Goal: Transaction & Acquisition: Book appointment/travel/reservation

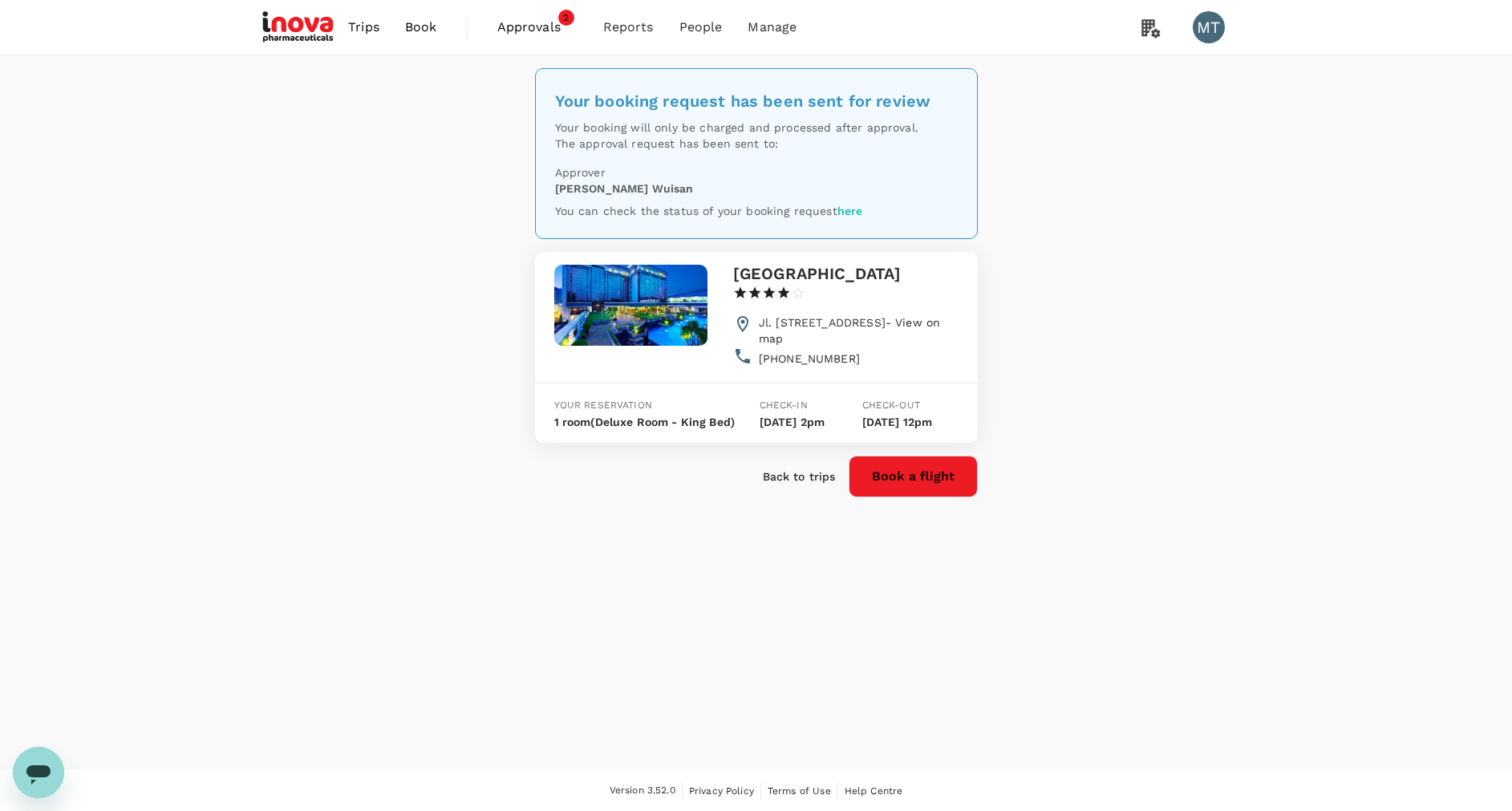
click at [512, 25] on span "Approvals" at bounding box center [537, 27] width 81 height 20
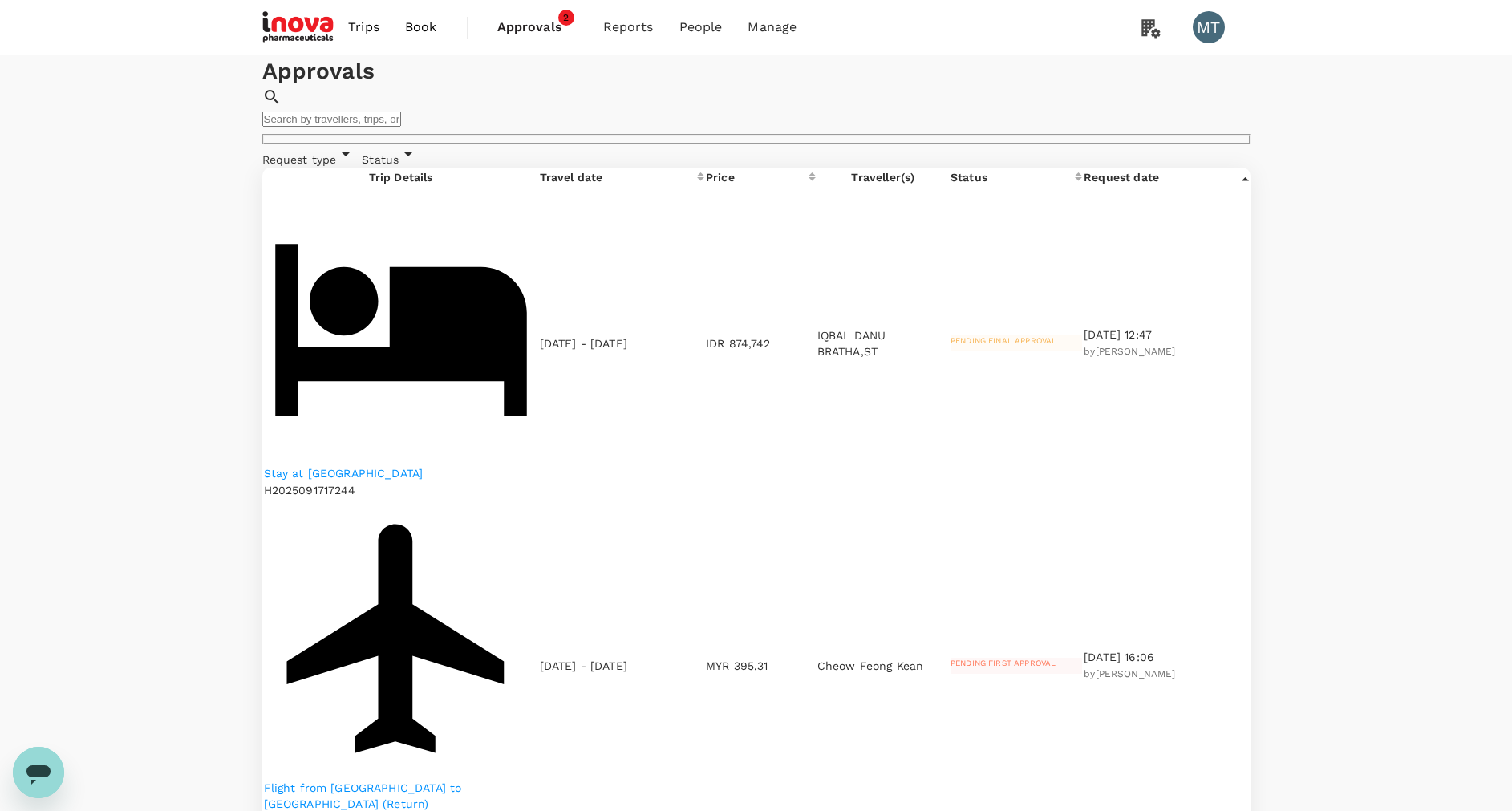
click at [409, 465] on div "Stay at Grand Hotel Preanger H2025091717244" at bounding box center [400, 482] width 274 height 35
click at [409, 465] on p "Stay at Grand Hotel Preanger" at bounding box center [400, 473] width 274 height 16
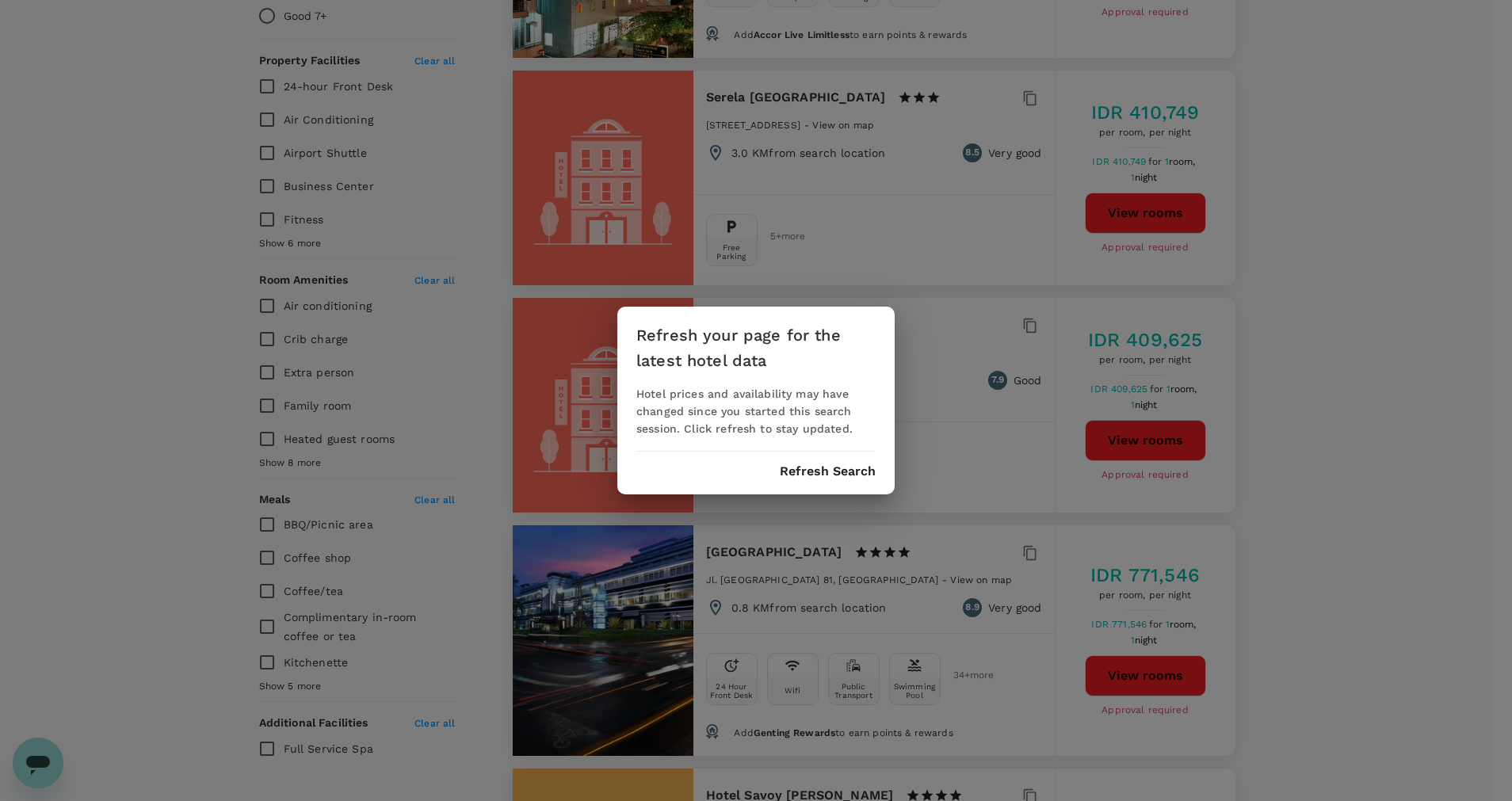
click at [807, 480] on div "Refresh your page for the latest hotel data Hotel prices and availability may h…" at bounding box center [756, 400] width 277 height 188
click at [807, 474] on button "Refresh Search" at bounding box center [828, 471] width 96 height 14
click at [795, 472] on button "Refresh Search" at bounding box center [828, 471] width 96 height 14
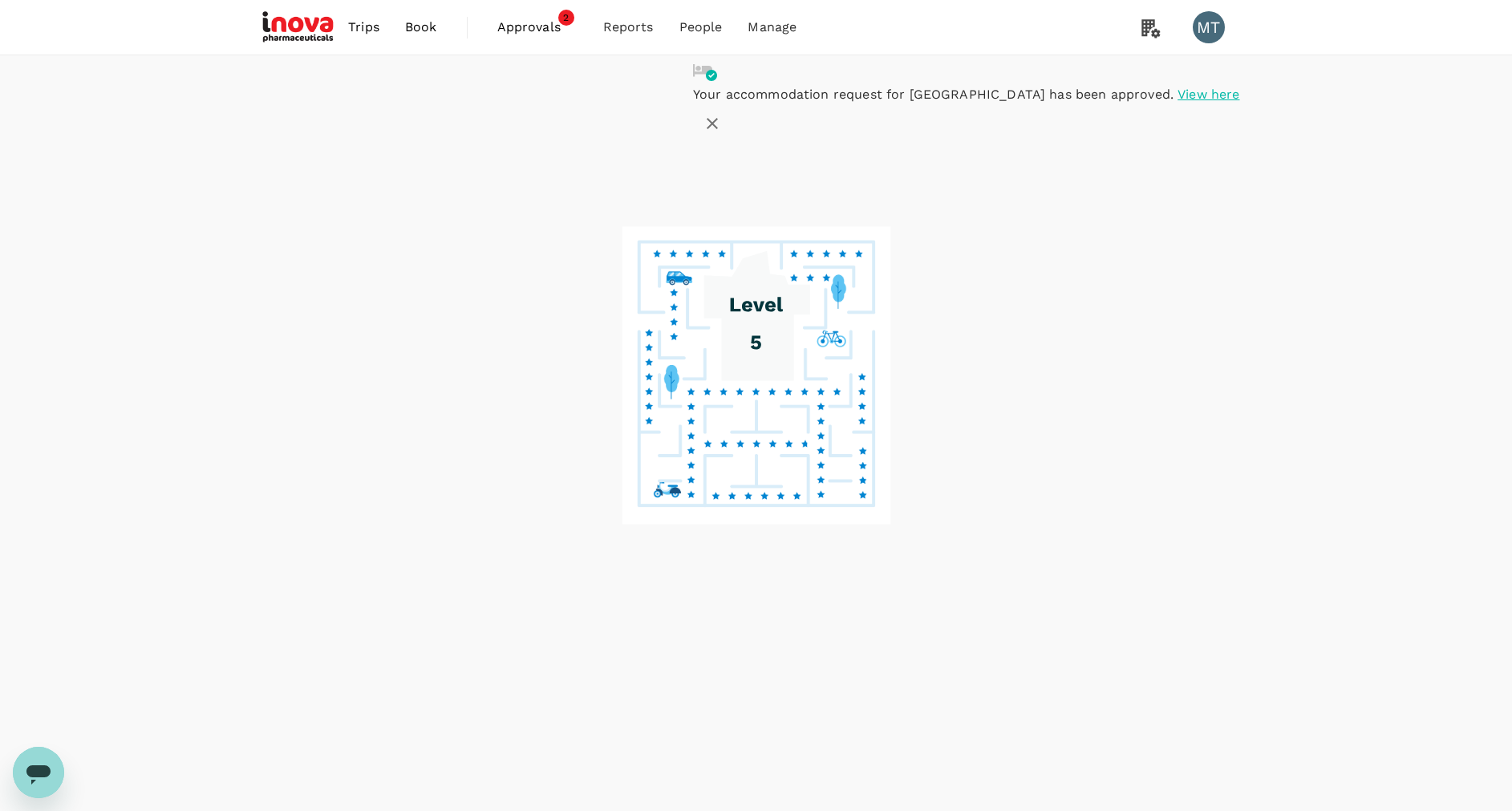
click at [421, 28] on span "Book" at bounding box center [421, 27] width 32 height 20
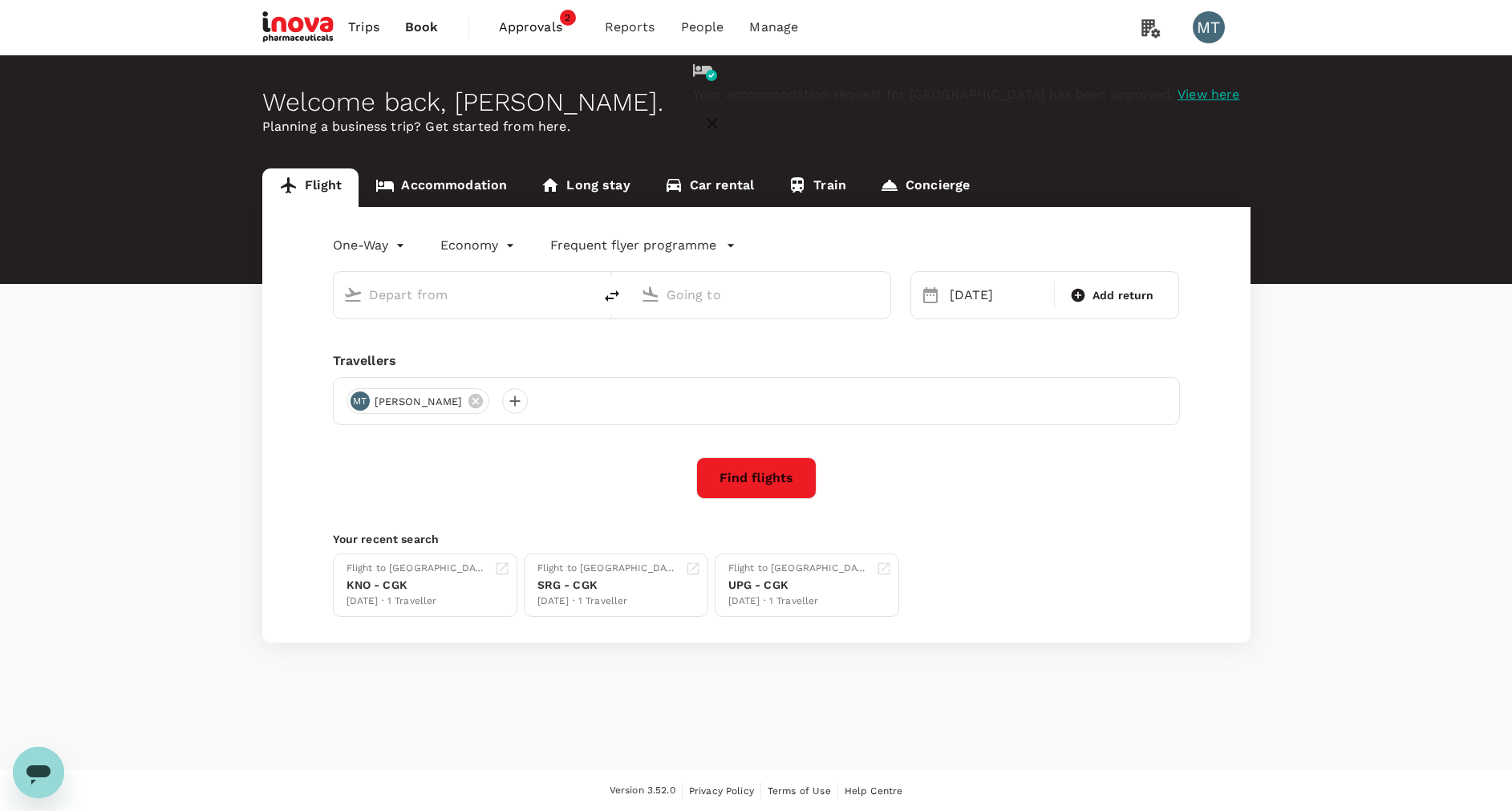
type input "Sultan Hasanuddin Intl (UPG)"
type input "Soekarno-Hatta Intl (CGK)"
type input "Sultan Hasanuddin Intl (UPG)"
type input "Soekarno-Hatta Intl (CGK)"
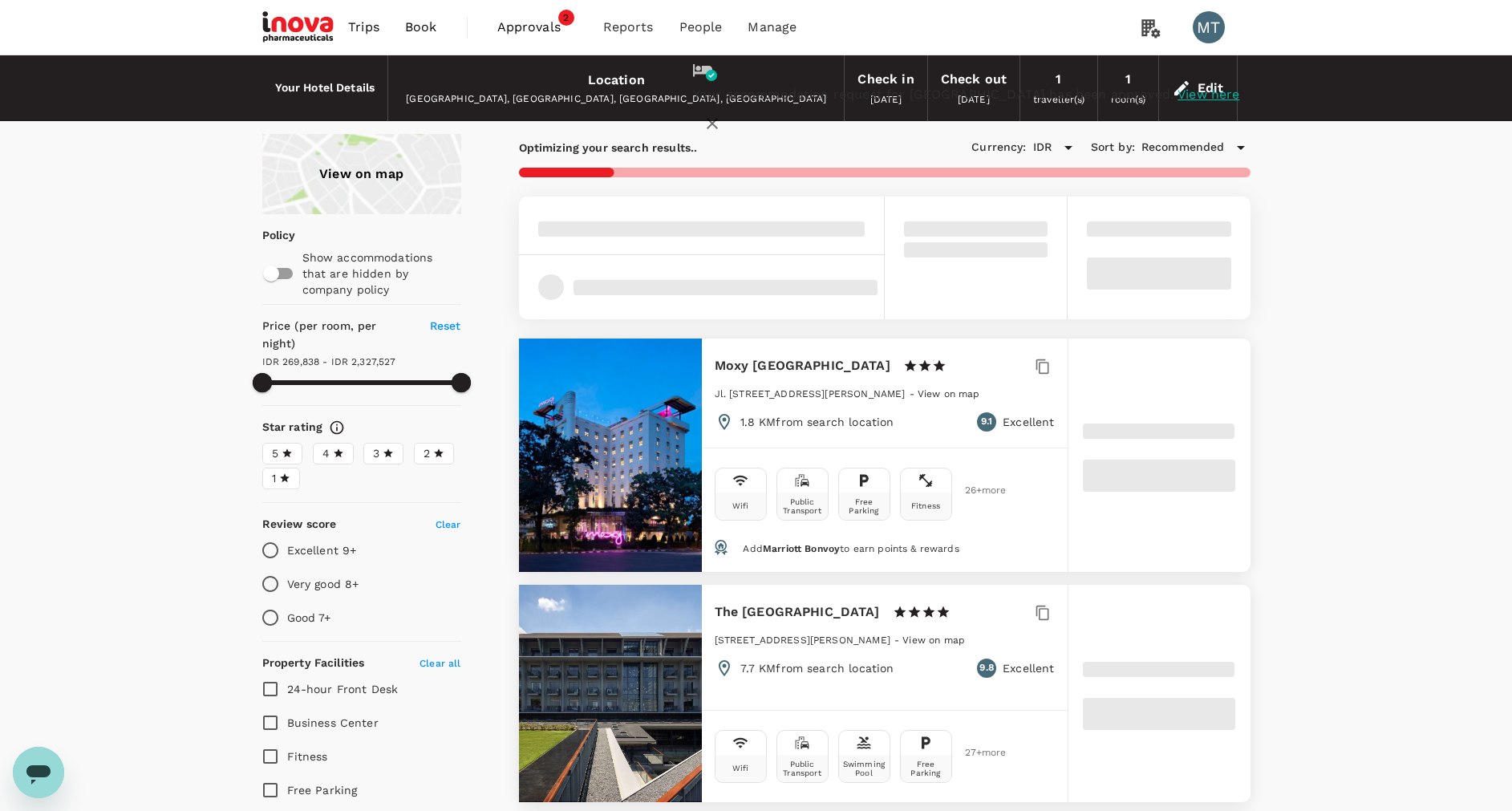
type input "2327526.41"
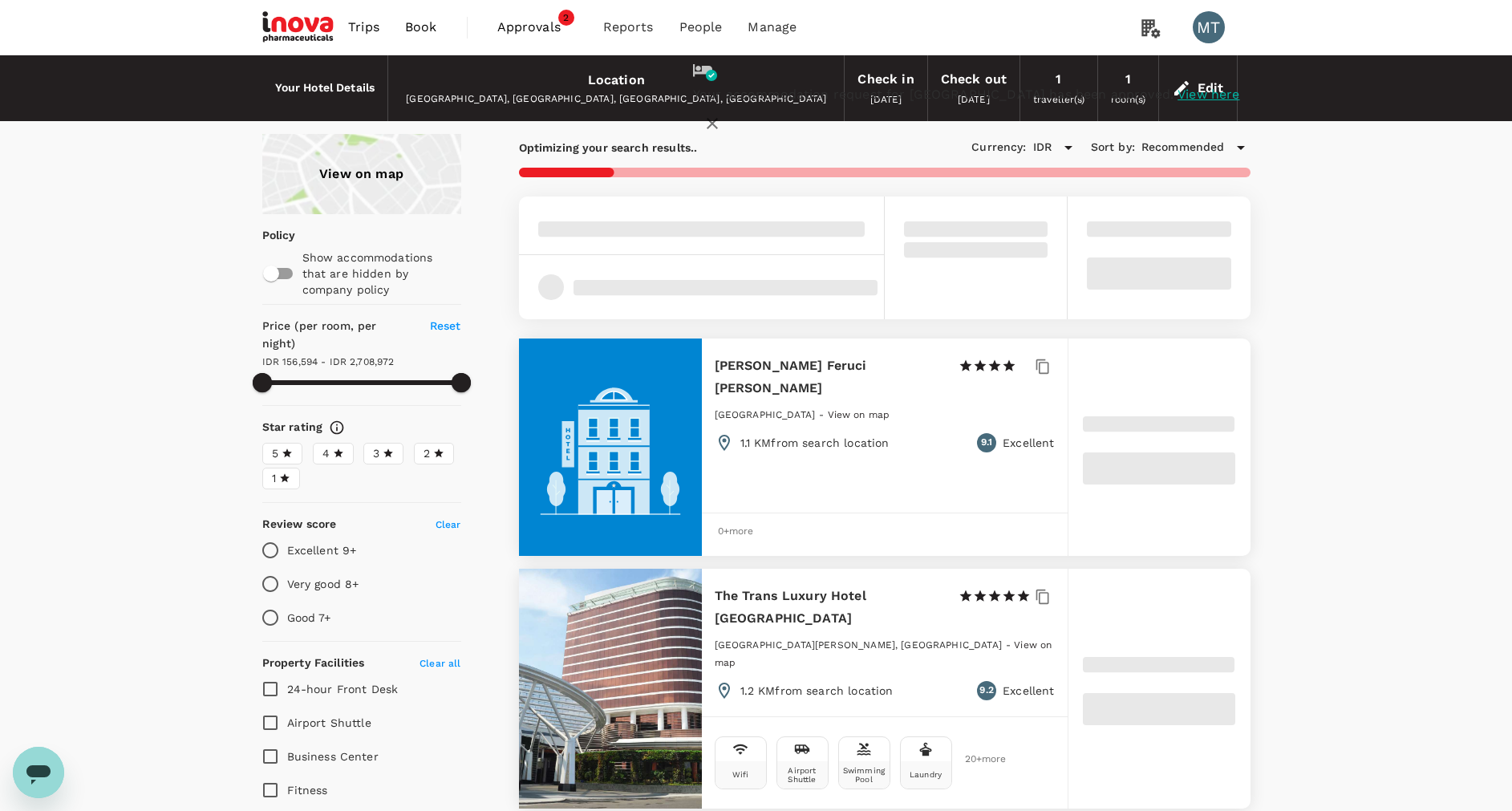
type input "156594.41"
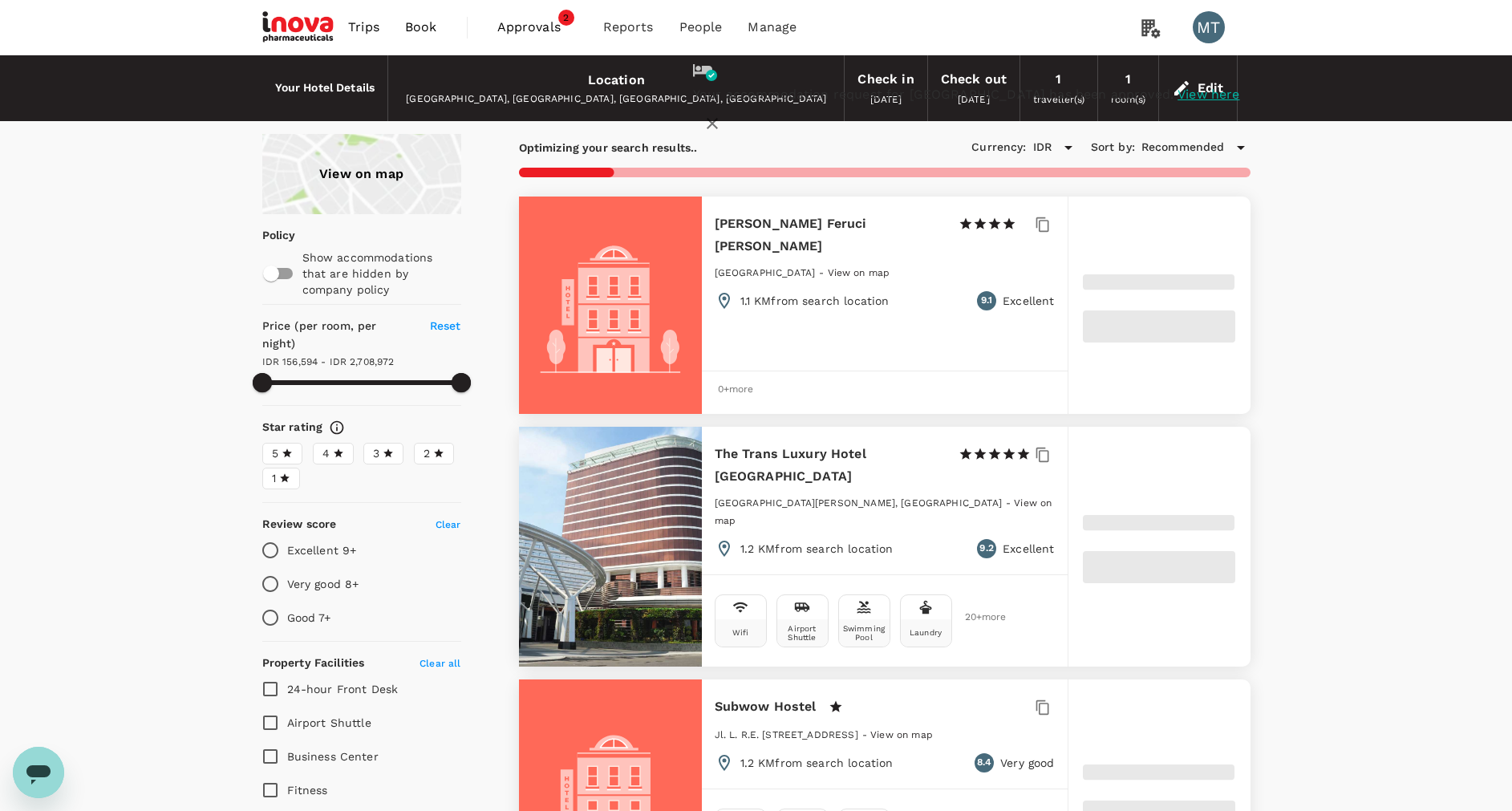
type input "2708971.94"
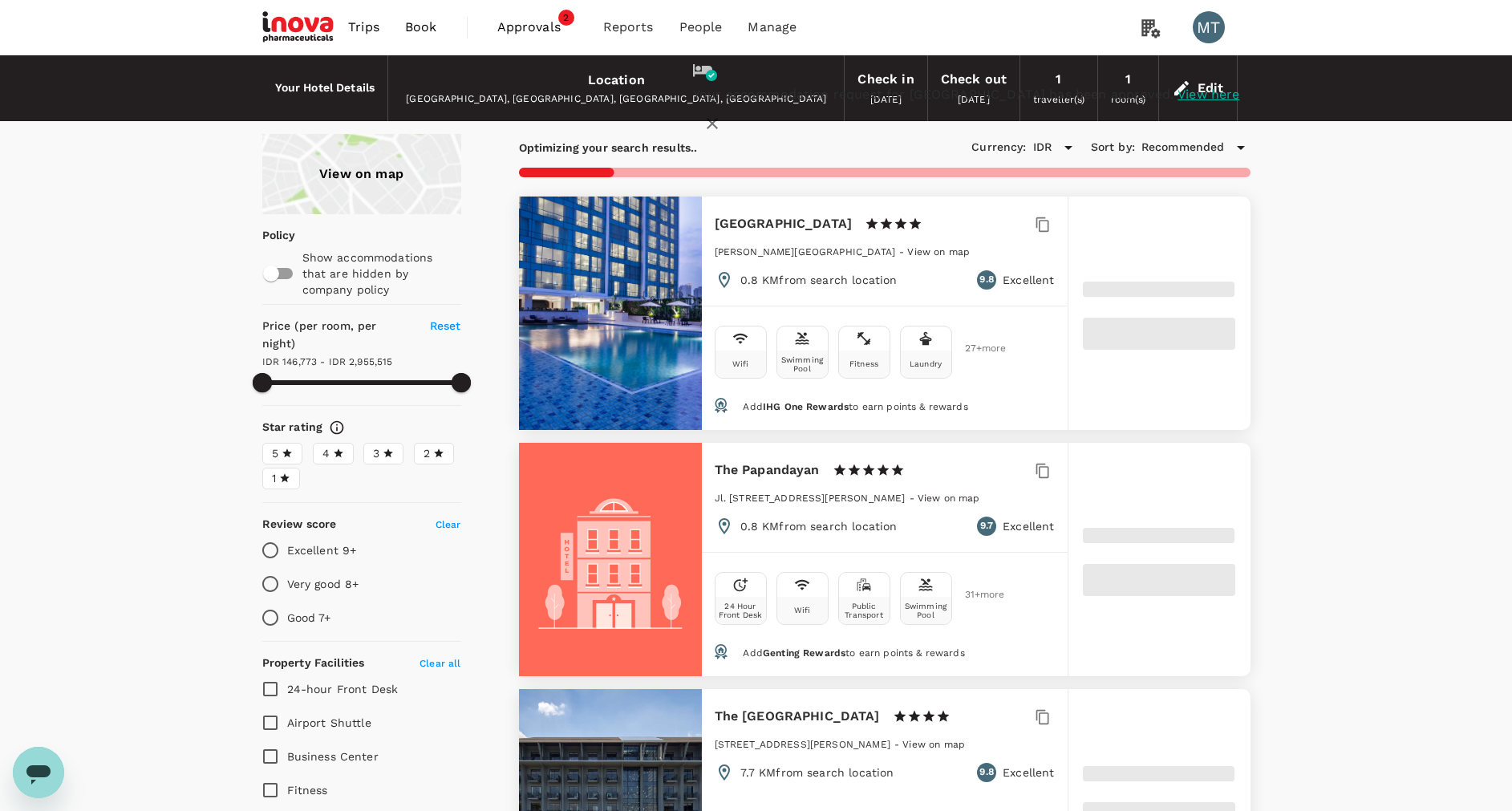
type input "146772.94"
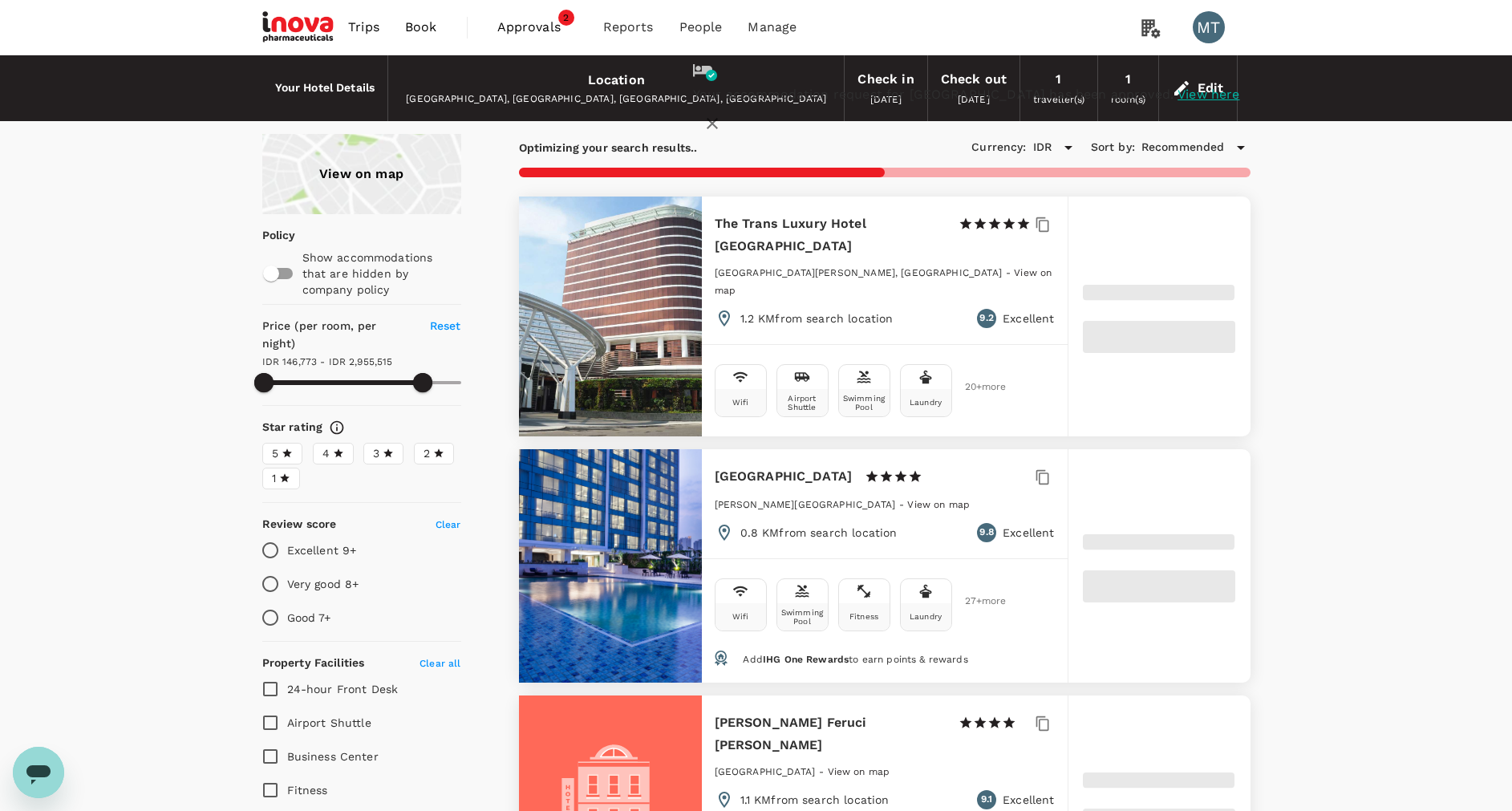
type input "2955514.66"
type input "111071.66"
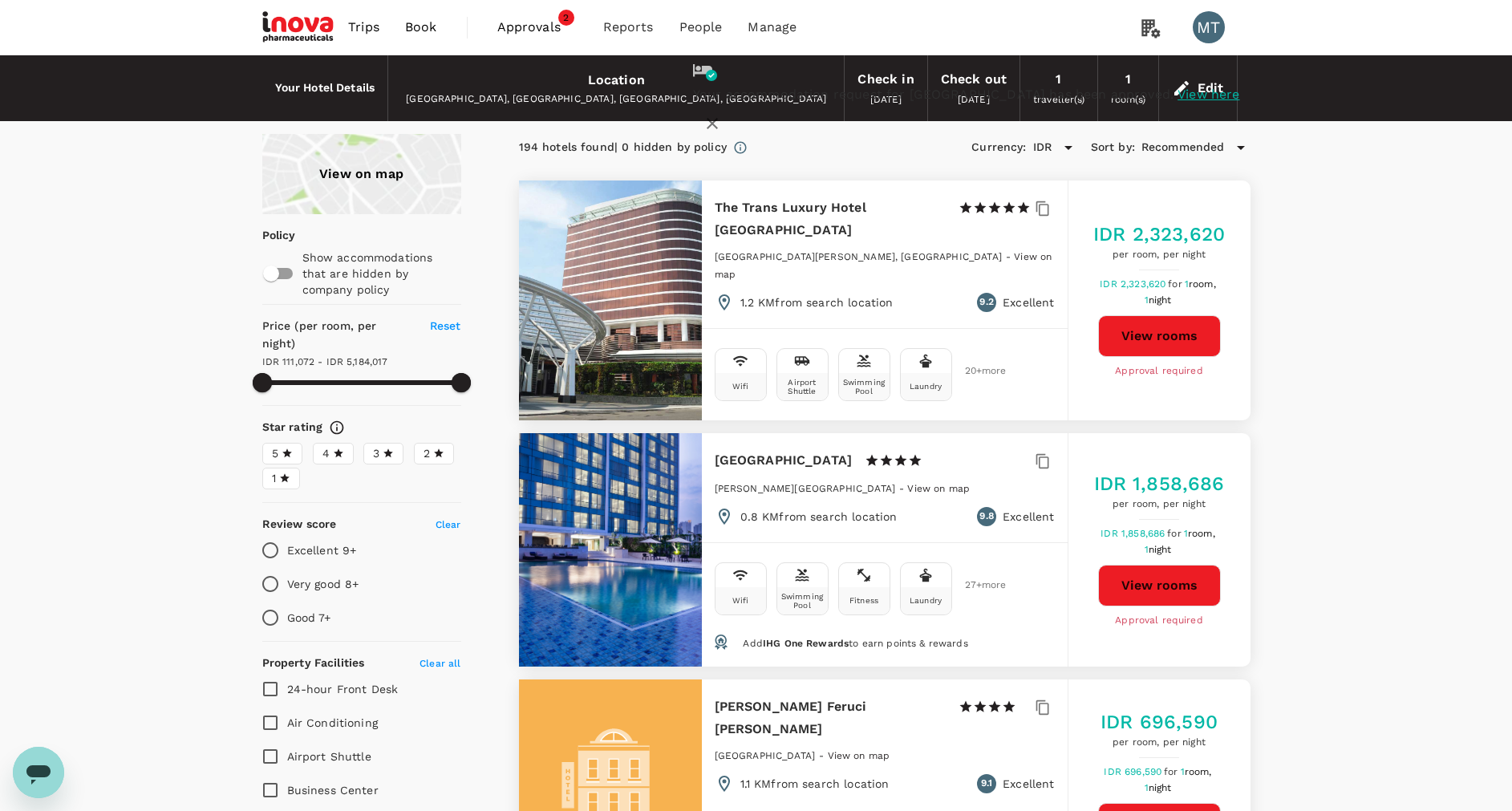
type input "5184016.66"
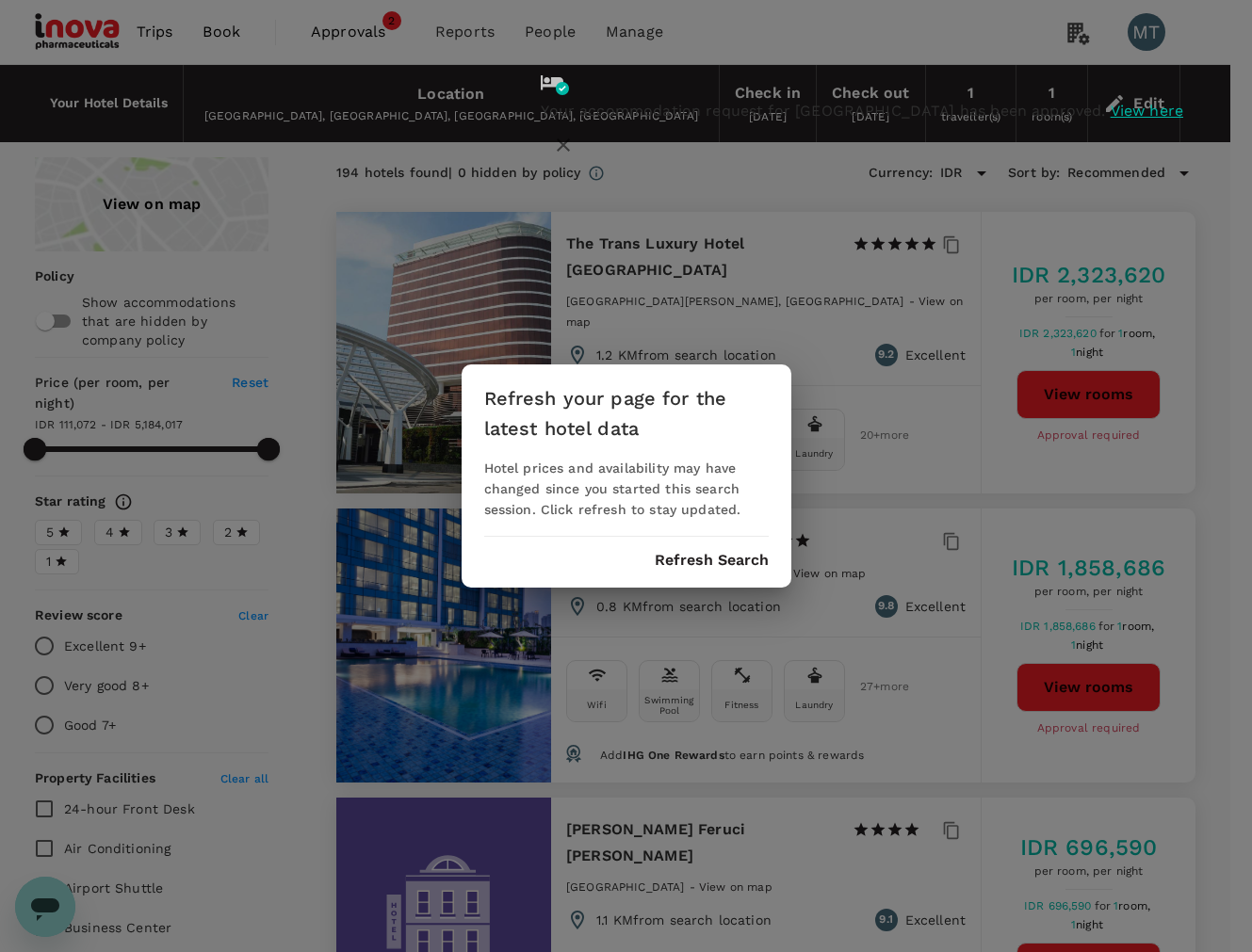
click at [570, 138] on icon "button" at bounding box center [563, 144] width 13 height 13
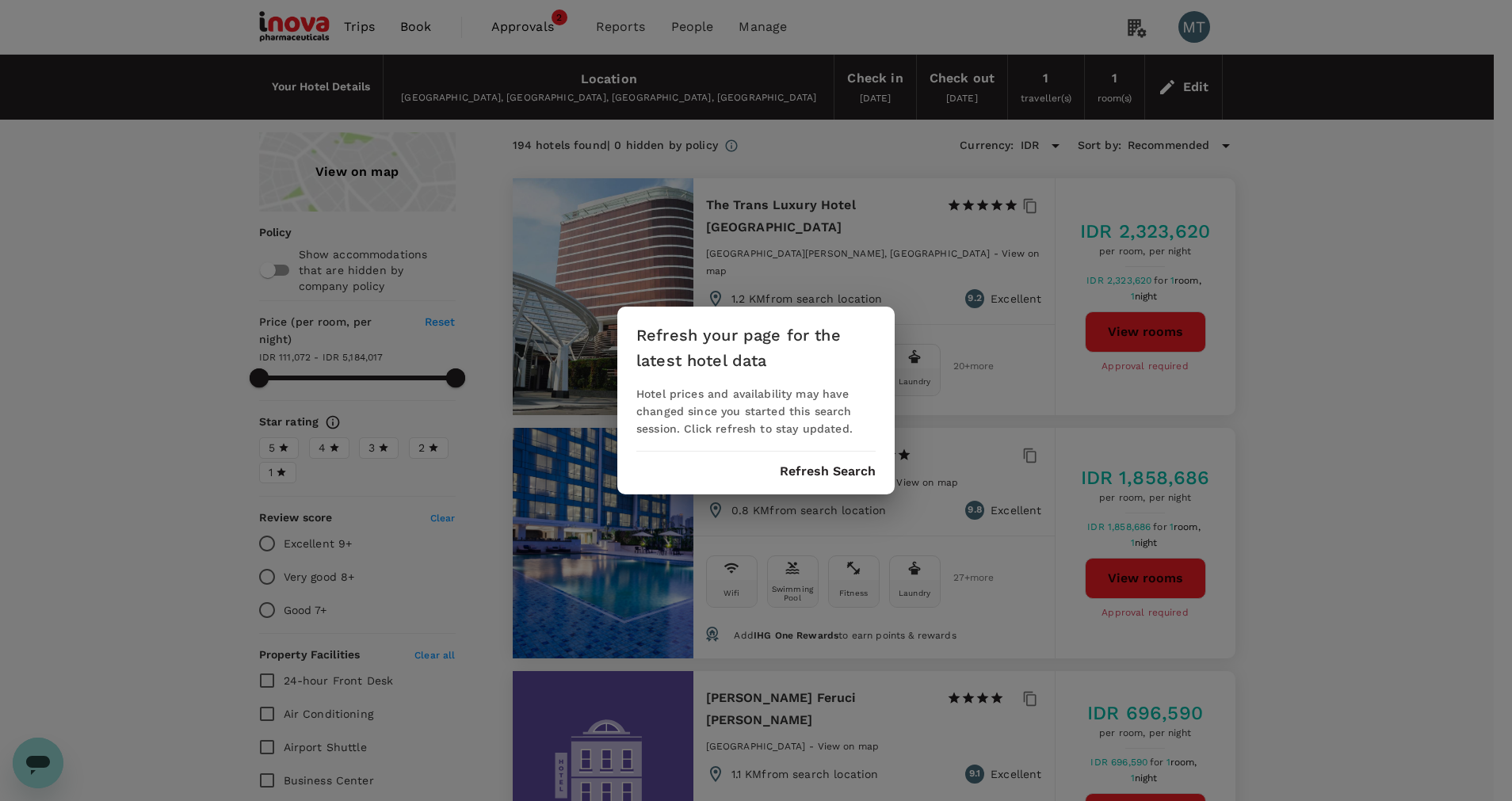
click at [863, 478] on button "Refresh Search" at bounding box center [828, 471] width 96 height 14
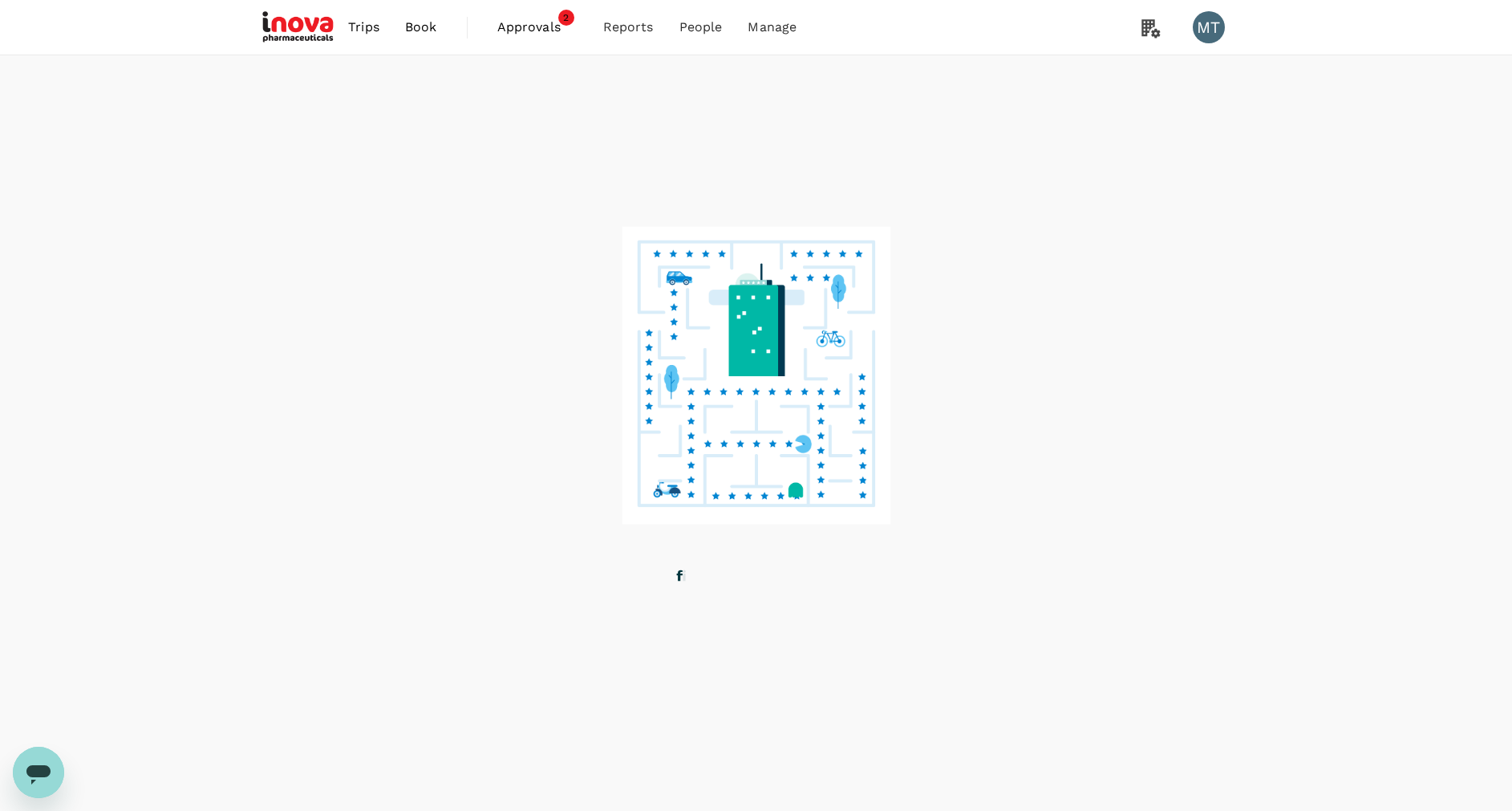
click at [544, 31] on span "Approvals" at bounding box center [537, 27] width 81 height 20
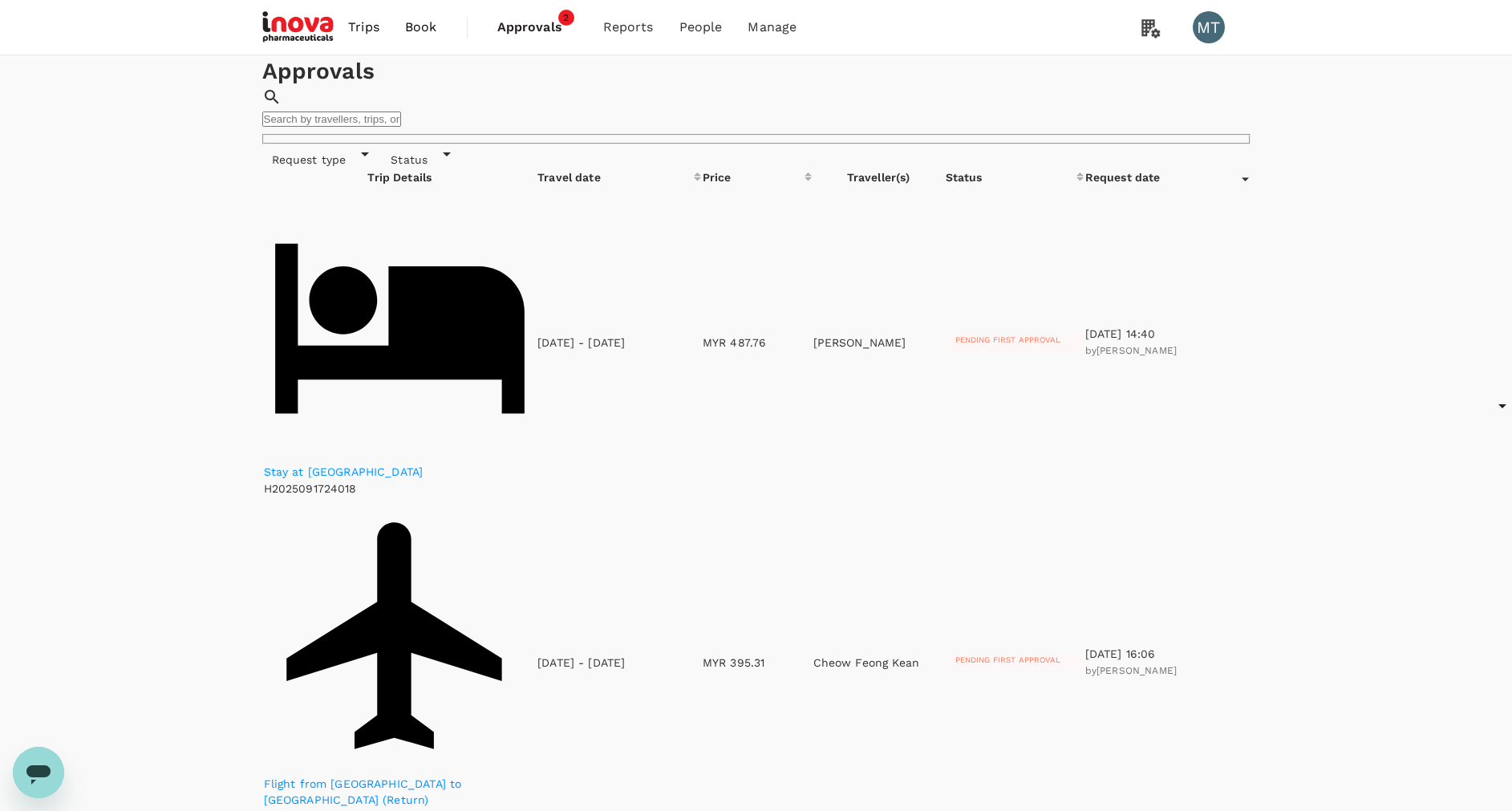
click at [401, 116] on input "text" at bounding box center [332, 119] width 139 height 15
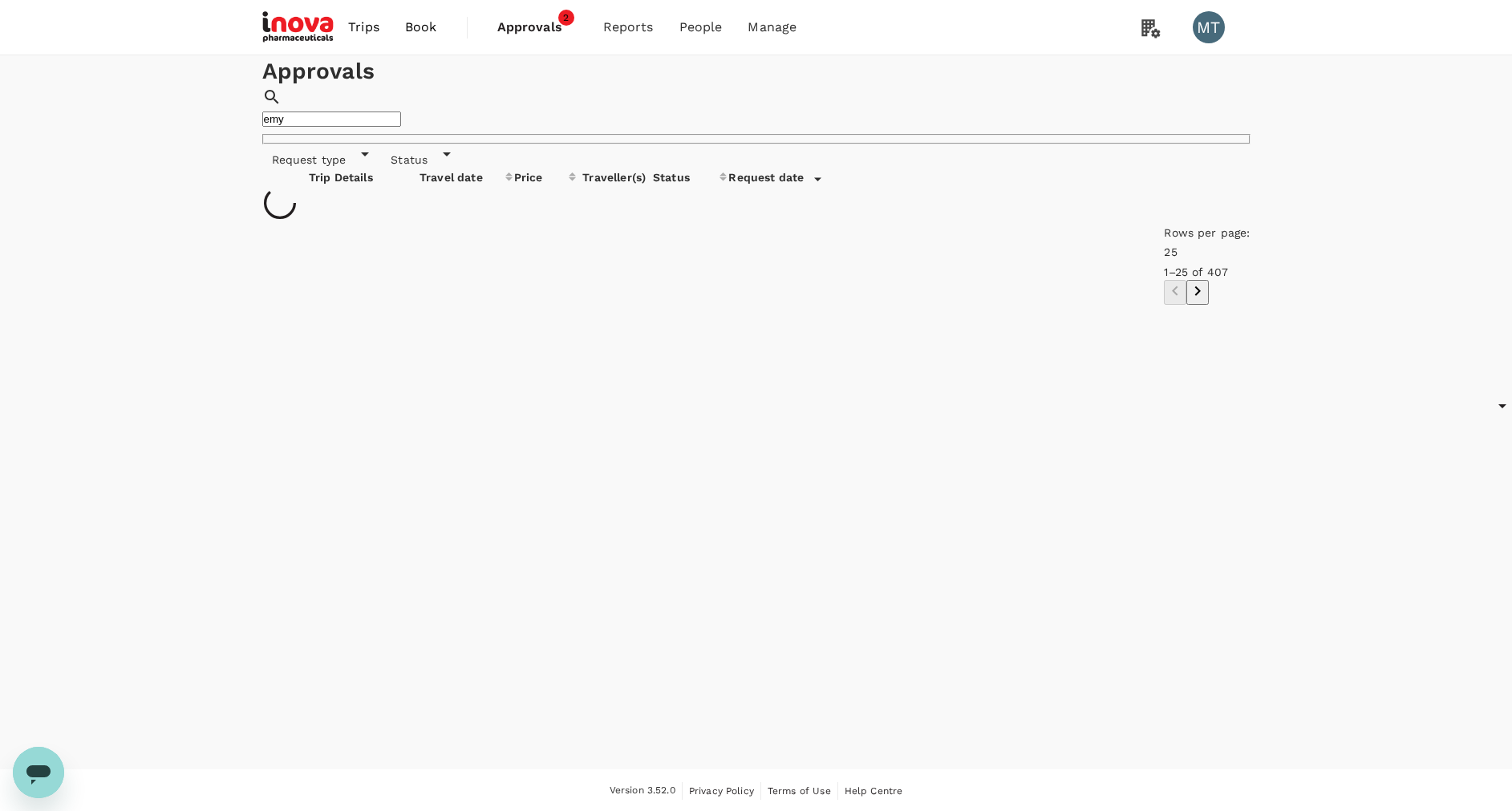
type input "emy"
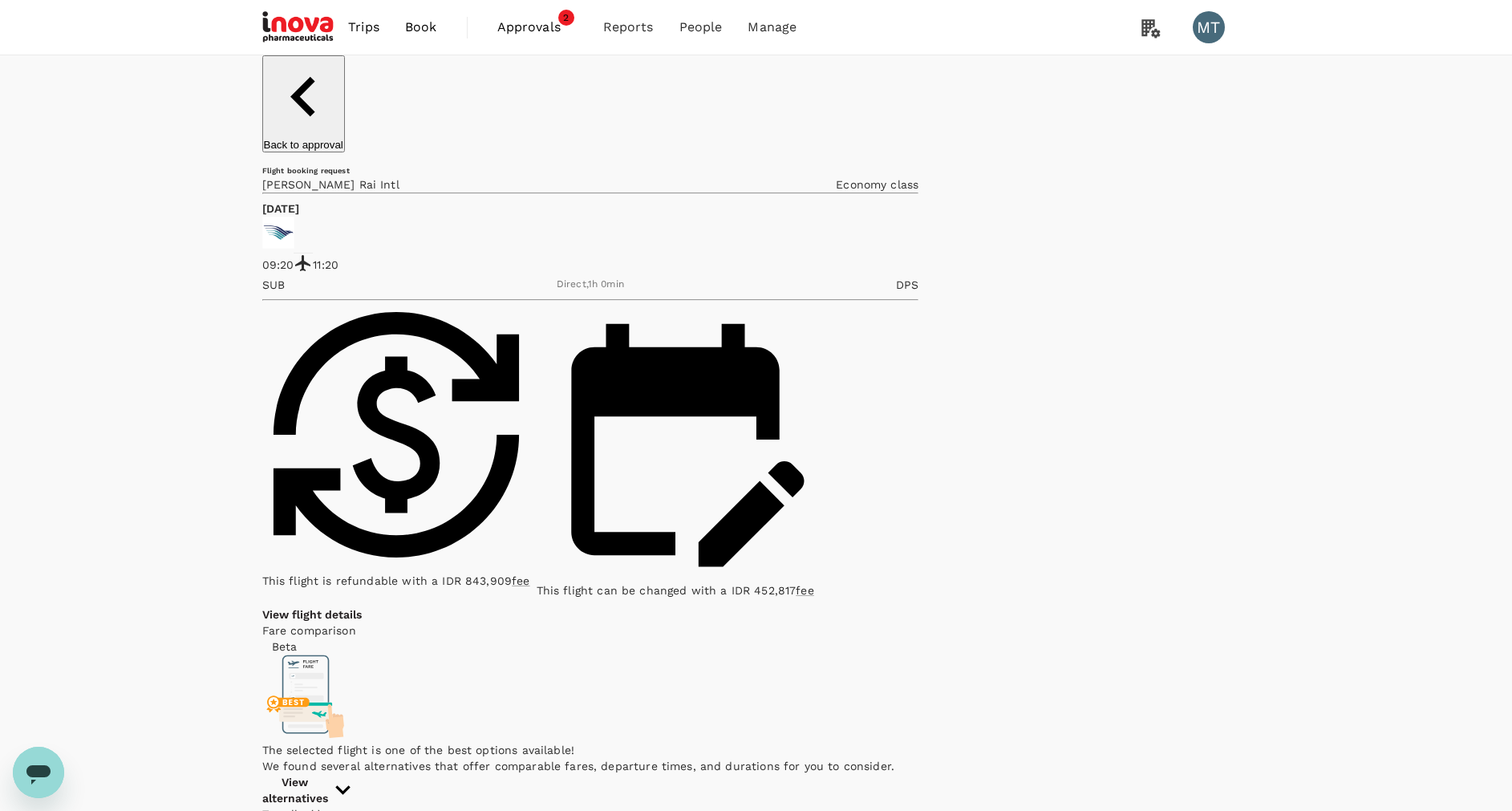
click at [361, 607] on p "View flight details" at bounding box center [311, 614] width 99 height 16
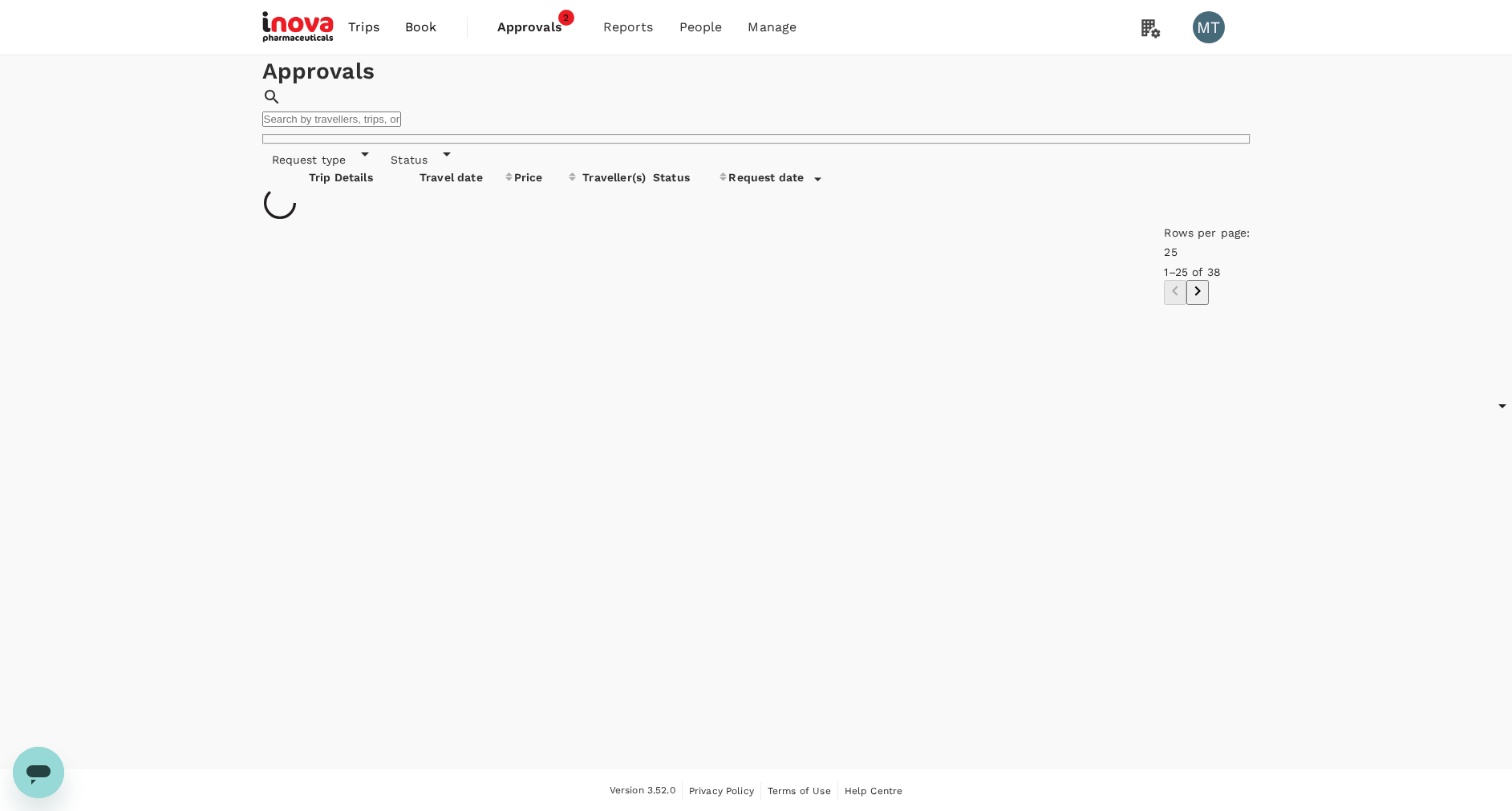
click at [401, 111] on input "text" at bounding box center [332, 119] width 139 height 15
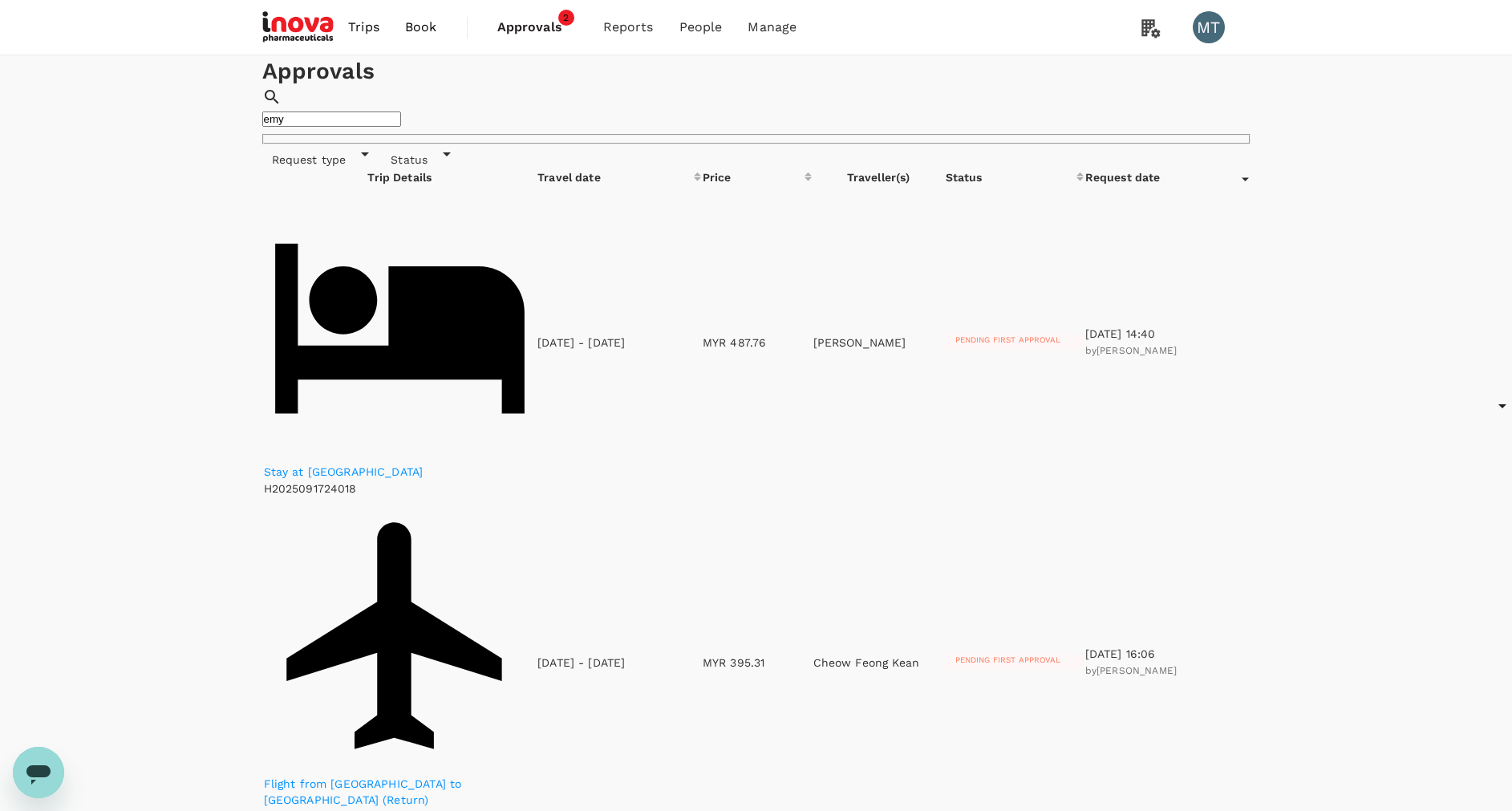
drag, startPoint x: 950, startPoint y: 116, endPoint x: 820, endPoint y: 120, distance: 130.1
click at [820, 120] on div "Approvals ​ emy ​" at bounding box center [756, 99] width 988 height 89
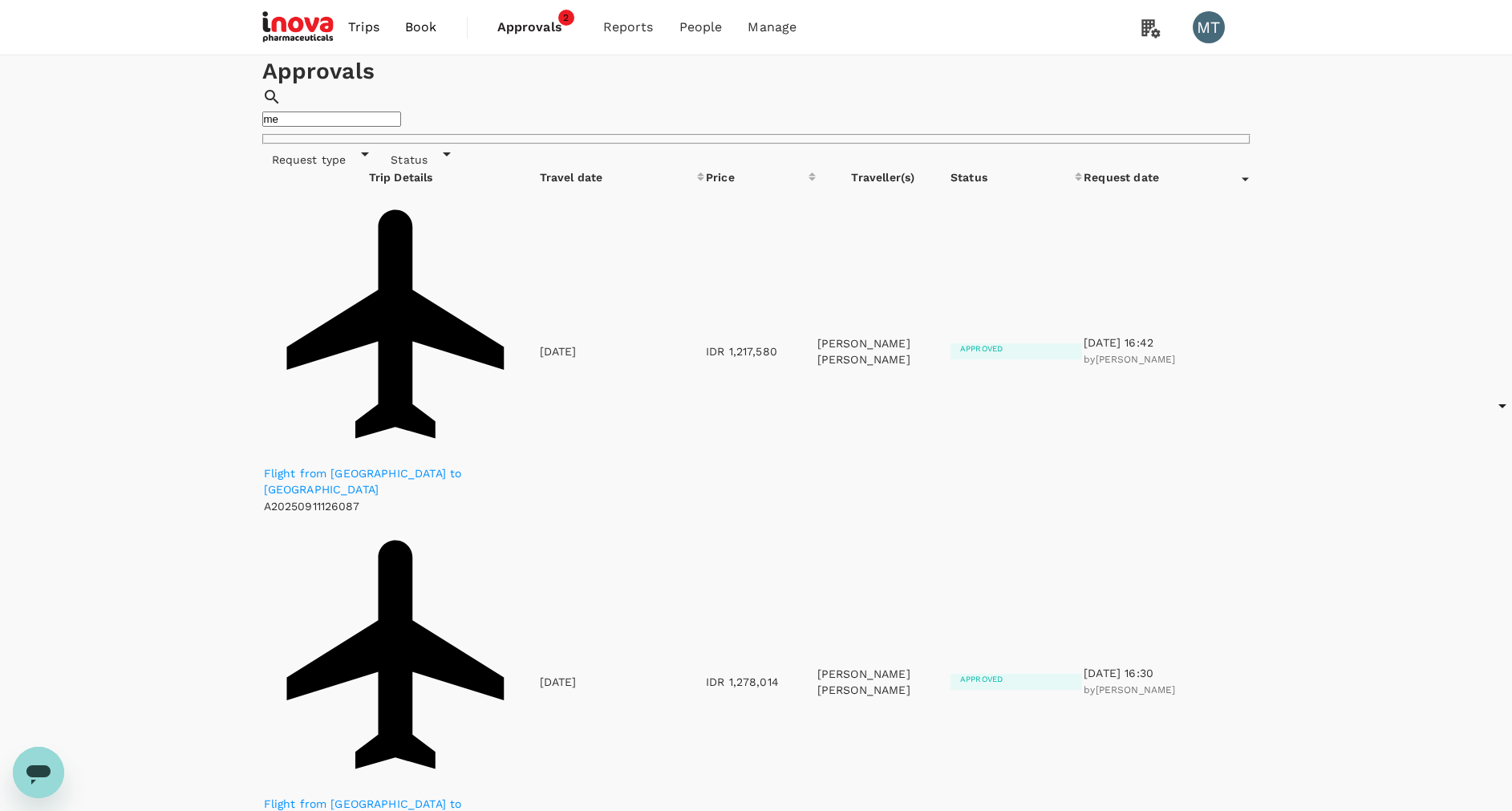
type input "m"
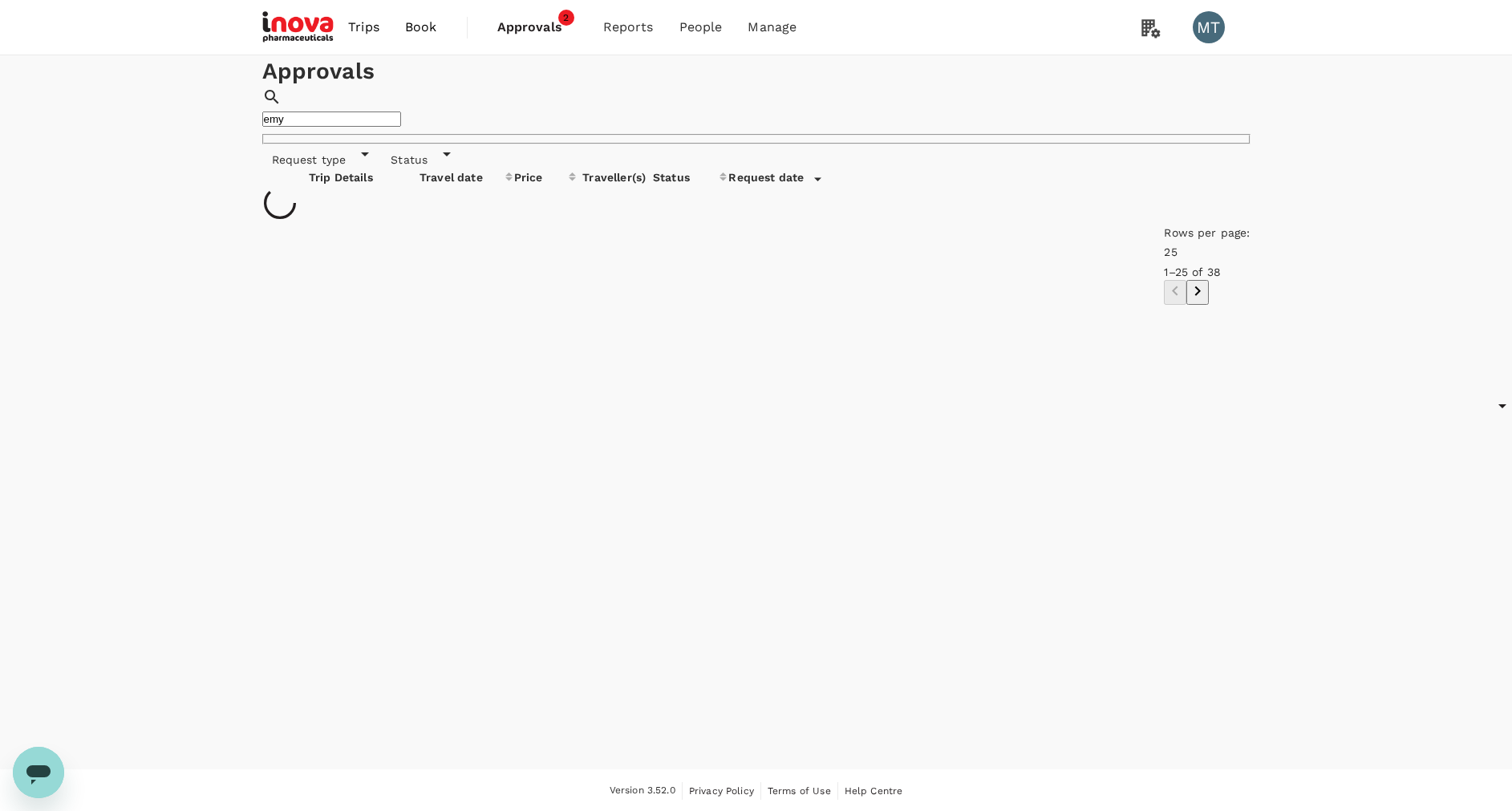
type input "emy"
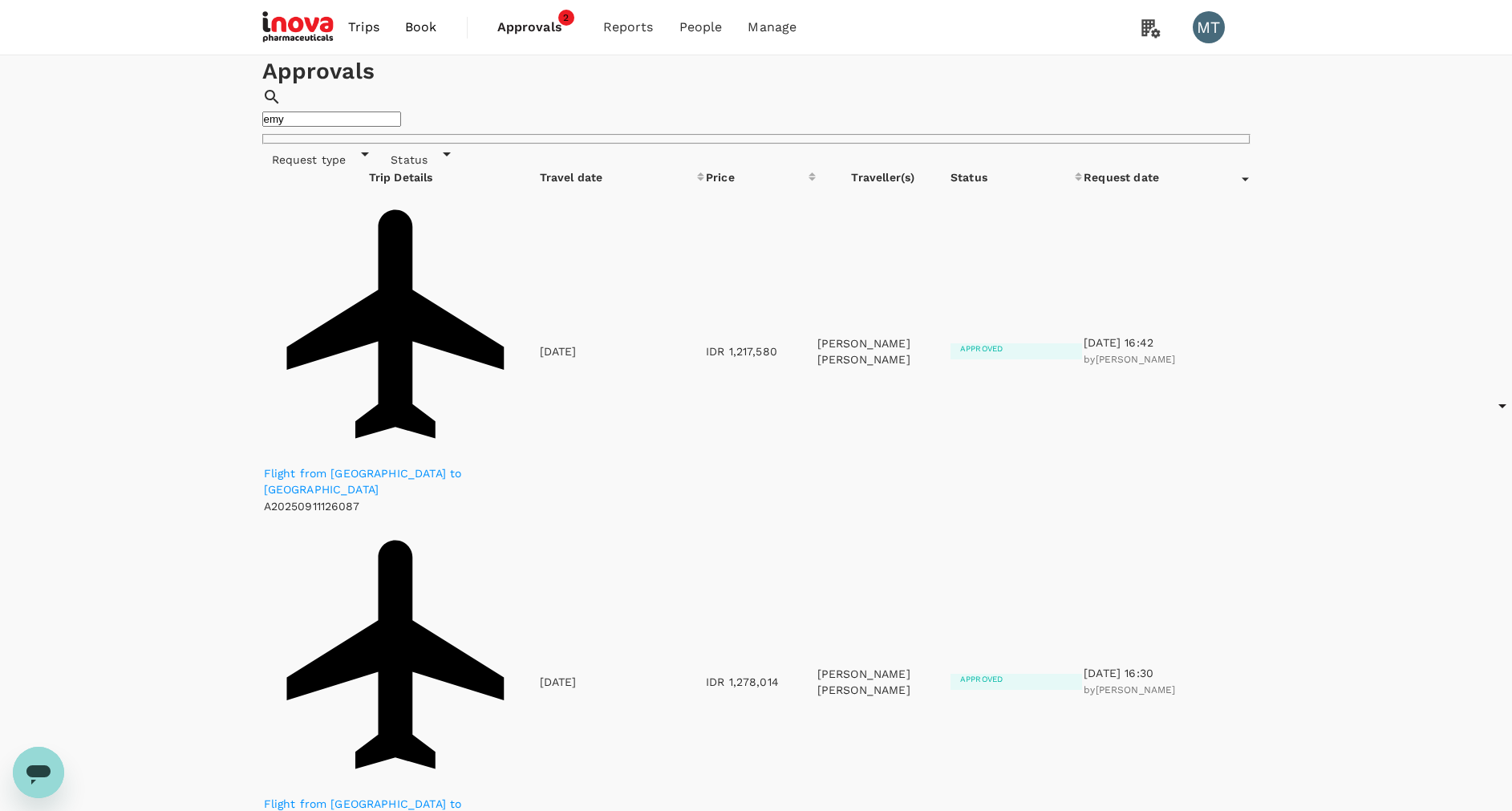
click at [428, 25] on span "Book" at bounding box center [421, 27] width 32 height 20
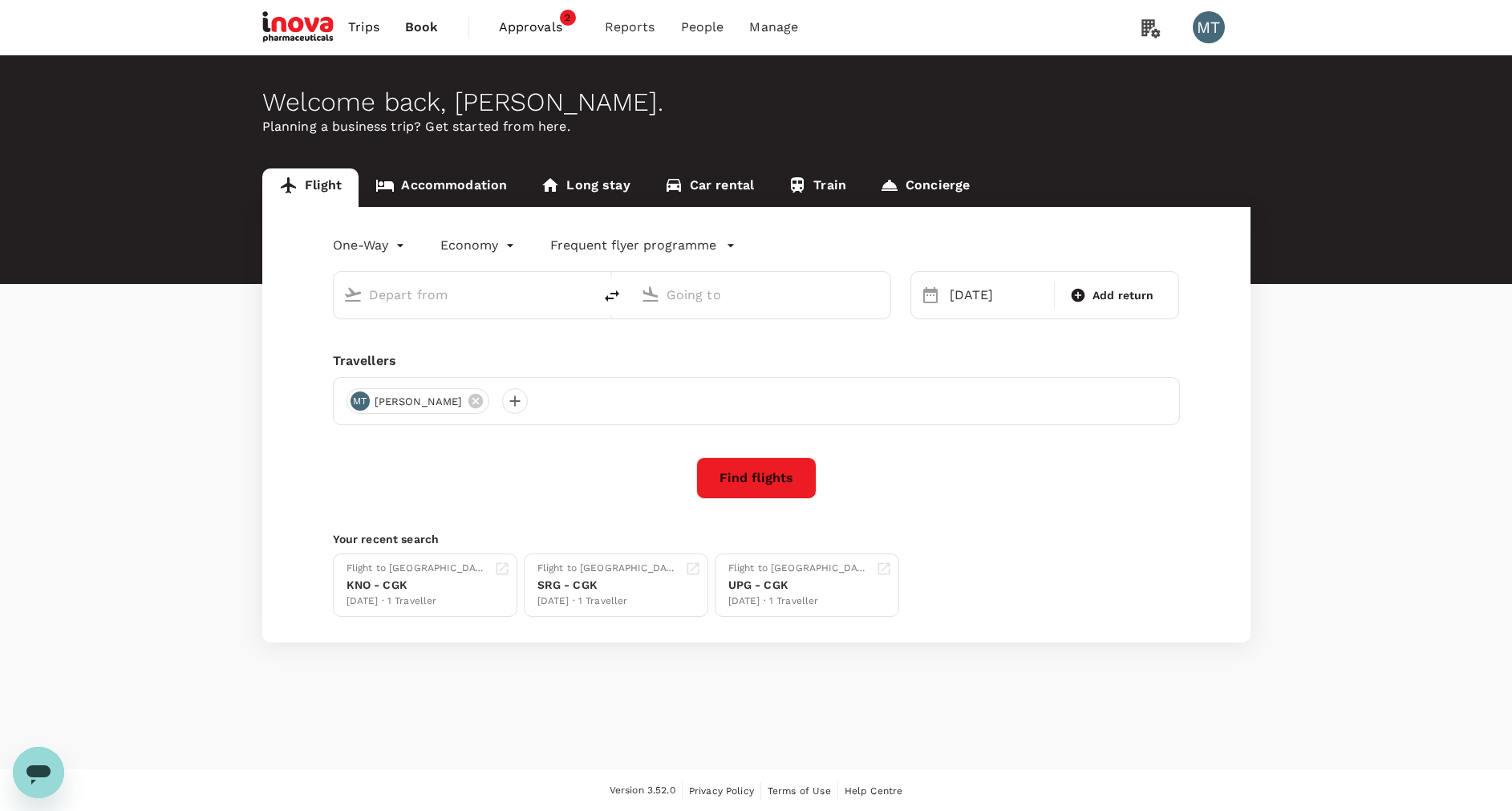
type input "Sultan Hasanuddin Intl (UPG)"
type input "Soekarno-Hatta Intl (CGK)"
type input "Sultan Hasanuddin Intl (UPG)"
type input "Soekarno-Hatta Intl (CGK)"
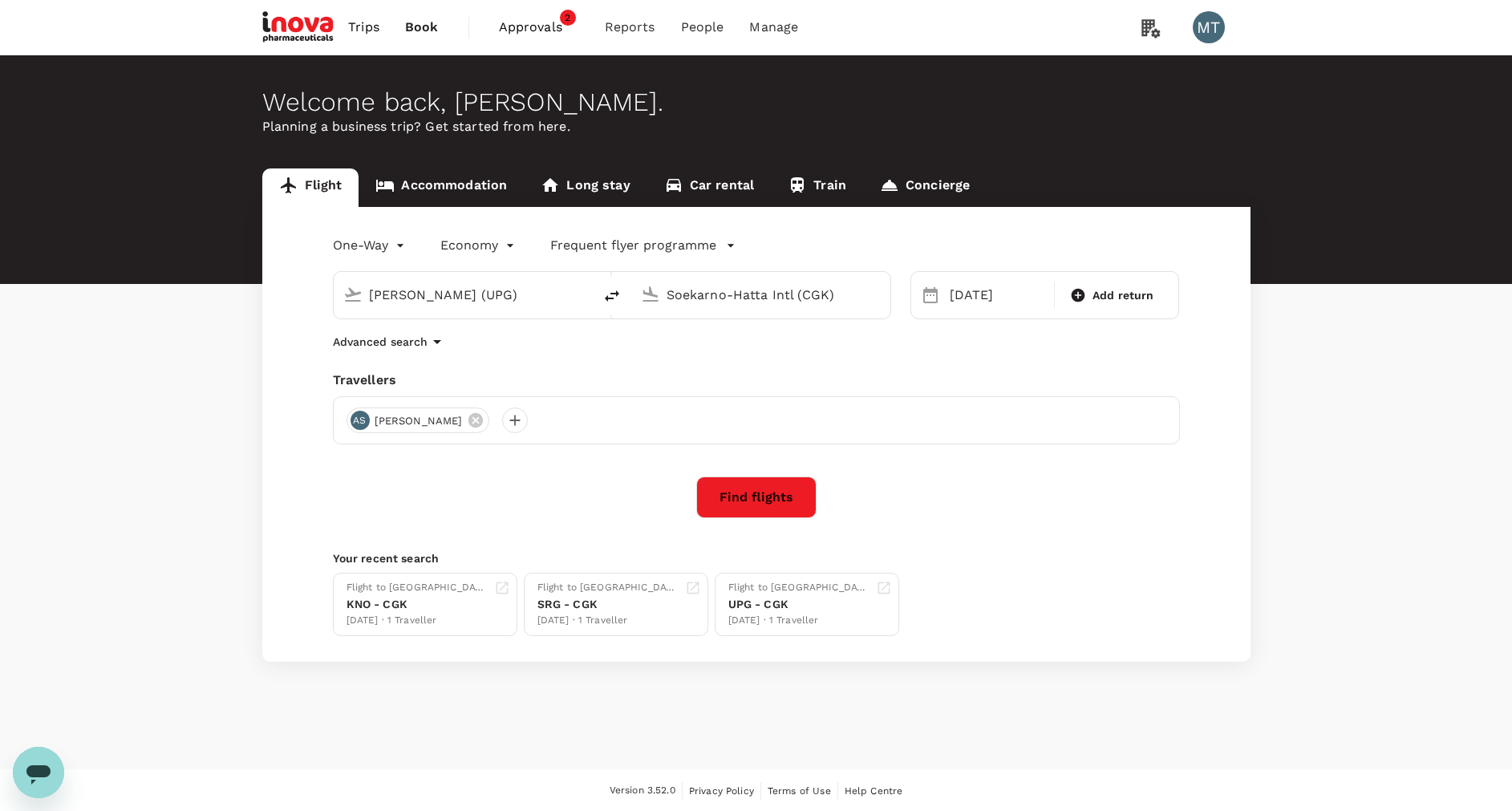
click at [411, 294] on input "Sultan Hasanuddin Intl (UPG)" at bounding box center [464, 294] width 190 height 25
click at [415, 340] on li "Kuala Namu Intl KNO" at bounding box center [476, 342] width 369 height 25
type input "[GEOGRAPHIC_DATA] Intl (KNO)"
click at [691, 278] on div "Soekarno-Hatta Intl (CGK)" at bounding box center [770, 292] width 220 height 32
click at [738, 350] on p "Sultan [PERSON_NAME] Intl" at bounding box center [782, 342] width 314 height 16
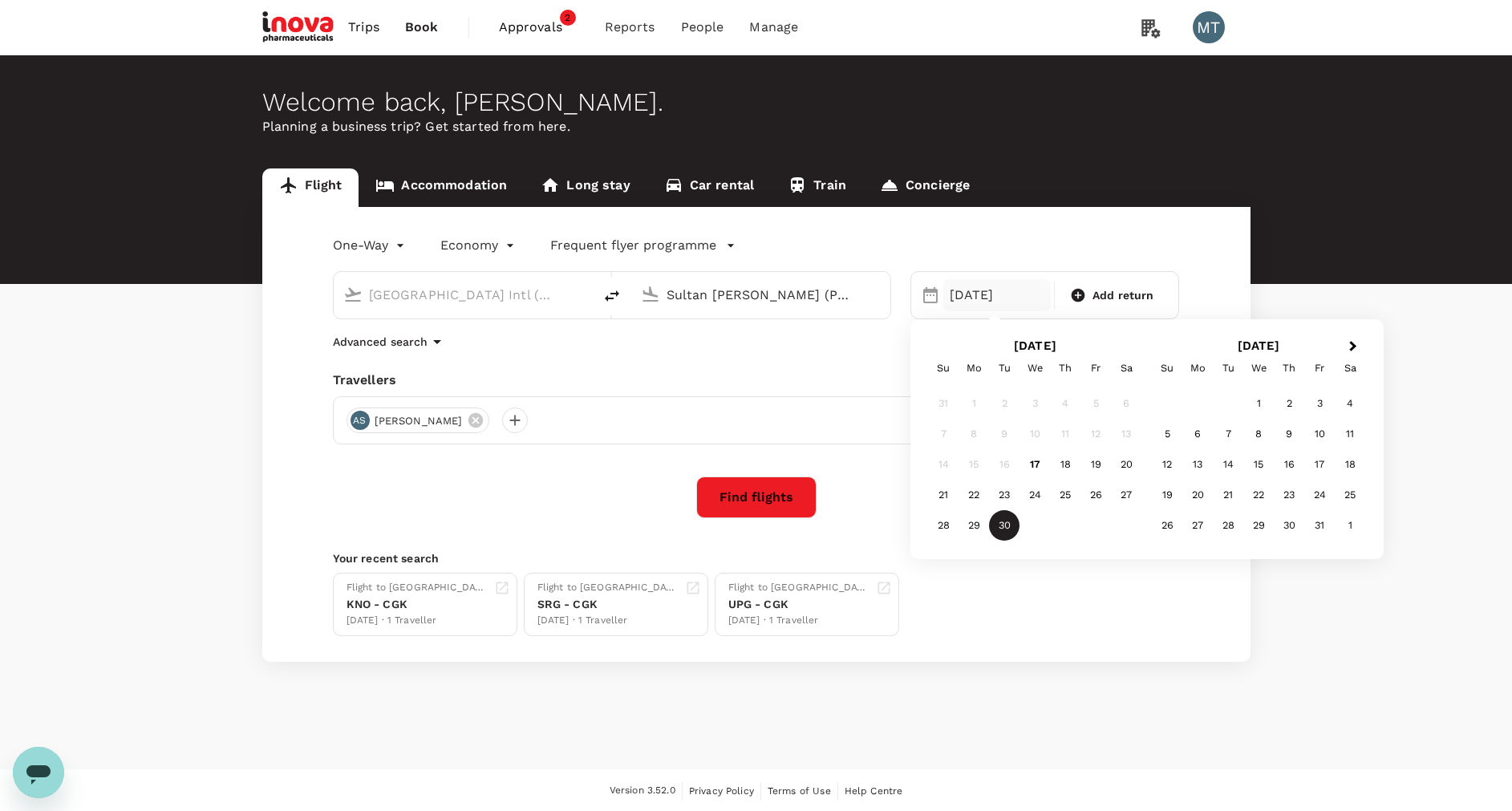
type input "Sultan [PERSON_NAME] (PKU)"
click at [968, 293] on div "30 Sep" at bounding box center [996, 295] width 108 height 32
click at [1064, 501] on div "25" at bounding box center [1065, 495] width 31 height 31
click at [482, 423] on icon at bounding box center [475, 420] width 18 height 18
click at [364, 419] on div at bounding box center [360, 420] width 25 height 25
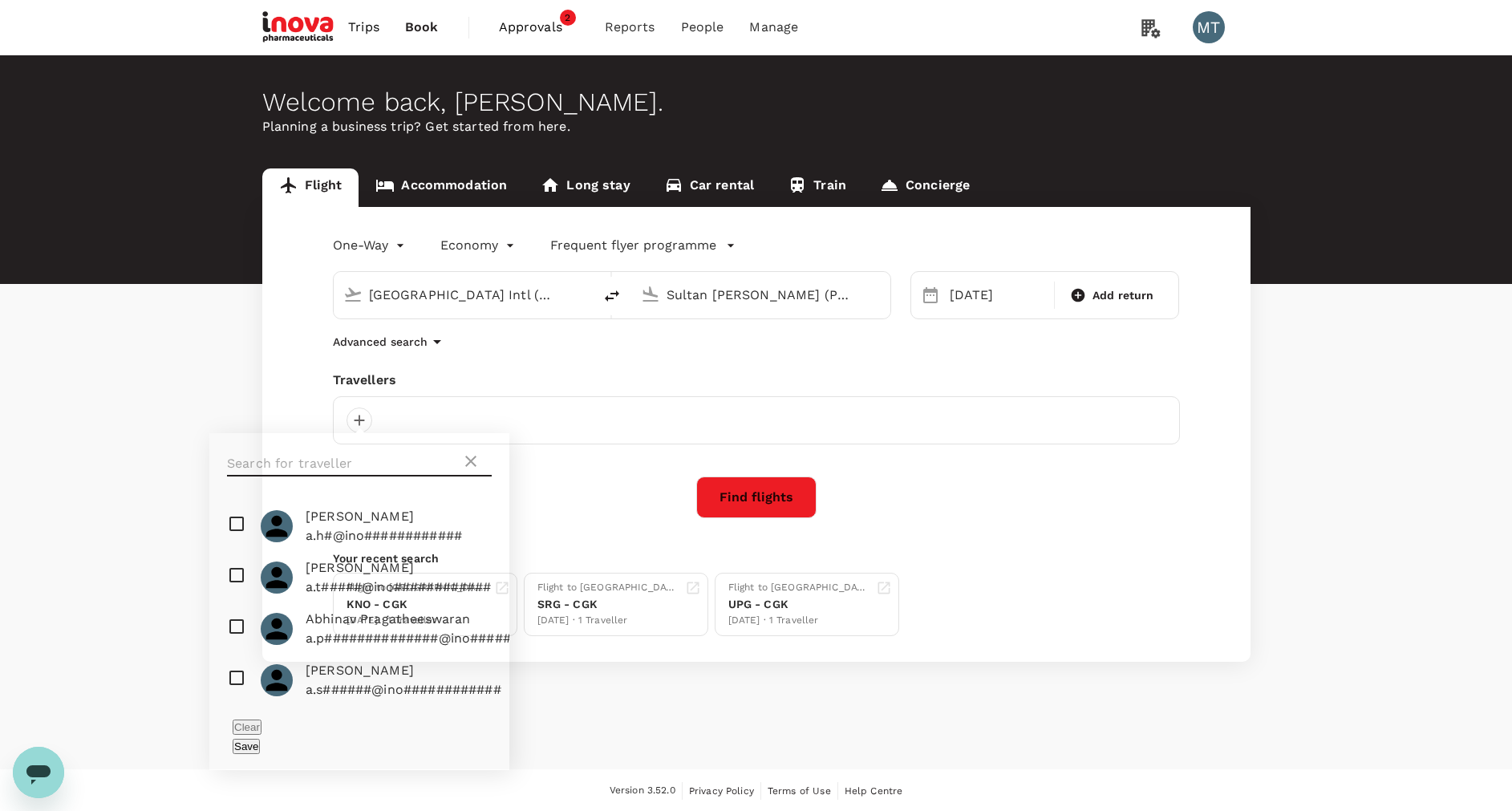
click at [361, 463] on input "text" at bounding box center [344, 463] width 234 height 25
type input "ard"
click at [237, 603] on input "checkbox" at bounding box center [360, 578] width 300 height 52
checkbox input "true"
click at [259, 739] on button "Save" at bounding box center [246, 747] width 27 height 15
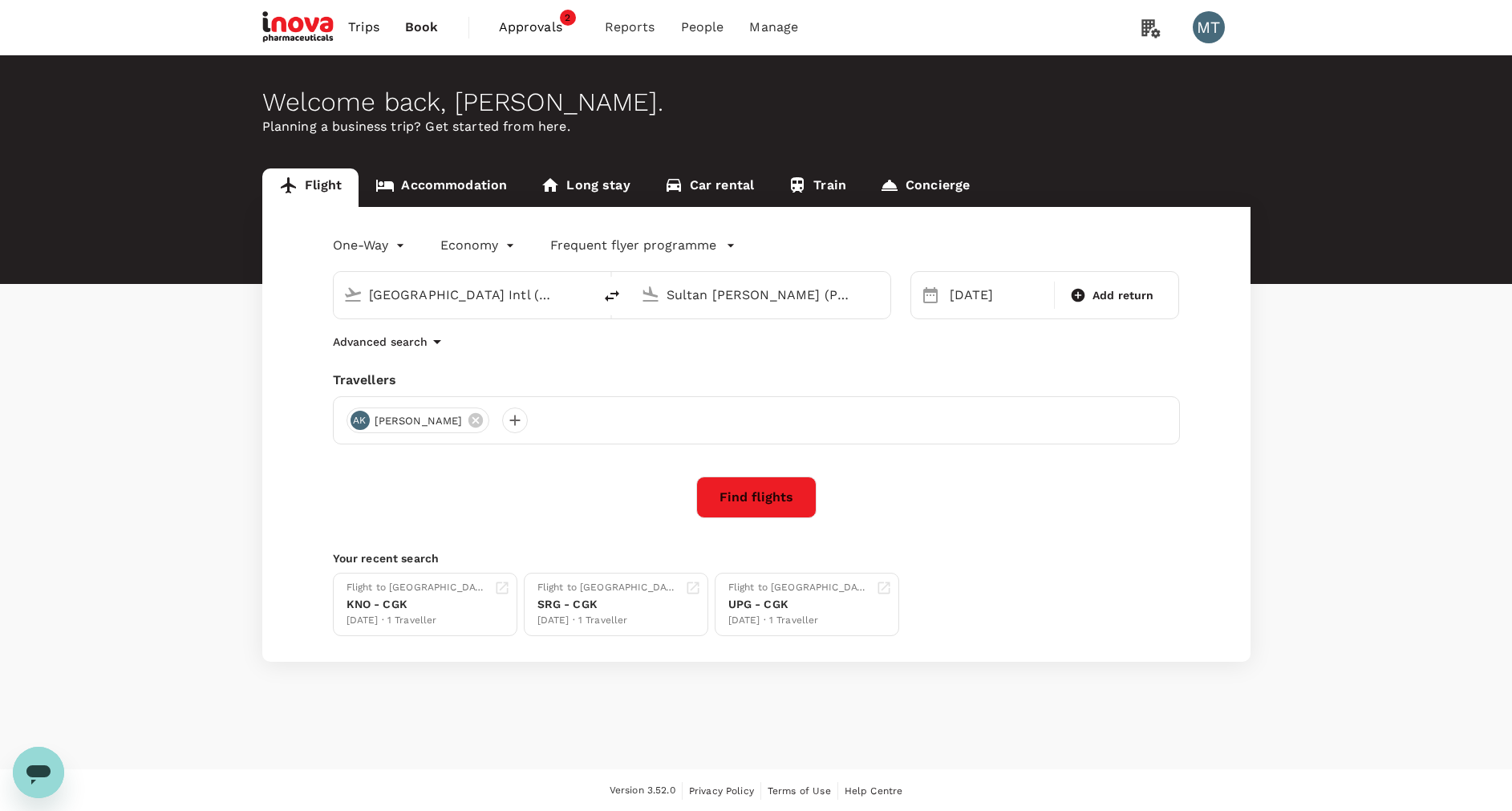
click at [747, 495] on button "Find flights" at bounding box center [756, 497] width 120 height 42
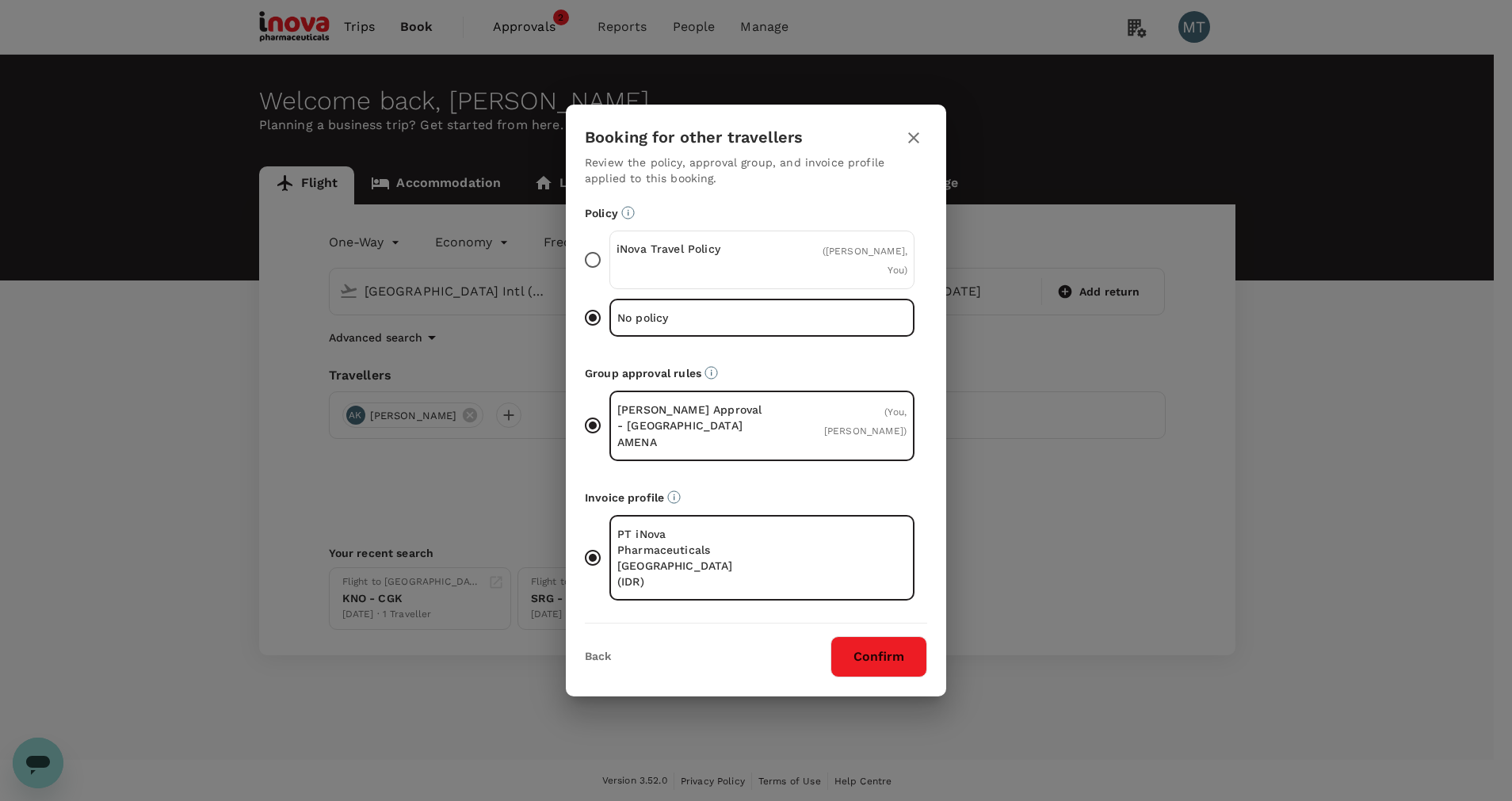
click at [886, 279] on div "( Ardy Priam Kusuma, You )" at bounding box center [858, 259] width 96 height 38
click at [609, 276] on input "iNova Travel Policy ( [PERSON_NAME], You )" at bounding box center [593, 260] width 34 height 34
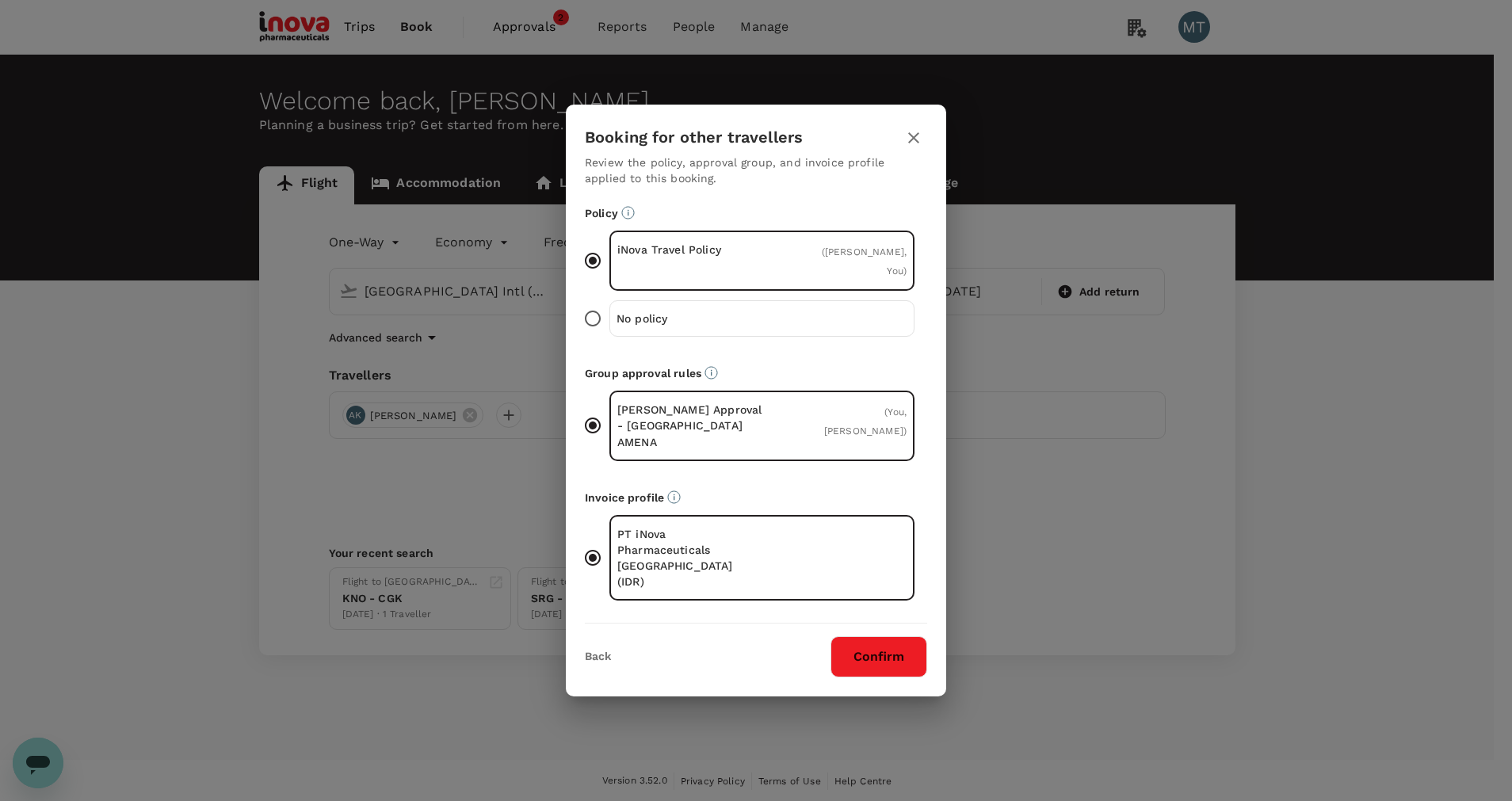
click at [847, 636] on button "Confirm" at bounding box center [878, 656] width 96 height 41
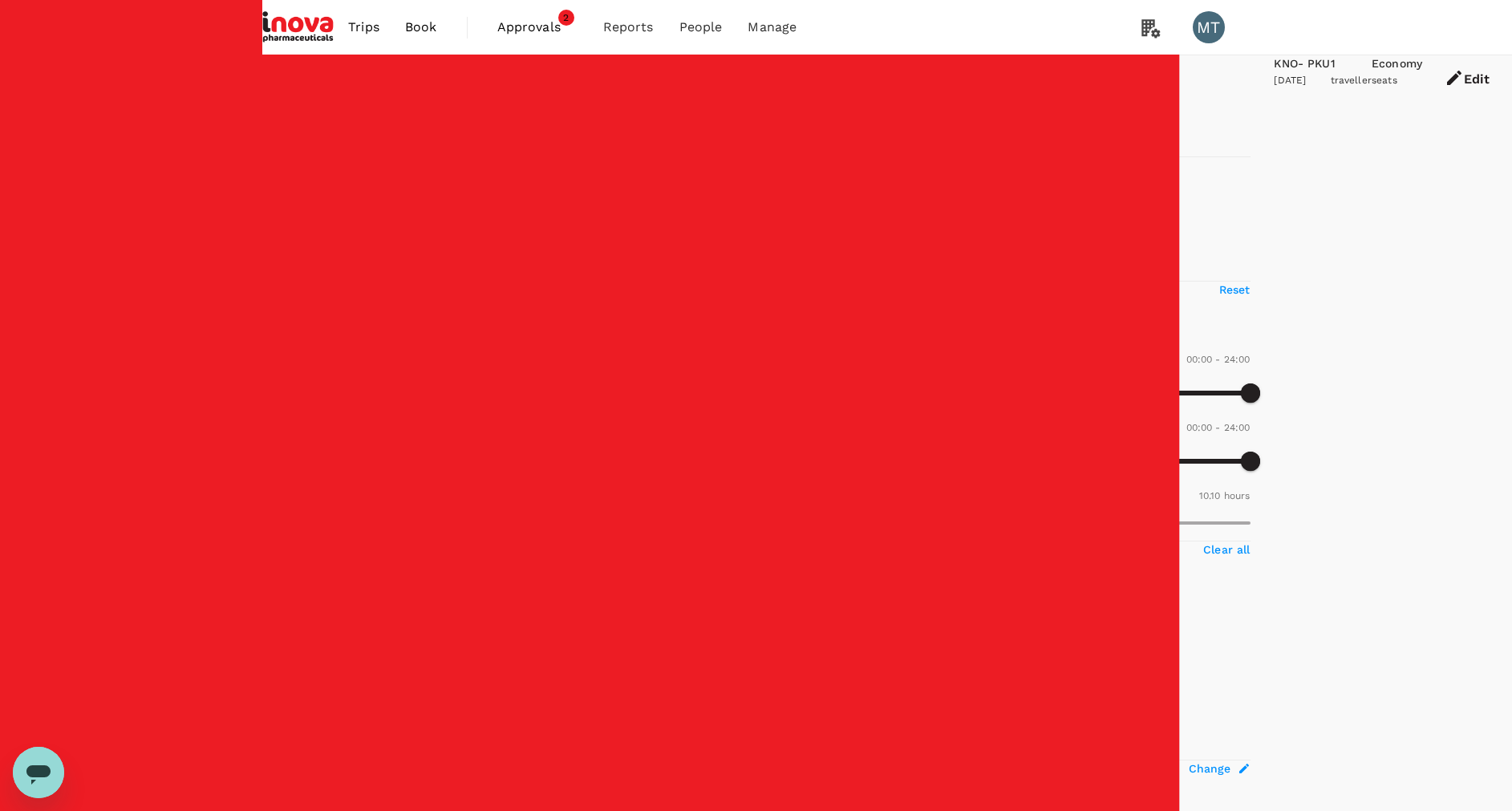
type input "780"
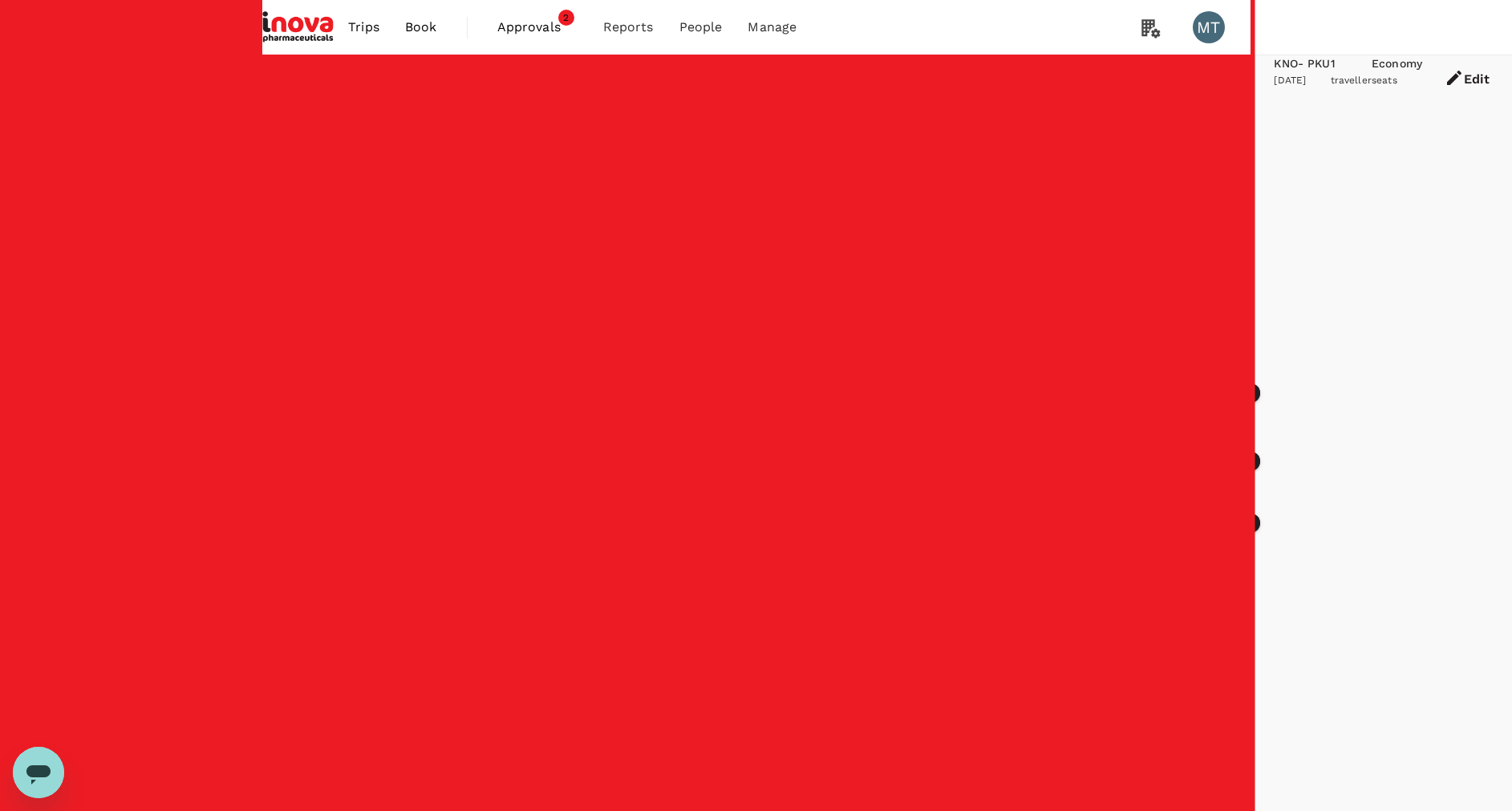
checkbox input "false"
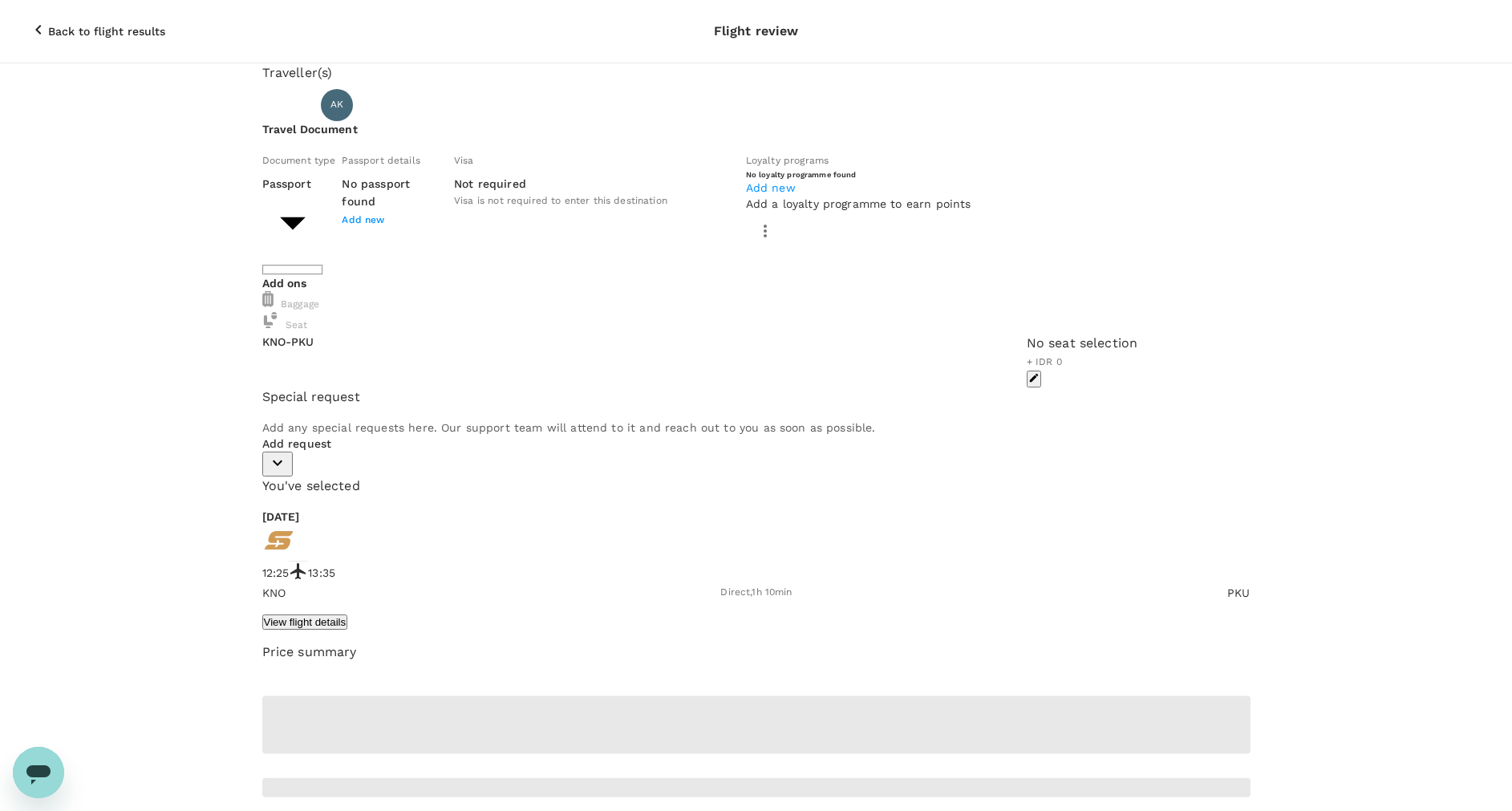
click at [520, 229] on body "Back to flight results Flight review Traveller(s) Traveller 1 : AK Ardy Priam K…" at bounding box center [756, 458] width 1512 height 917
click at [483, 304] on li "ID card" at bounding box center [410, 299] width 257 height 25
type input "Id card"
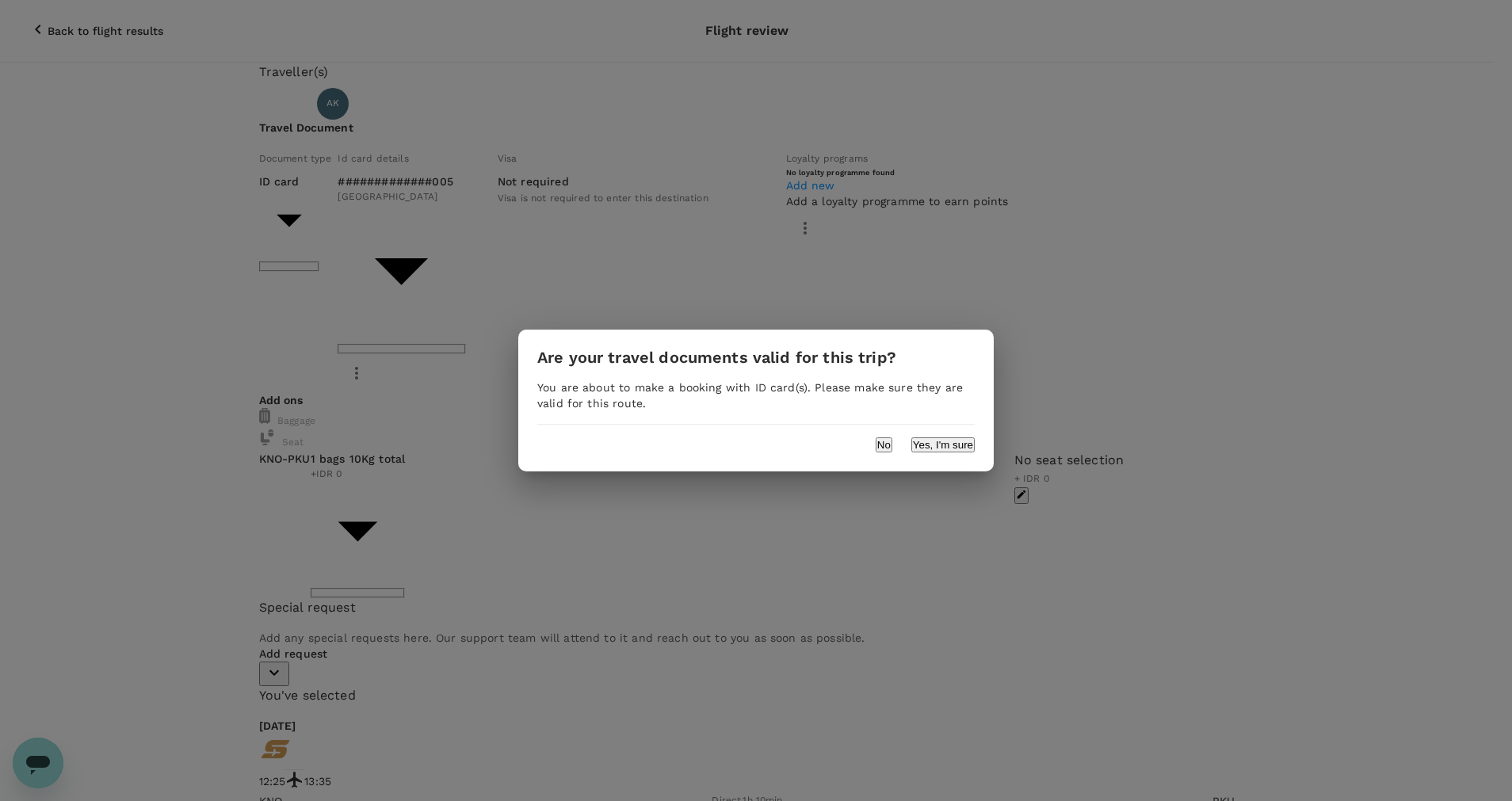
click at [933, 448] on button "Yes, I'm sure" at bounding box center [944, 445] width 64 height 15
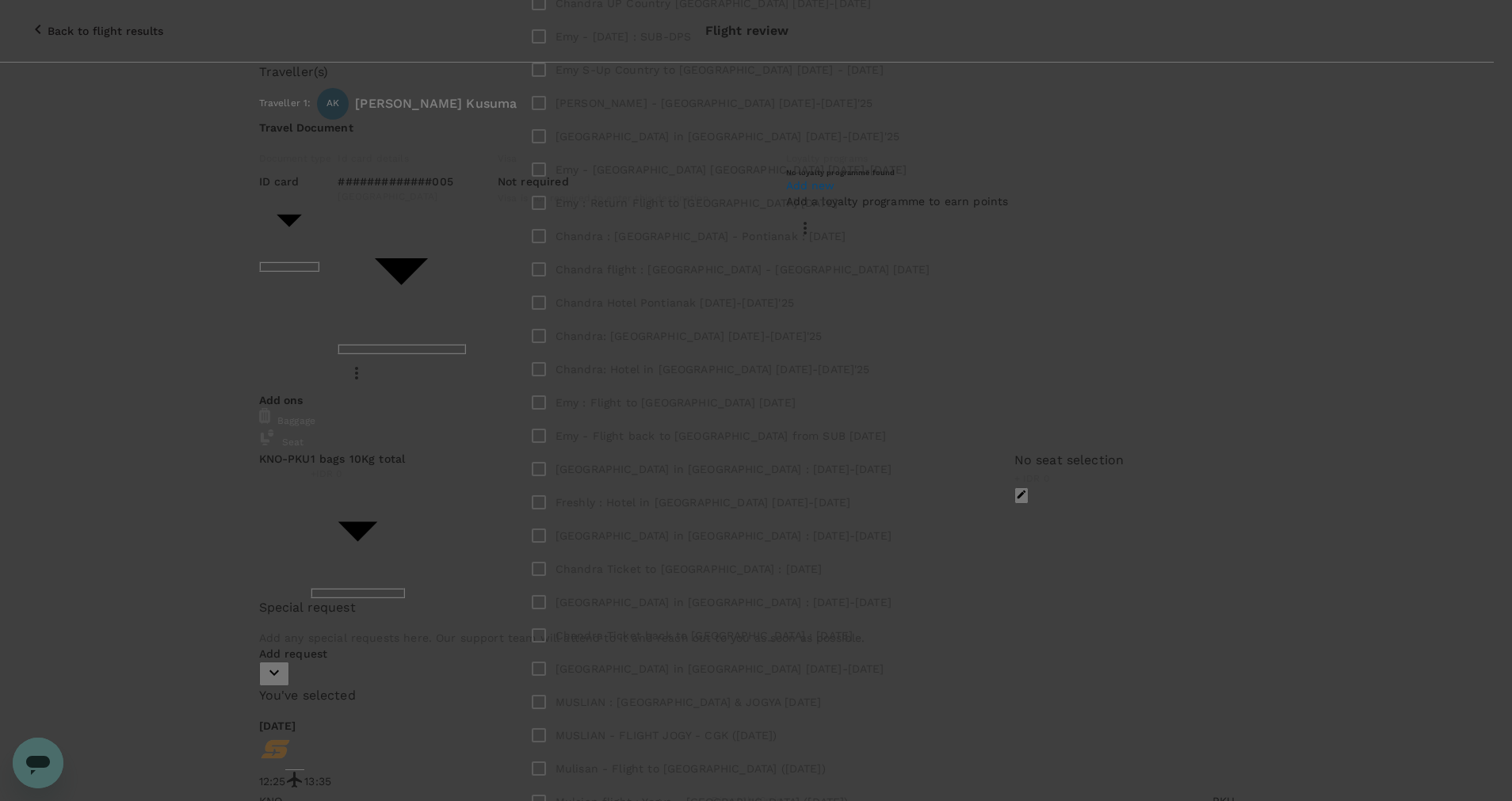
type input "P"
drag, startPoint x: 624, startPoint y: 360, endPoint x: 599, endPoint y: 358, distance: 25.1
click at [610, 358] on div "​ Ardy K - Flight Medan-P ​ Looks like you haven't created any labels yet. Crea…" at bounding box center [756, 400] width 293 height 94
type input "Ardy K - Flight Medan-P"
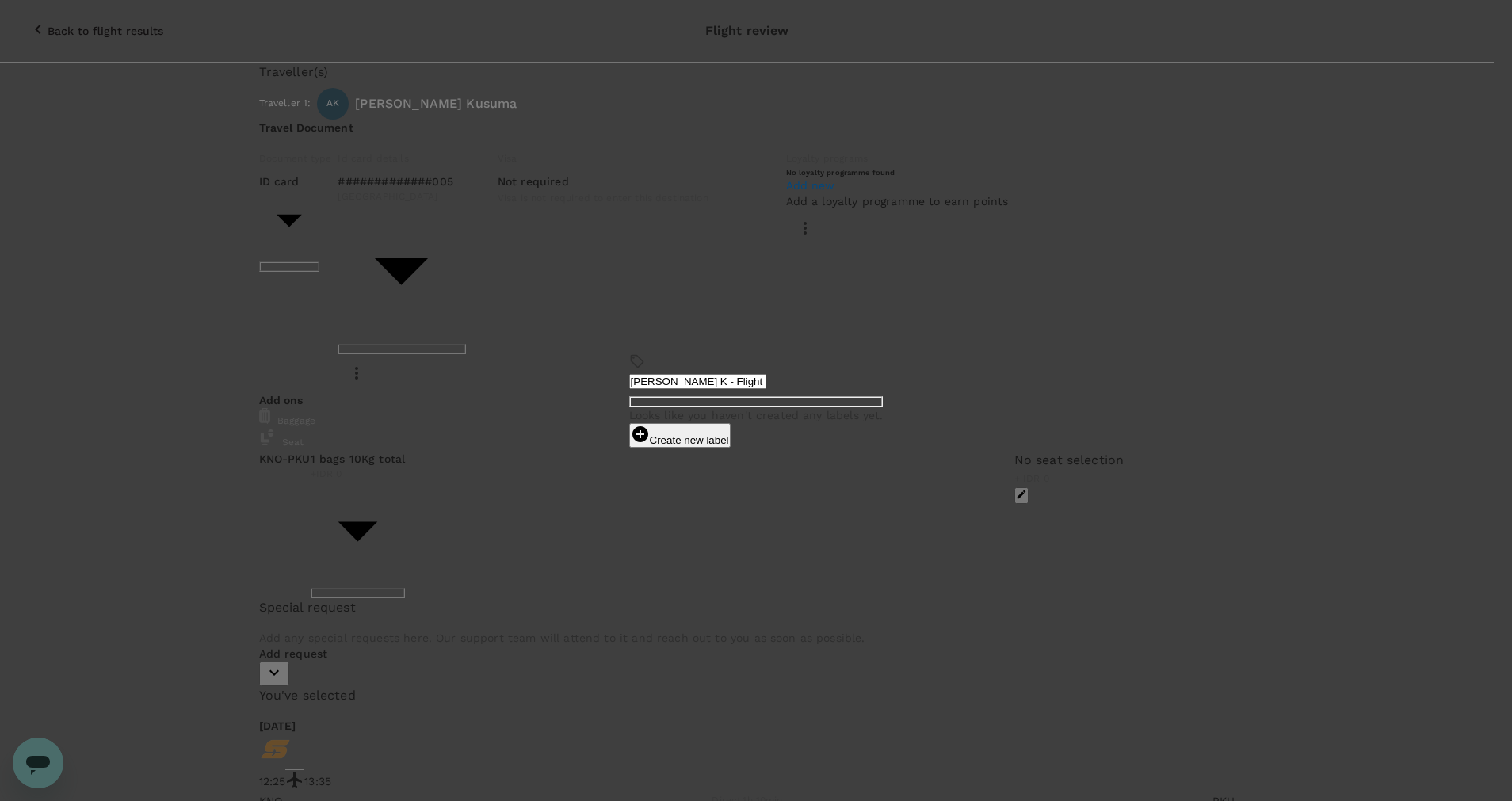
click at [747, 431] on div "Looks like you haven't created any labels yet. Create new label" at bounding box center [757, 427] width 255 height 40
click at [731, 435] on button "Create new label" at bounding box center [680, 435] width 101 height 24
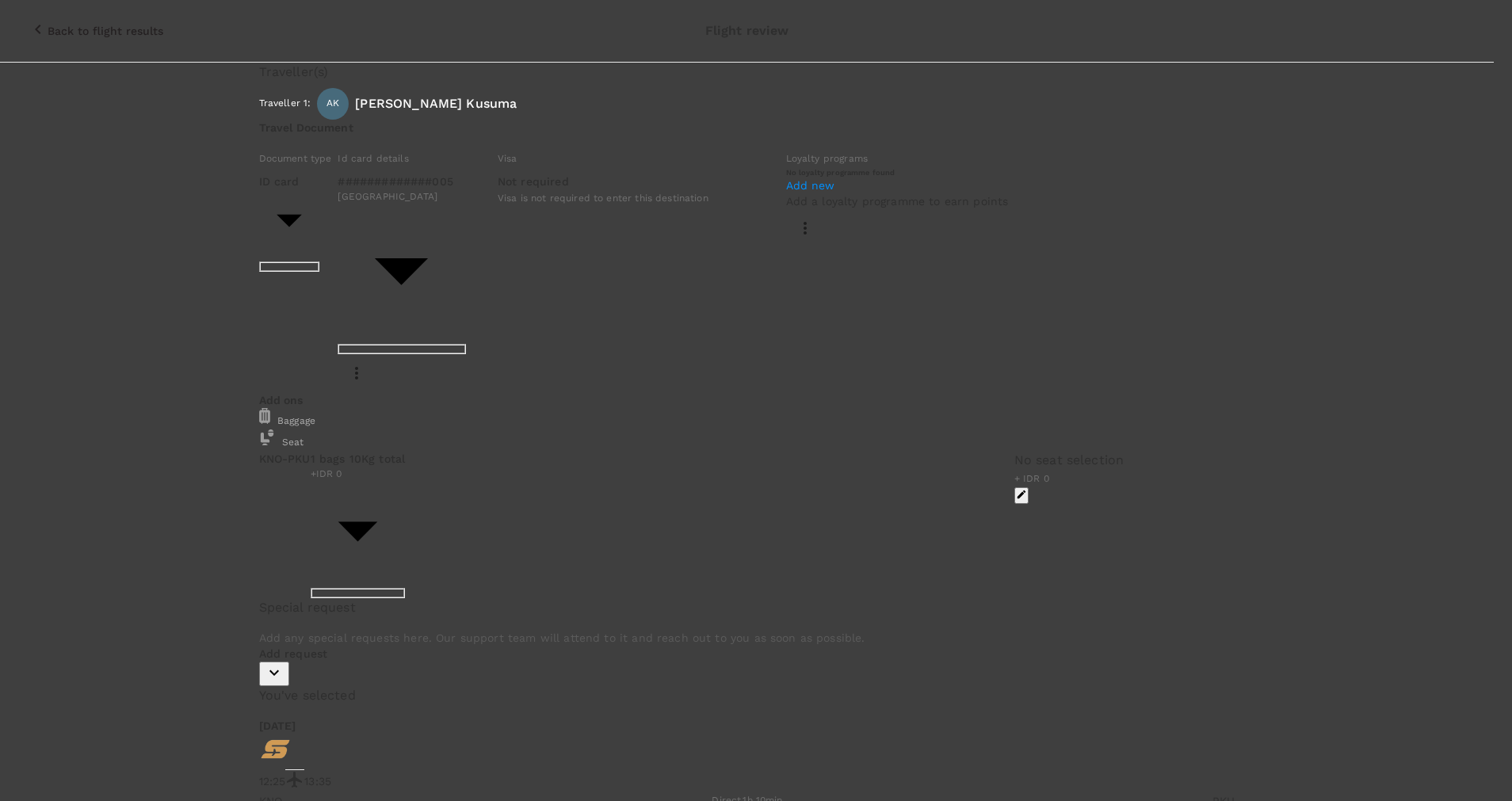
paste input "Ardy K - Flight Medan-P"
type input "Ardy K - Flight Medan-Pekanbaru :25-26 Sept'25"
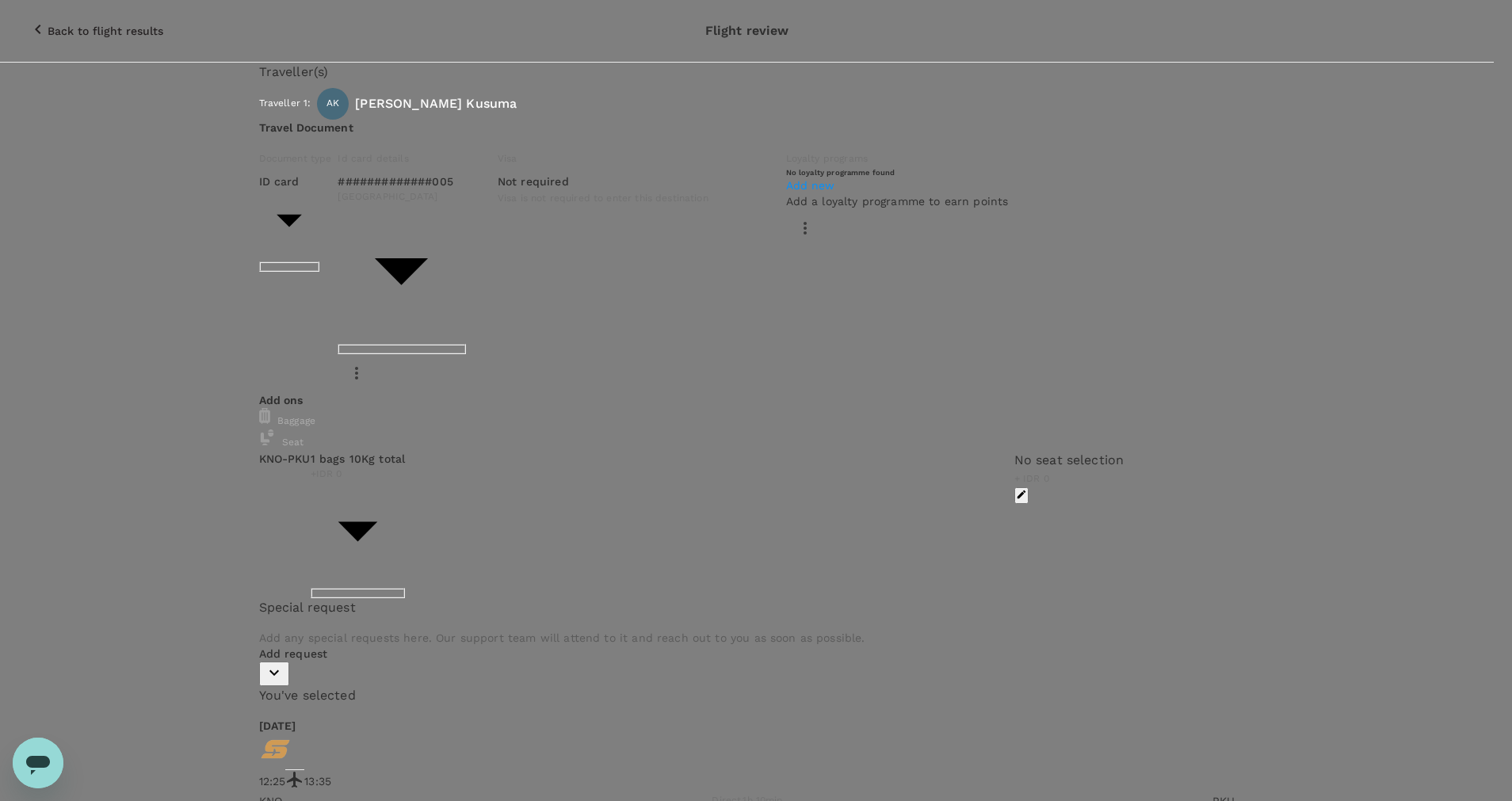
type textarea "F"
type textarea "Ardy K : Flight to Pekanbaru 25 sept 2025"
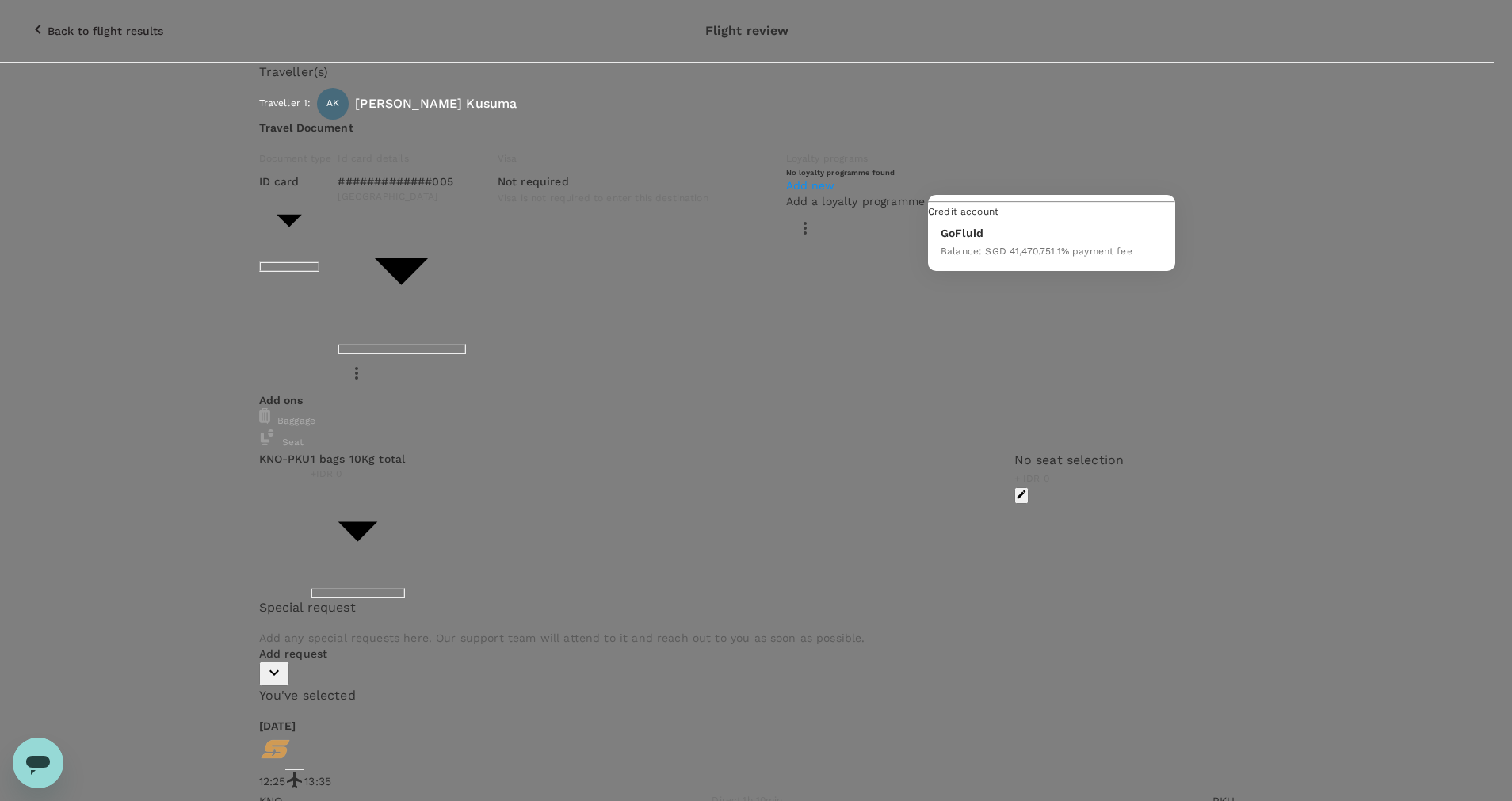
click at [1074, 260] on div "Balance : SGD 41,470.75 1.1 % payment fee" at bounding box center [1037, 250] width 192 height 19
type input "9d87fe9b-f599-4813-91a8-6354e0e2f257"
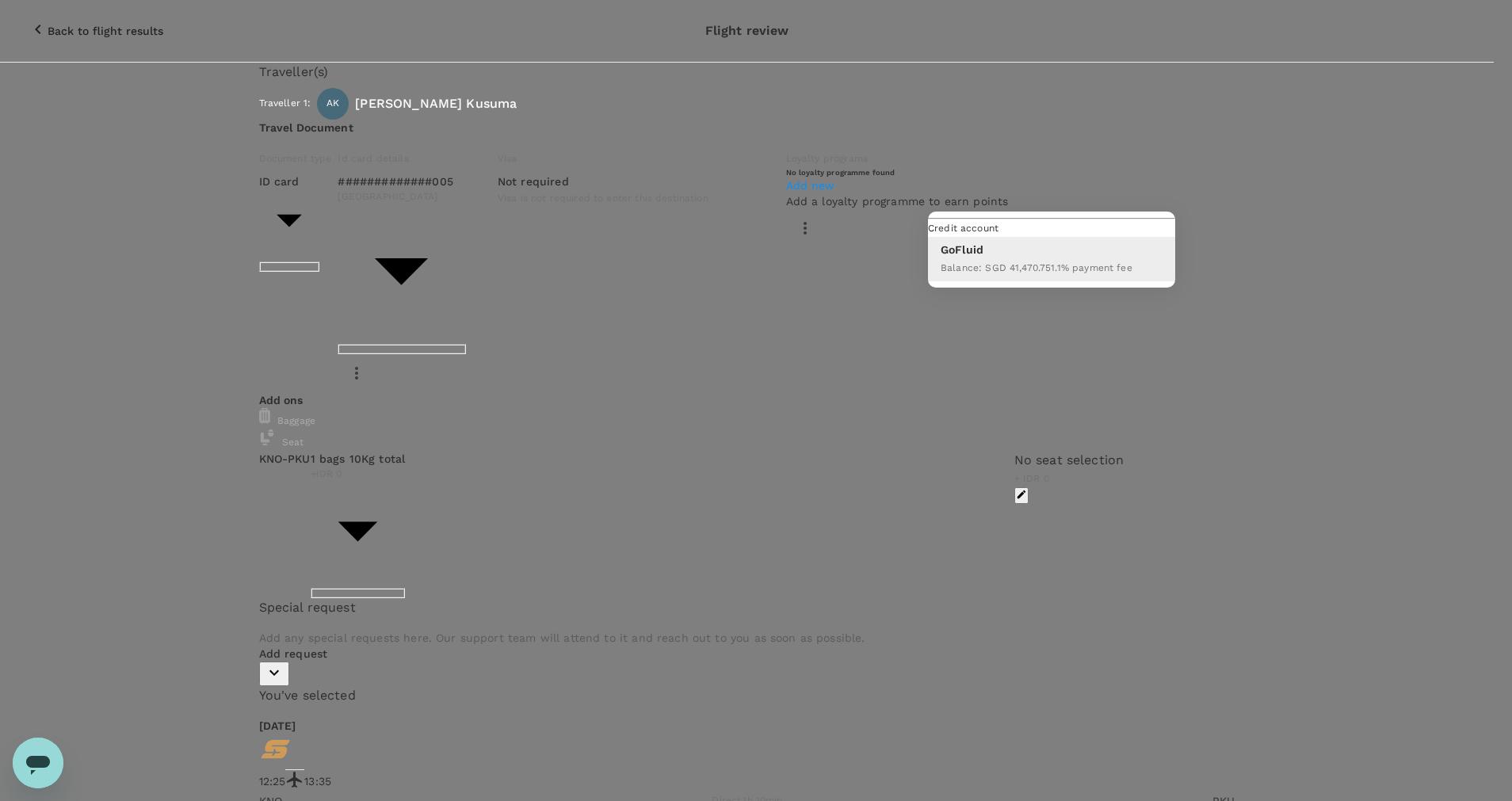
click at [1070, 463] on div at bounding box center [756, 400] width 1512 height 801
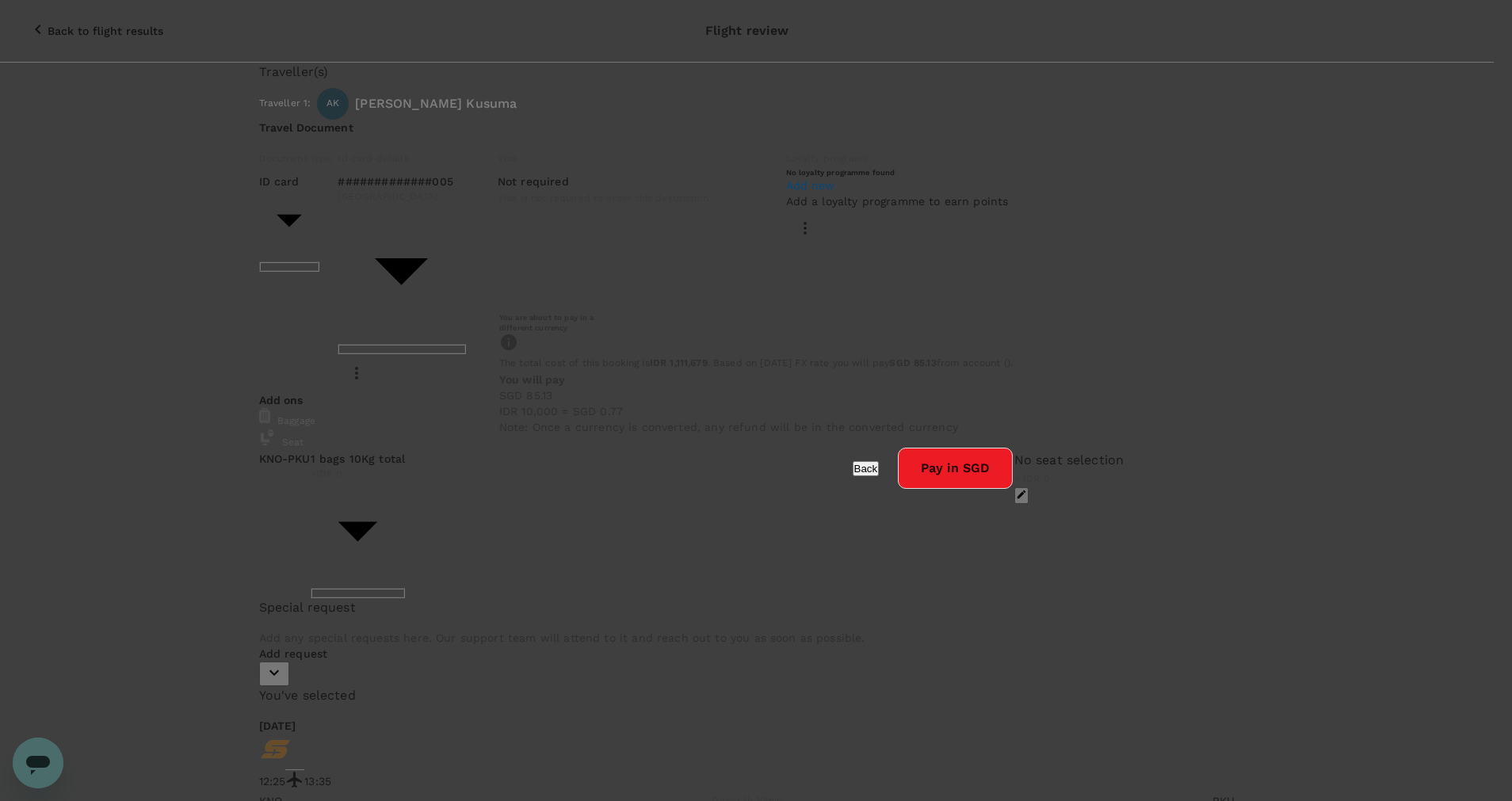
click at [912, 488] on button "Pay in SGD" at bounding box center [955, 468] width 115 height 41
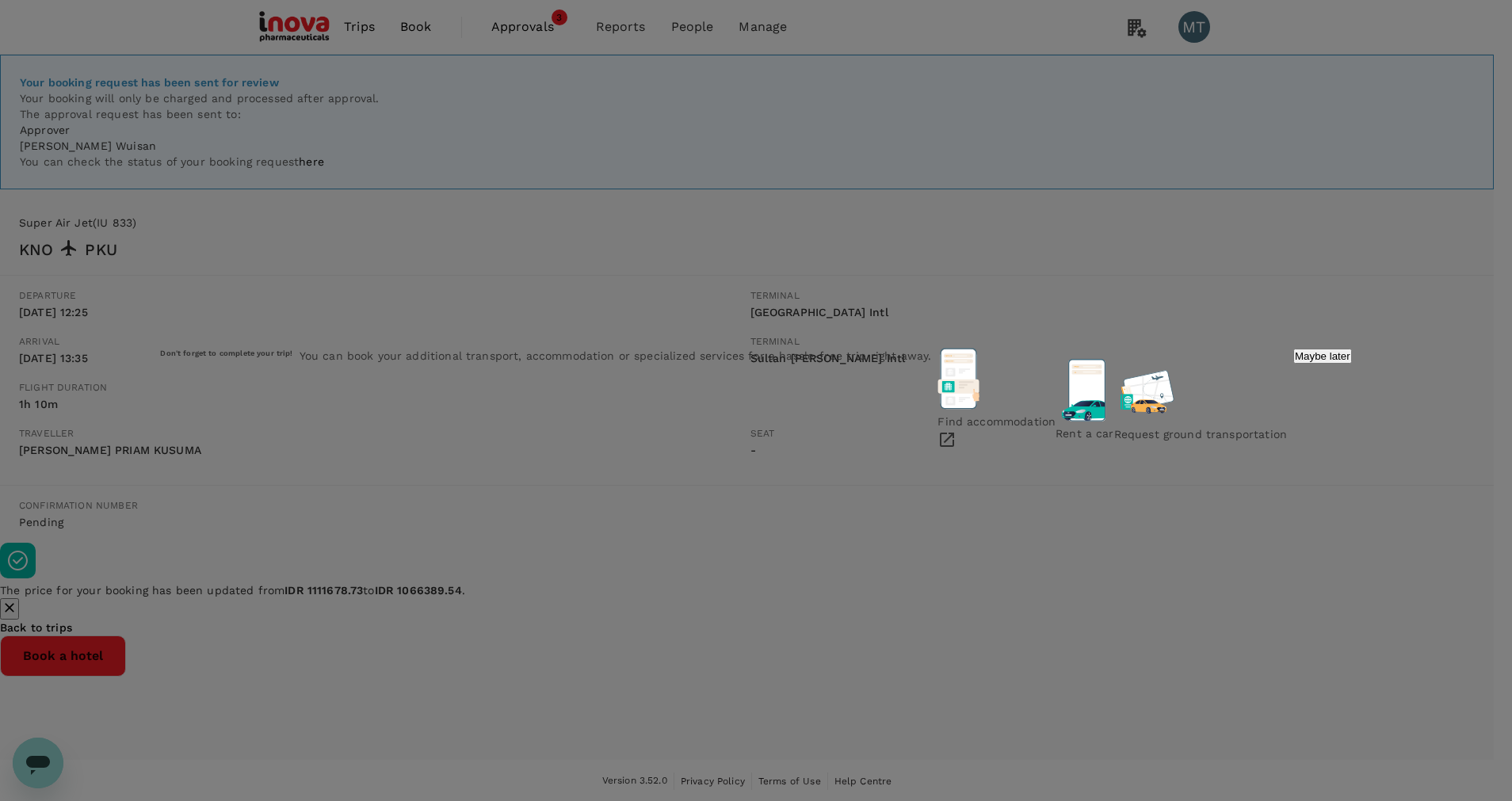
click at [908, 639] on div "Don't forget to complete your trip! You can book your additional transport, acc…" at bounding box center [756, 400] width 1512 height 801
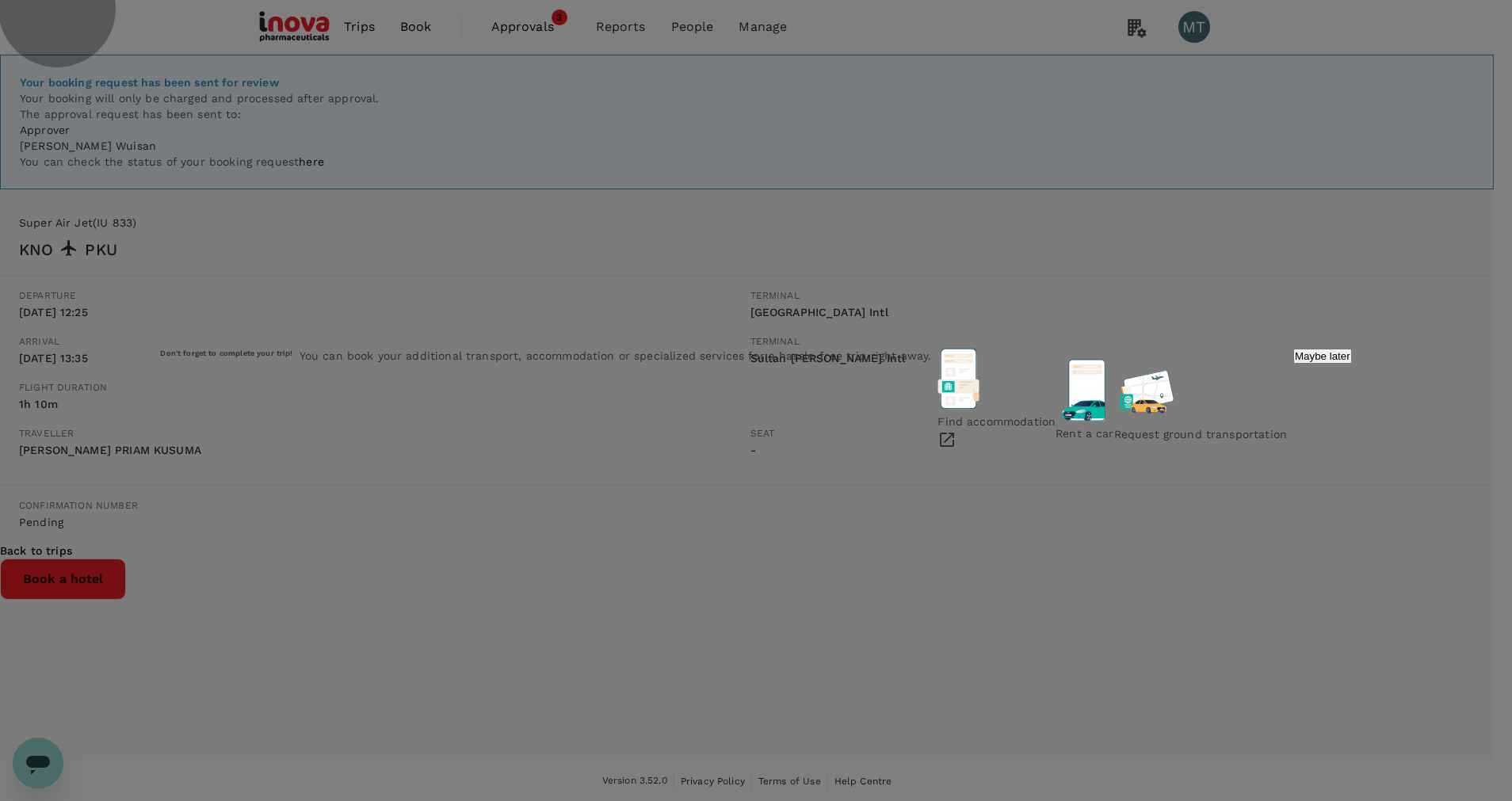
click at [1295, 362] on p "Maybe later" at bounding box center [1323, 356] width 55 height 12
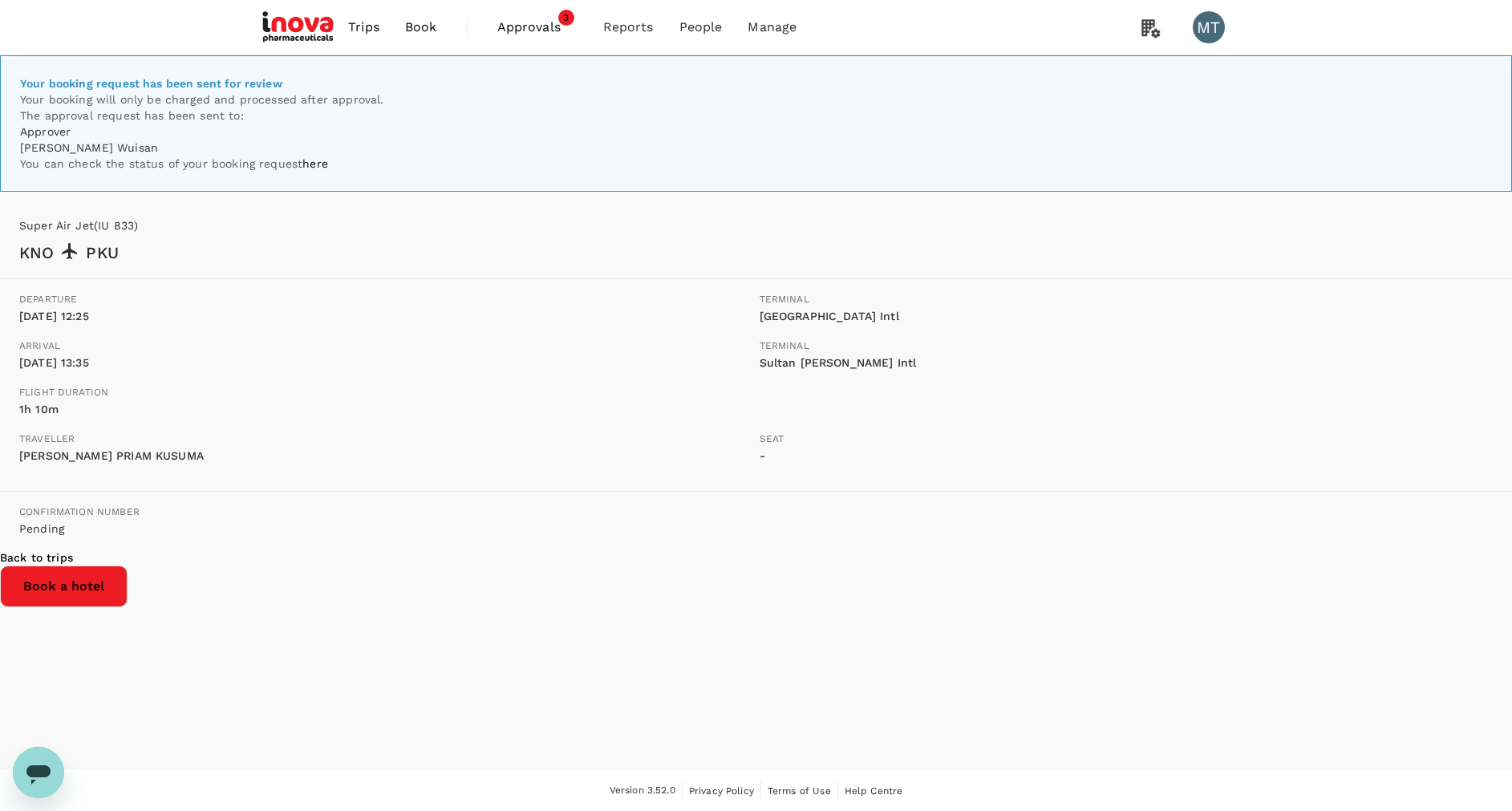
click at [127, 607] on button "Book a hotel" at bounding box center [64, 586] width 127 height 42
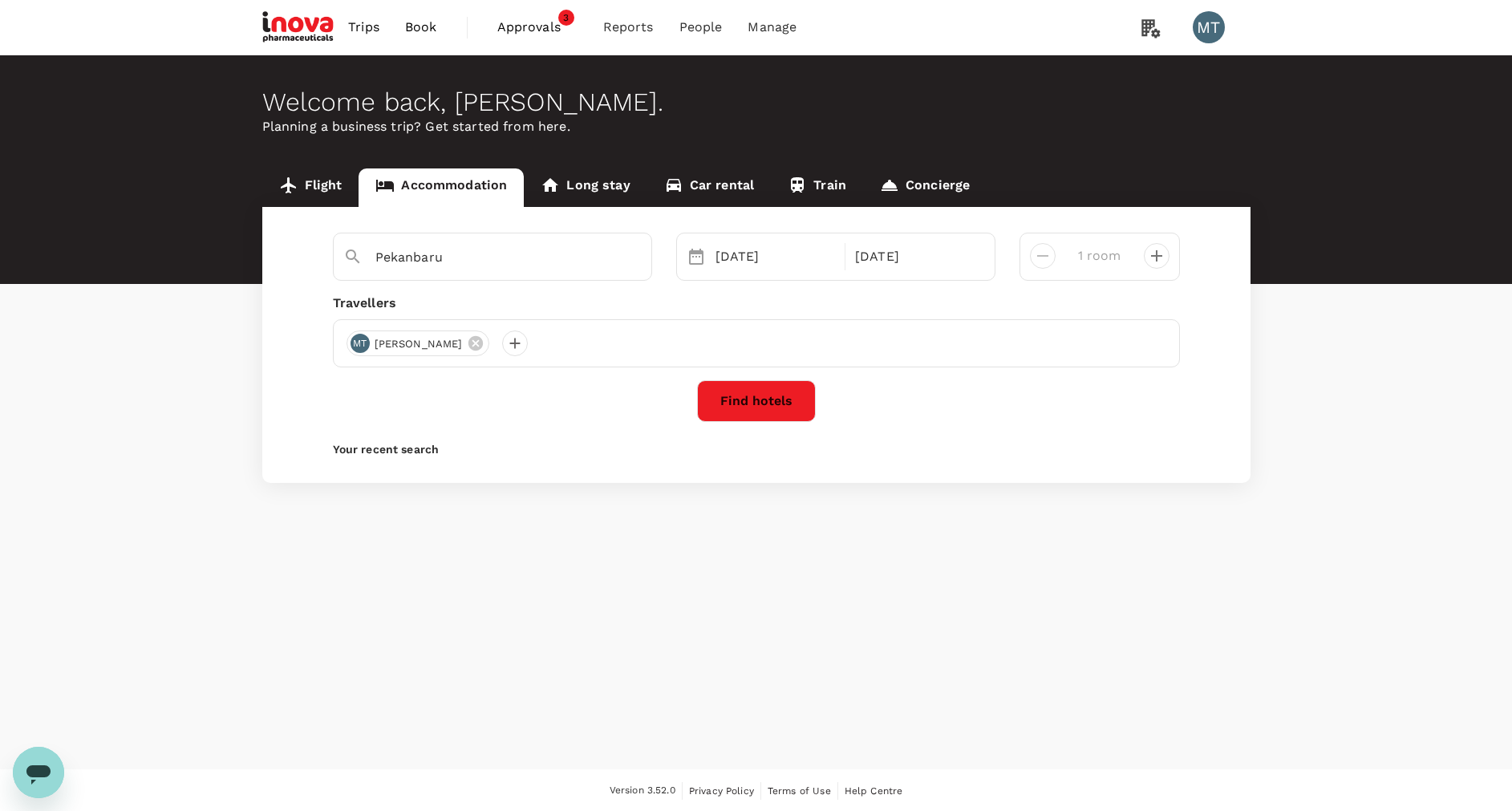
type input "[GEOGRAPHIC_DATA]"
click at [624, 259] on icon "Clear" at bounding box center [630, 257] width 16 height 16
click at [319, 187] on link "Flight" at bounding box center [310, 187] width 97 height 38
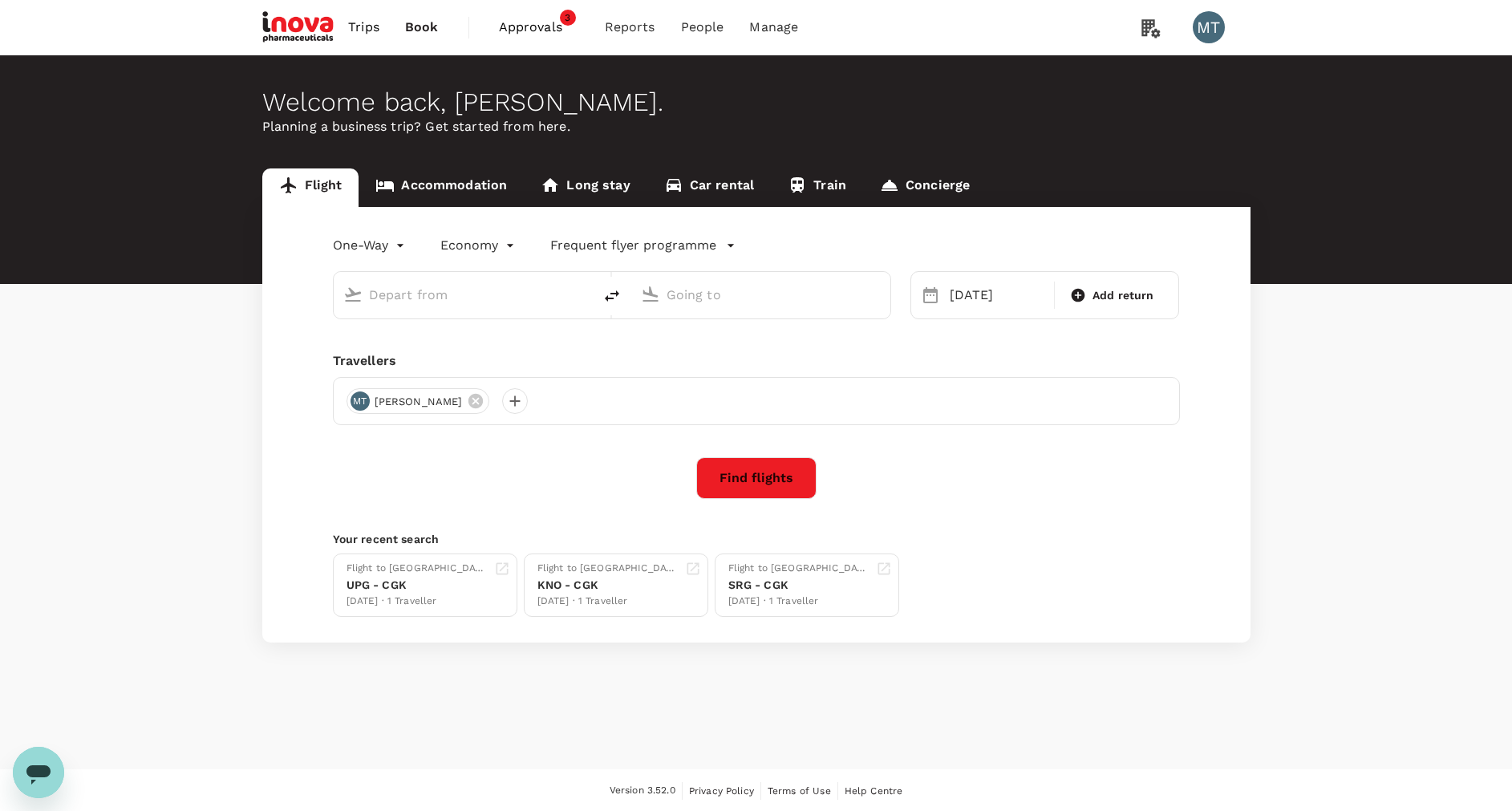
type input "[GEOGRAPHIC_DATA] Intl (KNO)"
type input "Sultan [PERSON_NAME] (PKU)"
type input "[GEOGRAPHIC_DATA] Intl (KNO)"
type input "Sultan [PERSON_NAME] (PKU)"
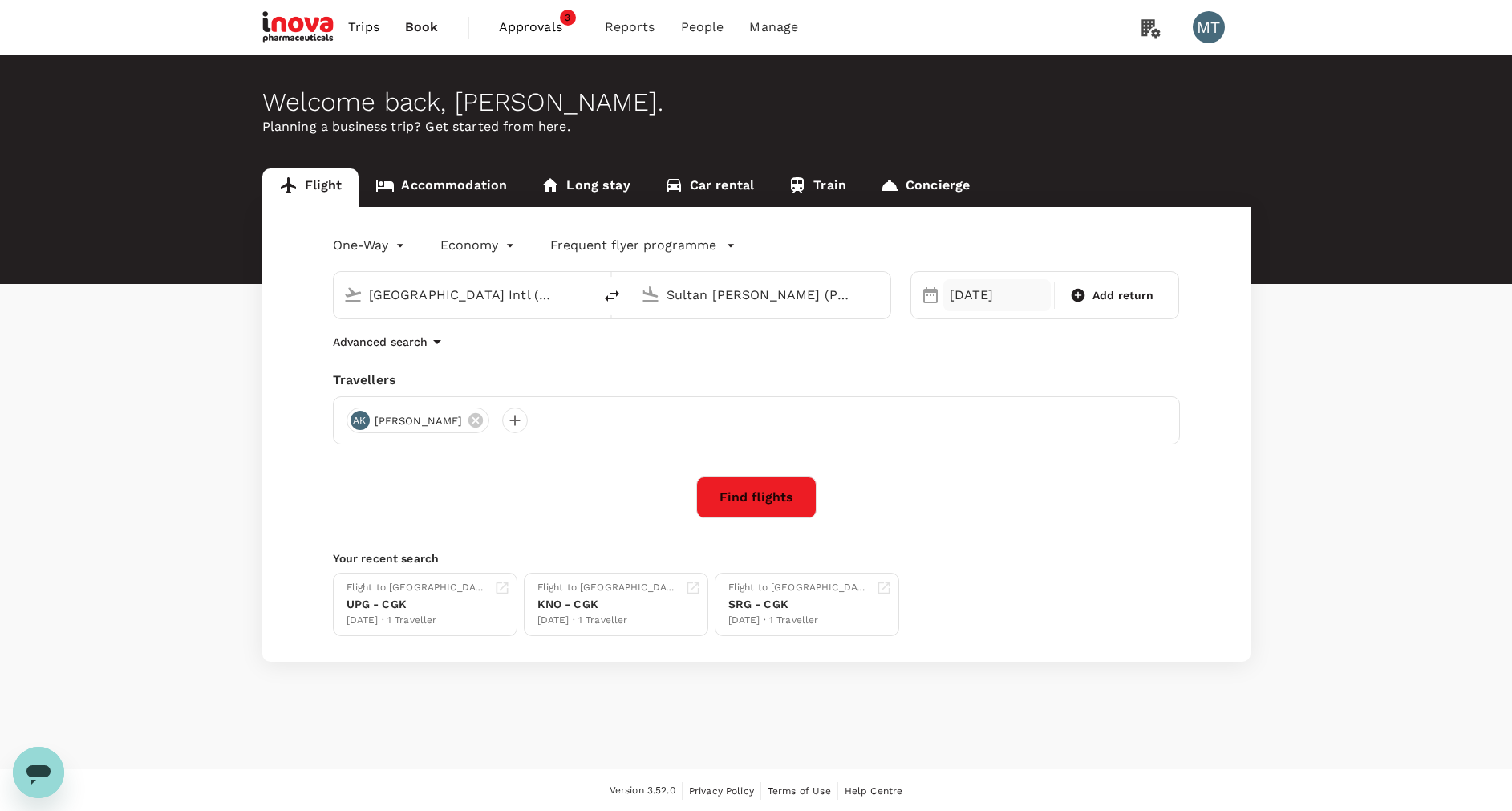
click at [945, 298] on div "[DATE]" at bounding box center [996, 295] width 108 height 32
click at [1098, 489] on div "26" at bounding box center [1096, 495] width 31 height 31
click at [749, 495] on button "Find flights" at bounding box center [756, 497] width 120 height 42
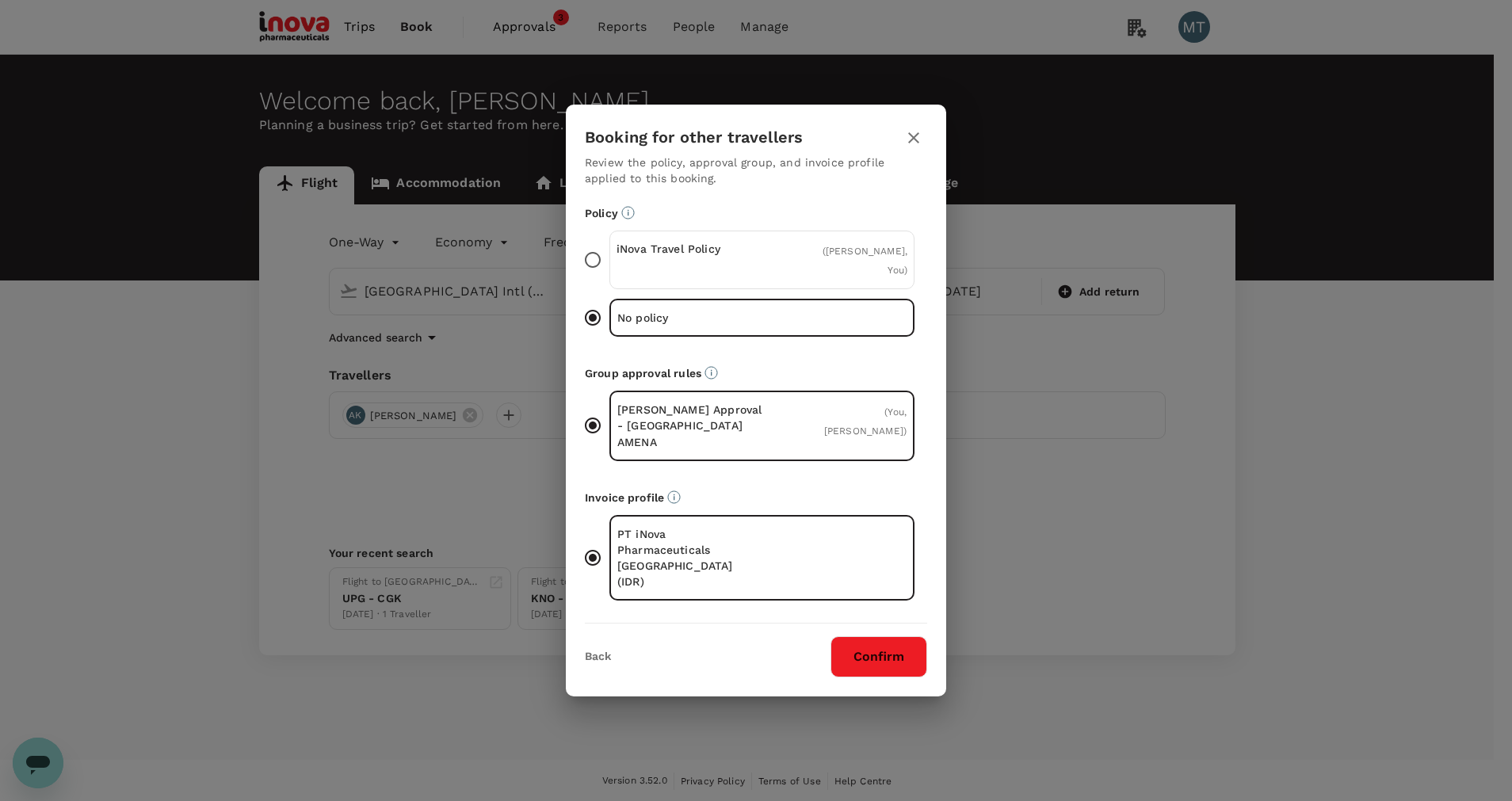
click at [759, 256] on p "iNova Travel Policy" at bounding box center [690, 248] width 146 height 16
click at [609, 264] on input "iNova Travel Policy ( [PERSON_NAME], You )" at bounding box center [593, 260] width 34 height 34
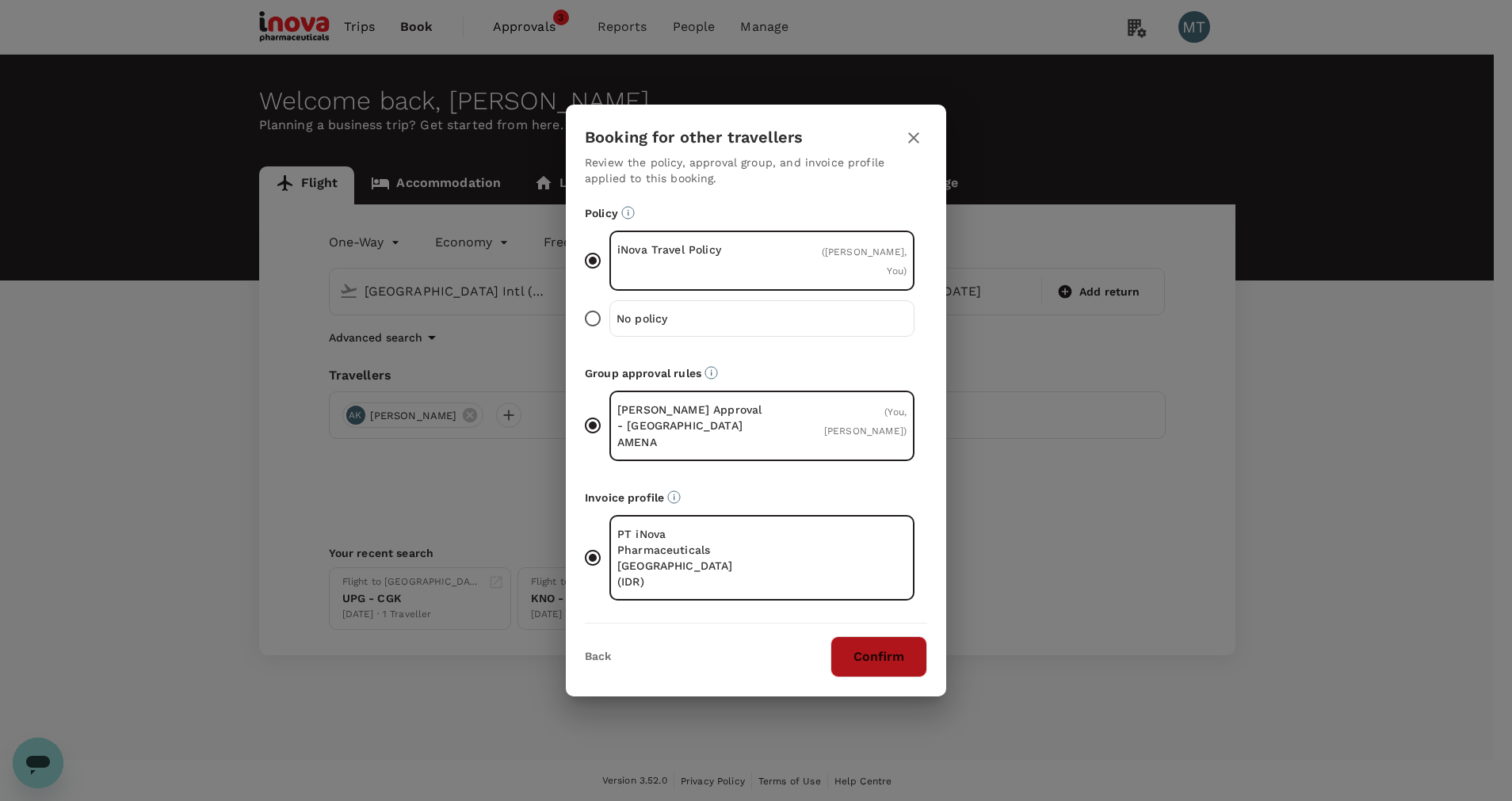
click at [884, 636] on button "Confirm" at bounding box center [878, 656] width 96 height 41
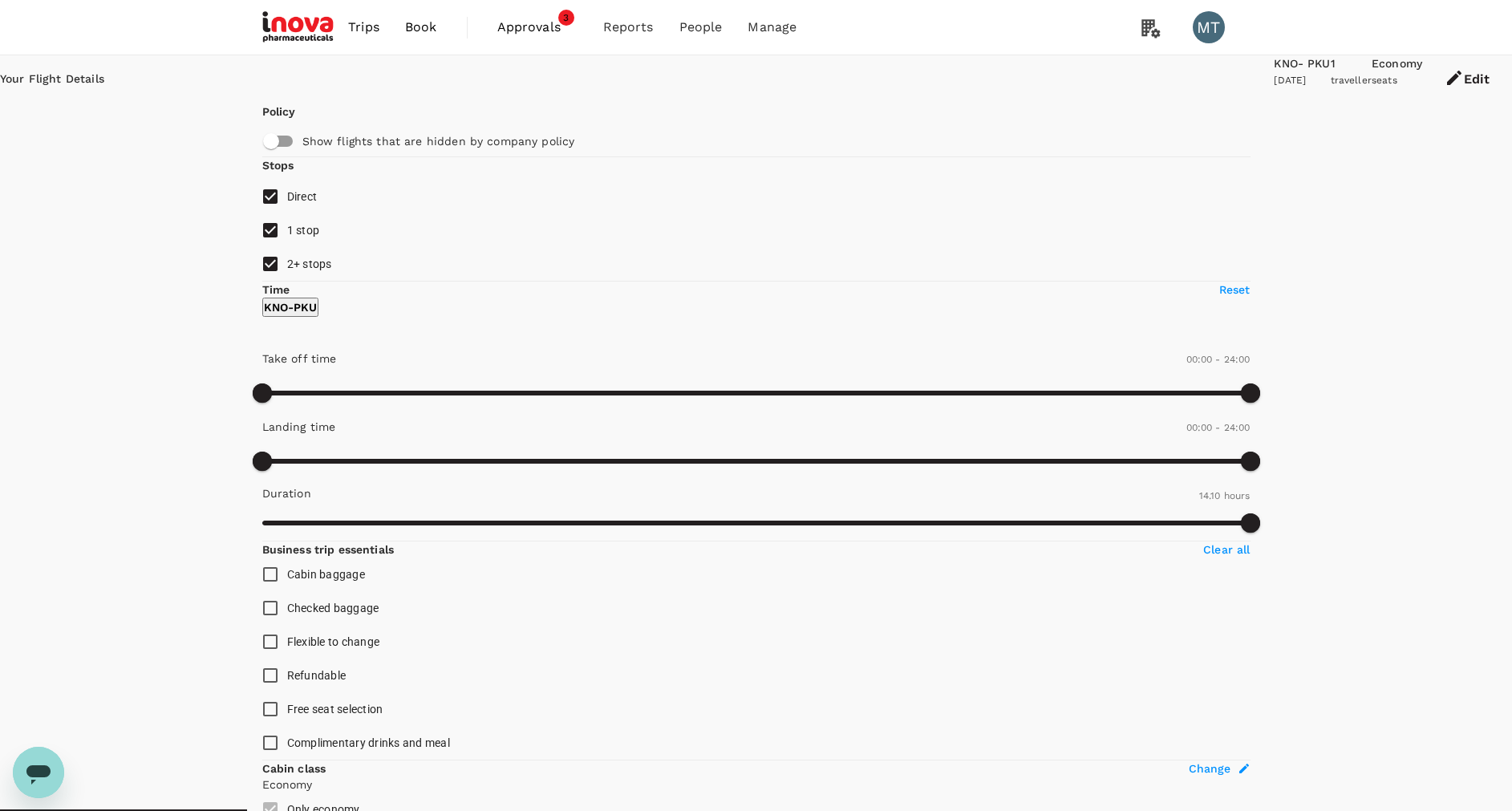
click at [416, 25] on span "Book" at bounding box center [421, 27] width 32 height 20
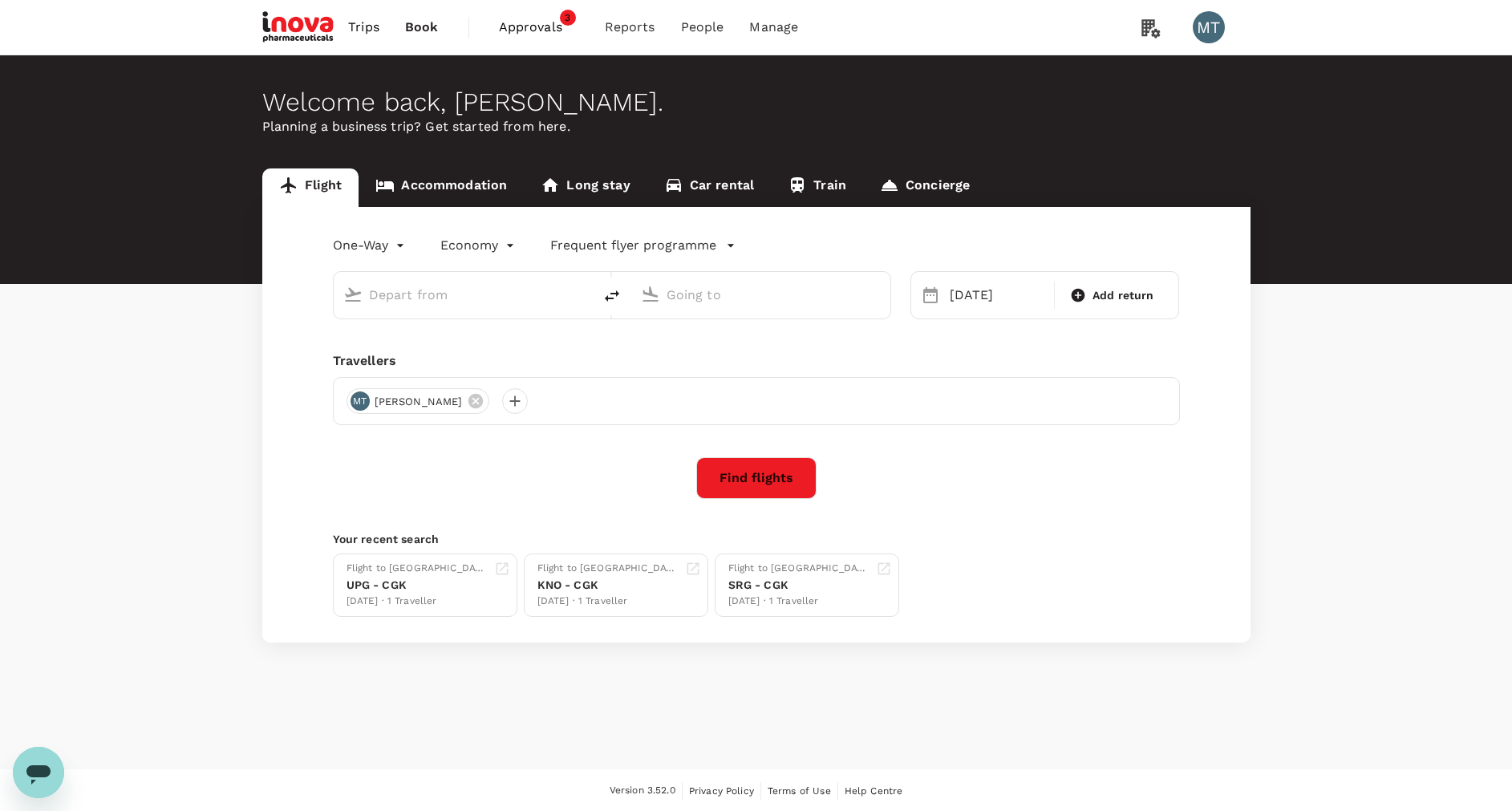
type input "[GEOGRAPHIC_DATA] Intl (KNO)"
type input "Sultan [PERSON_NAME] (PKU)"
type input "[GEOGRAPHIC_DATA] Intl (KNO)"
type input "Sultan [PERSON_NAME] (PKU)"
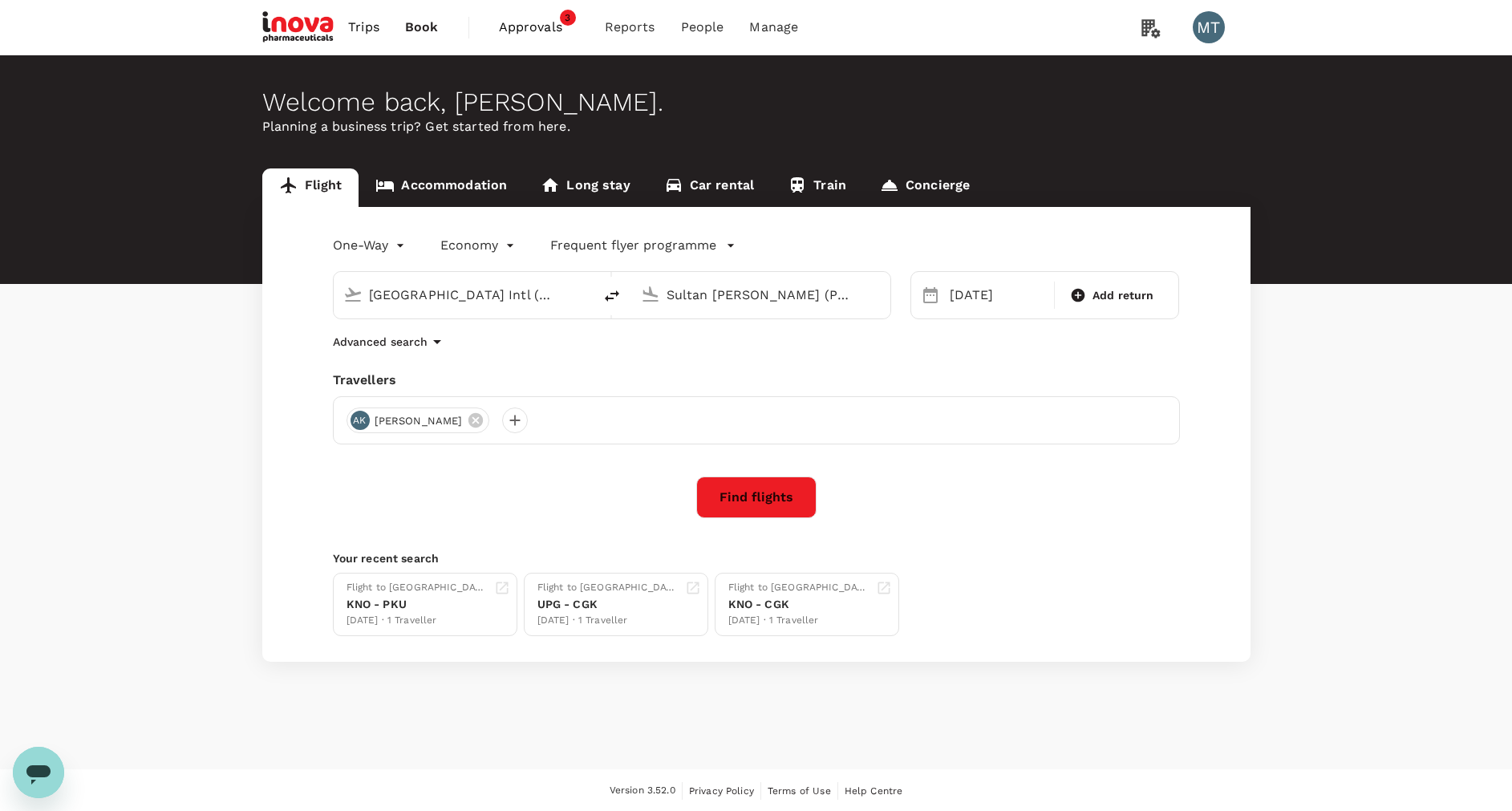
click at [622, 300] on button "delete" at bounding box center [611, 295] width 38 height 38
type input "Sultan [PERSON_NAME] (PKU)"
type input "[GEOGRAPHIC_DATA] Intl (KNO)"
click at [751, 494] on button "Find flights" at bounding box center [756, 497] width 120 height 42
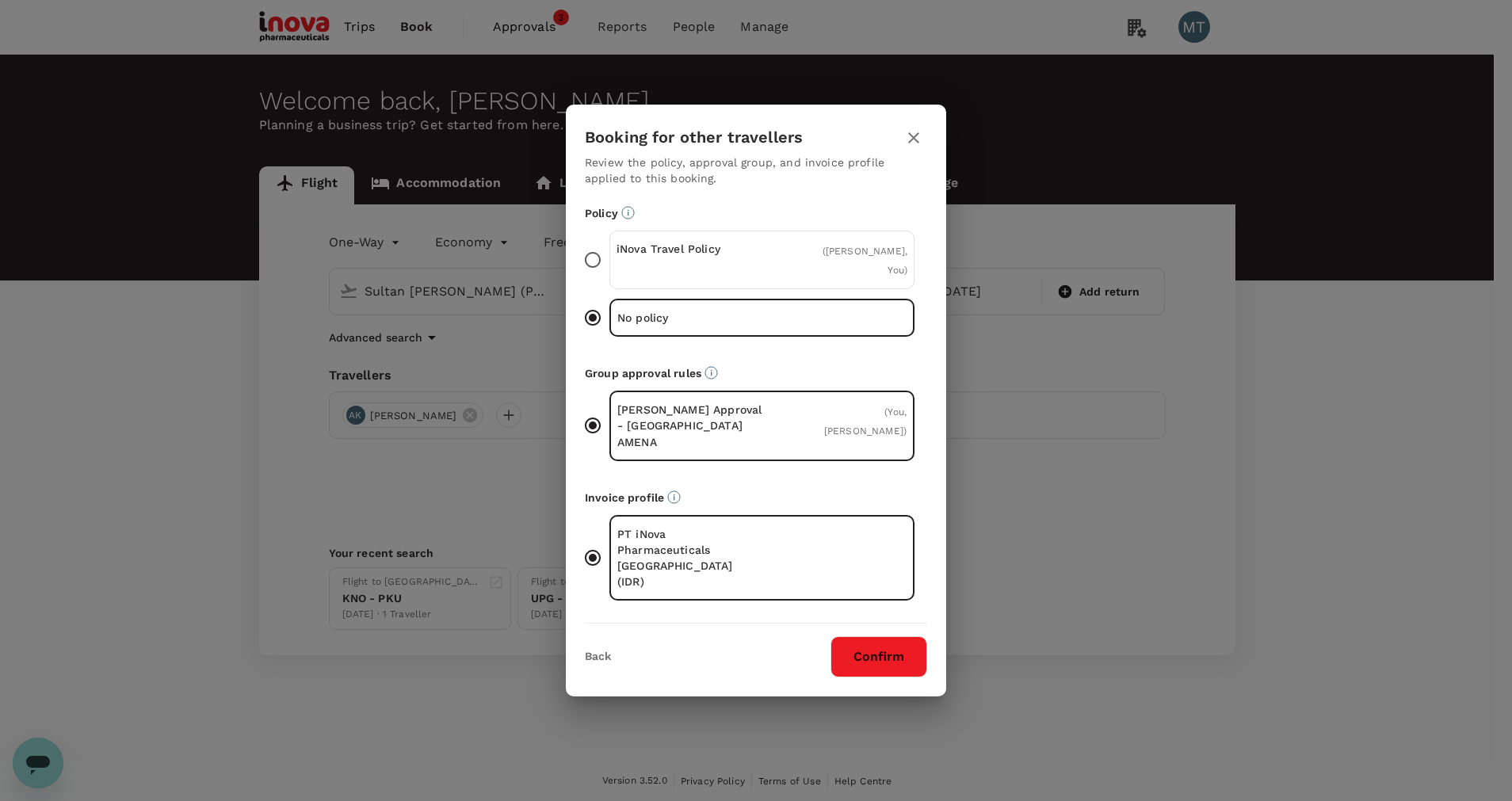
click at [780, 287] on div "iNova Travel Policy ( [PERSON_NAME], You )" at bounding box center [762, 260] width 305 height 59
click at [609, 276] on input "iNova Travel Policy ( [PERSON_NAME], You )" at bounding box center [593, 260] width 34 height 34
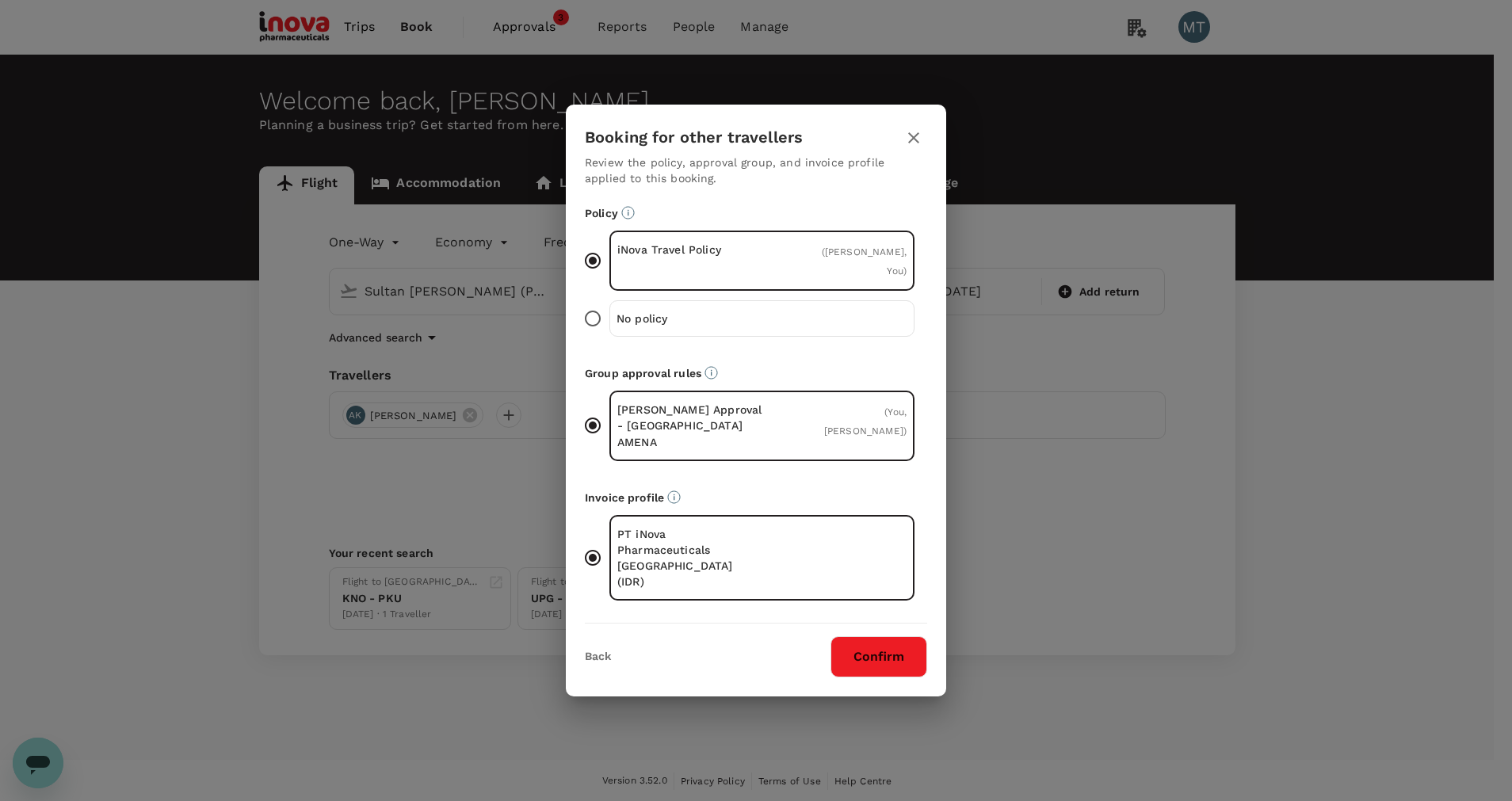
click at [911, 636] on button "Confirm" at bounding box center [878, 656] width 96 height 41
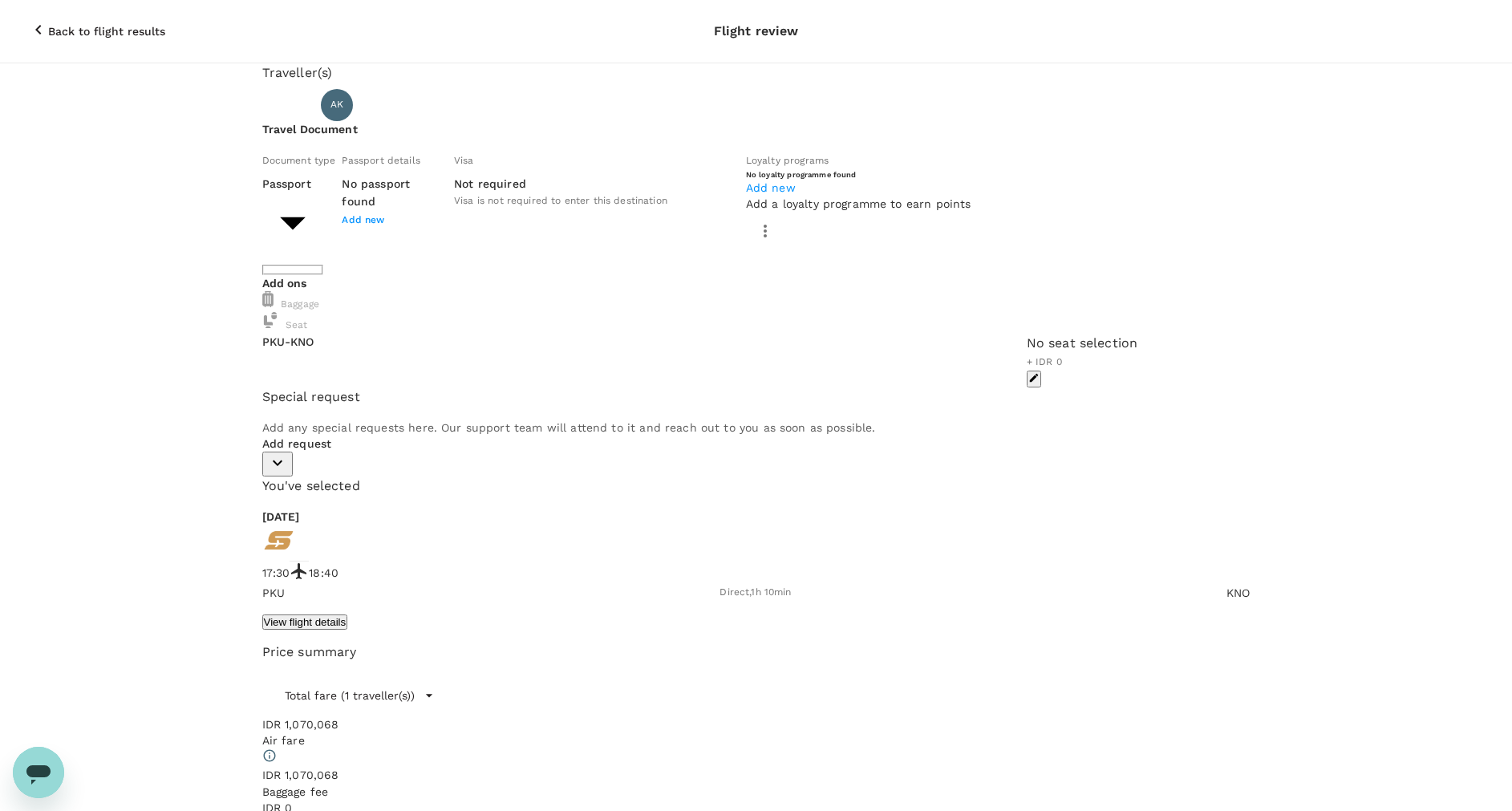
click at [520, 231] on body "Back to flight results Flight review Traveller(s) Traveller 1 : AK Ardy Priam K…" at bounding box center [756, 529] width 1512 height 1058
click at [512, 300] on li "ID card" at bounding box center [410, 299] width 257 height 25
type input "Id card"
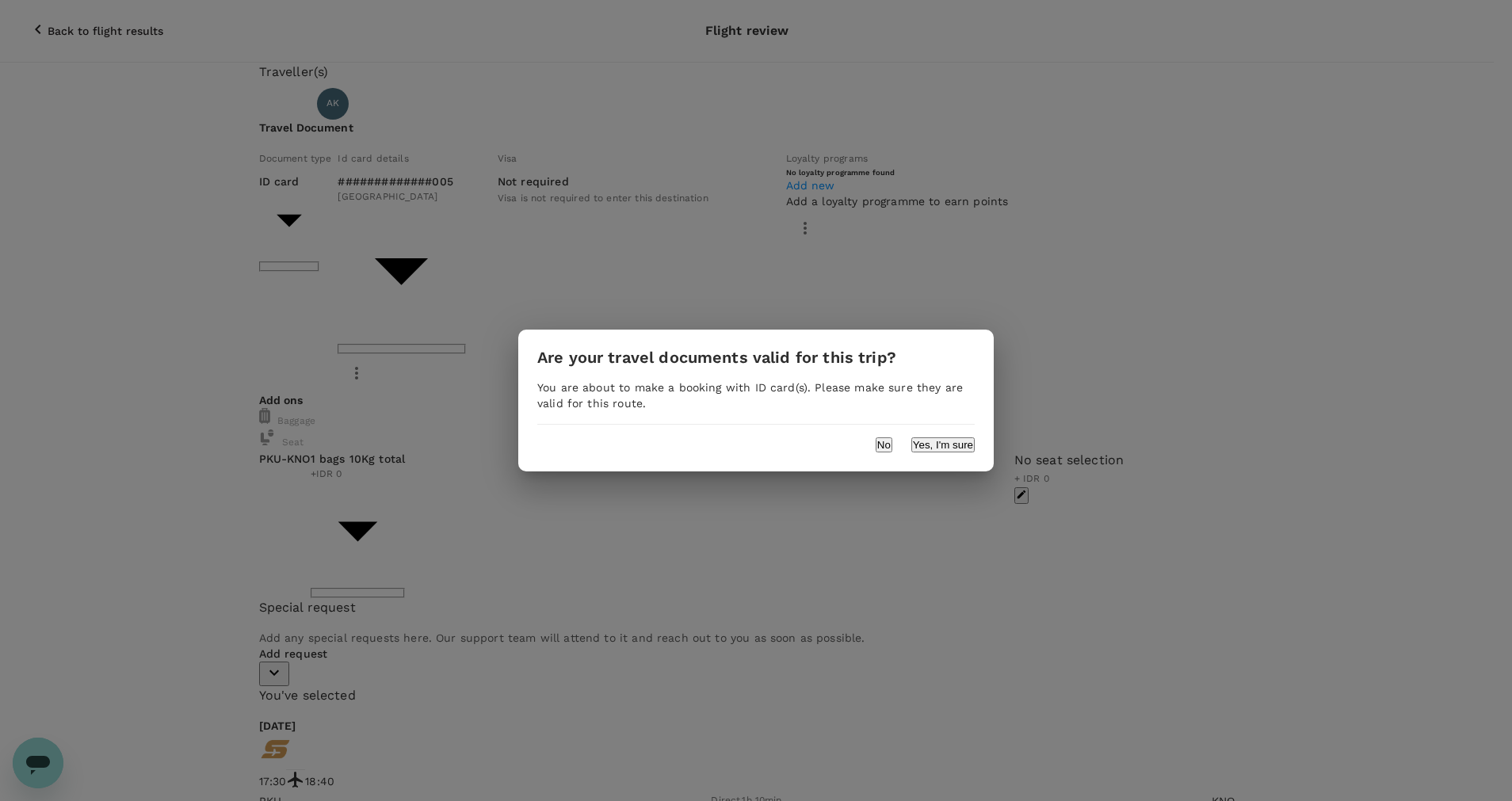
click at [956, 445] on button "Yes, I'm sure" at bounding box center [944, 445] width 64 height 15
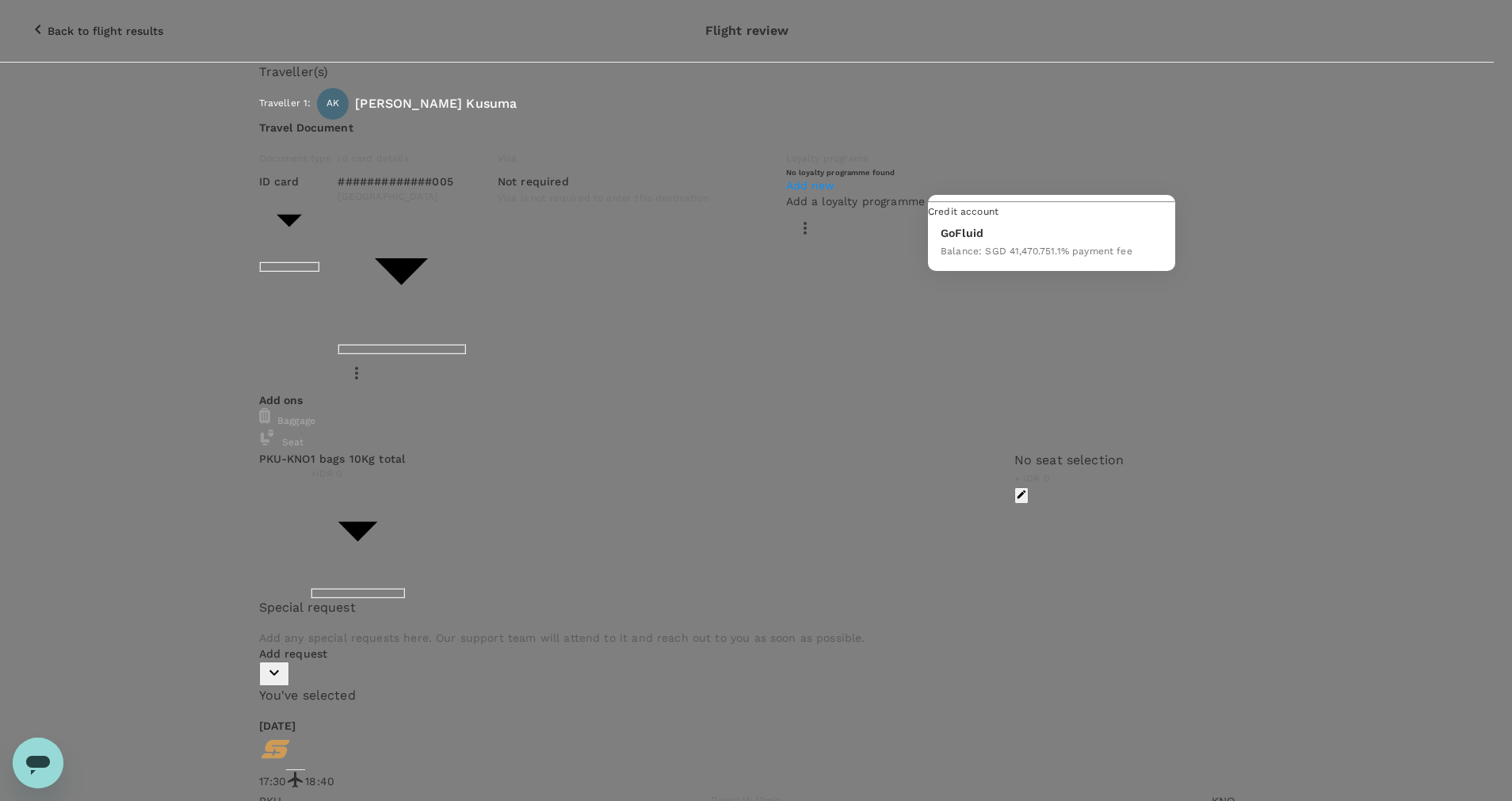
click at [1122, 256] on span "1.1 % payment fee" at bounding box center [1091, 251] width 80 height 11
type input "9d87fe9b-f599-4813-91a8-6354e0e2f257"
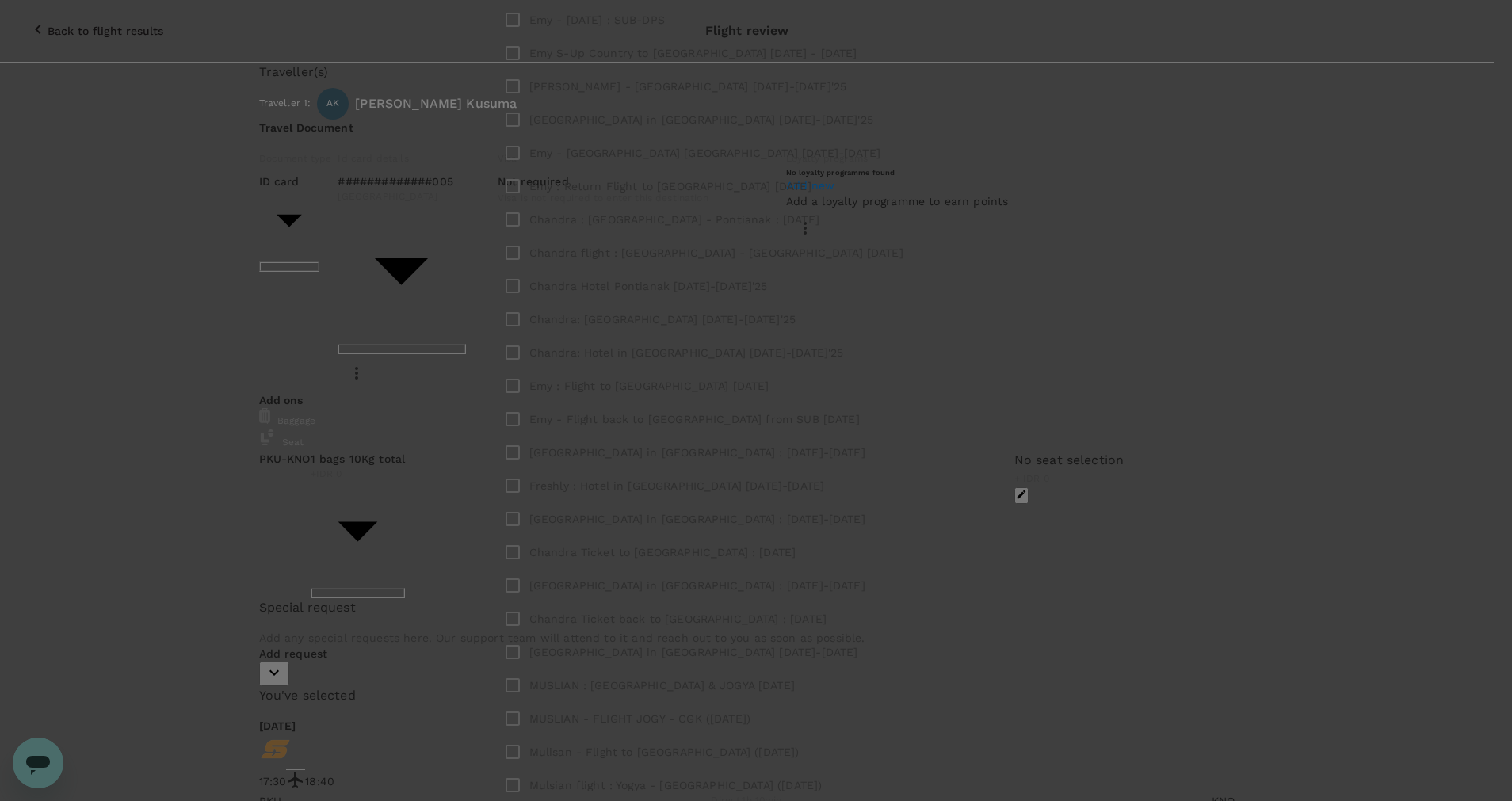
type input "Ardy K - Fliht"
click at [731, 441] on button "Create new label" at bounding box center [680, 435] width 101 height 24
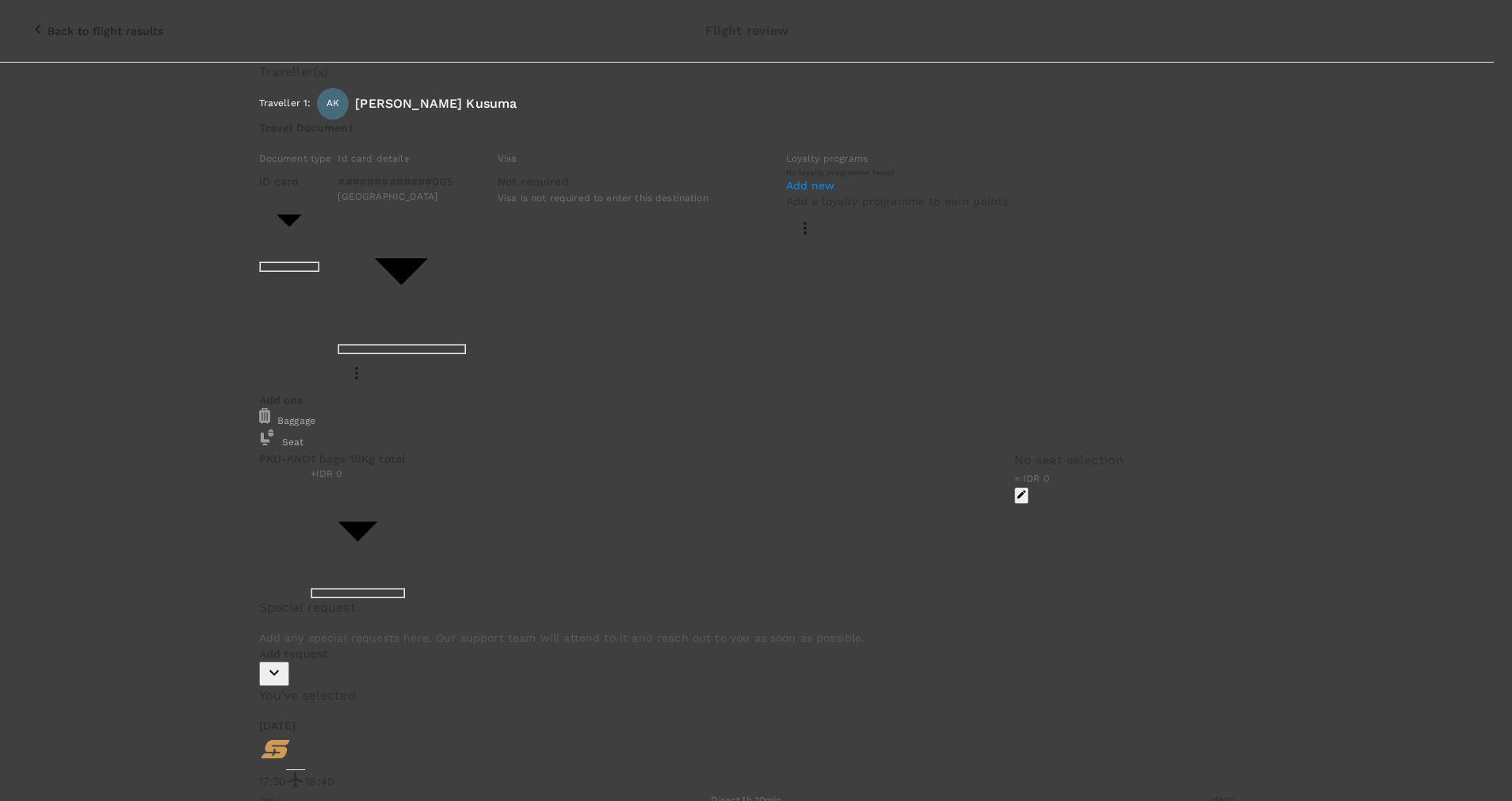
drag, startPoint x: 1245, startPoint y: 120, endPoint x: 992, endPoint y: 119, distance: 253.0
type input "Ardy K - Flight to Medan 26 Sept 2025"
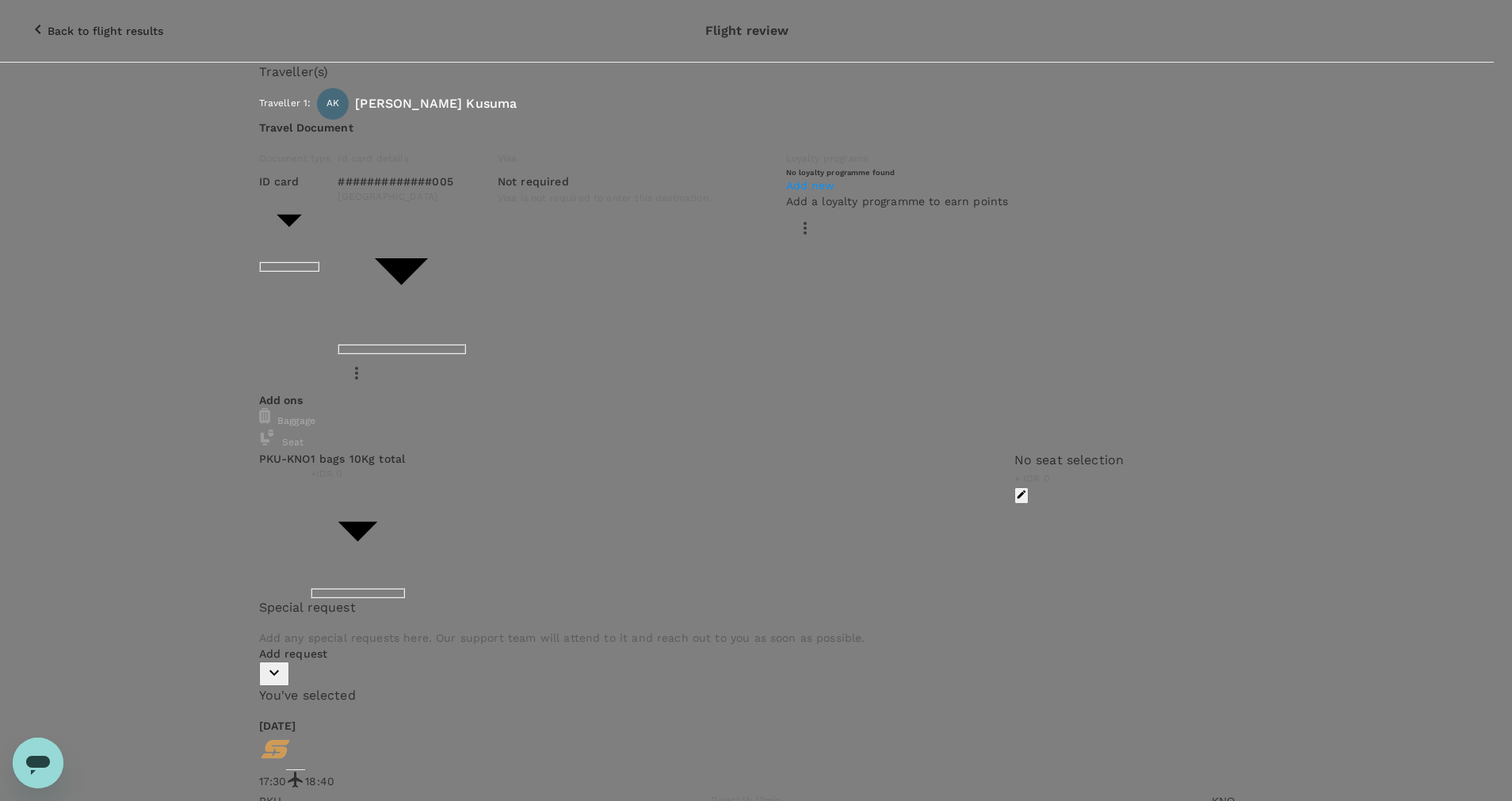
paste textarea "Ardy K - Flight to Medan 26 Sept 2025"
type textarea "Ardy K - Flight to Medan 26 Sept 2025"
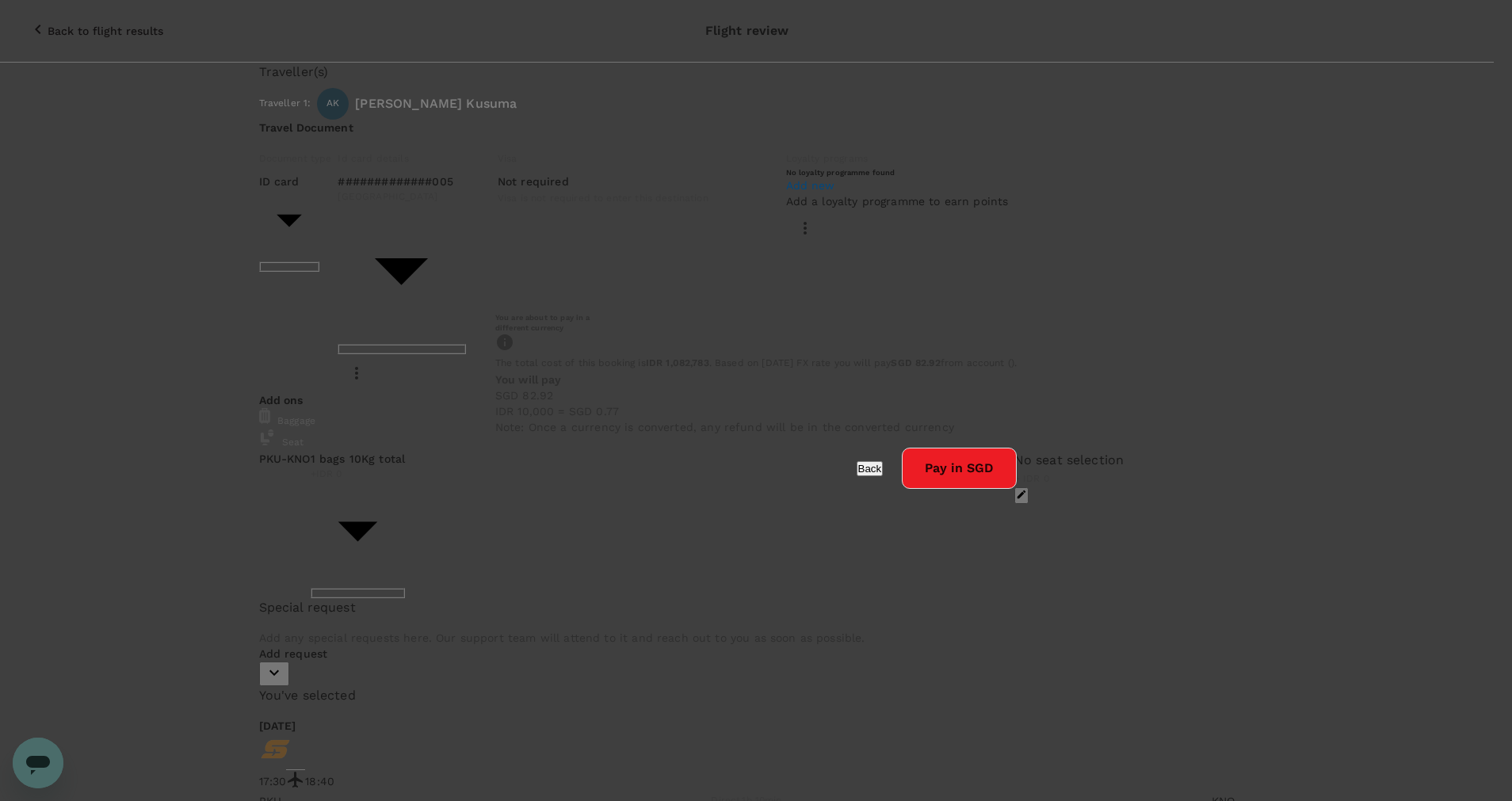
click at [902, 488] on button "Pay in SGD" at bounding box center [959, 468] width 115 height 41
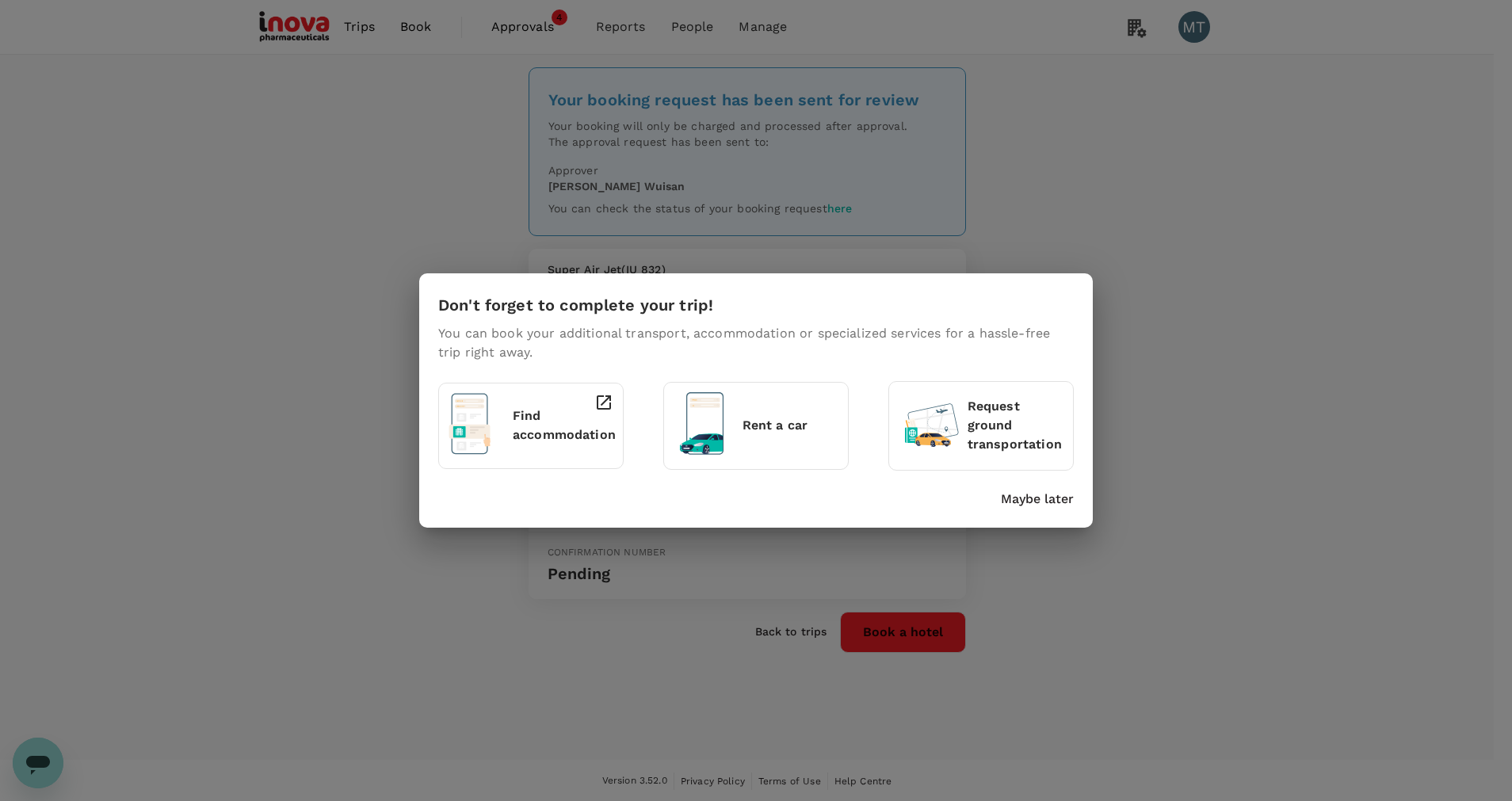
click at [1012, 502] on p "Maybe later" at bounding box center [1037, 499] width 73 height 19
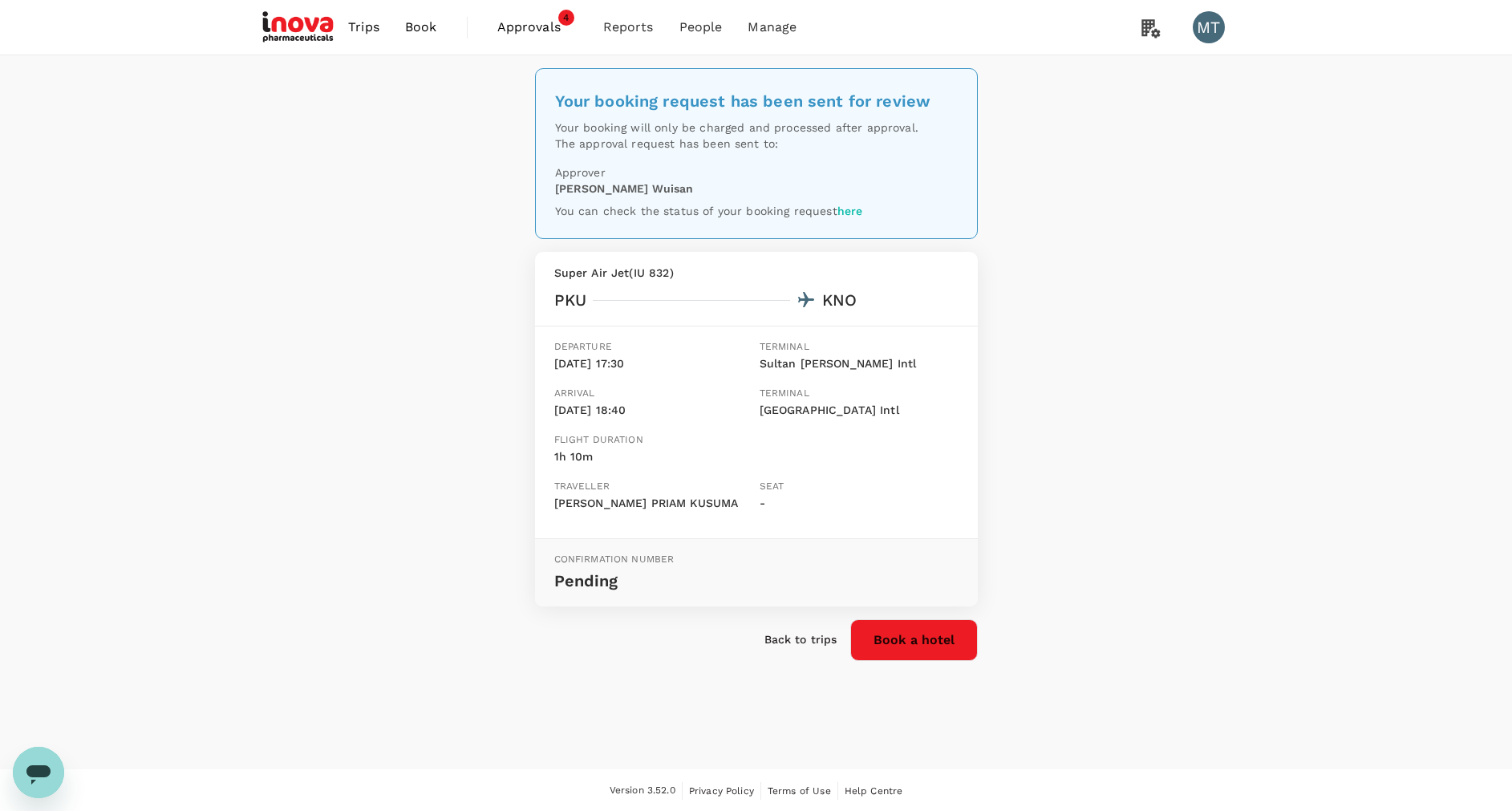
drag, startPoint x: 928, startPoint y: 637, endPoint x: 944, endPoint y: 666, distance: 33.1
click at [928, 638] on button "Book a hotel" at bounding box center [913, 640] width 127 height 42
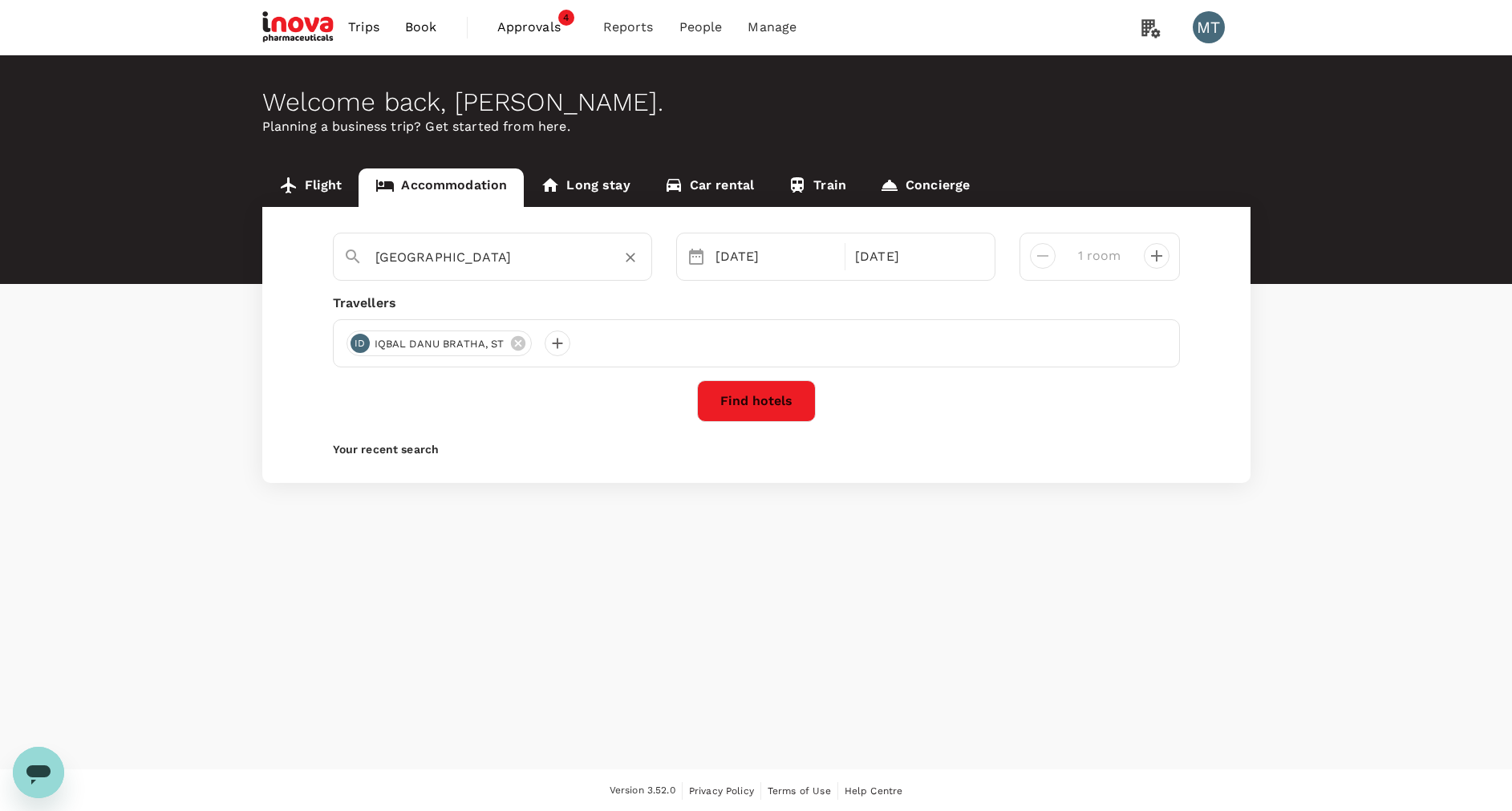
click at [516, 259] on input "[GEOGRAPHIC_DATA]" at bounding box center [486, 256] width 221 height 25
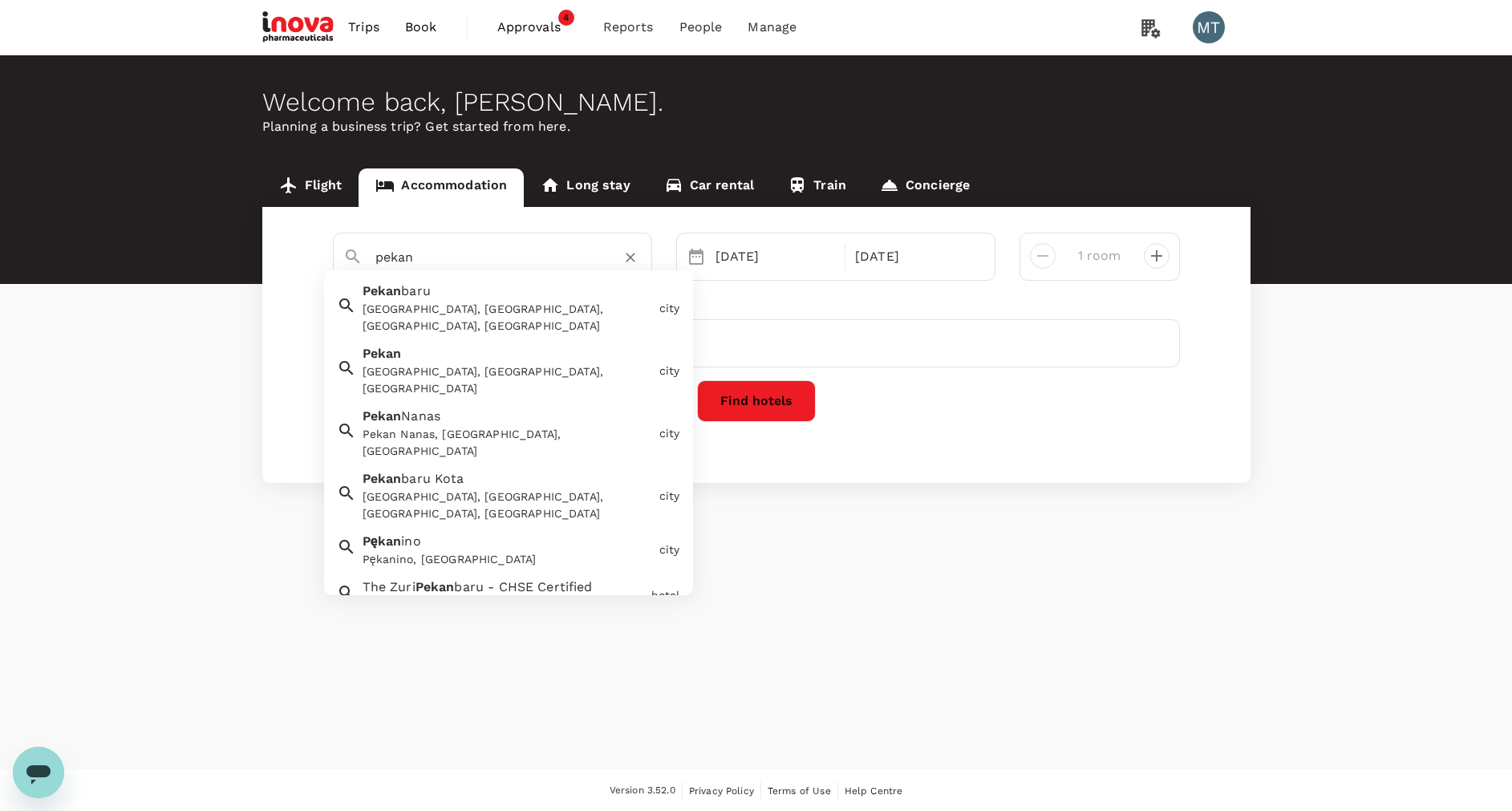
click at [511, 308] on div "[GEOGRAPHIC_DATA], [GEOGRAPHIC_DATA], [GEOGRAPHIC_DATA], [GEOGRAPHIC_DATA]" at bounding box center [507, 318] width 290 height 34
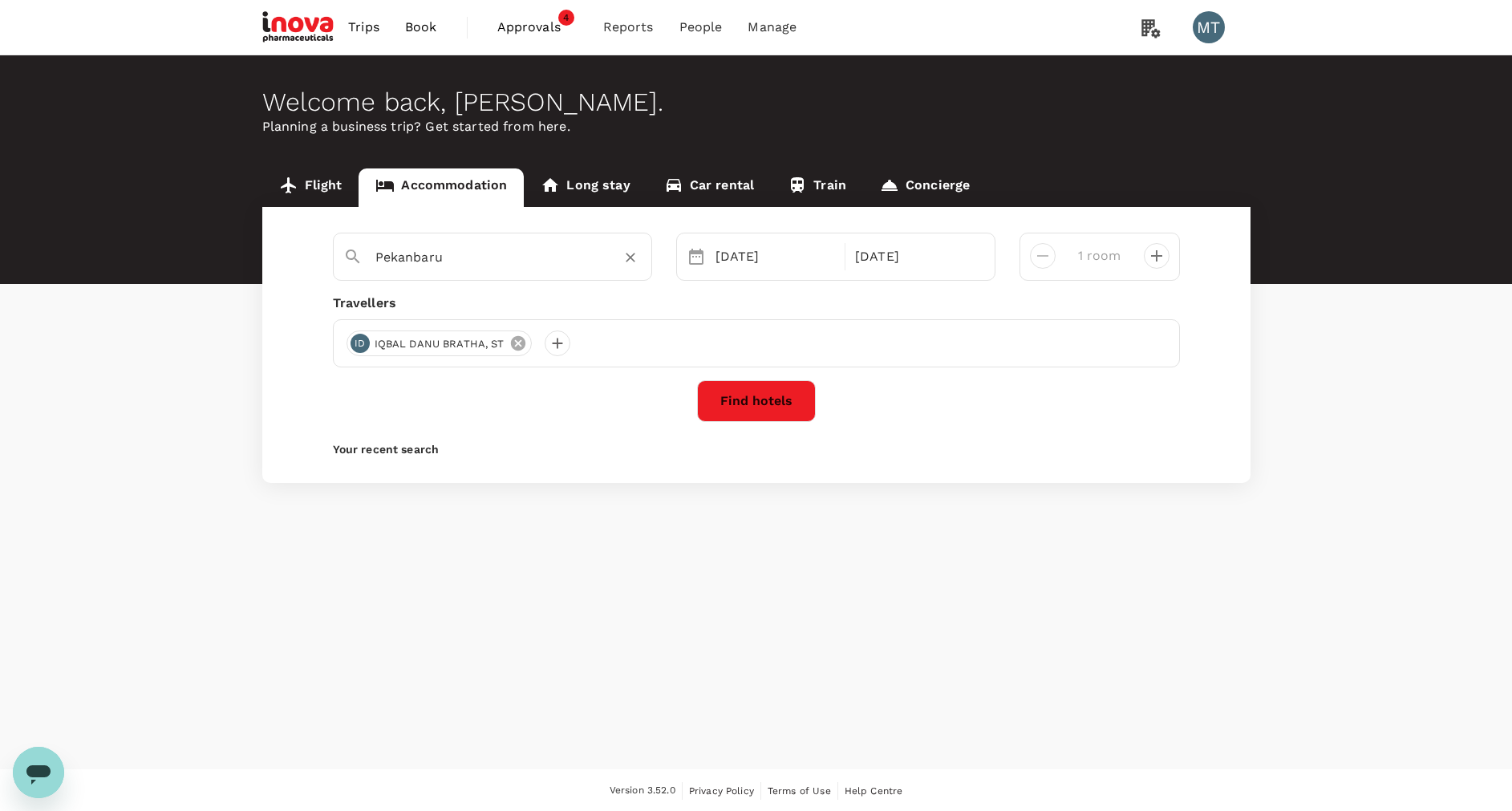
type input "Pekanbaru"
click at [510, 346] on icon at bounding box center [518, 343] width 18 height 18
click at [361, 347] on div at bounding box center [360, 344] width 25 height 25
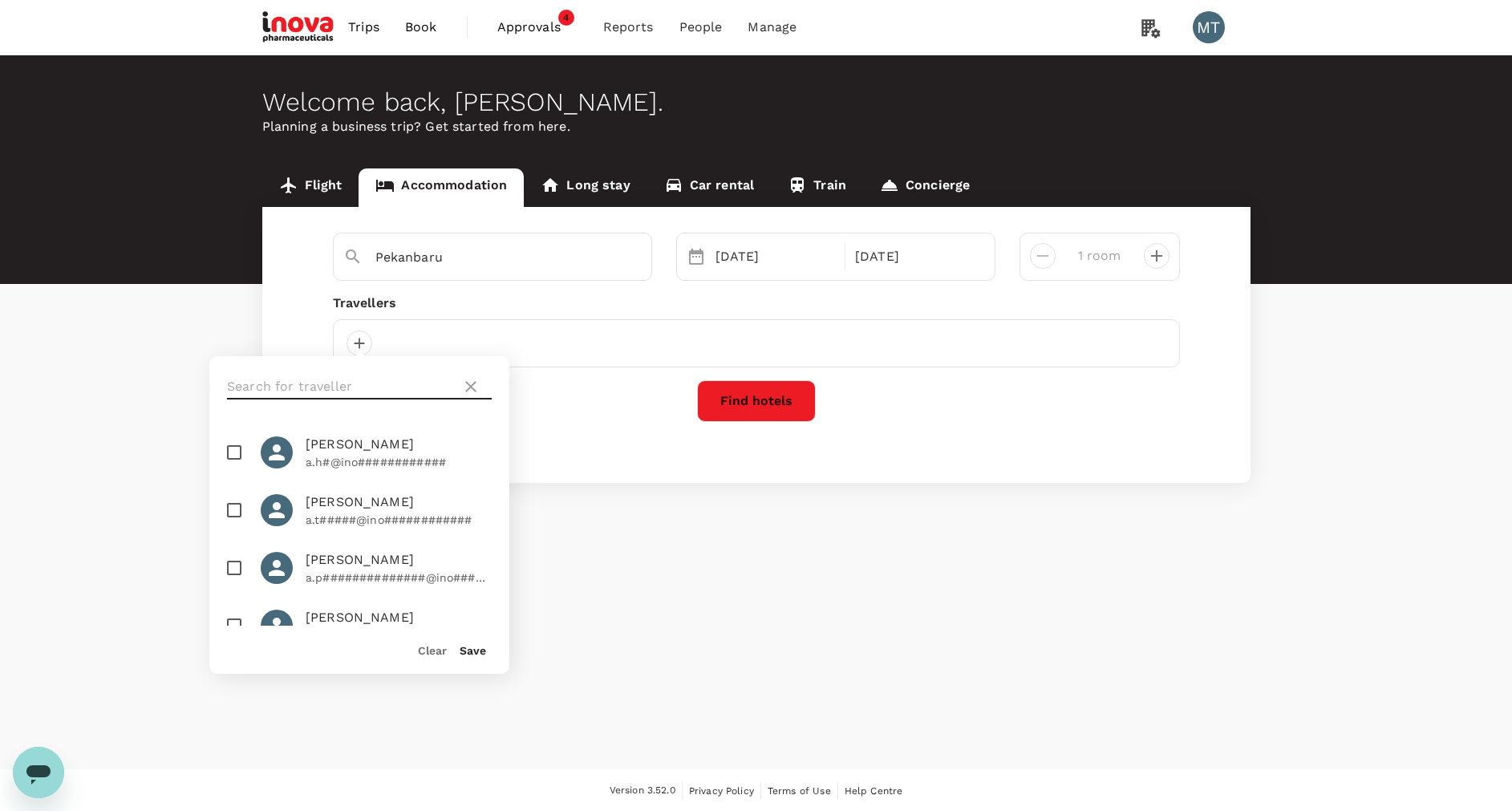
click at [362, 378] on input "text" at bounding box center [341, 387] width 228 height 25
type input "ard"
click at [245, 527] on input "checkbox" at bounding box center [234, 511] width 34 height 34
checkbox input "true"
click at [459, 654] on div "Save" at bounding box center [466, 644] width 39 height 32
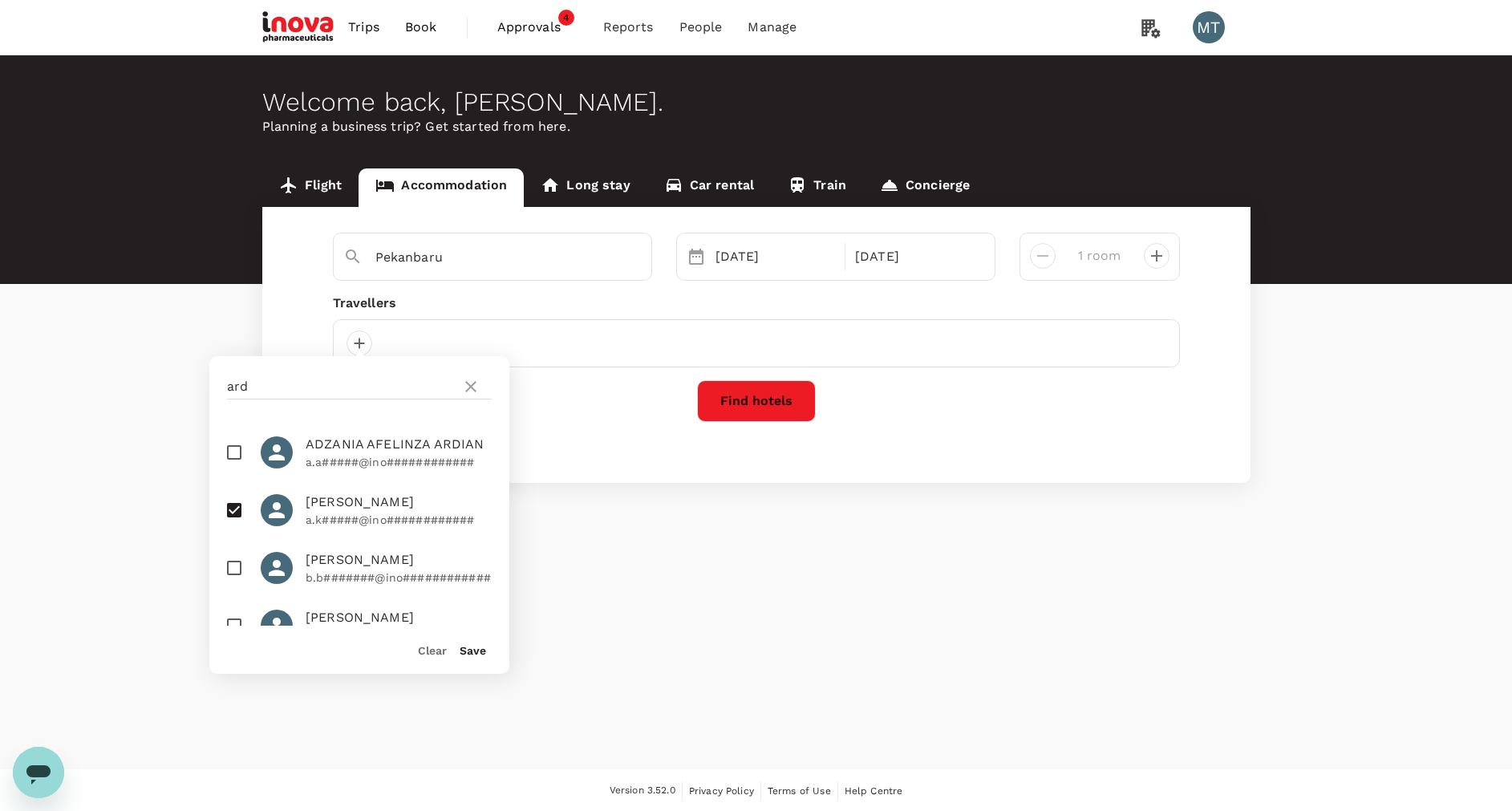
click at [478, 647] on button "Save" at bounding box center [472, 650] width 26 height 13
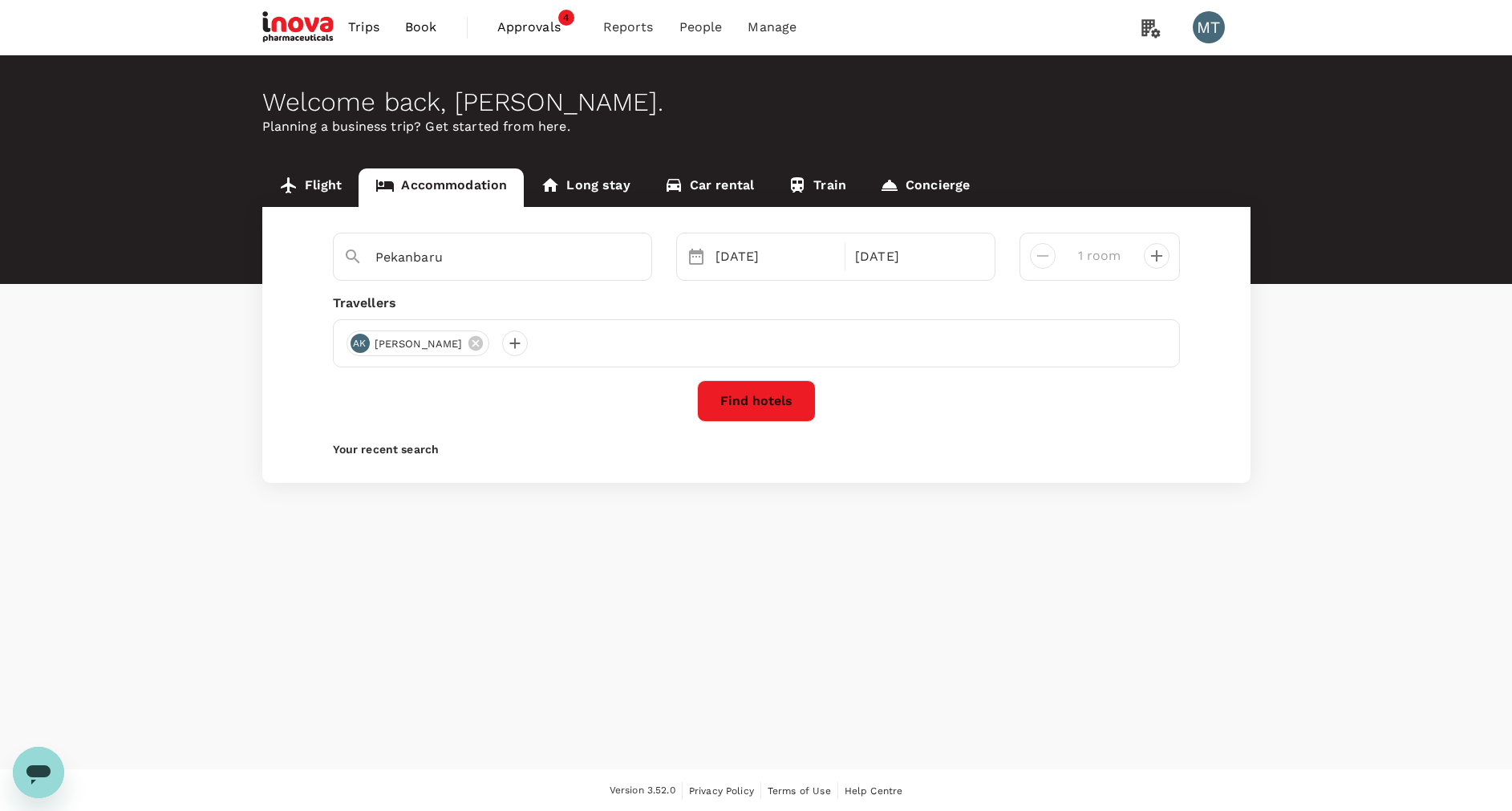
click at [720, 235] on div "[DATE] Sep" at bounding box center [835, 256] width 319 height 48
click at [719, 246] on div "[DATE]" at bounding box center [775, 257] width 133 height 32
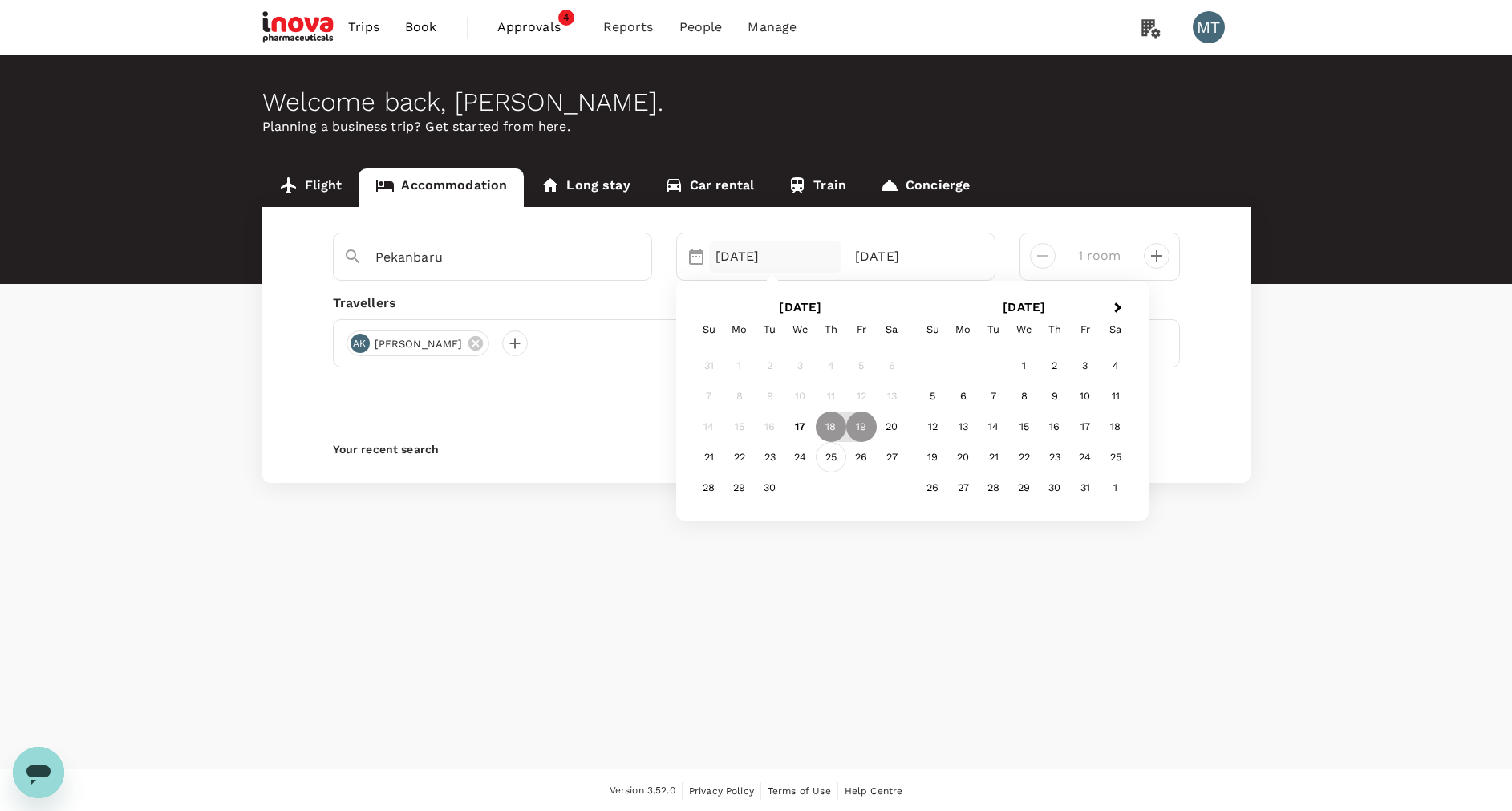
click at [835, 456] on div "25" at bounding box center [831, 457] width 31 height 31
click at [880, 254] on p "Check-out" at bounding box center [915, 256] width 120 height 20
click at [864, 455] on div "26" at bounding box center [862, 457] width 31 height 31
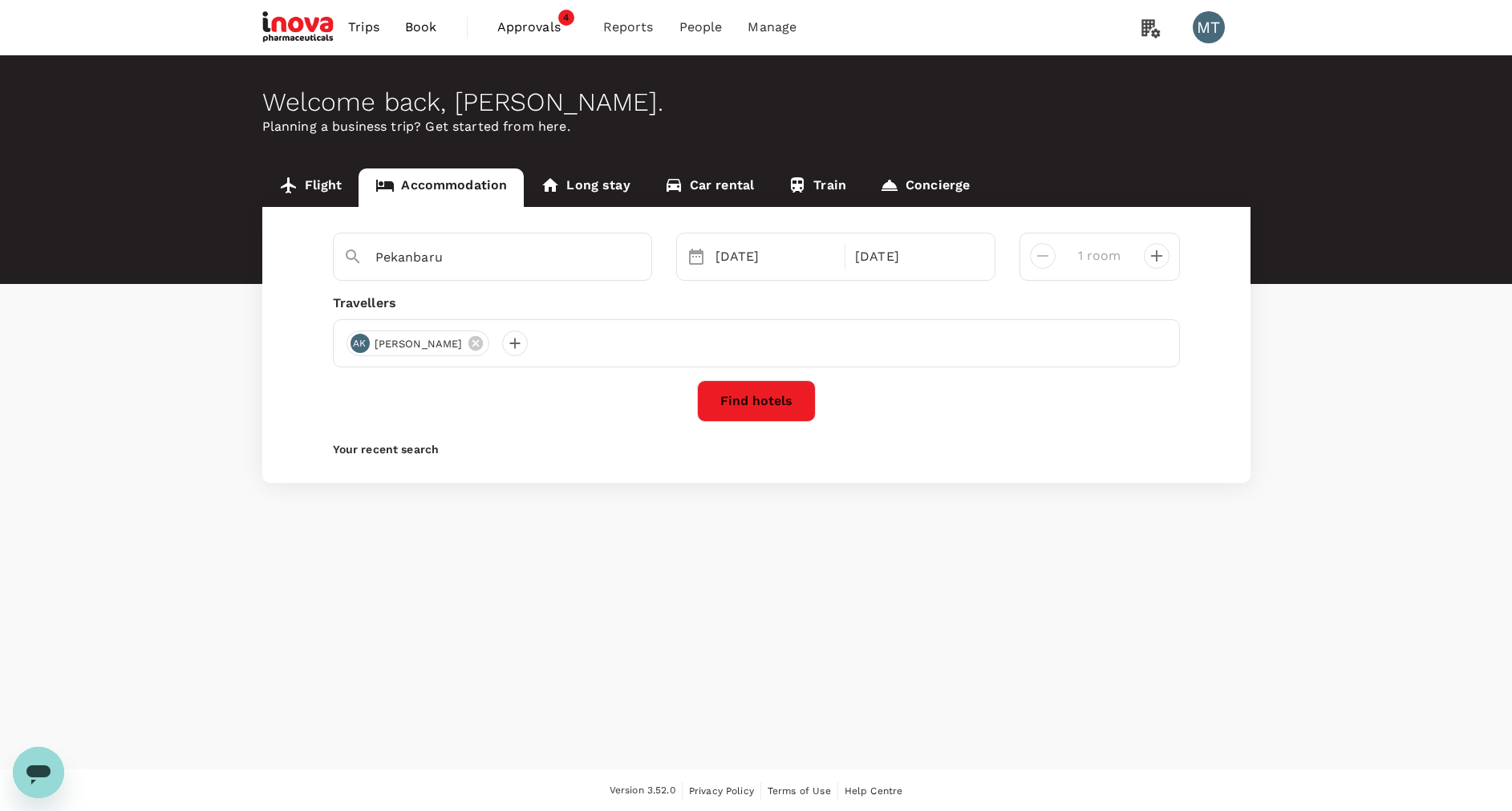
click at [520, 29] on span "Approvals" at bounding box center [537, 27] width 81 height 20
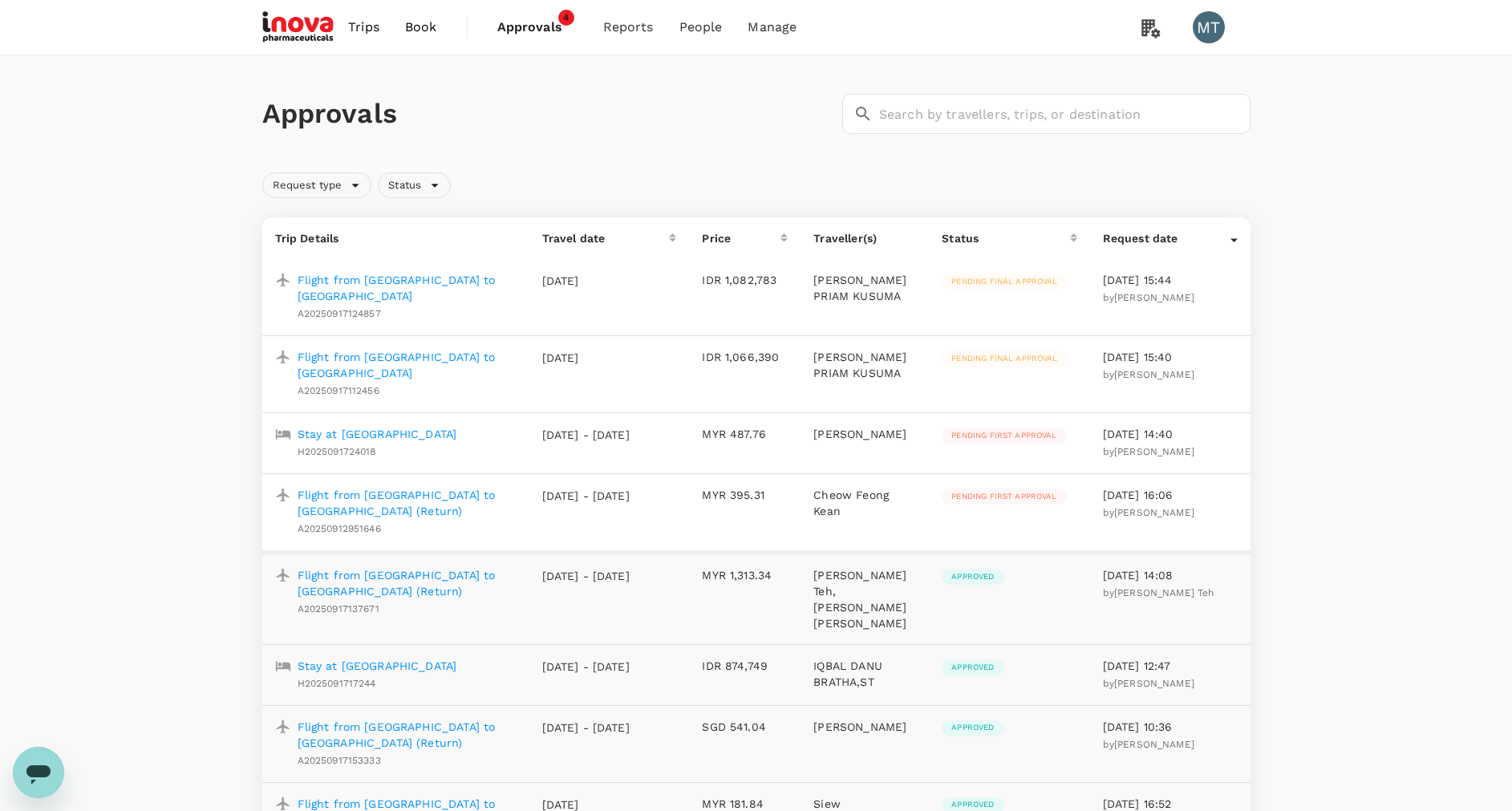
click at [438, 20] on link "Book" at bounding box center [421, 27] width 58 height 54
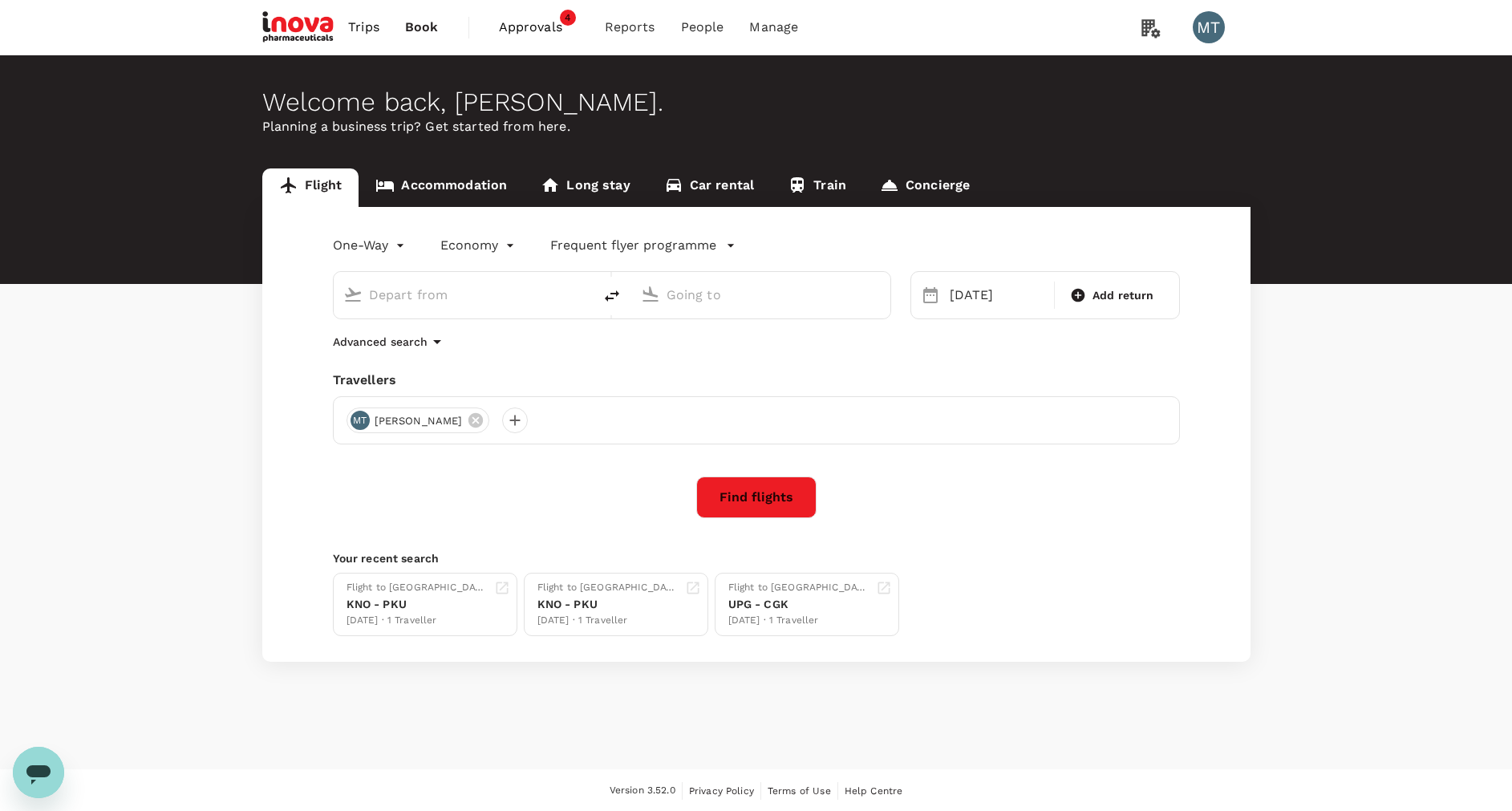
type input "Sultan [PERSON_NAME] (PKU)"
type input "[GEOGRAPHIC_DATA] Intl (KNO)"
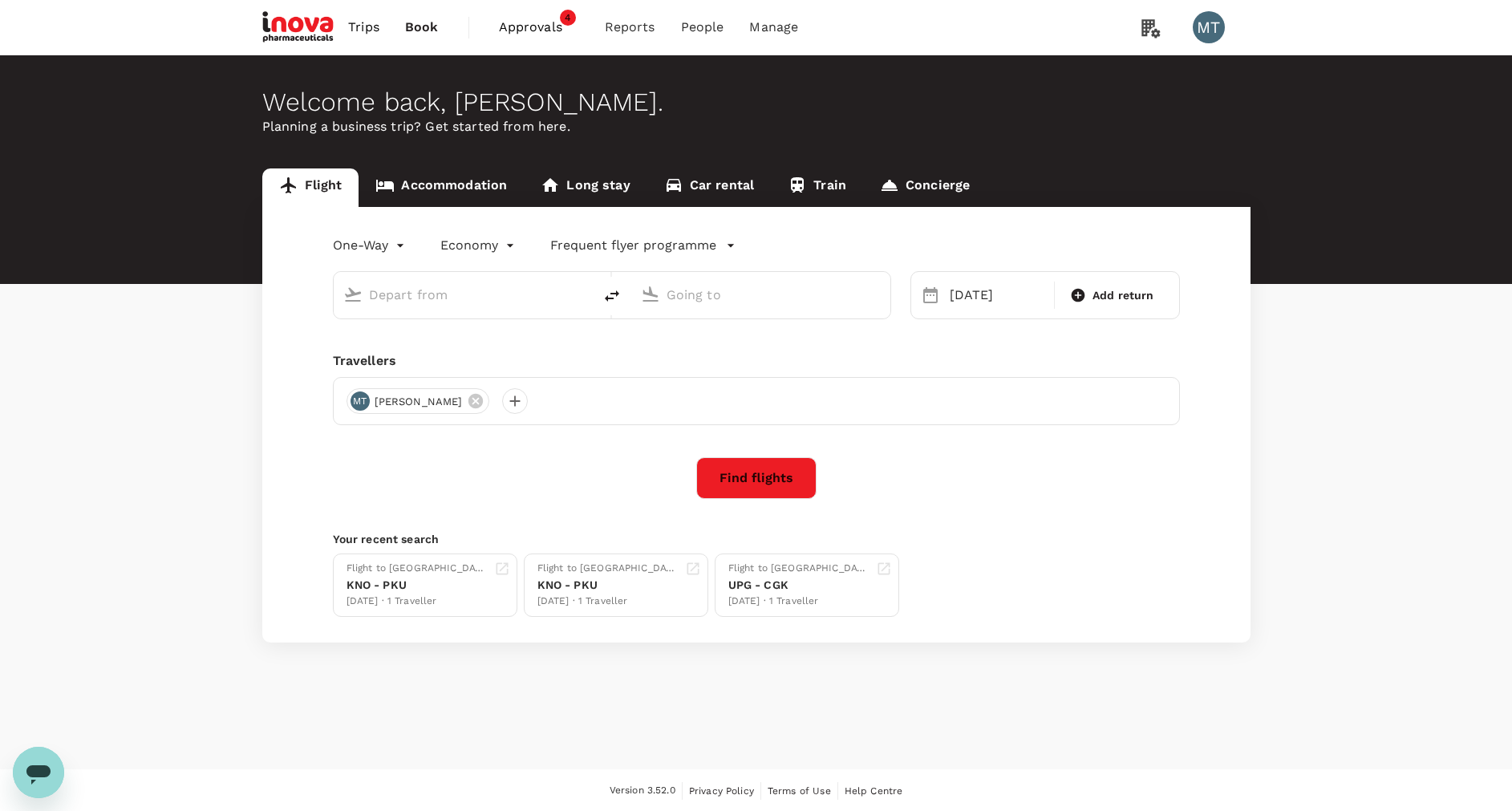
type input "Sultan [PERSON_NAME] (PKU)"
type input "[GEOGRAPHIC_DATA] Intl (KNO)"
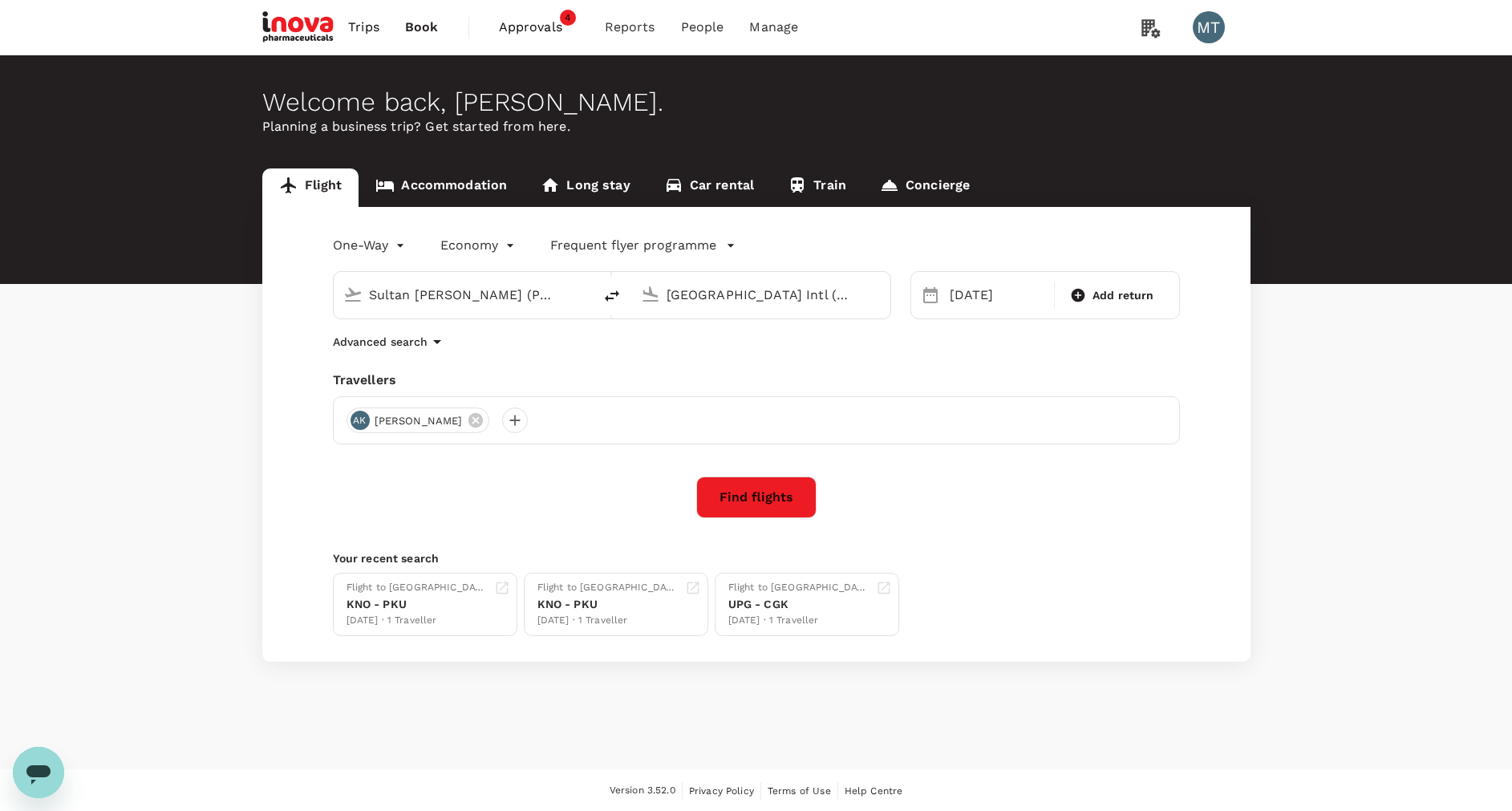
click at [486, 199] on link "Accommodation" at bounding box center [441, 187] width 165 height 38
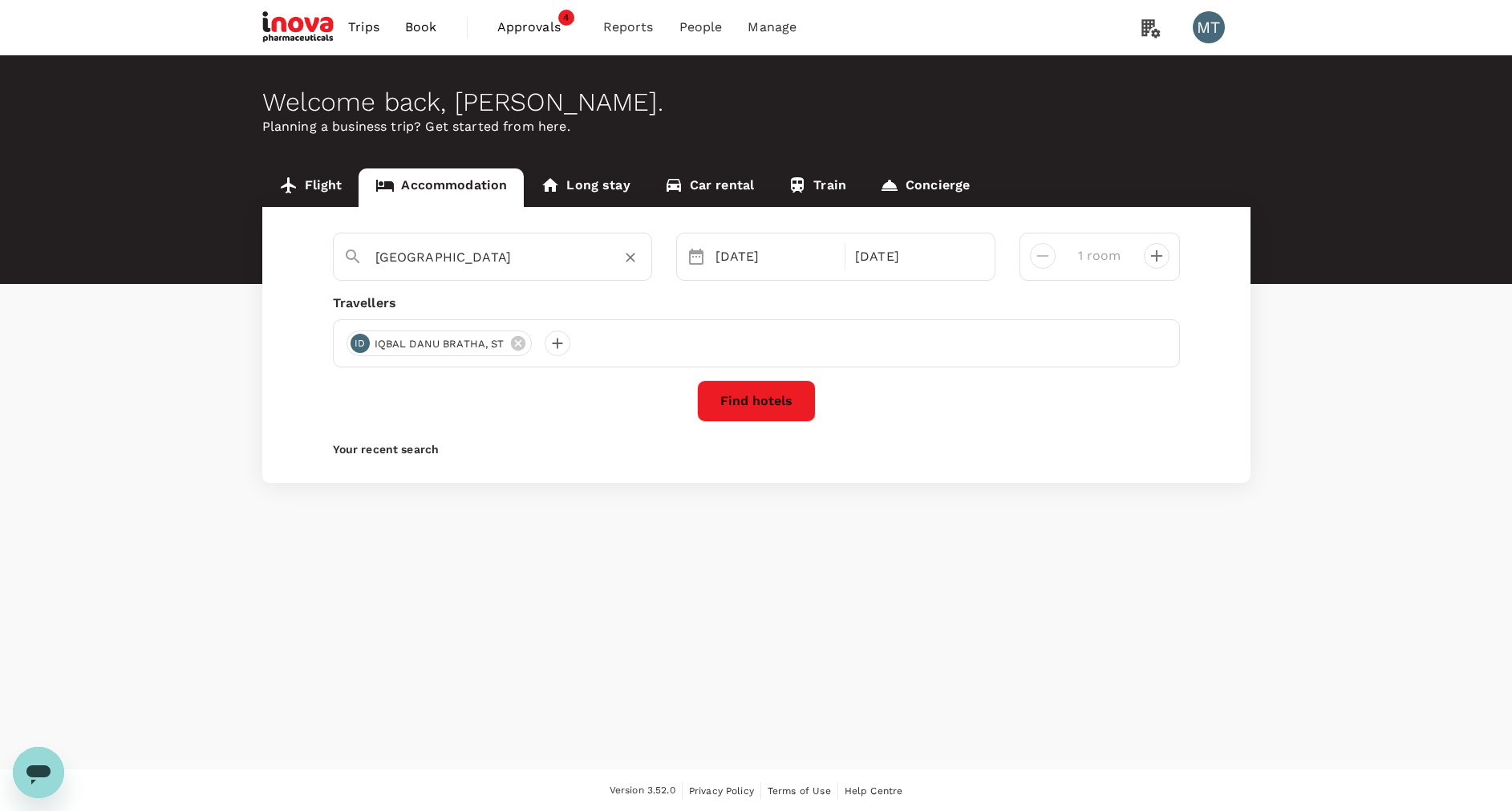
click at [502, 262] on input "[GEOGRAPHIC_DATA]" at bounding box center [486, 256] width 221 height 25
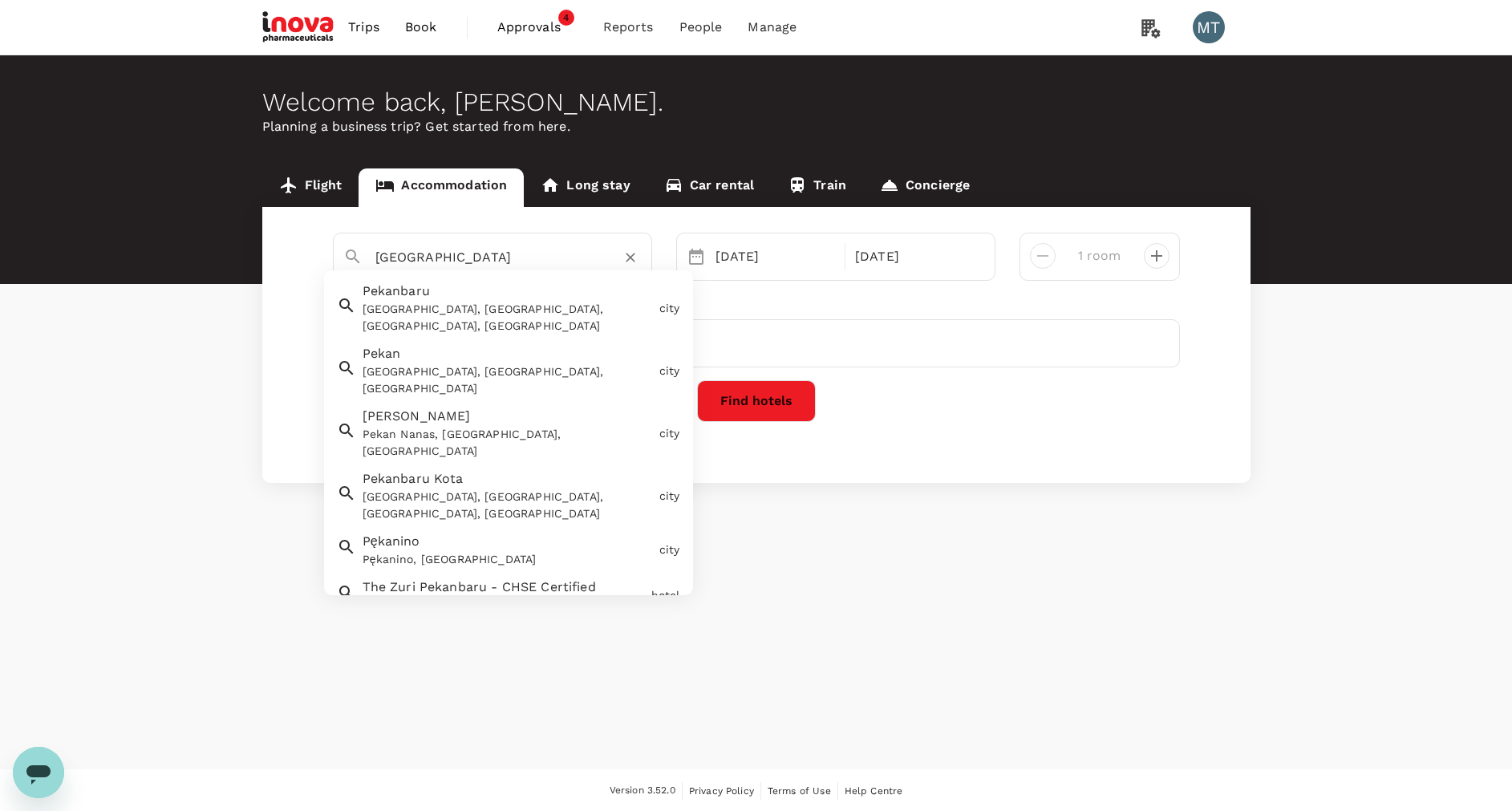
click at [494, 288] on div "Pekanbaru Pekanbaru, [GEOGRAPHIC_DATA], [GEOGRAPHIC_DATA], [GEOGRAPHIC_DATA]" at bounding box center [505, 305] width 297 height 59
type input "Pekanbaru"
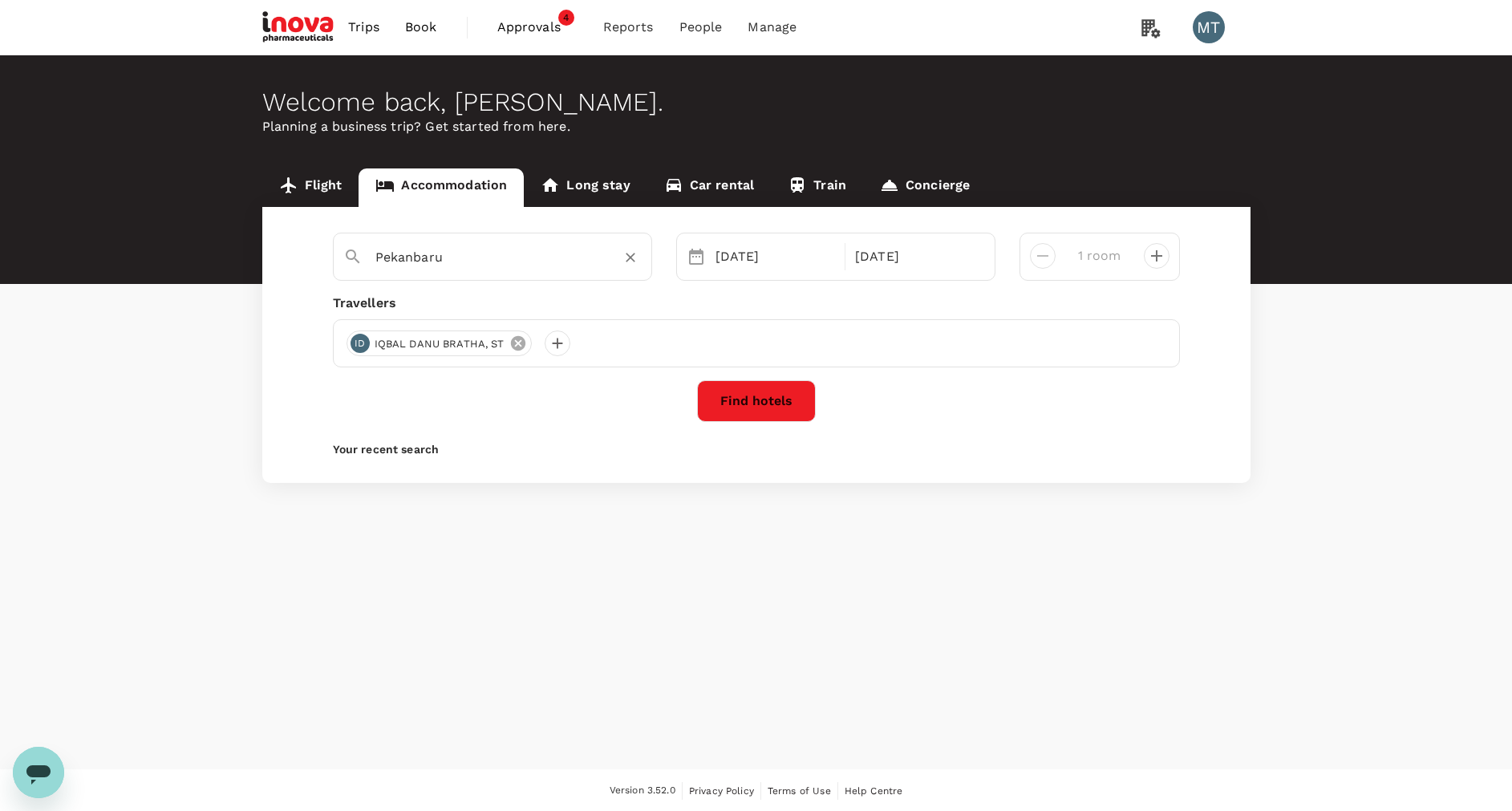
click at [515, 348] on icon at bounding box center [516, 343] width 14 height 14
click at [363, 347] on div at bounding box center [360, 344] width 25 height 25
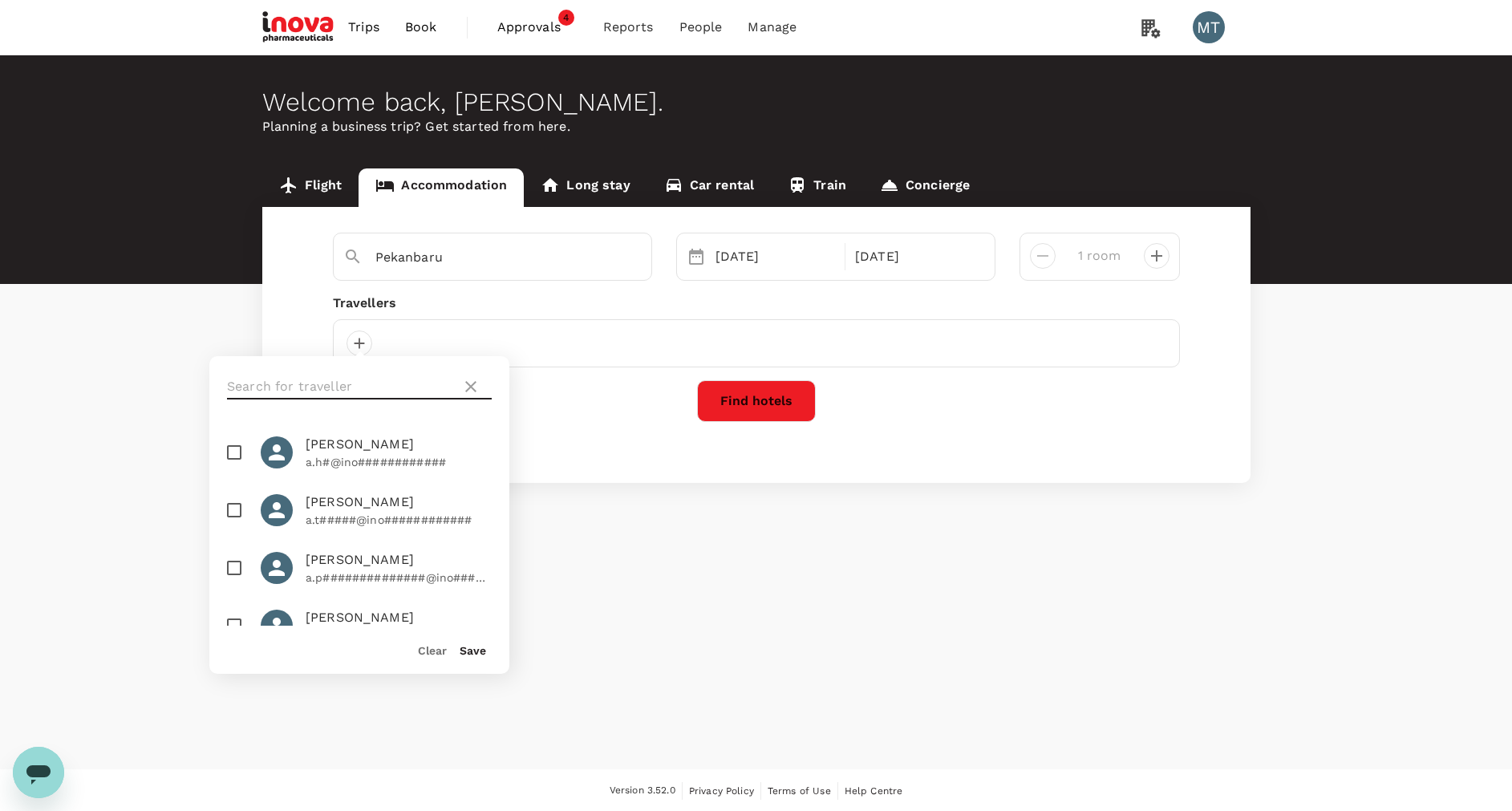
click at [361, 380] on input "text" at bounding box center [341, 387] width 228 height 25
type input "ard"
click at [232, 524] on input "checkbox" at bounding box center [234, 511] width 34 height 34
checkbox input "true"
click at [463, 651] on button "Save" at bounding box center [472, 650] width 26 height 13
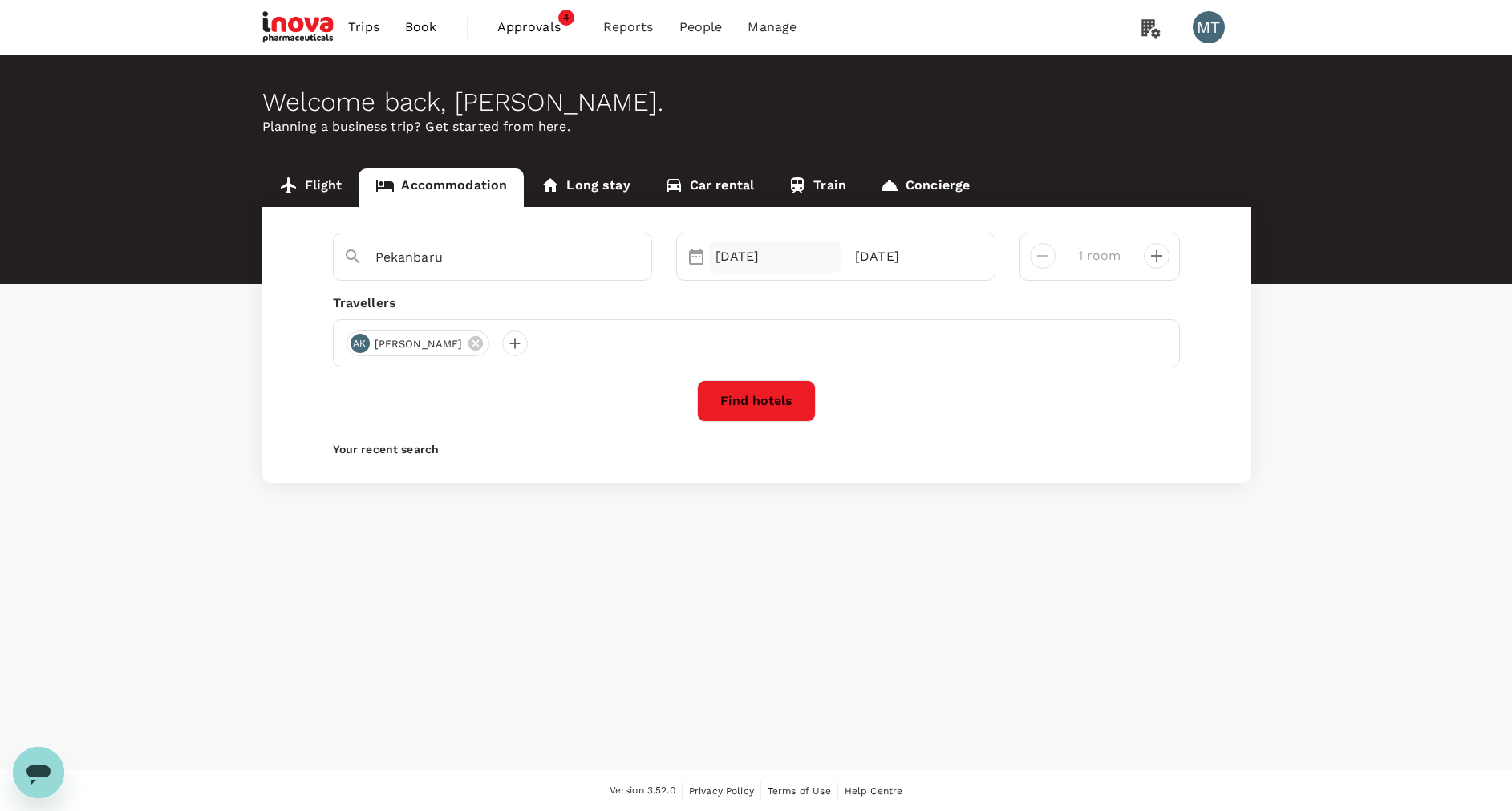
click at [742, 249] on div "[DATE]" at bounding box center [775, 257] width 133 height 32
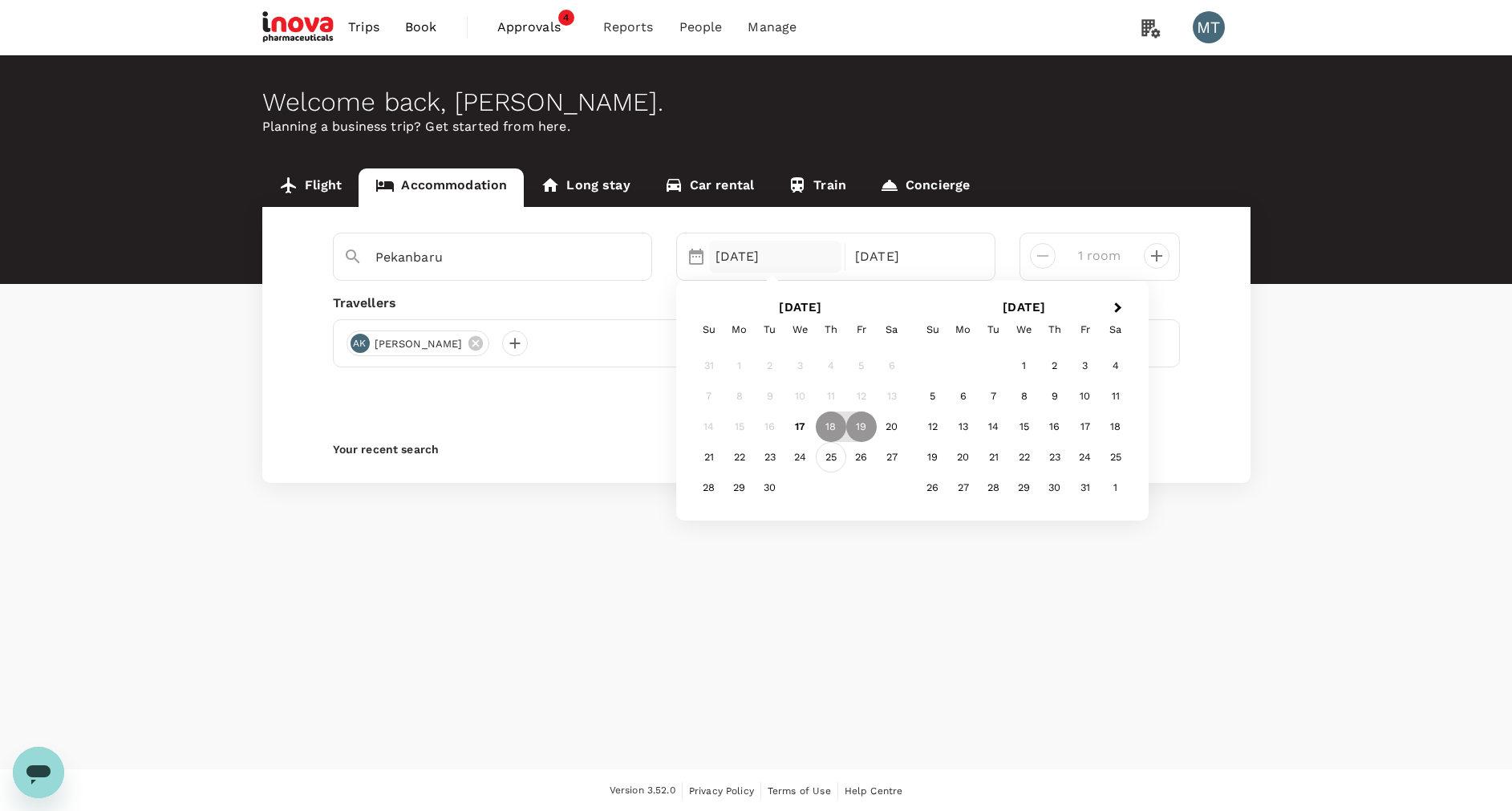
click at [833, 462] on div "25" at bounding box center [831, 457] width 31 height 31
click at [855, 461] on div "26" at bounding box center [862, 457] width 31 height 31
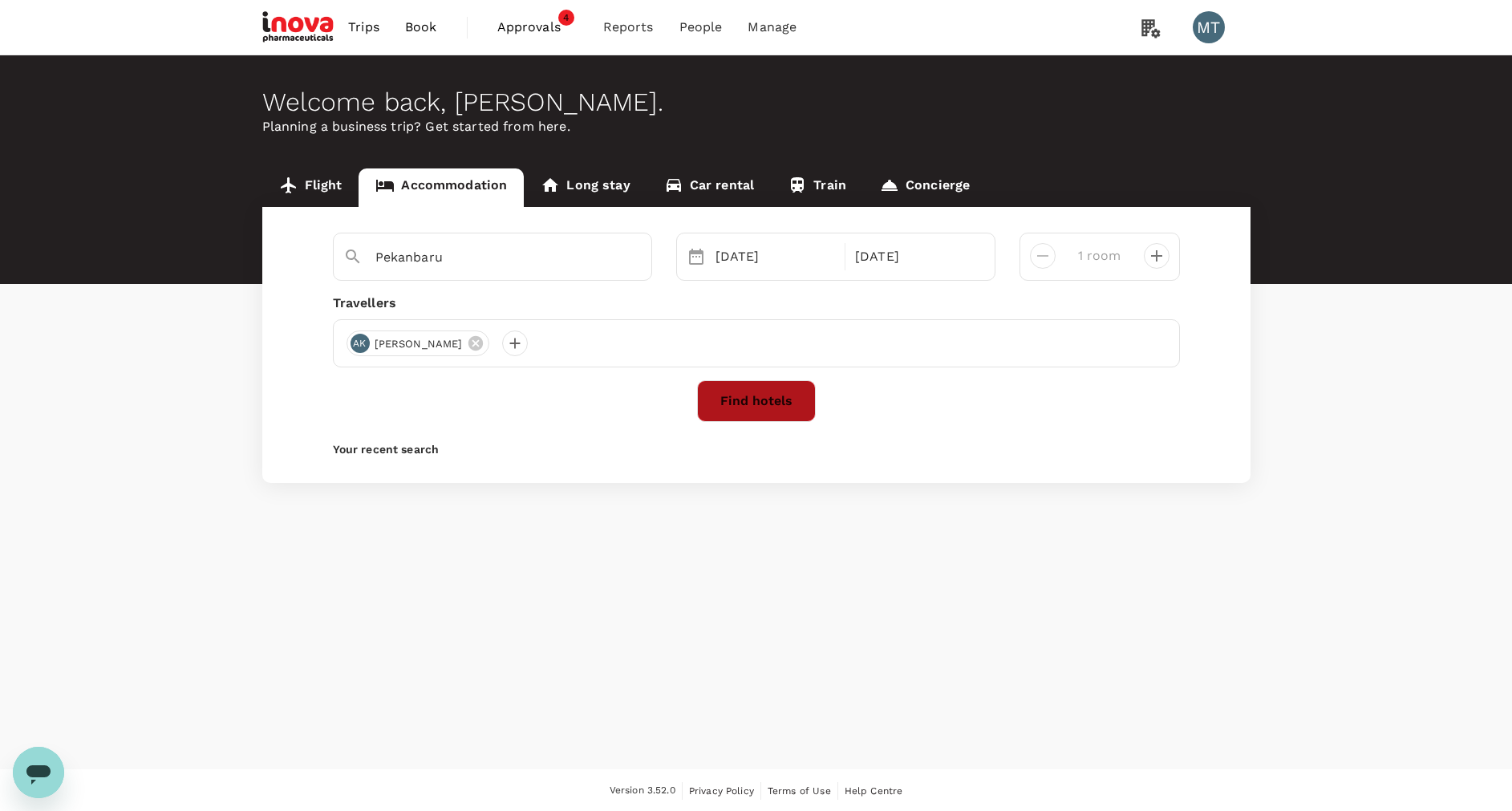
click at [770, 406] on button "Find hotels" at bounding box center [756, 400] width 119 height 42
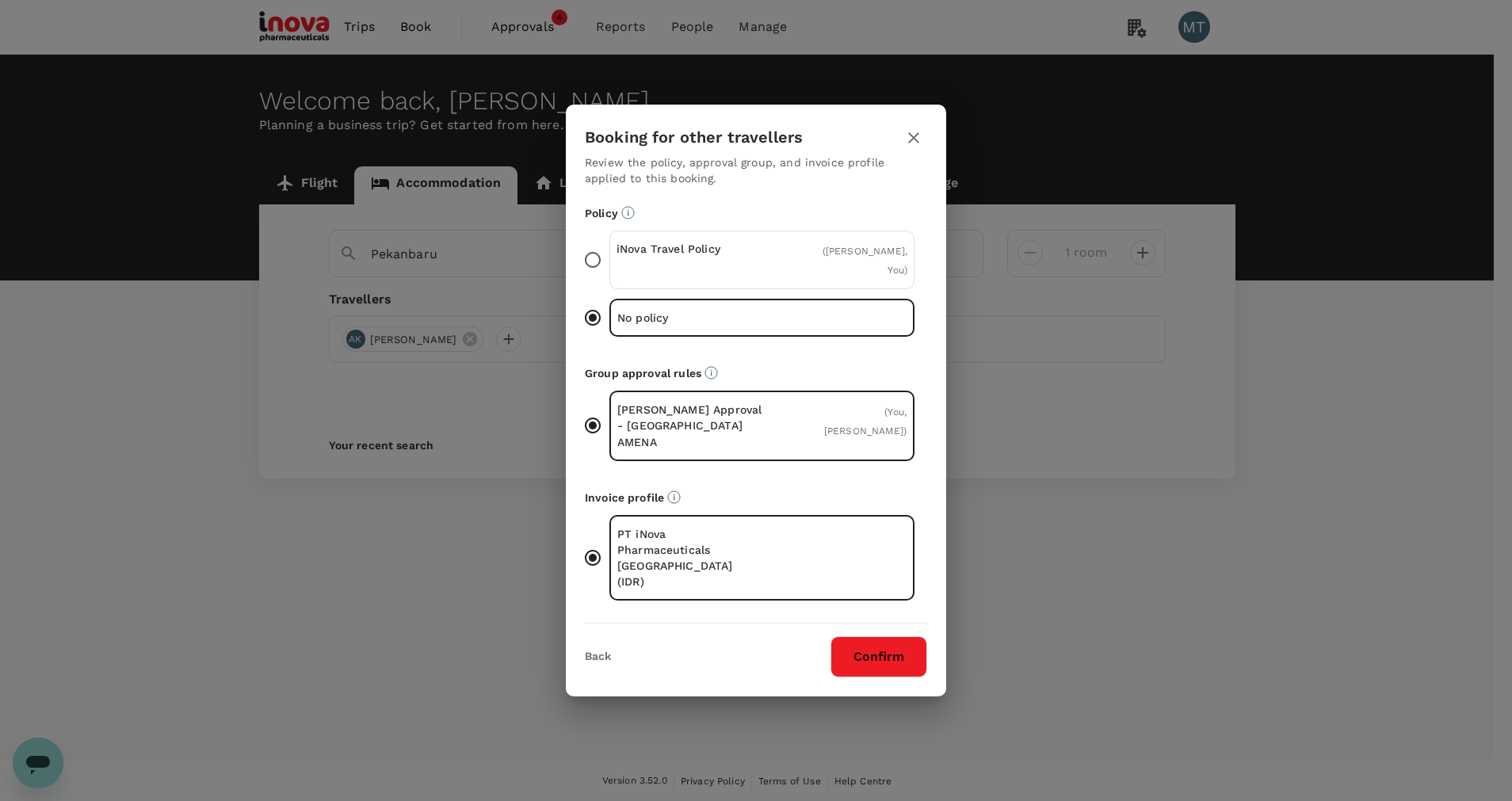
click at [779, 289] on div "iNova Travel Policy ( [PERSON_NAME], You )" at bounding box center [762, 260] width 305 height 59
click at [609, 276] on input "iNova Travel Policy ( [PERSON_NAME], You )" at bounding box center [593, 260] width 34 height 34
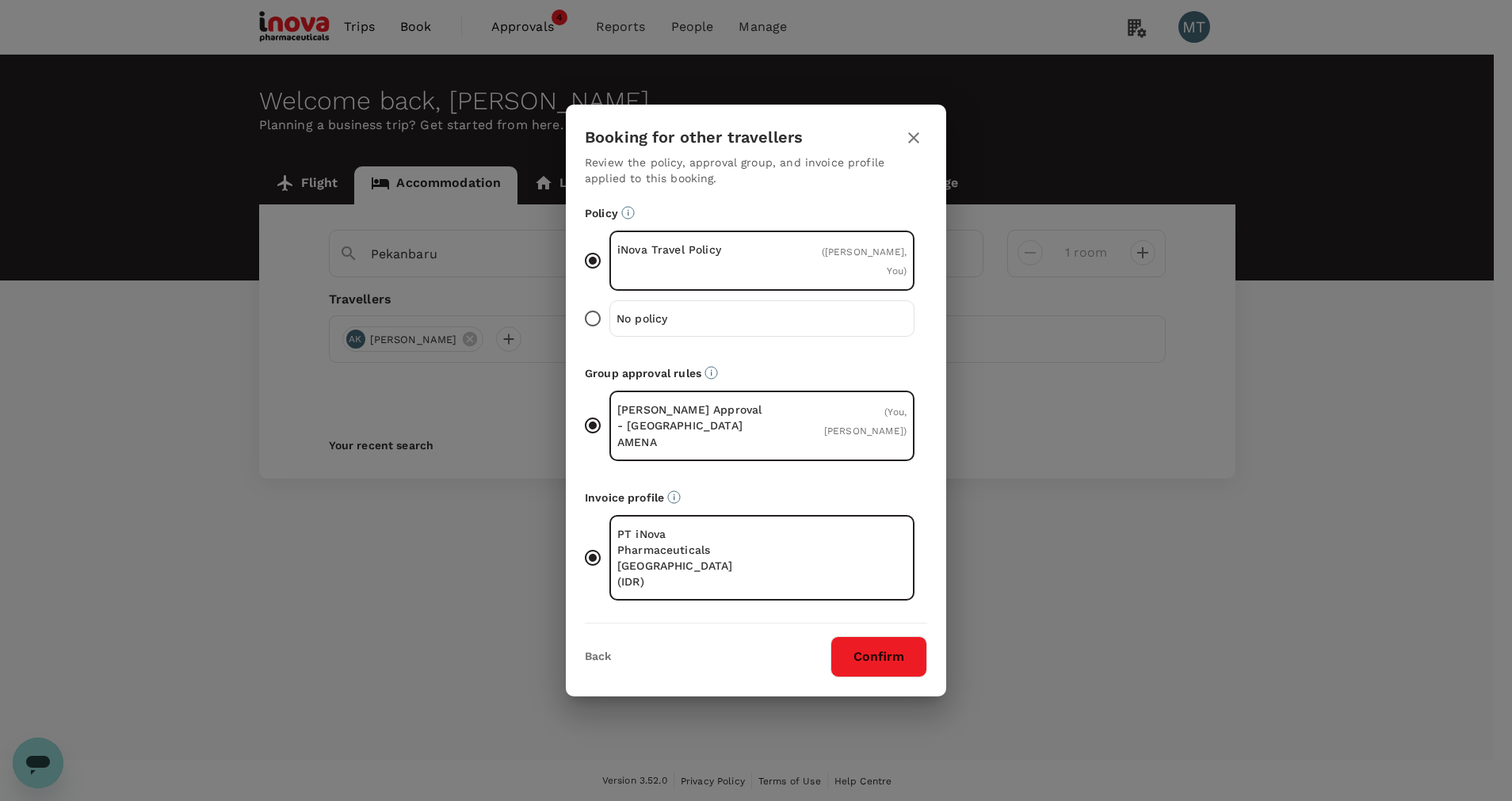
click at [872, 647] on button "Confirm" at bounding box center [878, 656] width 96 height 41
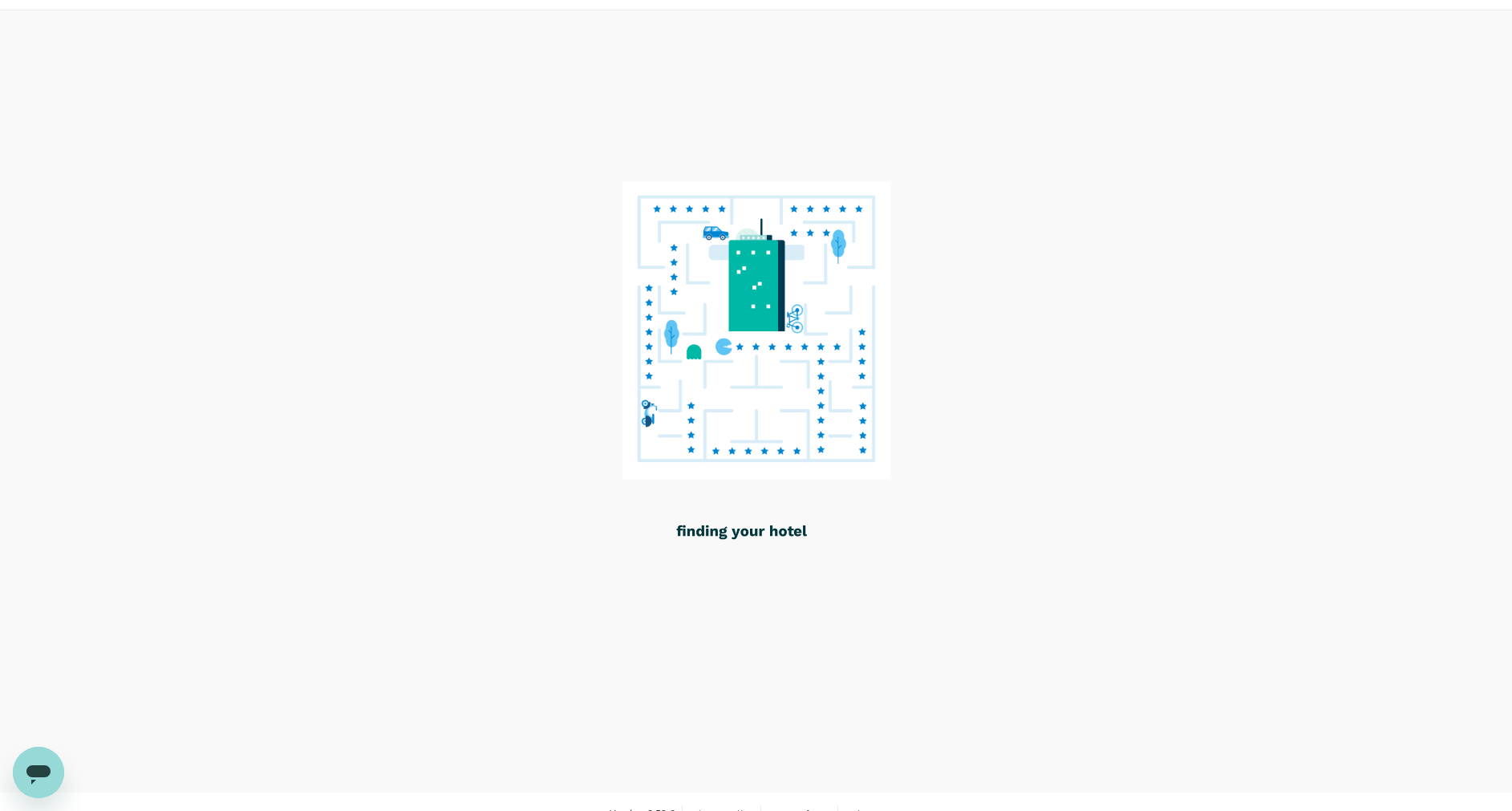
scroll to position [70, 0]
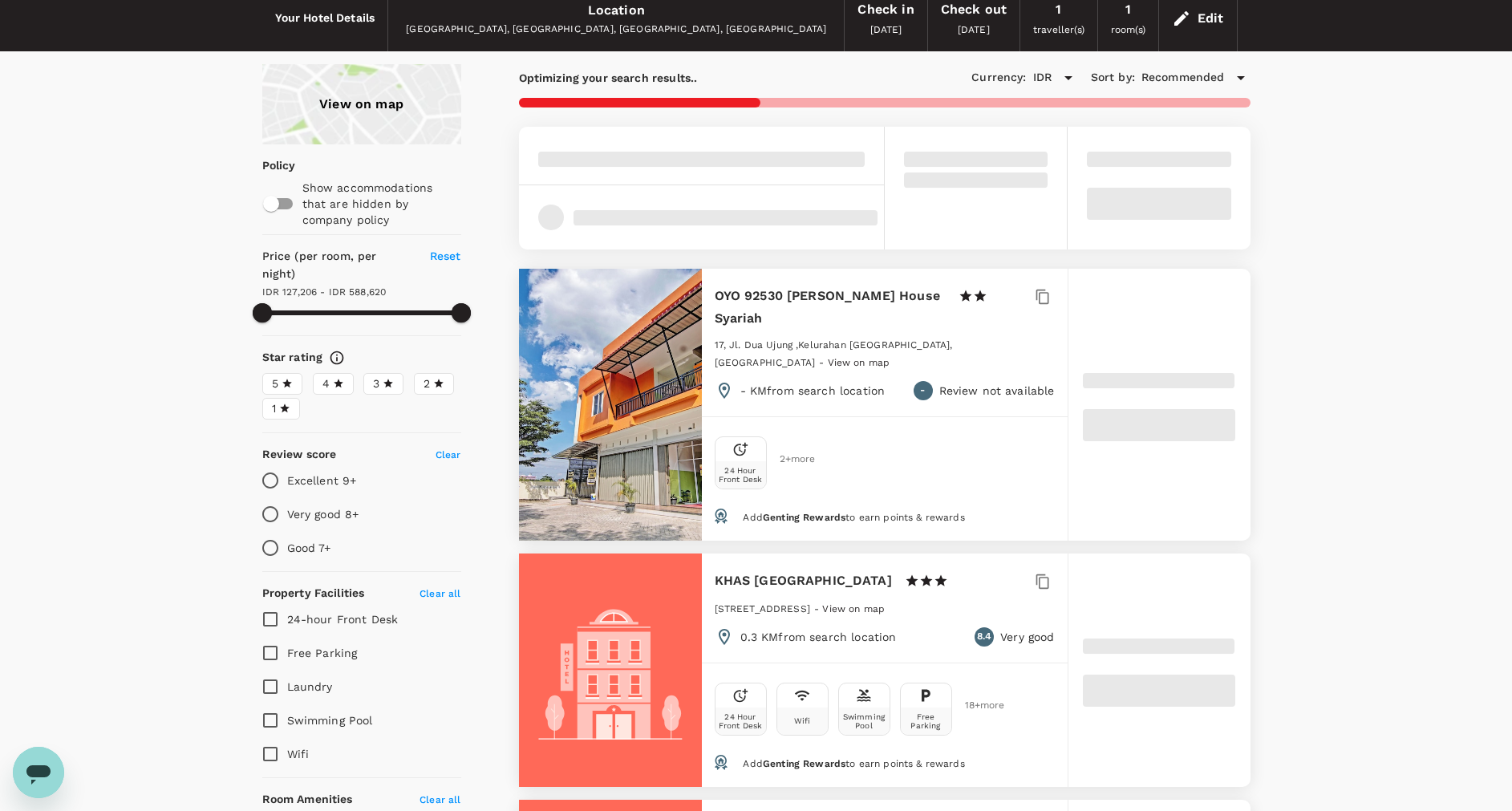
type input "588620.5"
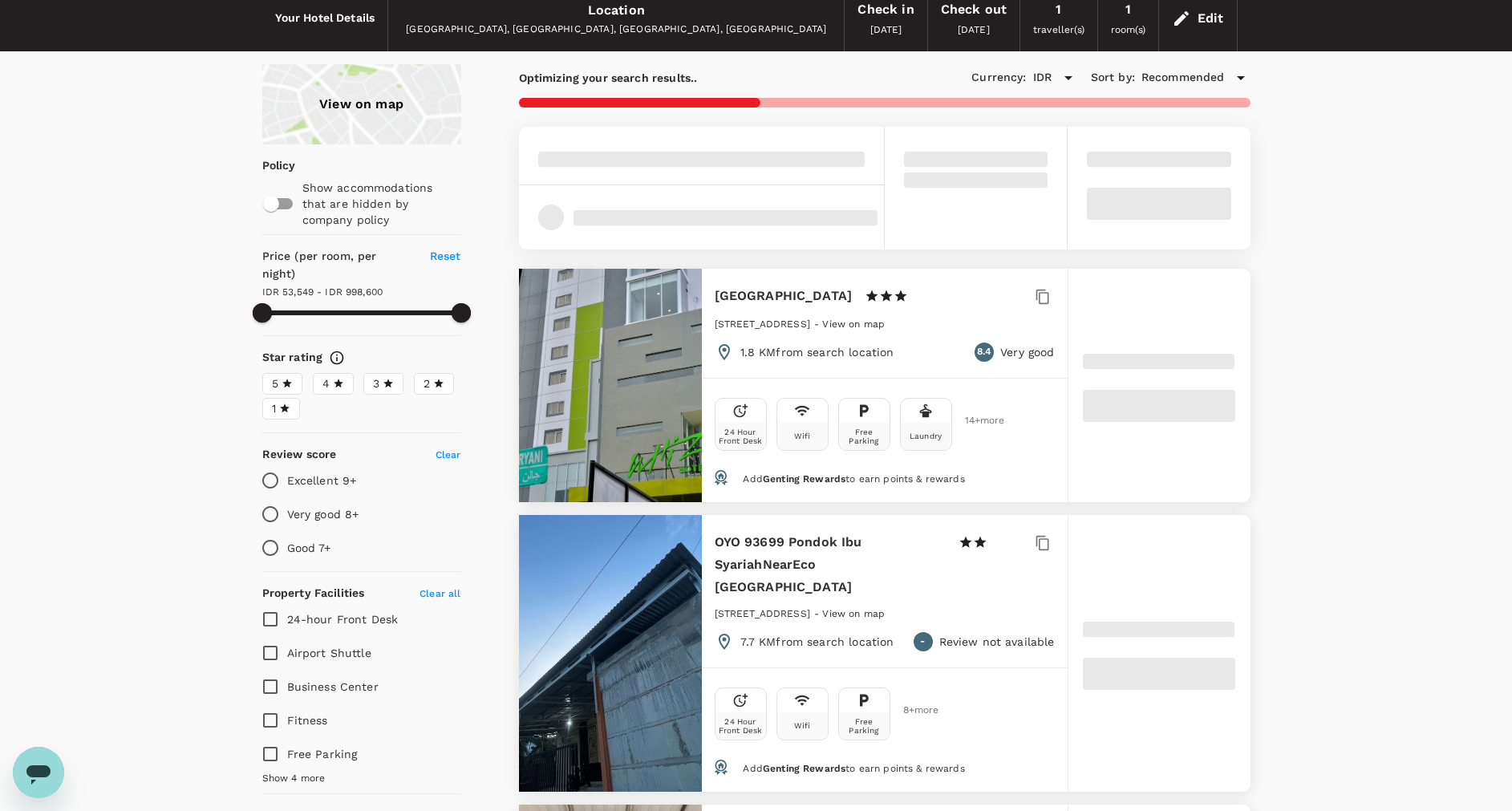
type input "53548.5"
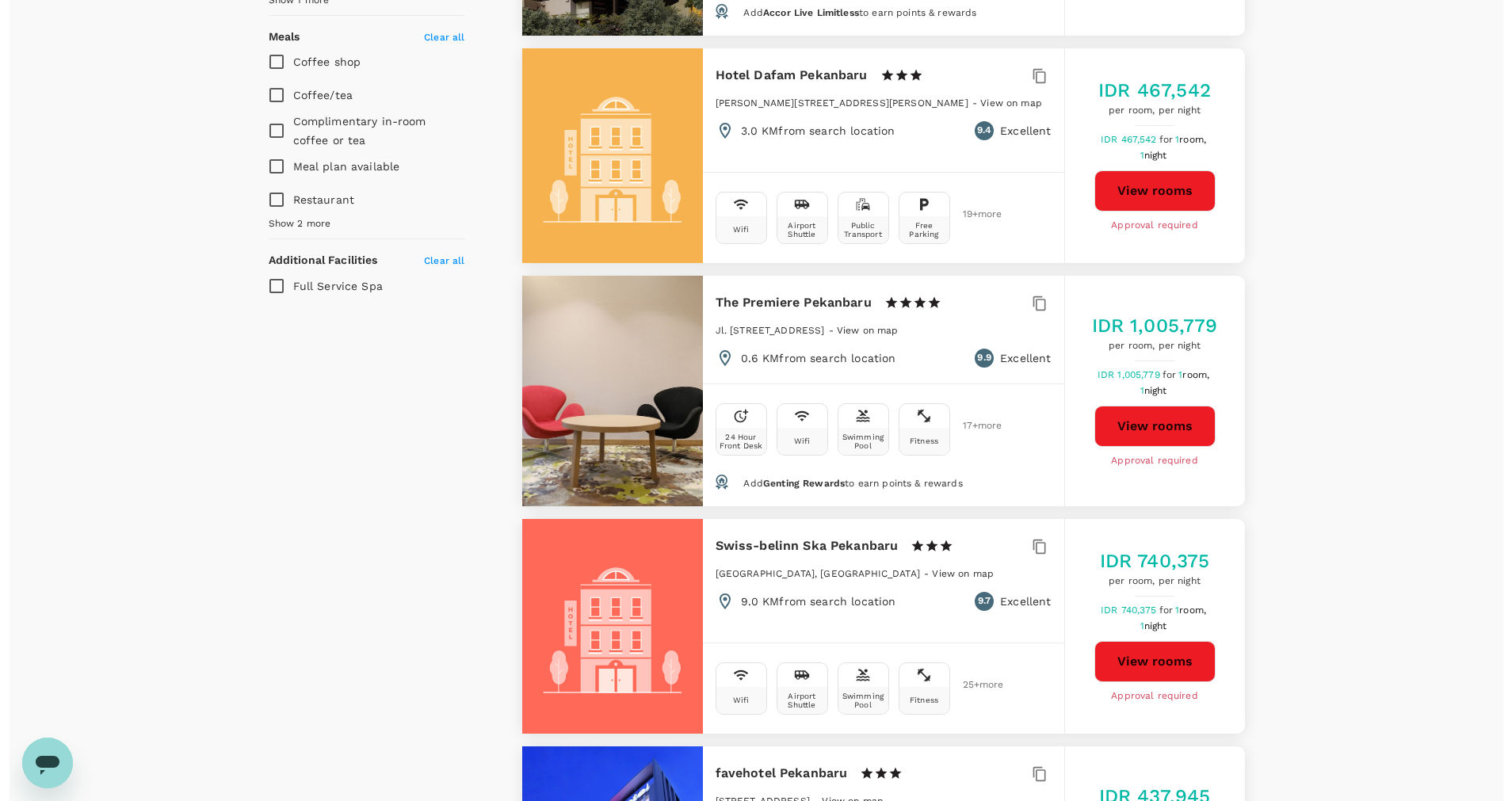
scroll to position [1070, 0]
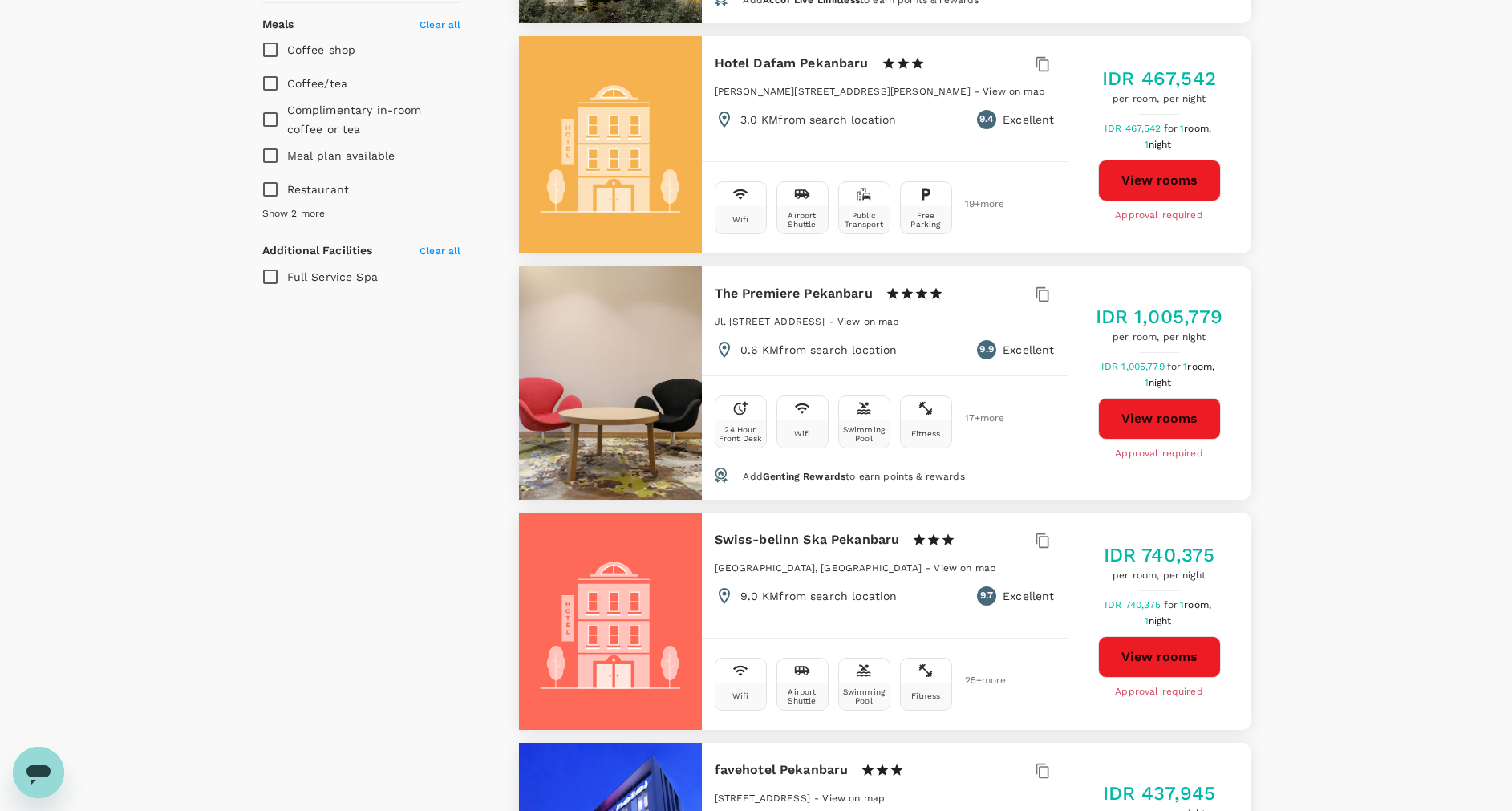
click at [1176, 650] on button "View rooms" at bounding box center [1159, 657] width 123 height 42
type input "1839129.5"
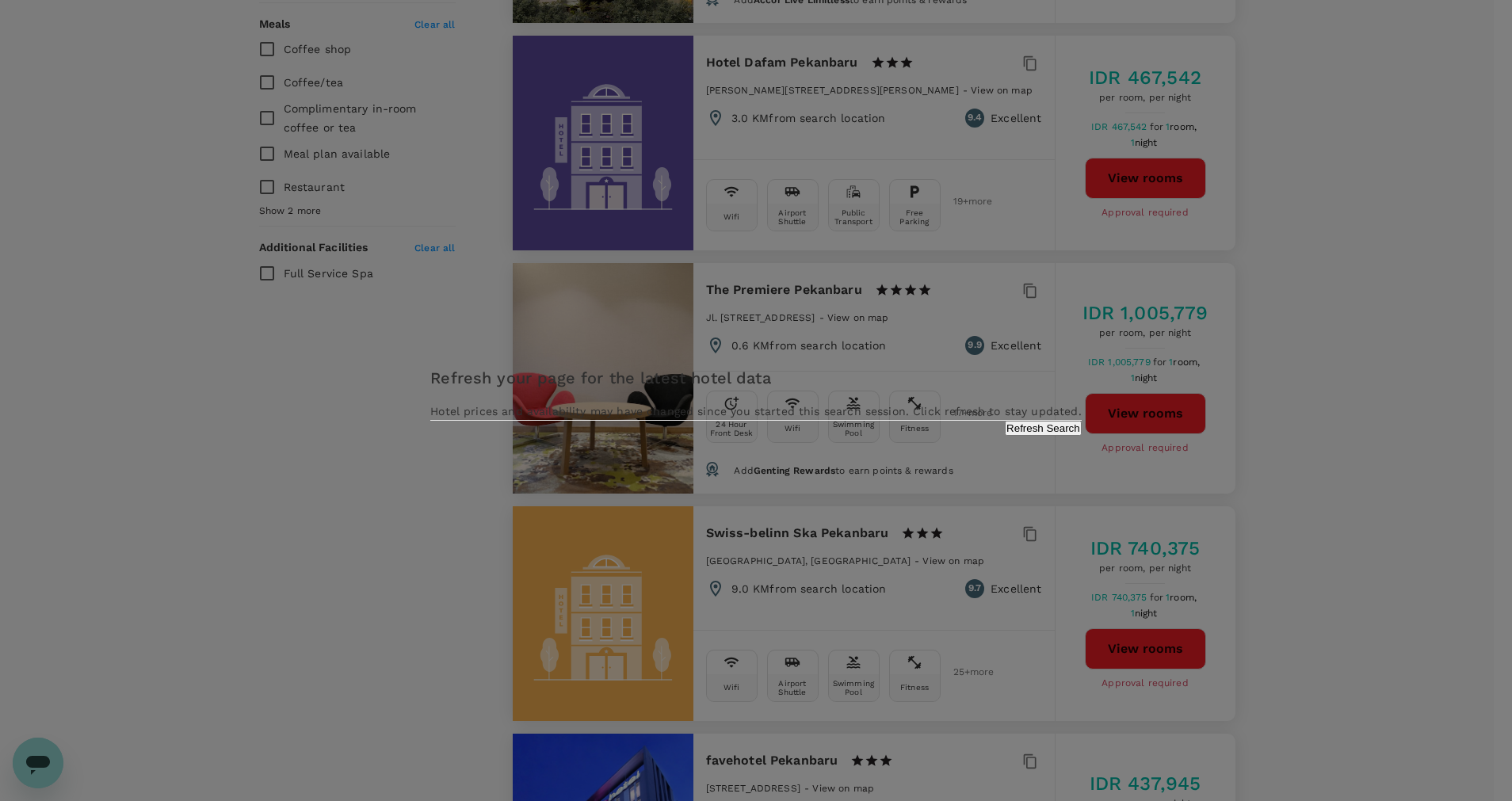
click at [1005, 436] on button "Refresh Search" at bounding box center [1043, 428] width 77 height 15
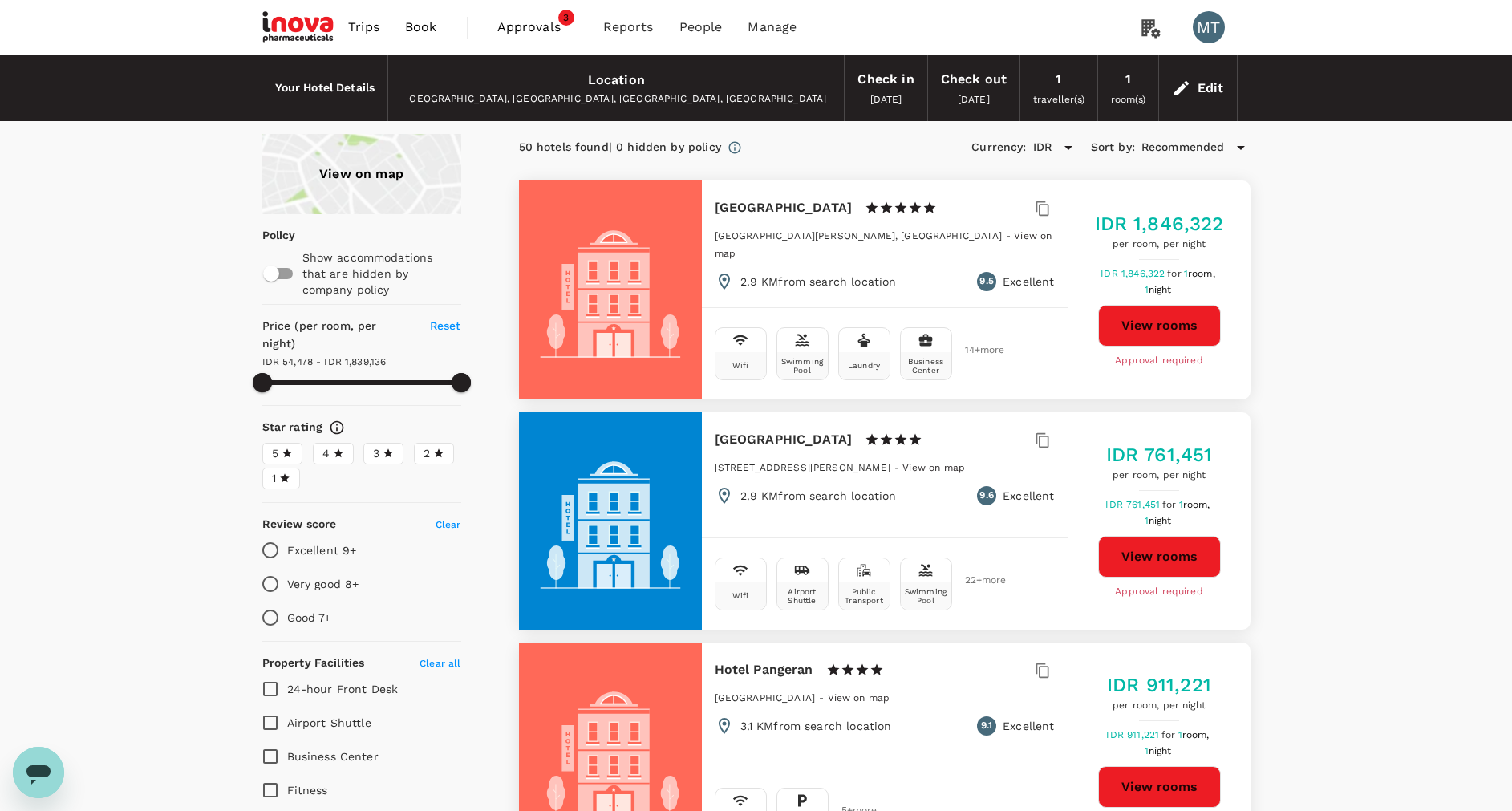
type input "1839135.73"
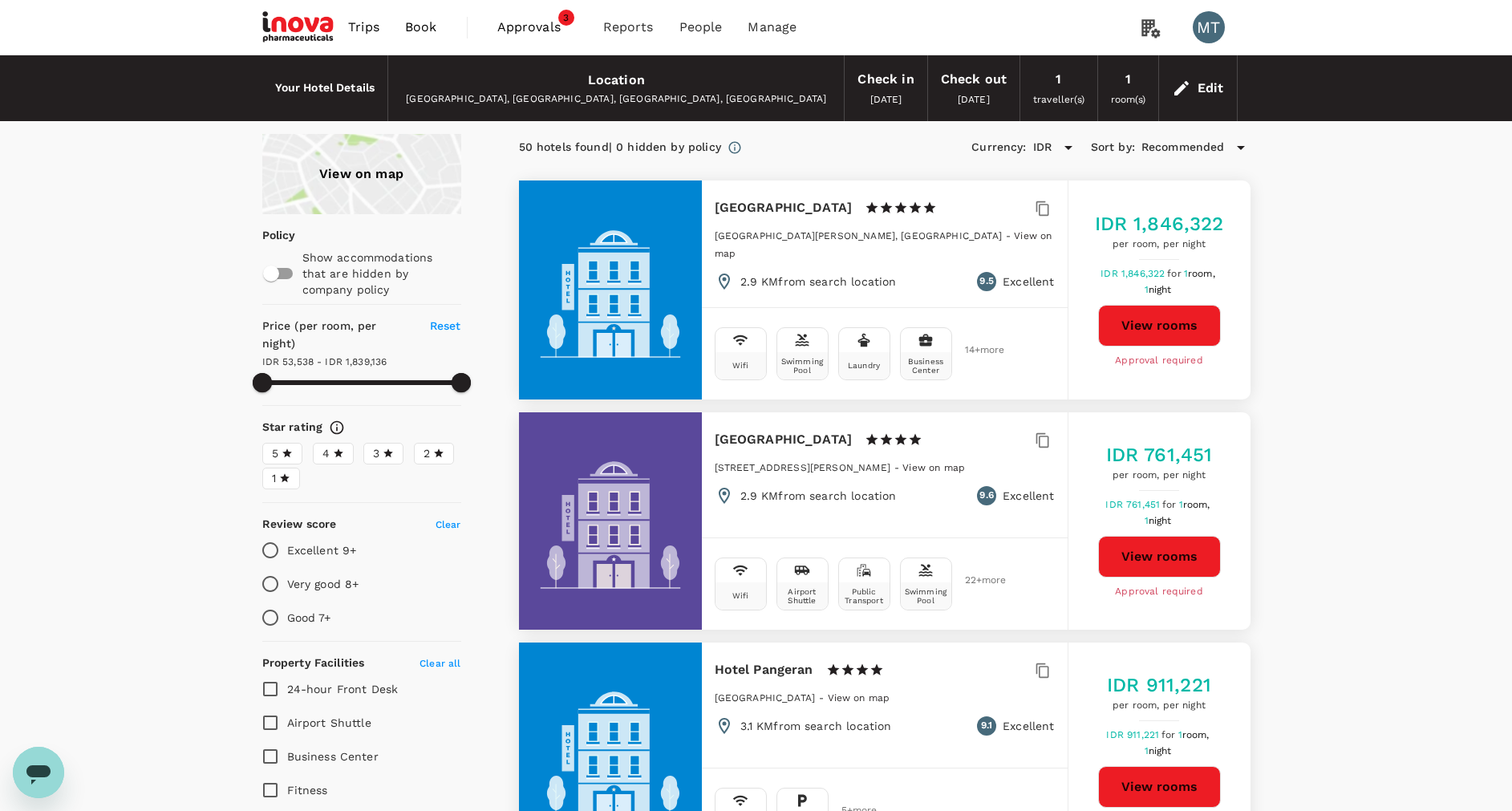
type input "53537.73"
type input "1839135.73"
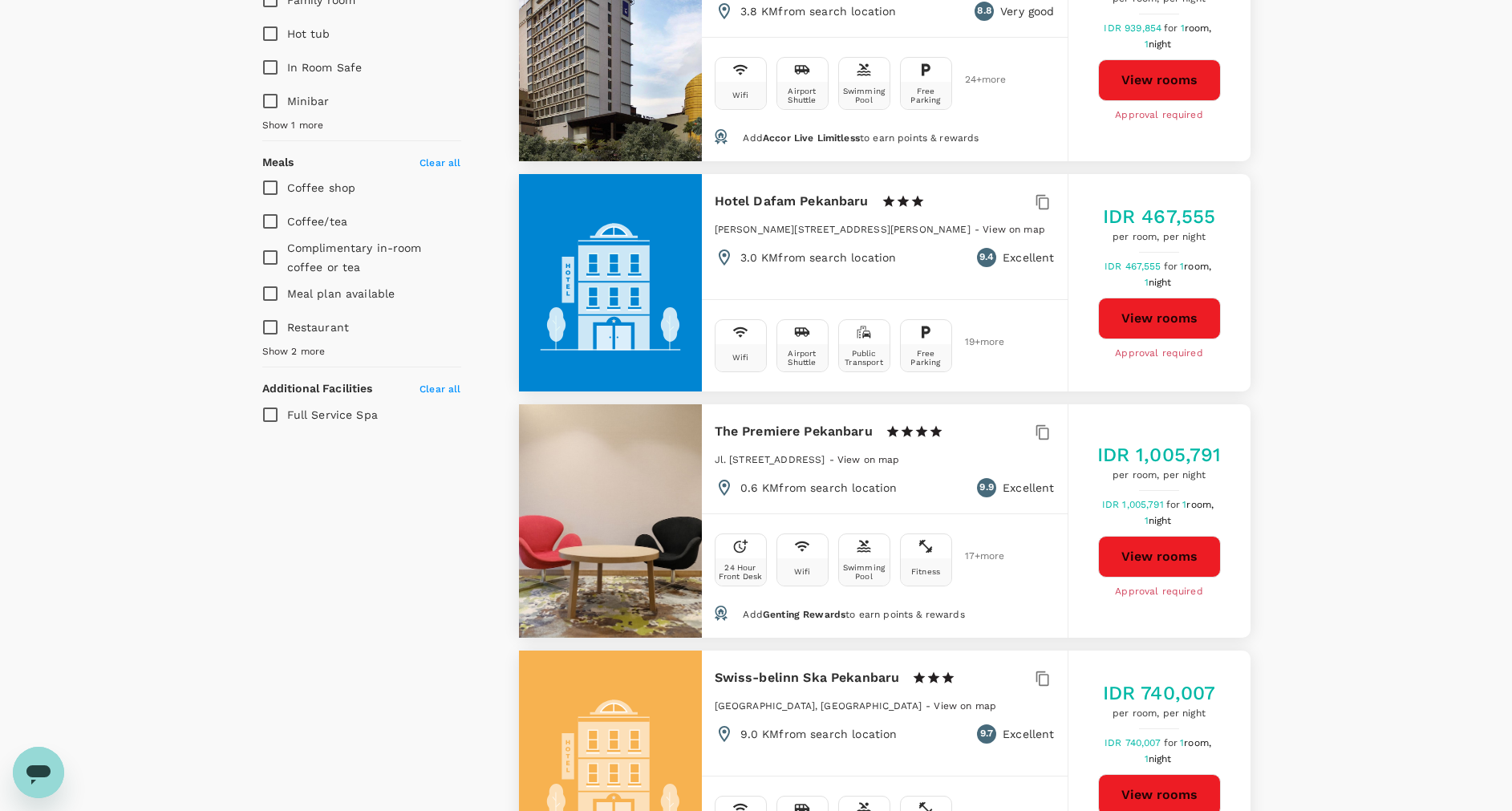
scroll to position [963, 0]
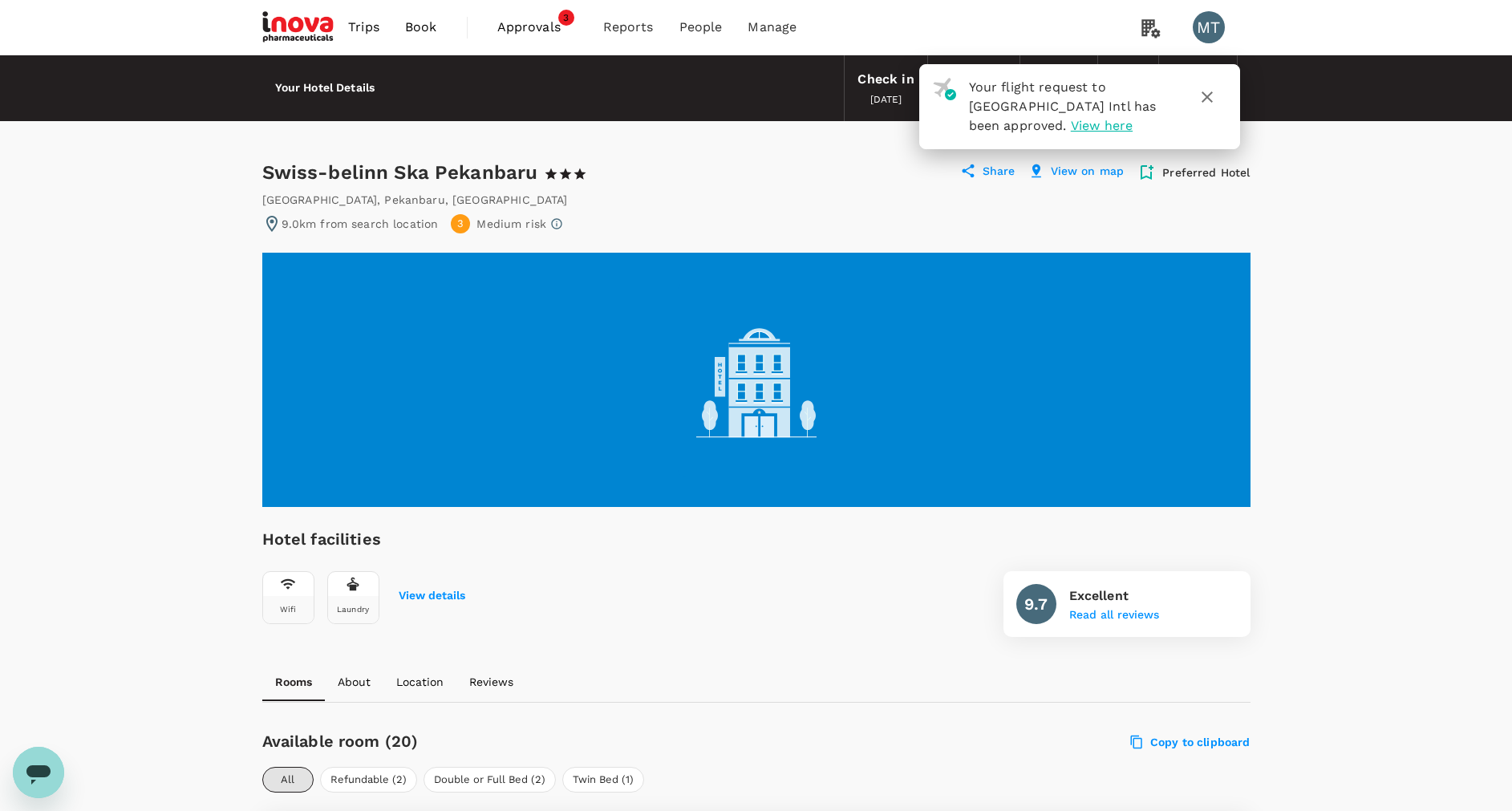
click at [1210, 95] on icon "button" at bounding box center [1207, 97] width 20 height 20
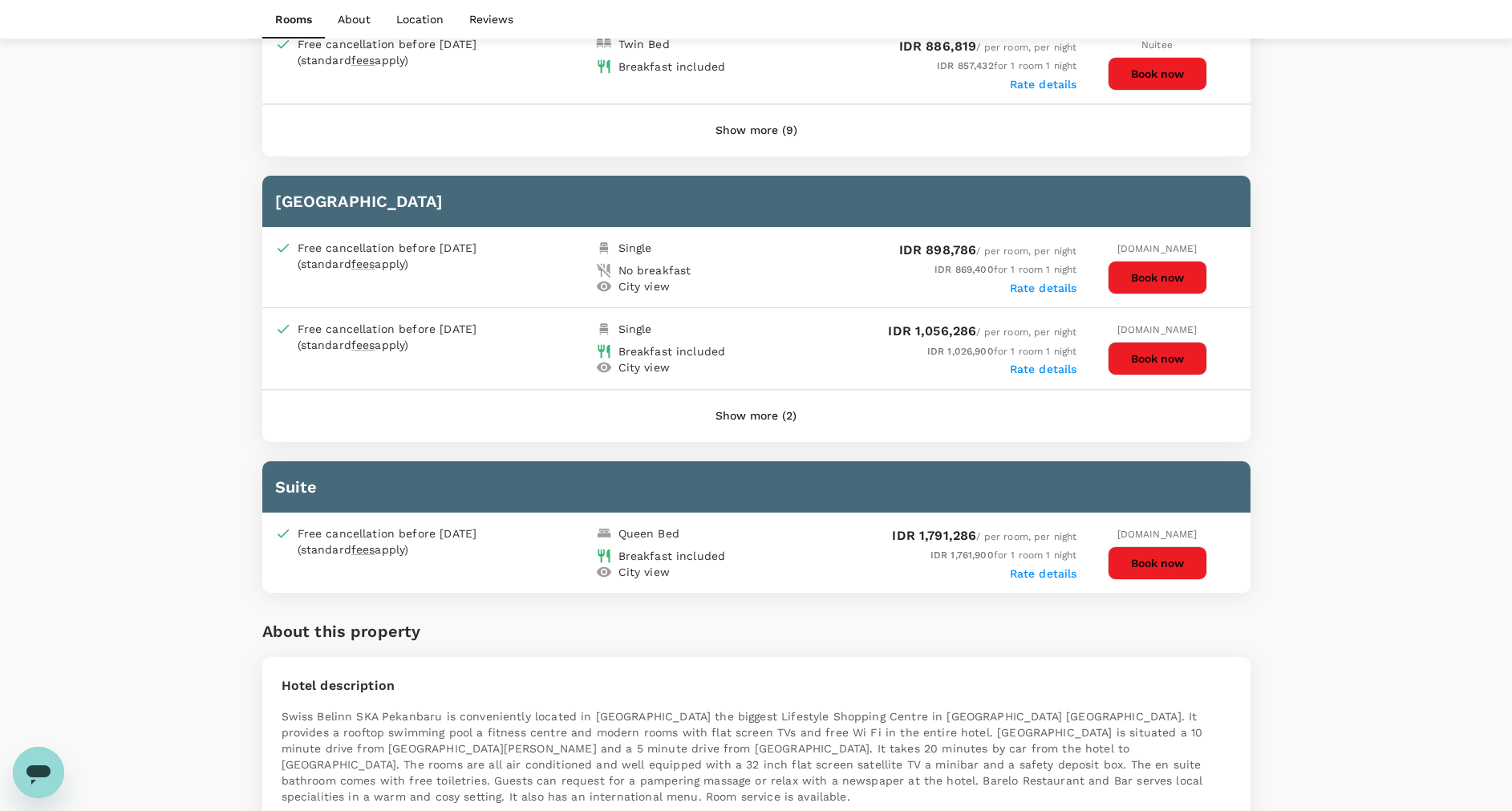
scroll to position [1323, 0]
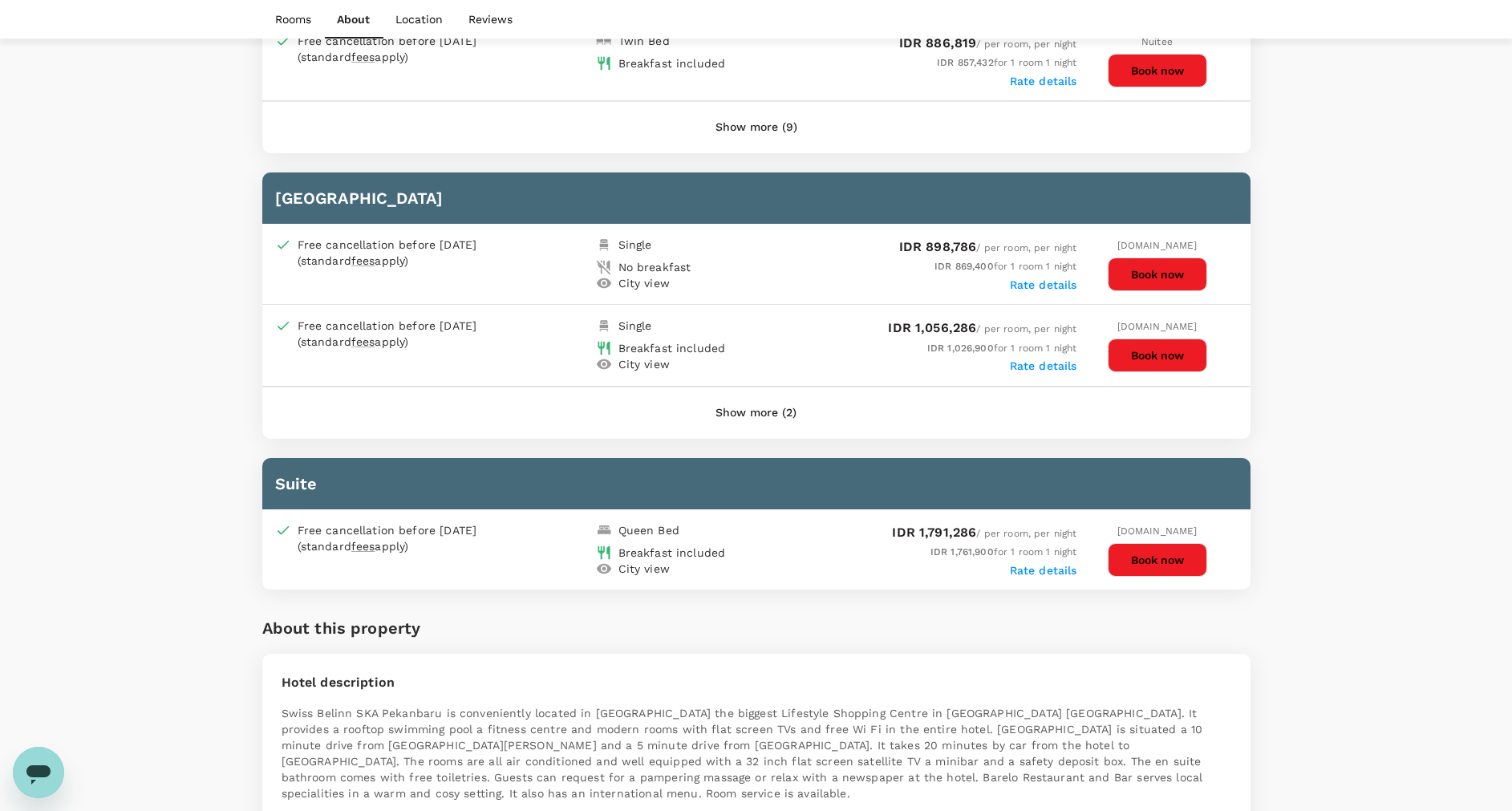
click at [740, 126] on button "Show more (9)" at bounding box center [756, 127] width 126 height 38
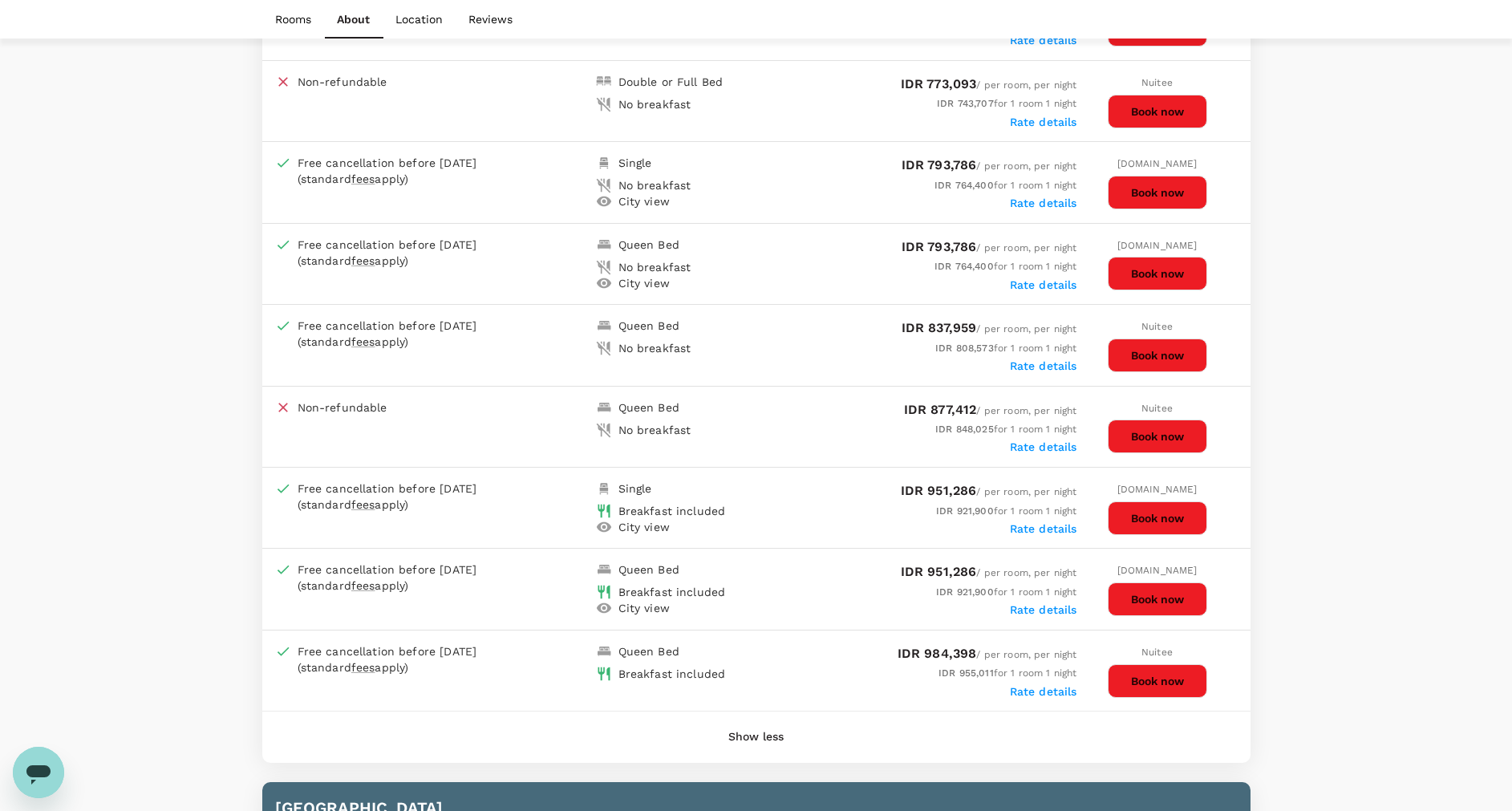
scroll to position [1564, 0]
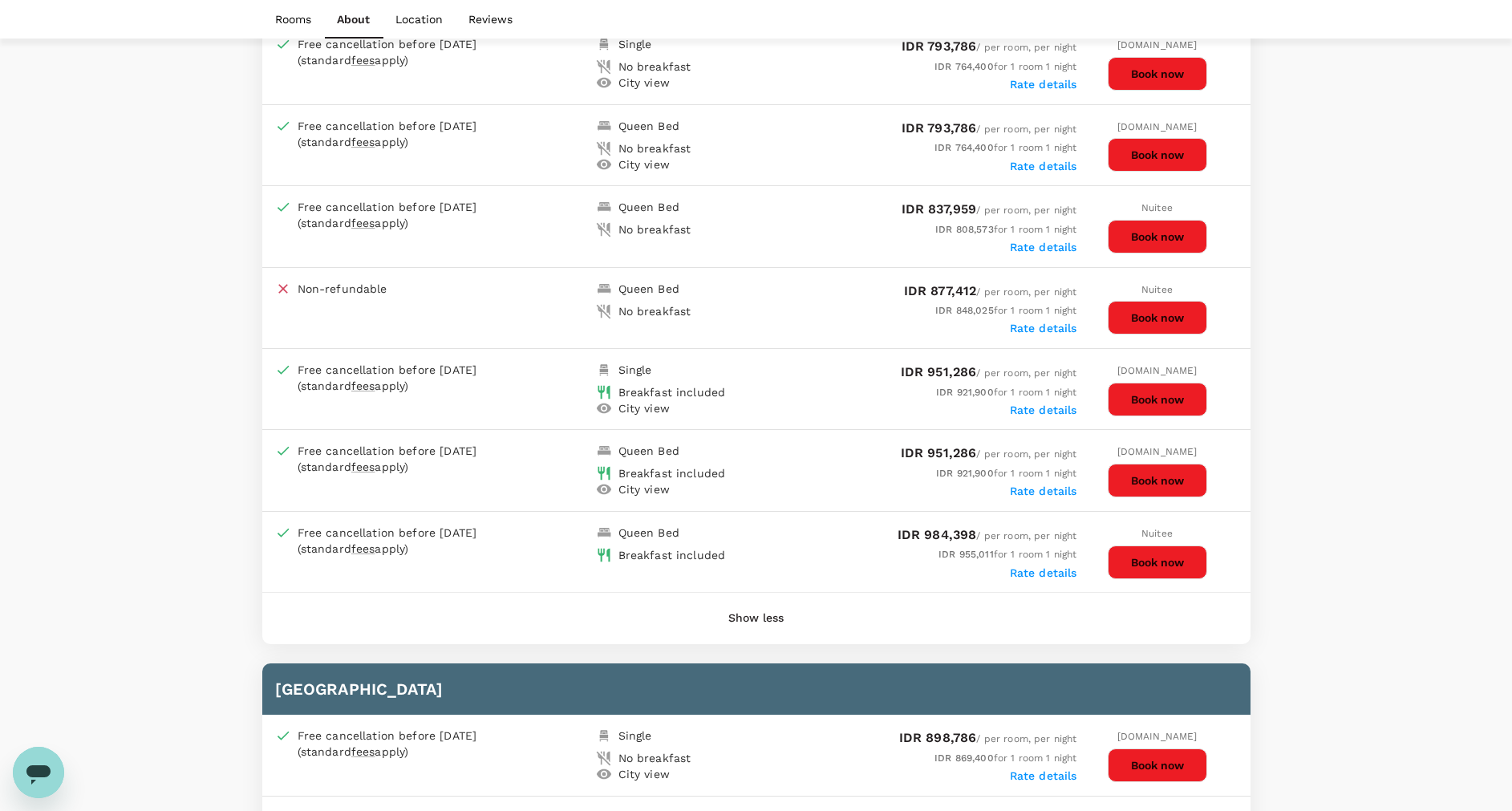
click at [1124, 484] on button "Book now" at bounding box center [1157, 481] width 99 height 34
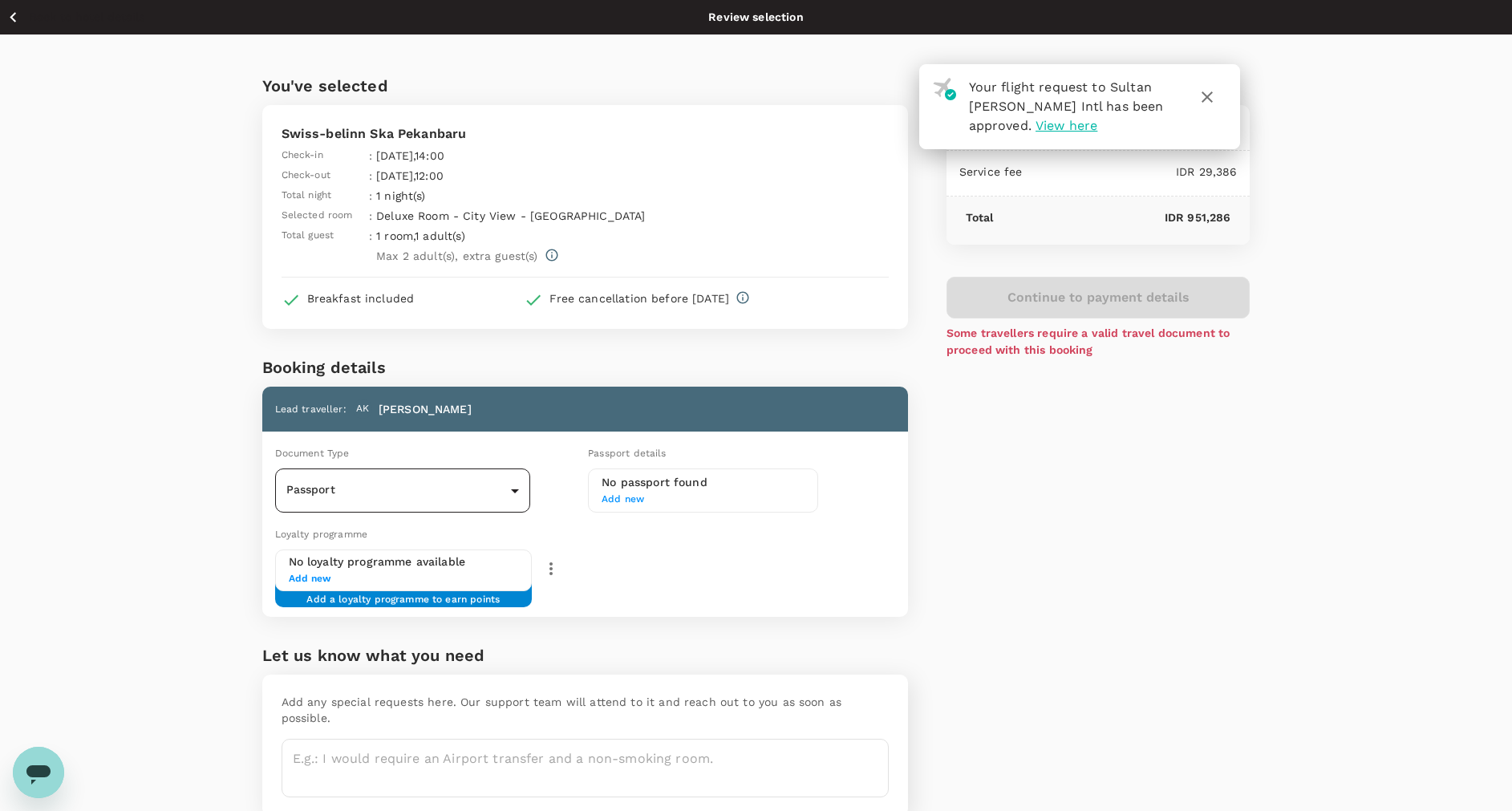
click at [528, 490] on body "Your flight request to Sultan Syarif Kasim II Intl has been approved. View here…" at bounding box center [756, 443] width 1512 height 886
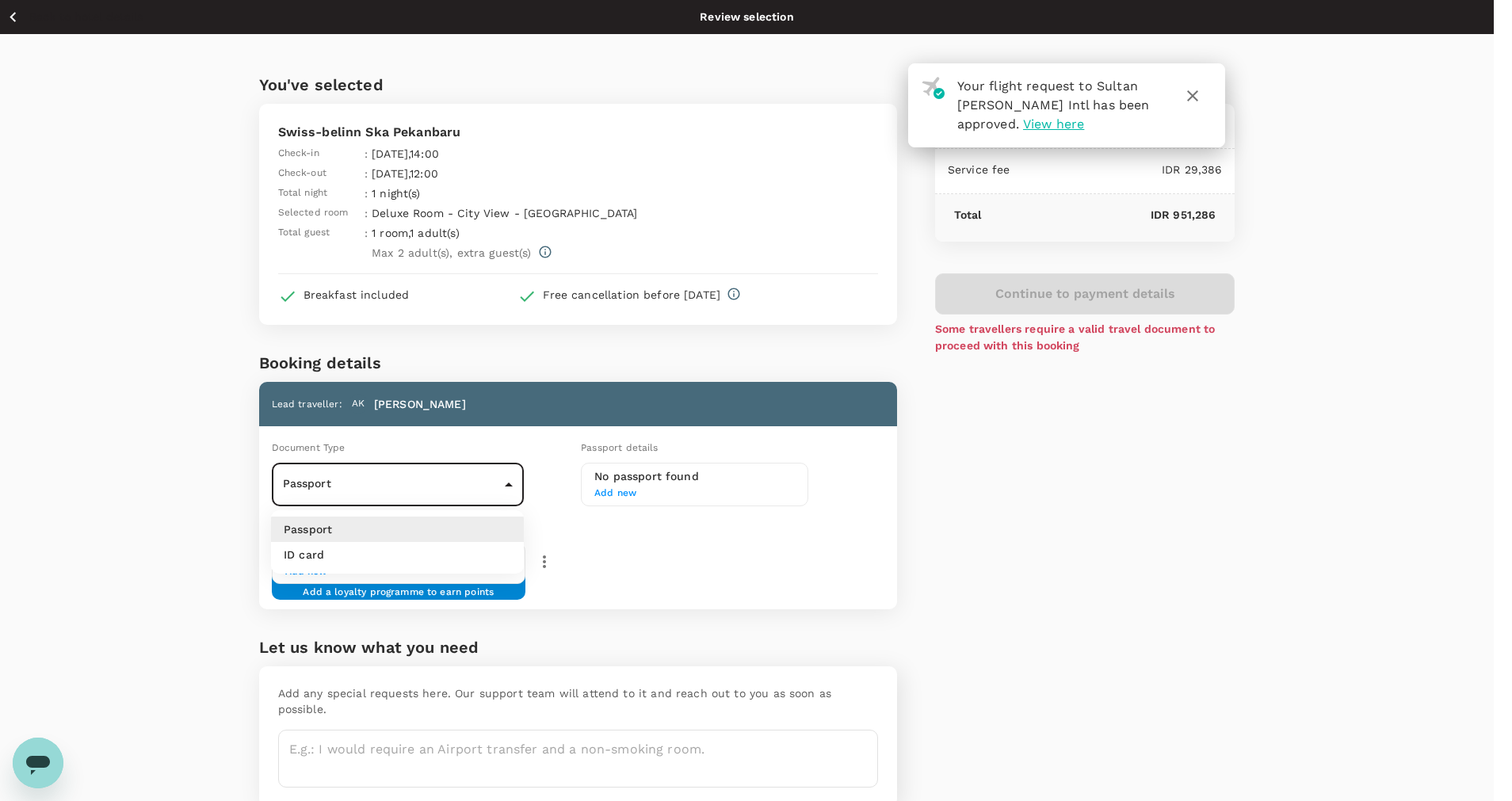
click at [437, 562] on li "ID card" at bounding box center [397, 555] width 253 height 25
type input "Id card"
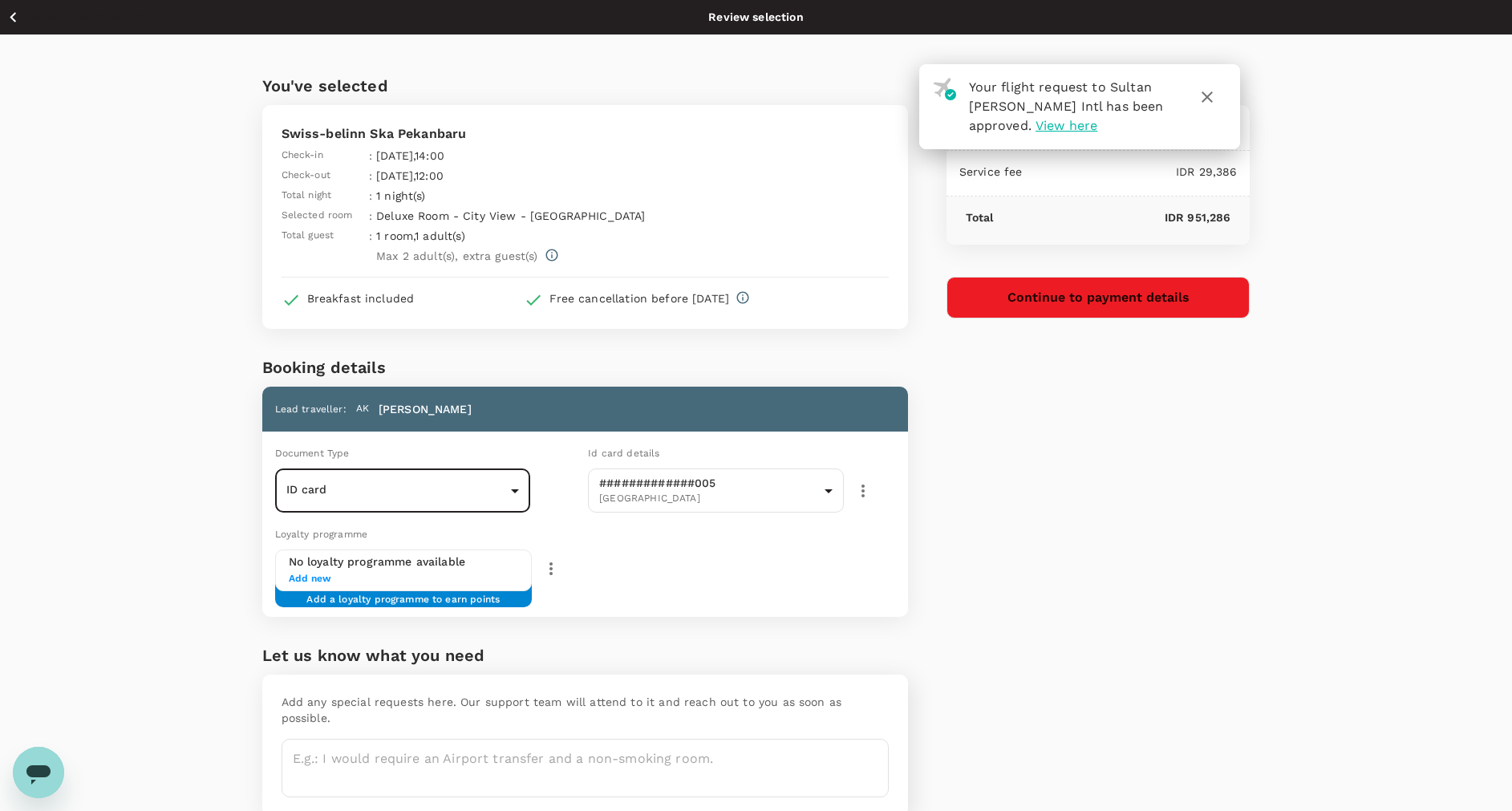
click at [1214, 88] on icon "button" at bounding box center [1207, 97] width 20 height 20
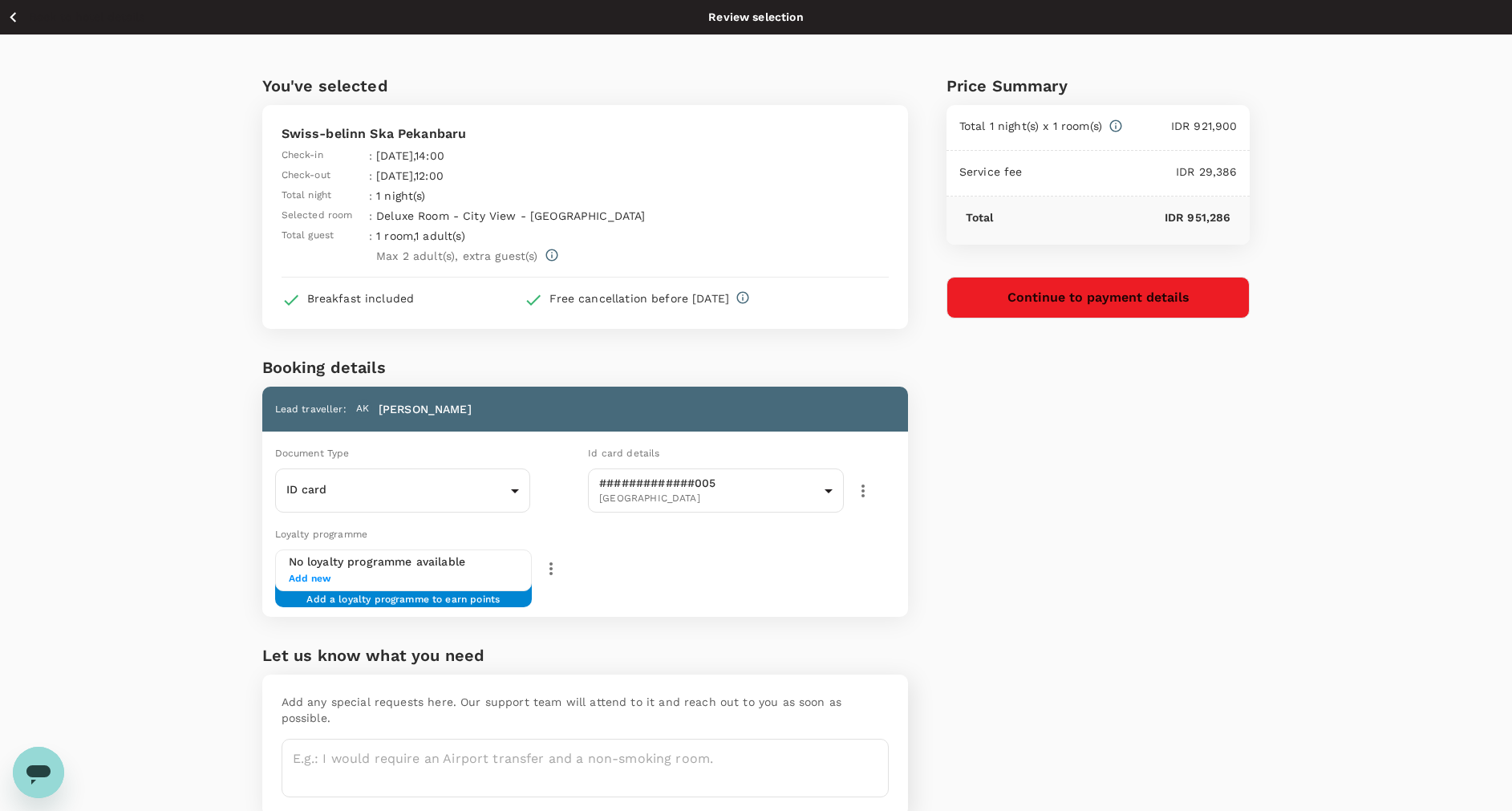
click at [1237, 296] on button "Continue to payment details" at bounding box center [1098, 297] width 304 height 42
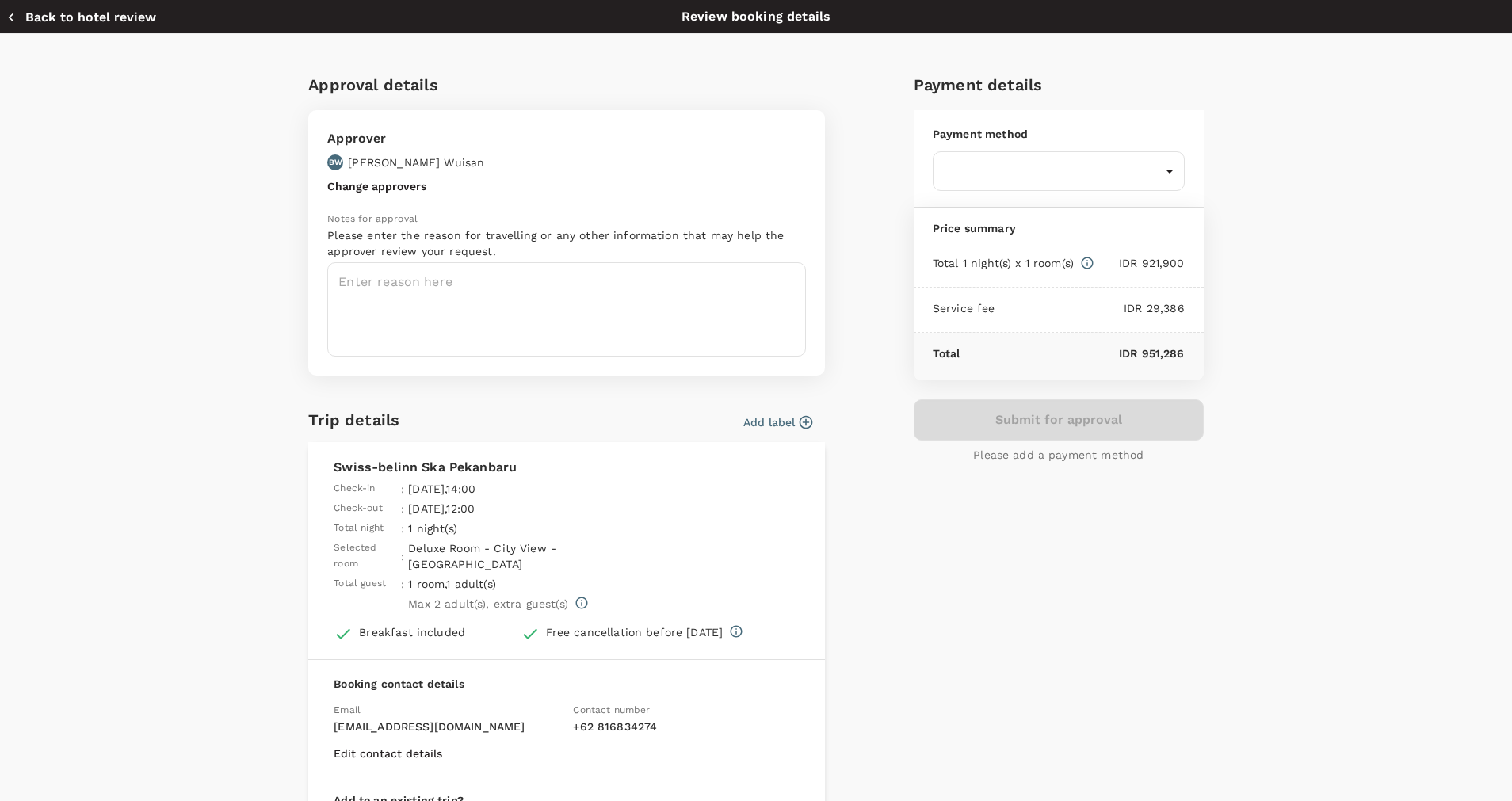
click at [788, 424] on button "Add label" at bounding box center [778, 422] width 69 height 16
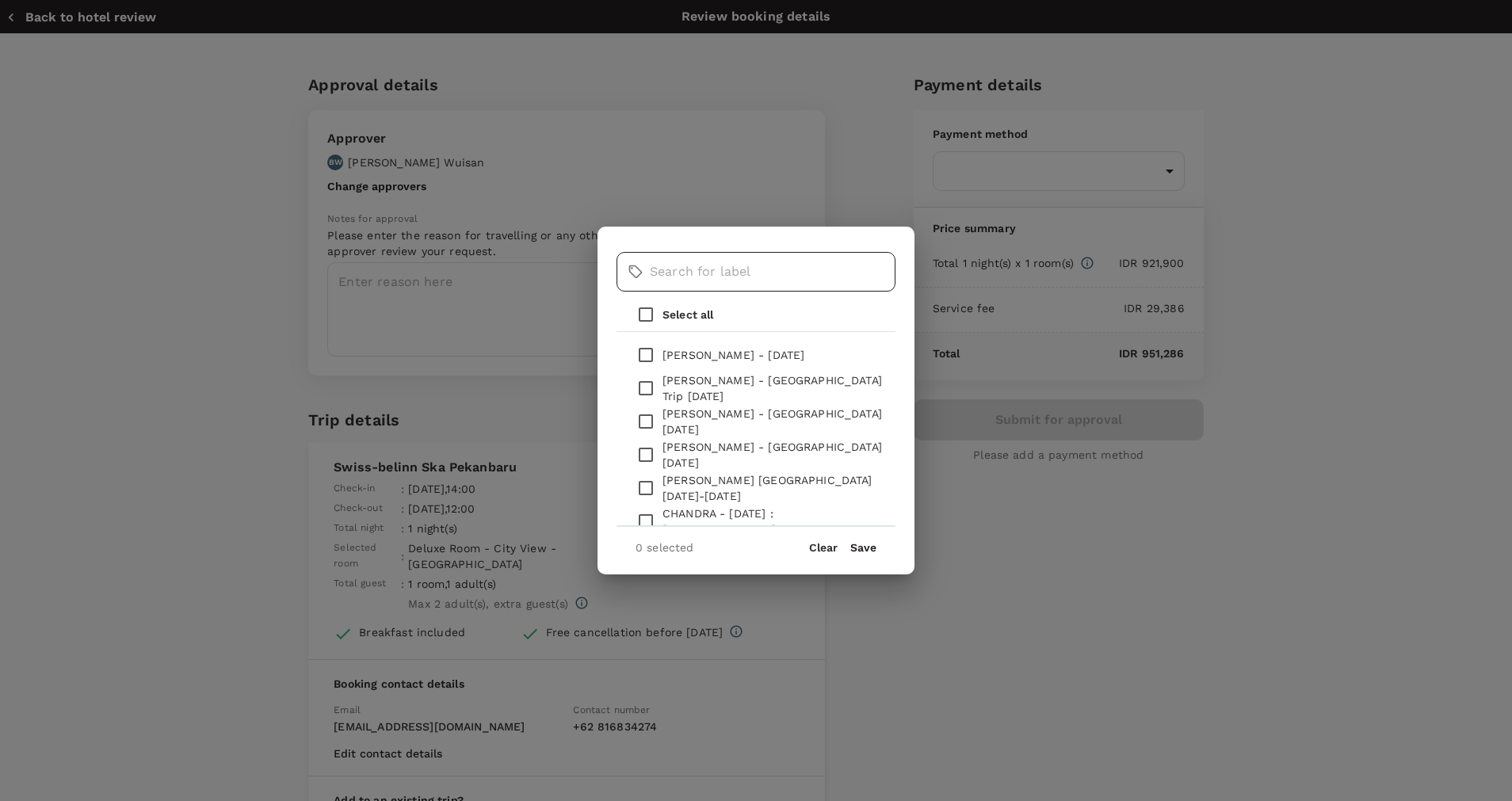
click at [682, 284] on input "text" at bounding box center [772, 271] width 246 height 39
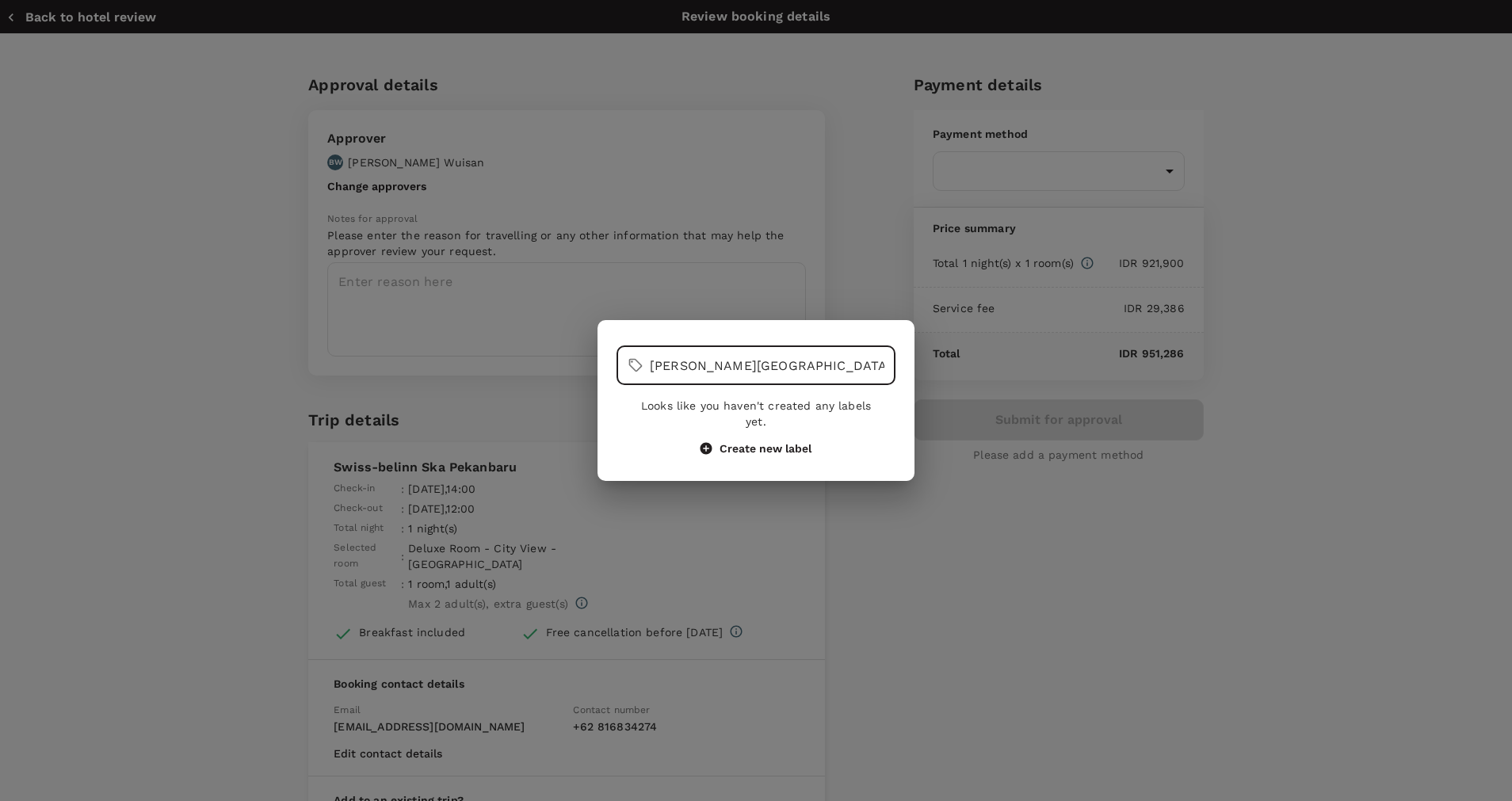
drag, startPoint x: 795, startPoint y: 376, endPoint x: 597, endPoint y: 364, distance: 198.4
click at [597, 364] on div "​ Ardy K - Hotel in P ​ Looks like you haven't created any labels yet. Create n…" at bounding box center [756, 400] width 1512 height 801
type input "Ardy K - Hotel in P"
click at [735, 442] on button "Create new label" at bounding box center [756, 448] width 111 height 14
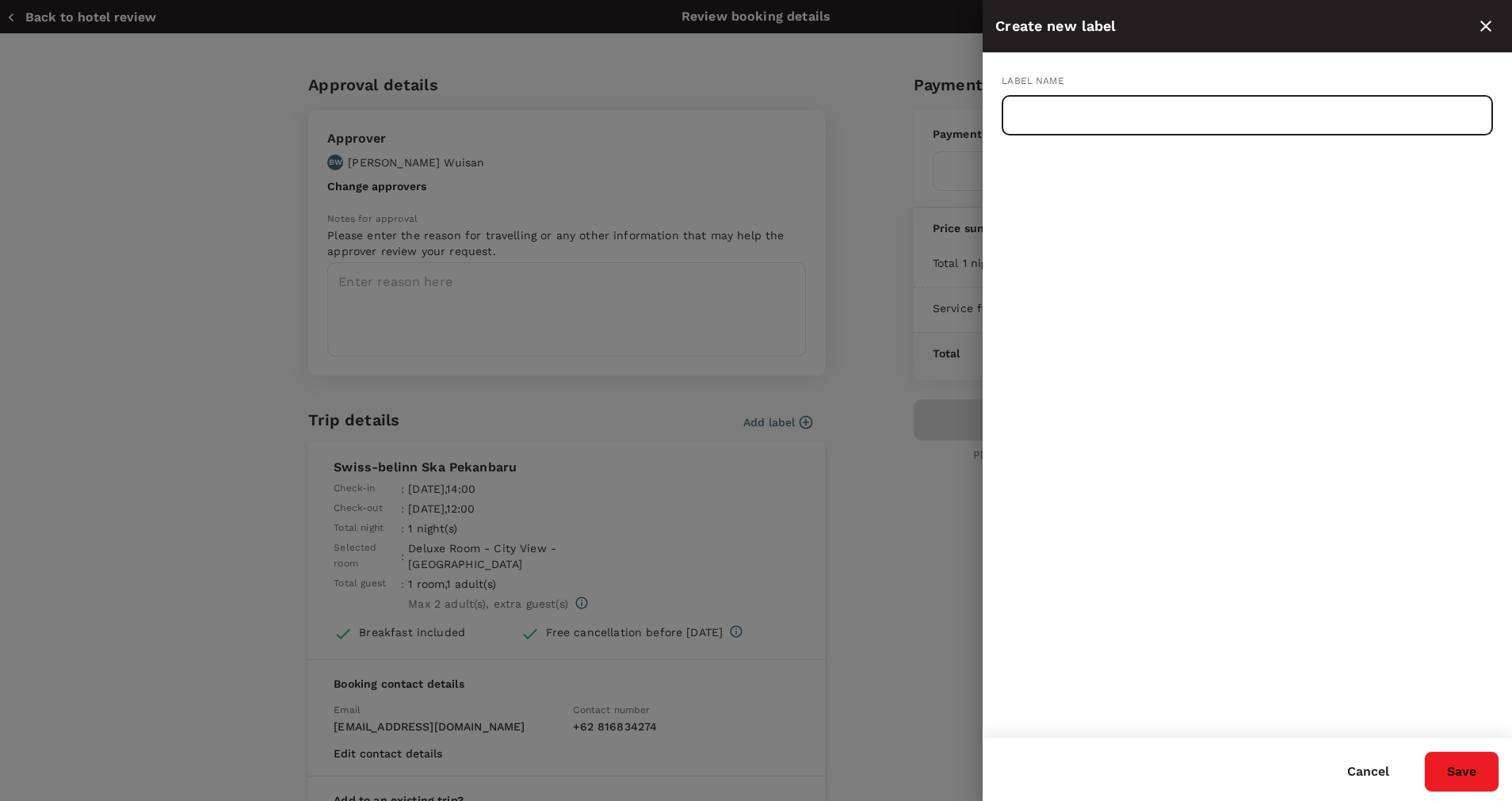
paste input "Ardy K - Hotel in P"
type input "Ardy K - Hotel in Pekanbaru (25-26 Sept'25)"
click at [1463, 770] on button "Save" at bounding box center [1462, 771] width 75 height 41
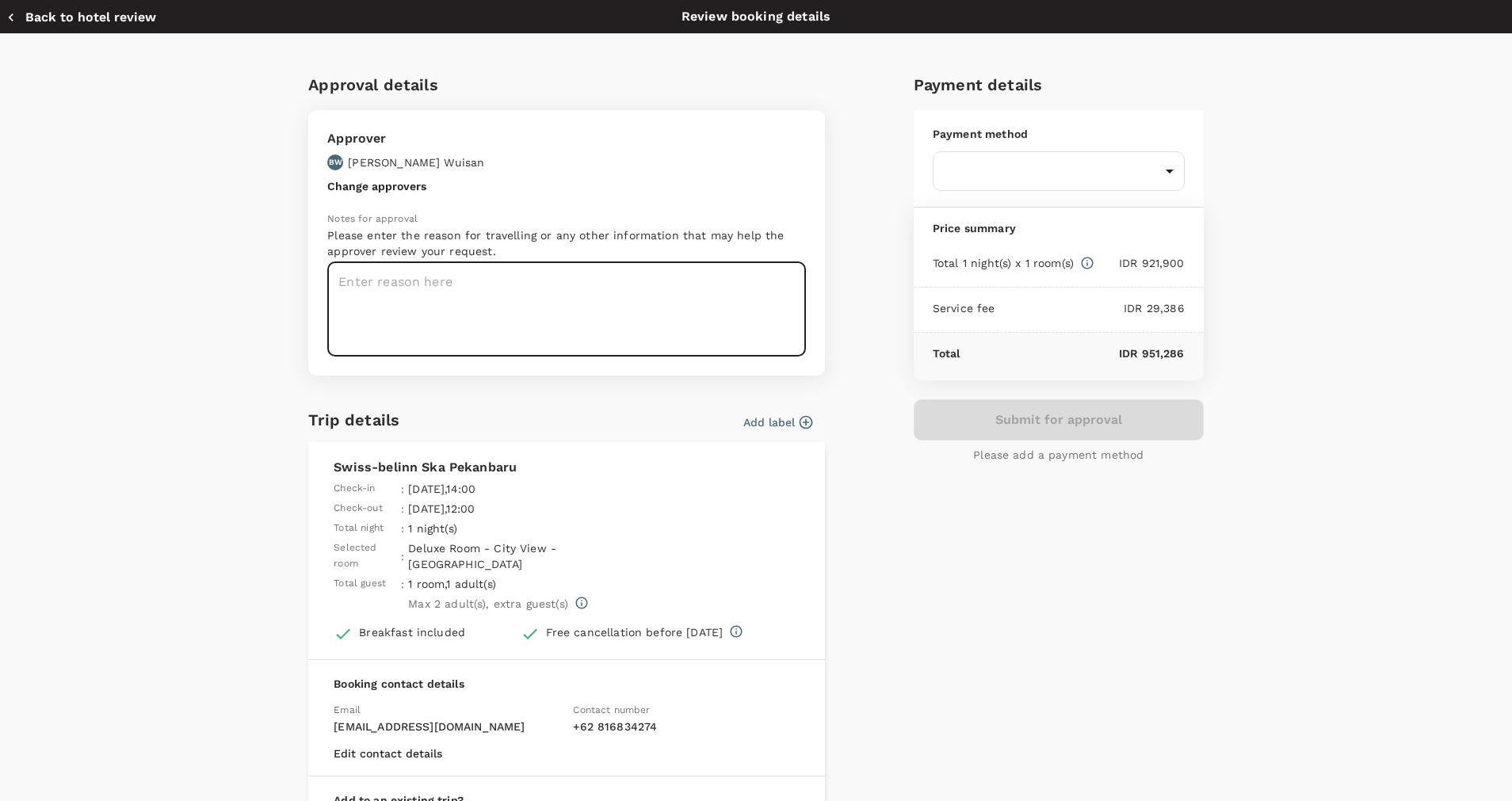
click at [515, 266] on textarea at bounding box center [567, 309] width 479 height 95
drag, startPoint x: 650, startPoint y: 292, endPoint x: 318, endPoint y: 303, distance: 332.2
click at [328, 303] on textarea "Ardy K - Hotel in PKU (25-26 Sept 2025)" at bounding box center [567, 309] width 479 height 95
type textarea "Ardy K - Hotel in PKU (25-26 Sept 2025)"
click at [1138, 158] on body "Back to hotel details Review selection You've selected Swiss-belinn Ska Pekanba…" at bounding box center [756, 437] width 1512 height 875
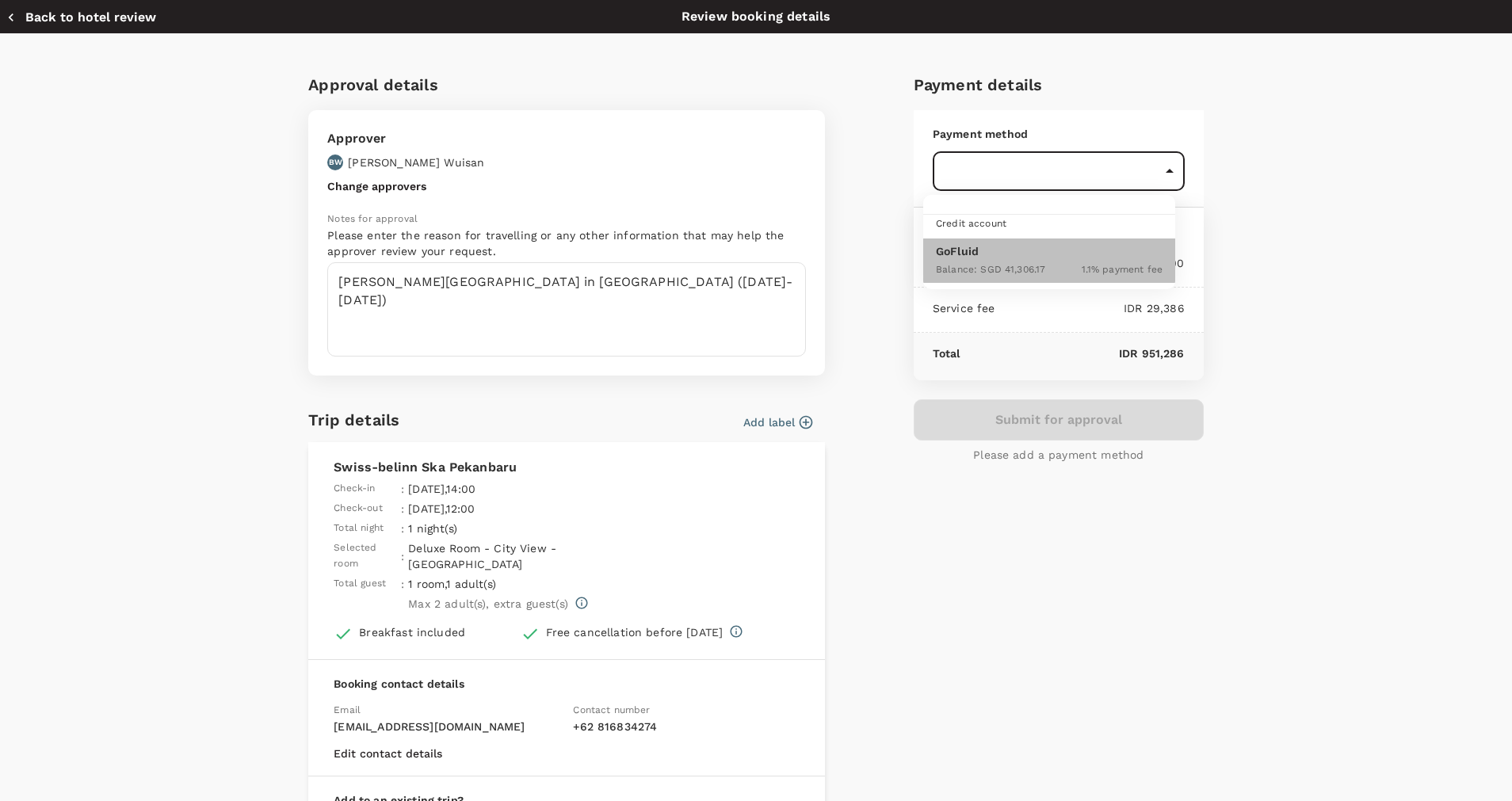
click at [1056, 261] on div "Balance : SGD 41,306.17 1.1 % payment fee" at bounding box center [1049, 268] width 226 height 19
type input "9d87fe9b-f599-4813-91a8-6354e0e2f257"
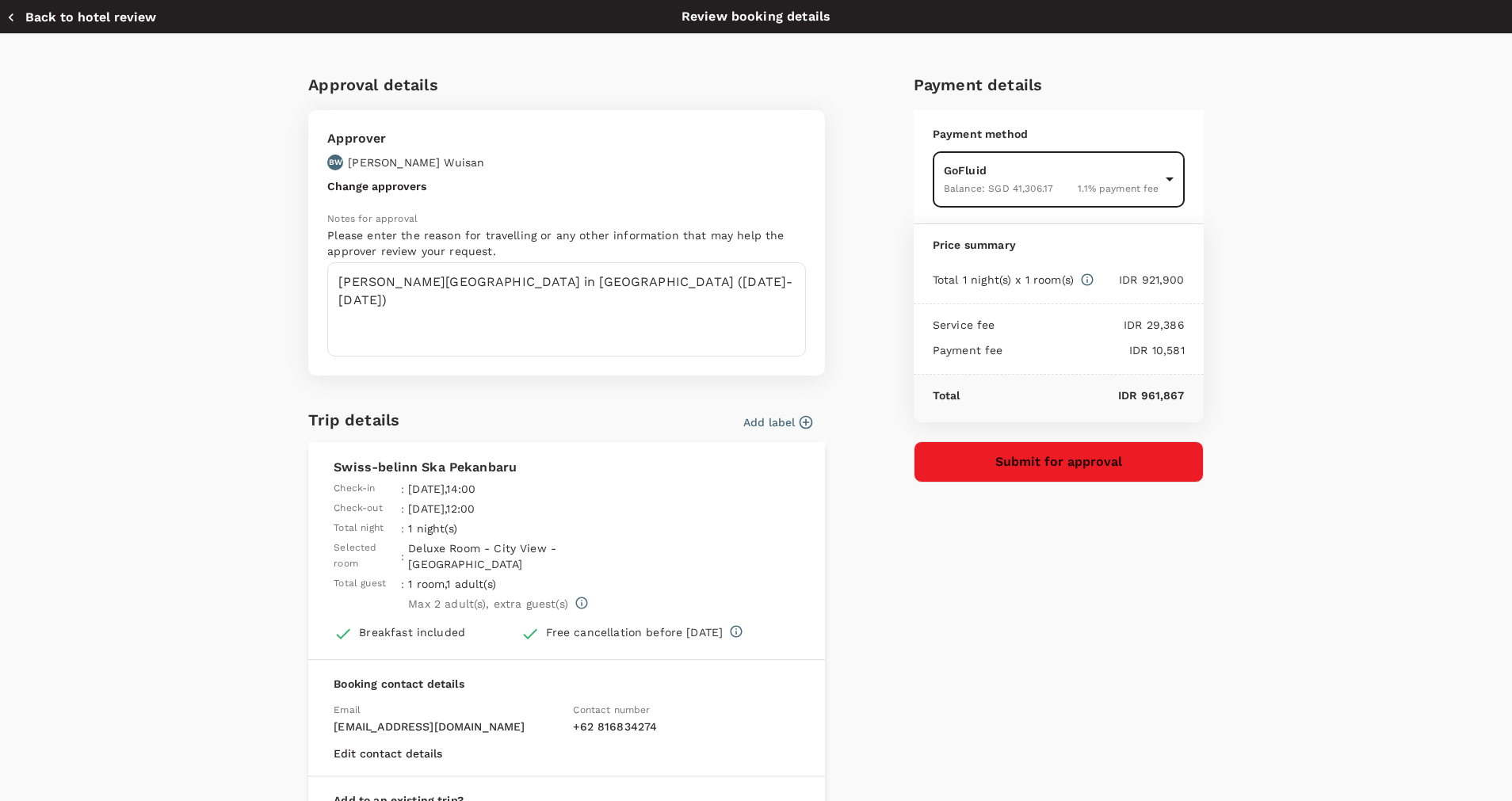
click at [973, 466] on button "Submit for approval" at bounding box center [1059, 462] width 290 height 41
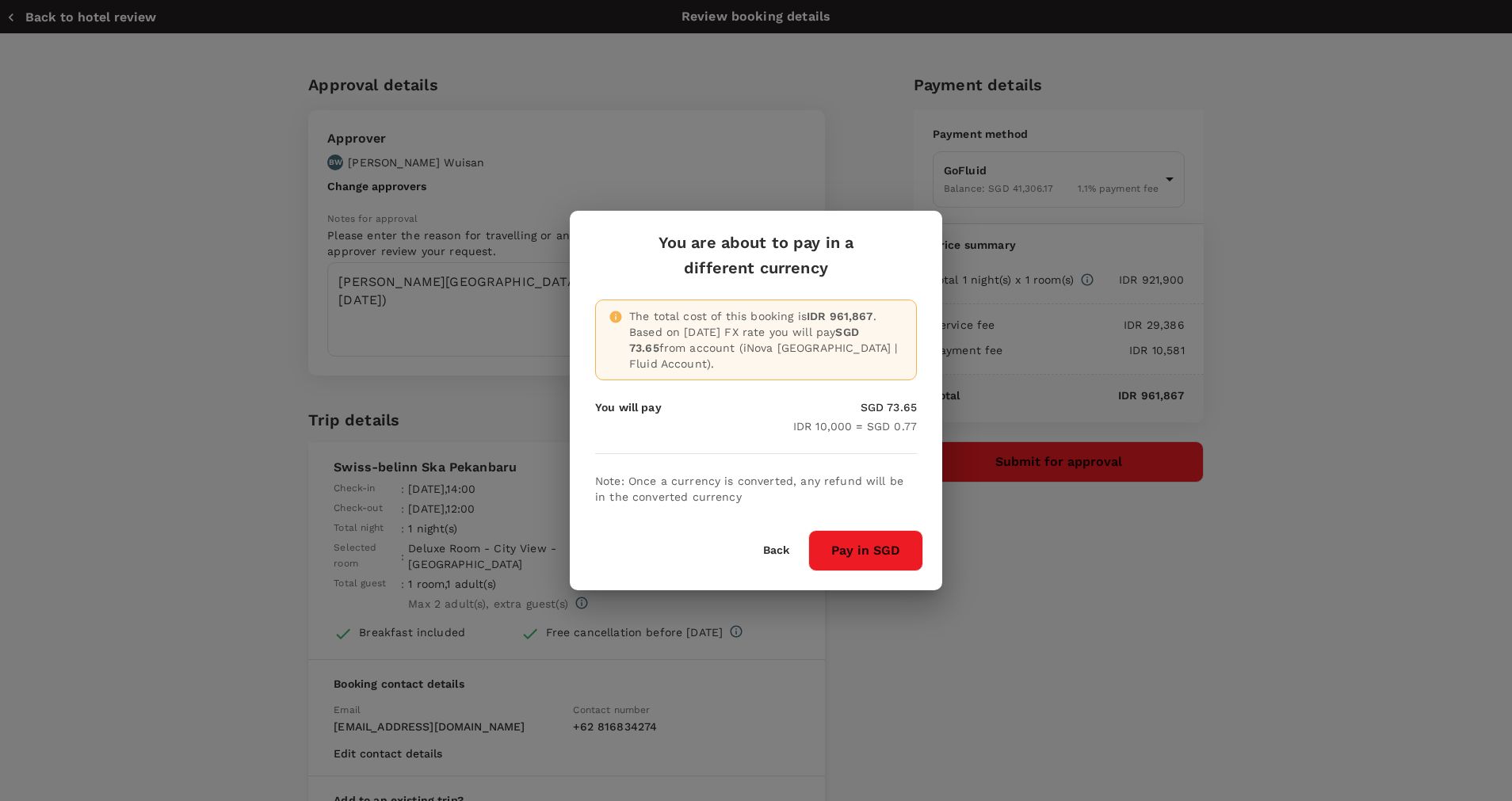
click at [847, 530] on button "Pay in SGD" at bounding box center [866, 550] width 115 height 41
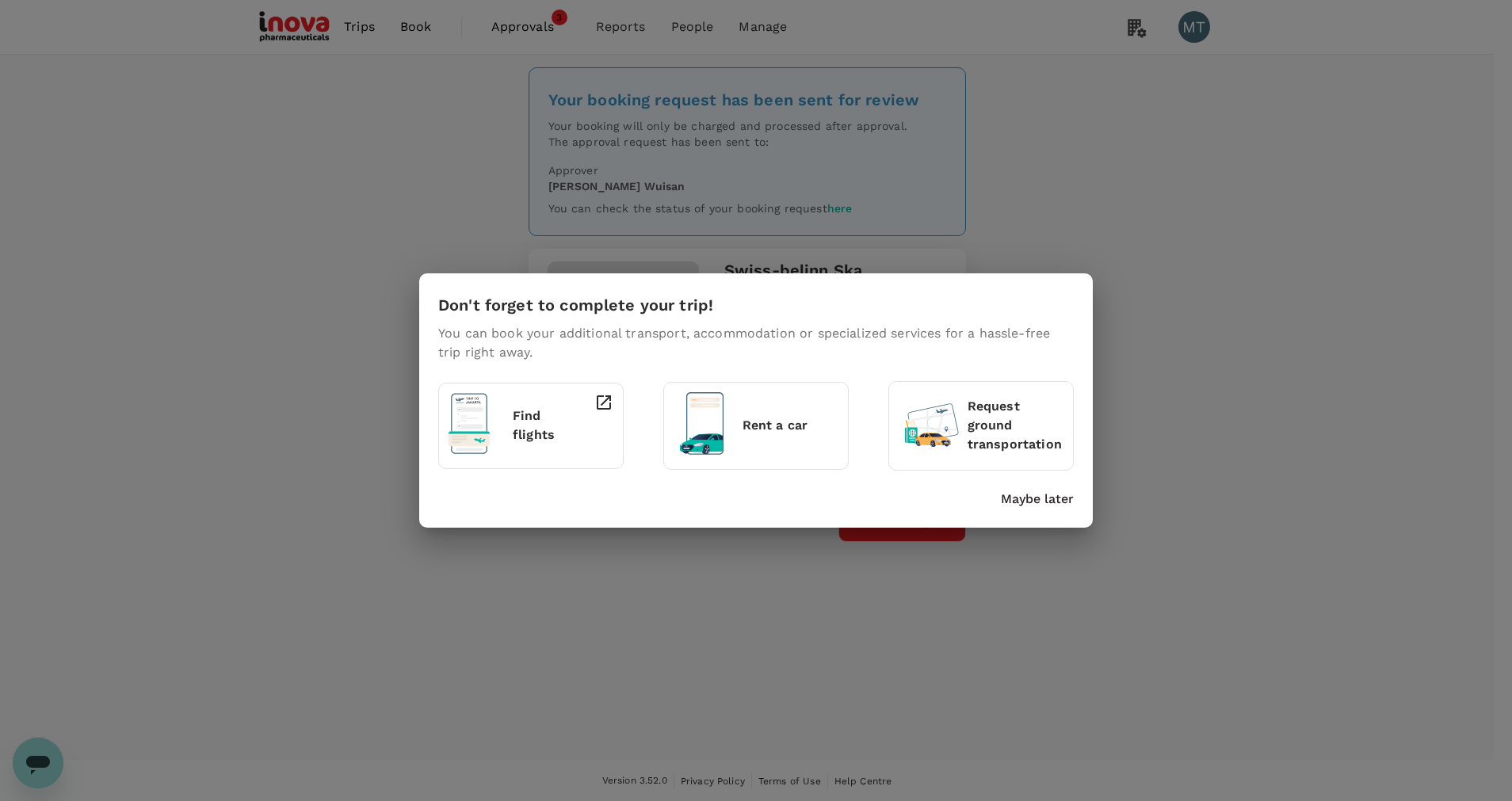
click at [526, 25] on div "Don't forget to complete your trip! You can book your additional transport, acc…" at bounding box center [756, 400] width 1512 height 801
click at [1036, 492] on p "Maybe later" at bounding box center [1037, 499] width 73 height 19
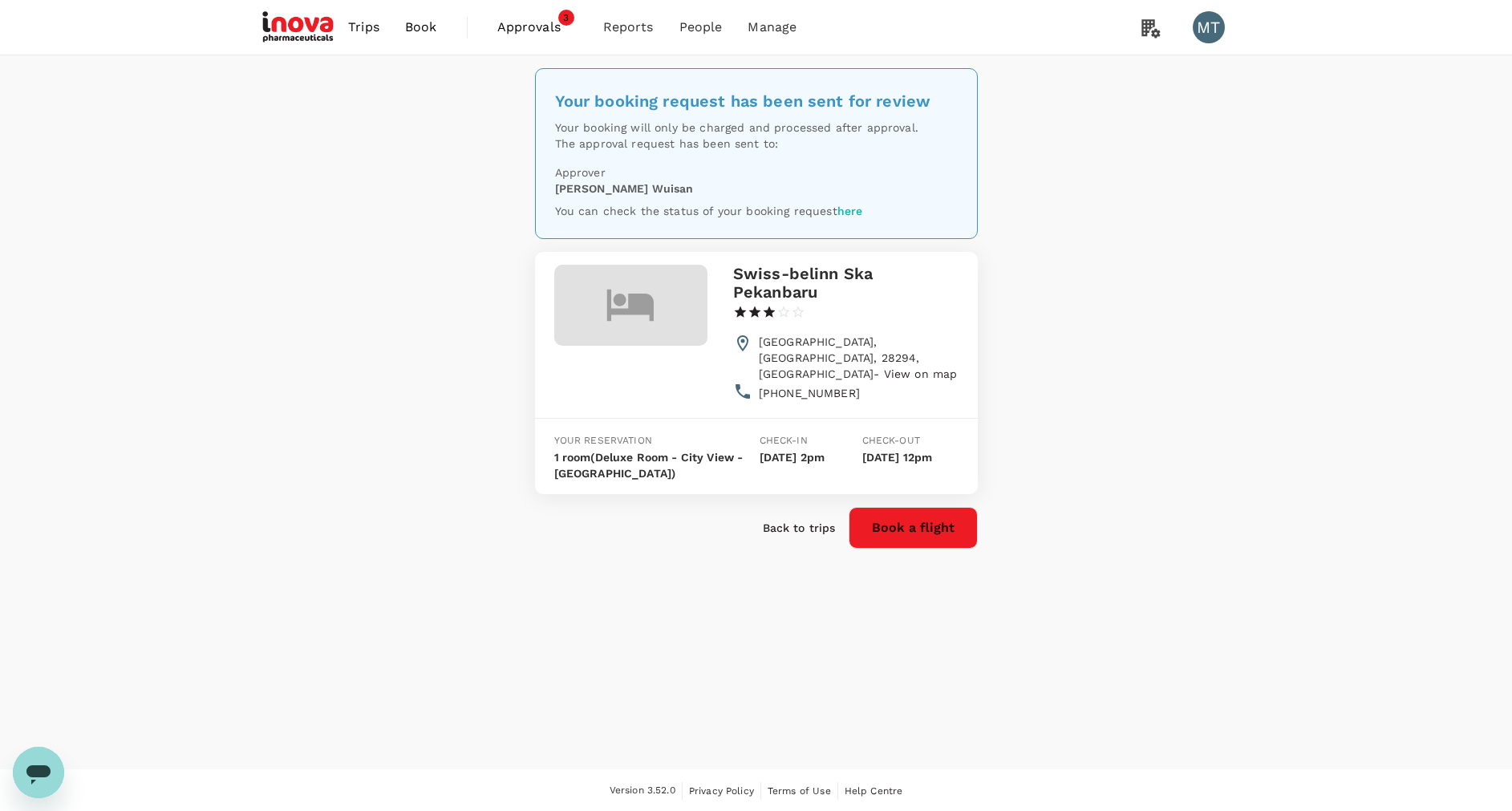
click at [536, 34] on span "Approvals" at bounding box center [537, 27] width 81 height 20
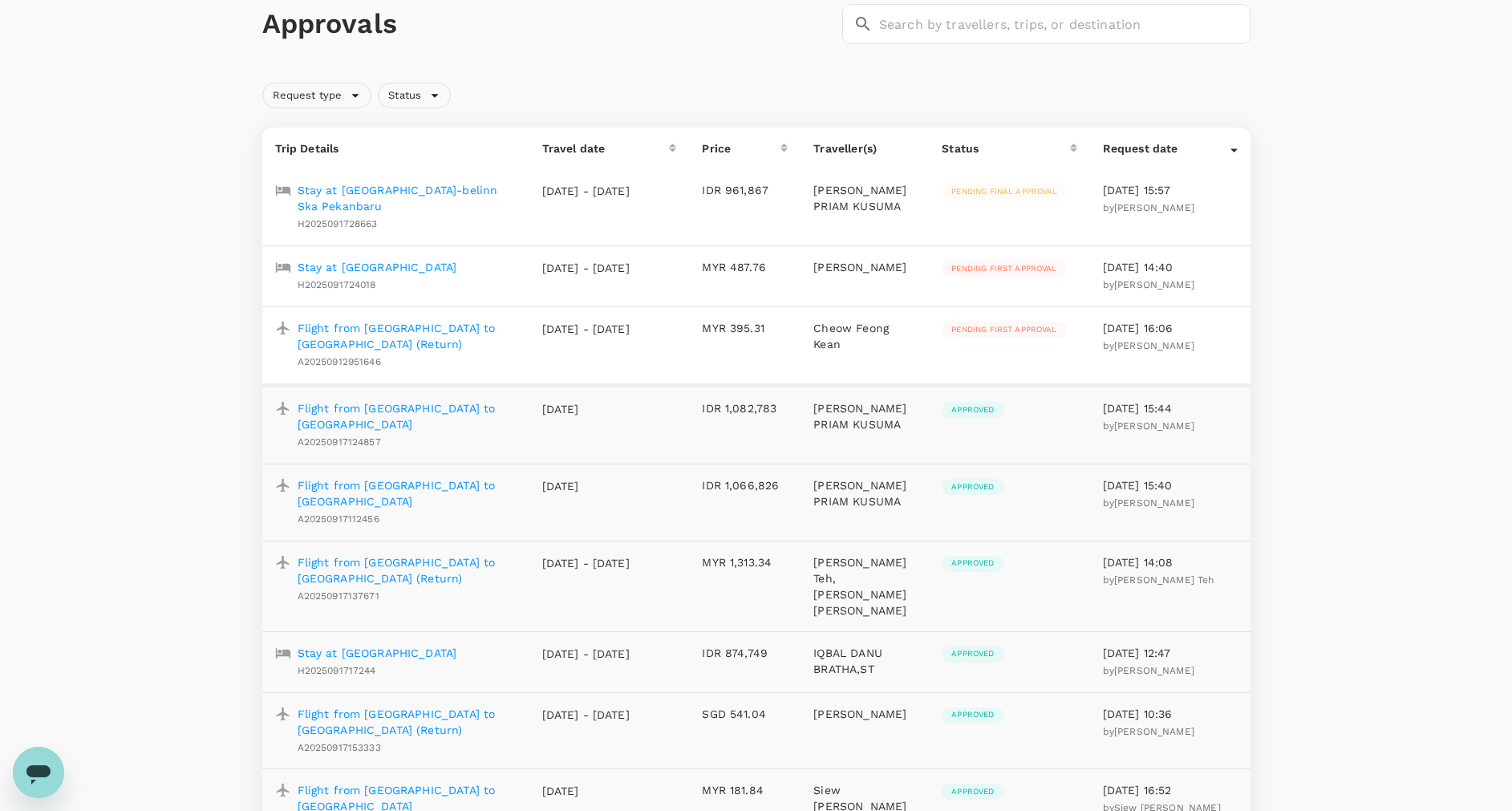
scroll to position [241, 0]
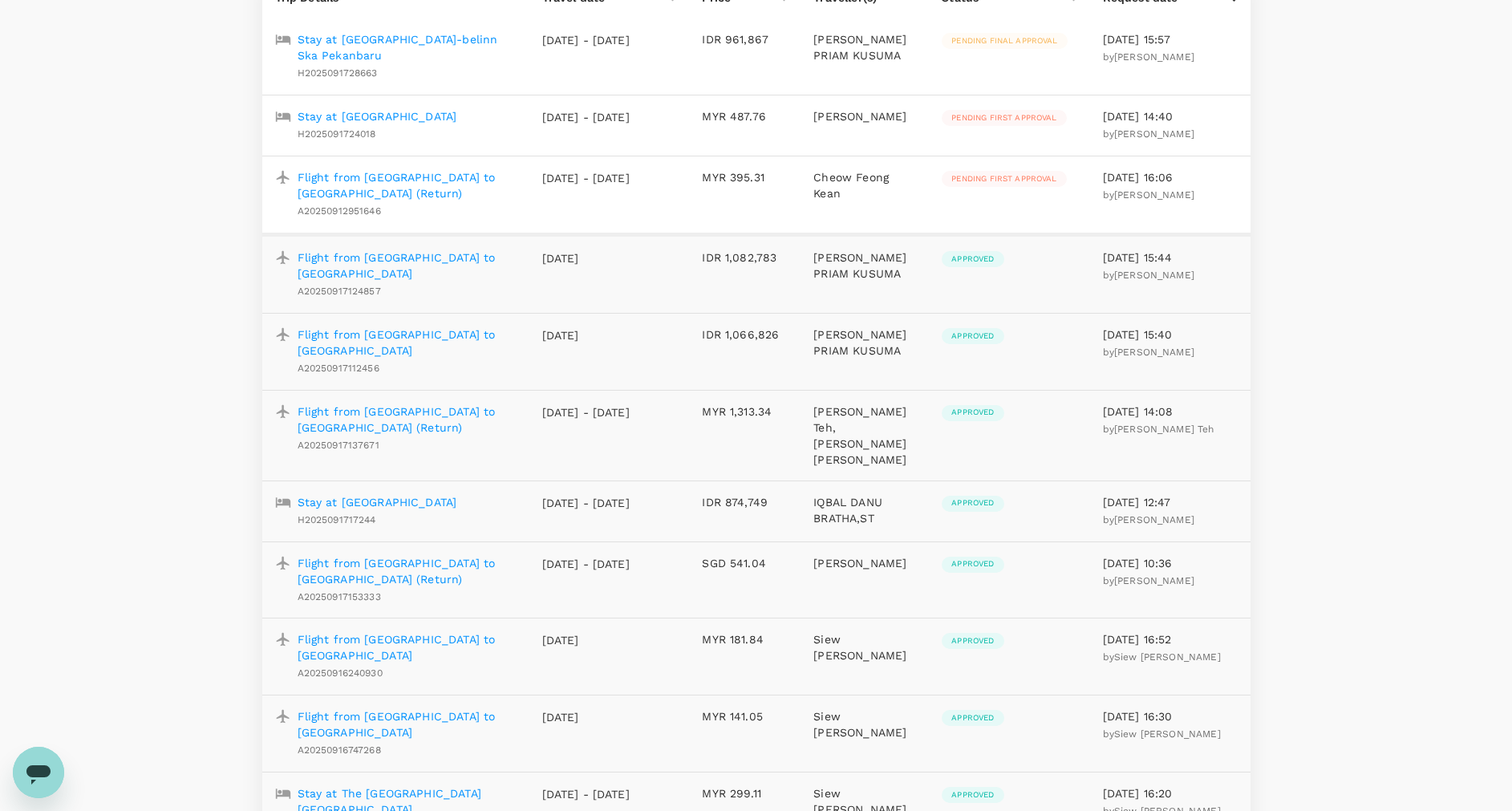
click at [438, 327] on p "Flight from [GEOGRAPHIC_DATA] to [GEOGRAPHIC_DATA]" at bounding box center [407, 343] width 219 height 32
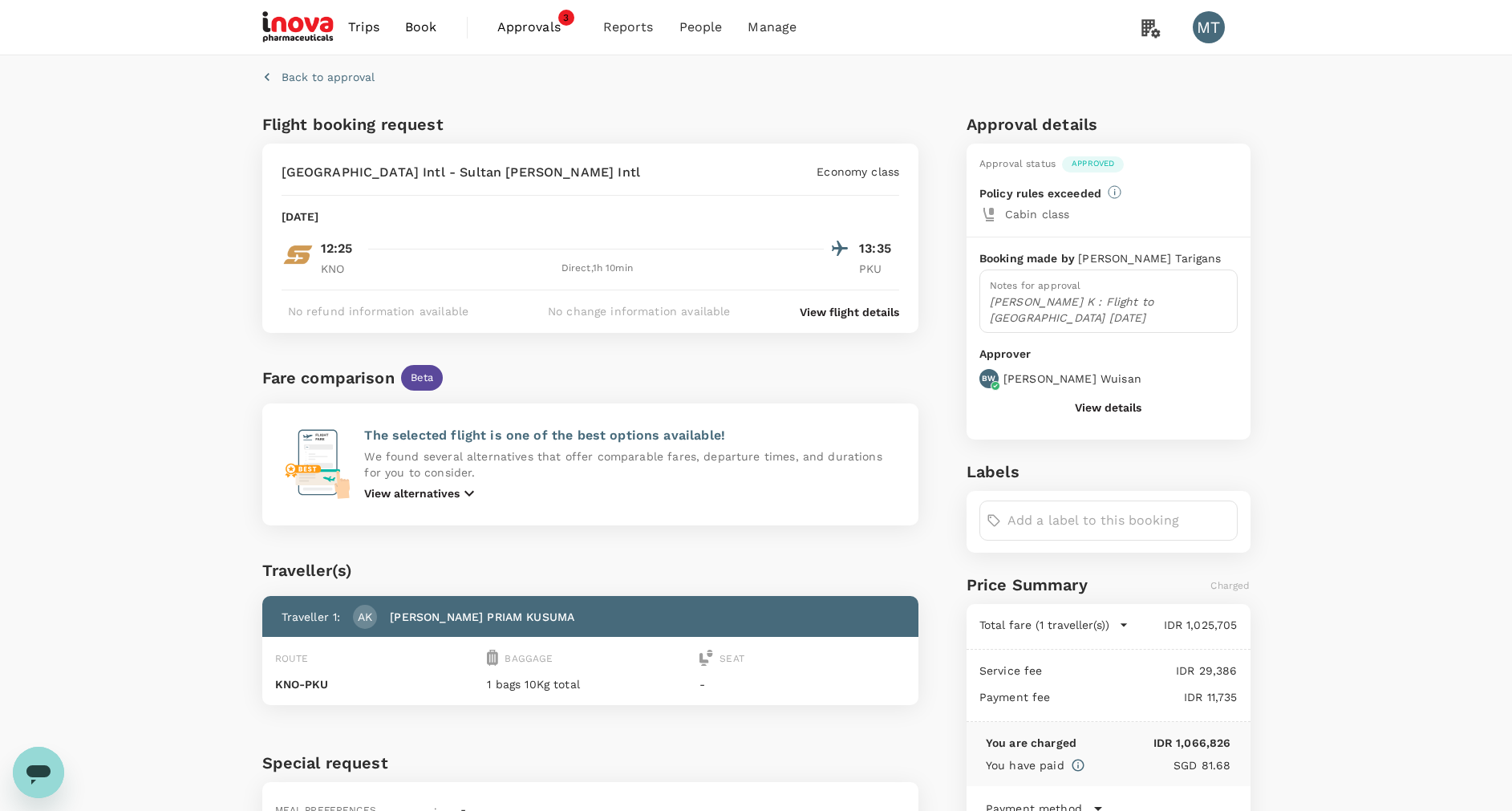
click at [837, 311] on p "View flight details" at bounding box center [849, 311] width 99 height 16
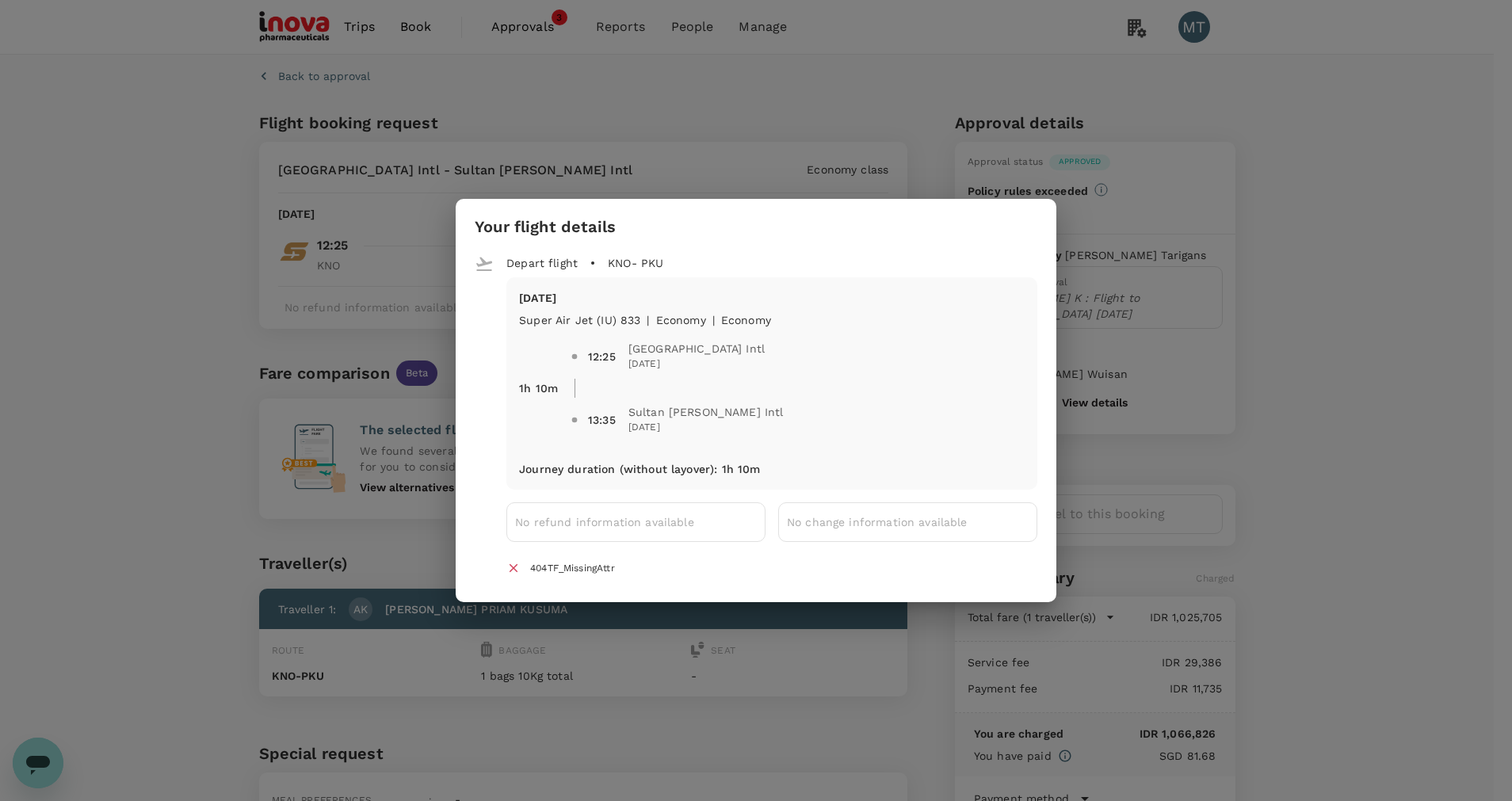
drag, startPoint x: 873, startPoint y: 415, endPoint x: 576, endPoint y: 349, distance: 304.2
drag, startPoint x: 576, startPoint y: 349, endPoint x: 593, endPoint y: 260, distance: 90.6
drag, startPoint x: 593, startPoint y: 260, endPoint x: 382, endPoint y: 600, distance: 400.2
click at [382, 600] on div "Your flight details Depart flight KNO - PKU Thu, 25 Sep Super Air Jet (IU) 833 …" at bounding box center [756, 400] width 1512 height 801
